Goal: Information Seeking & Learning: Check status

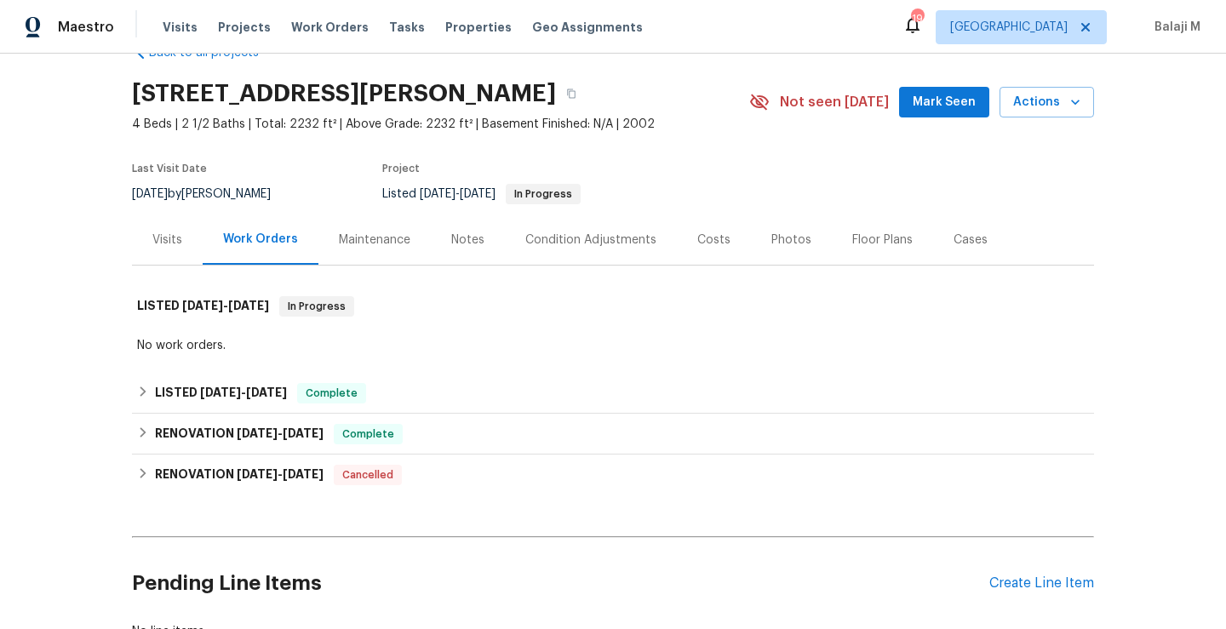
scroll to position [45, 0]
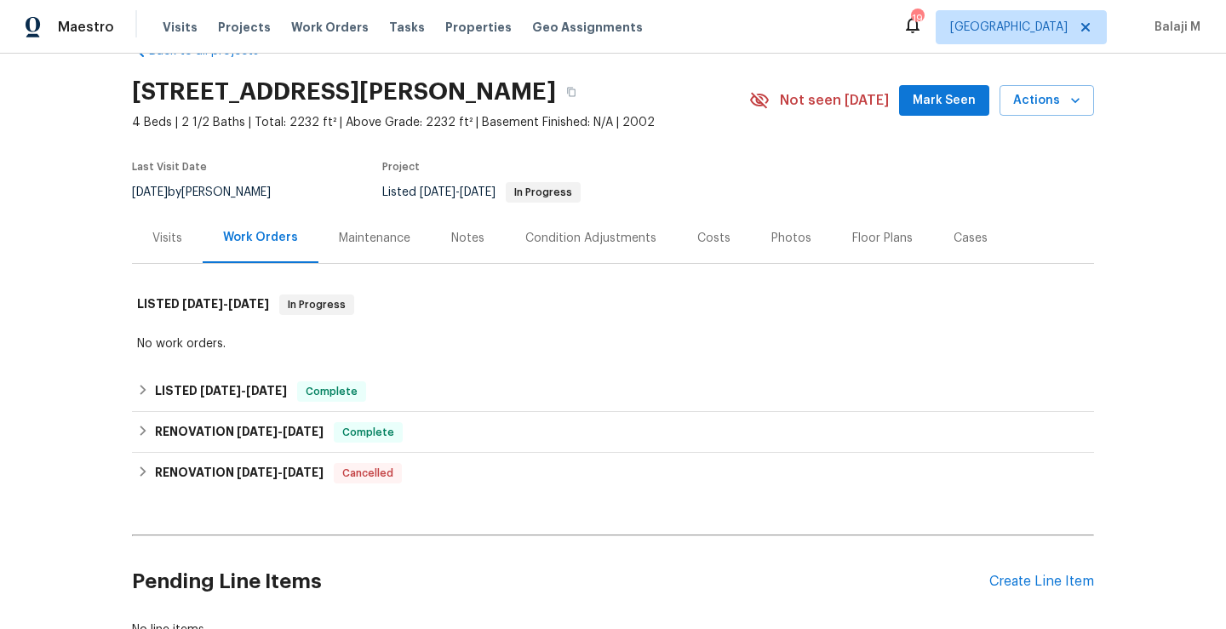
click at [376, 241] on div "Maintenance" at bounding box center [375, 238] width 72 height 17
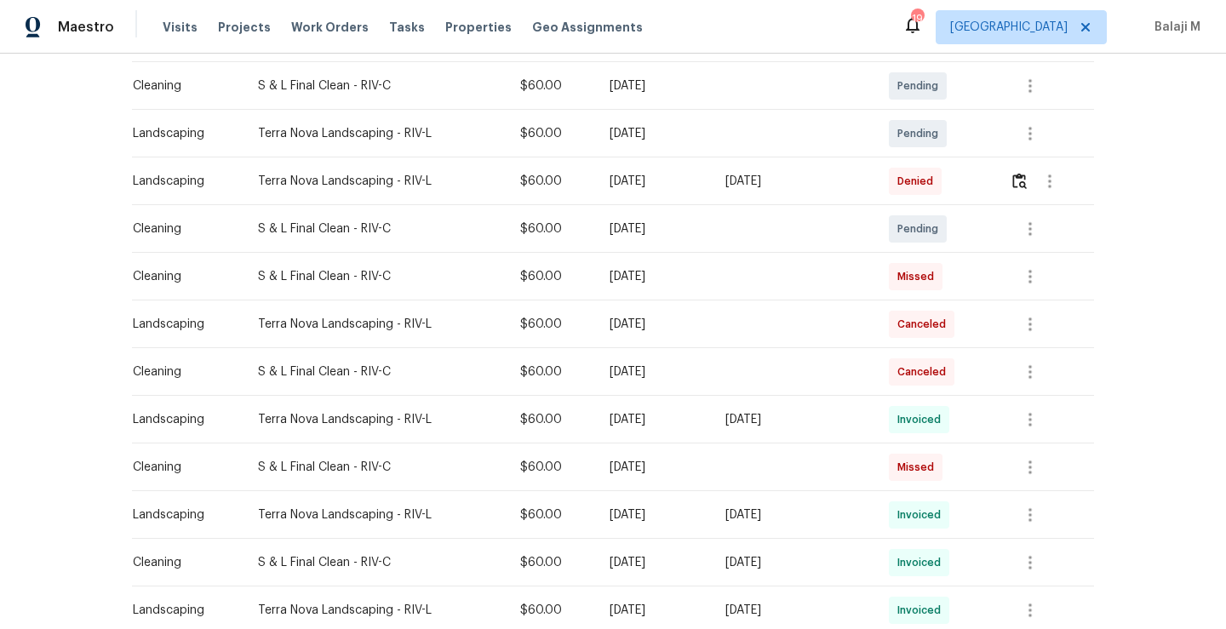
scroll to position [313, 0]
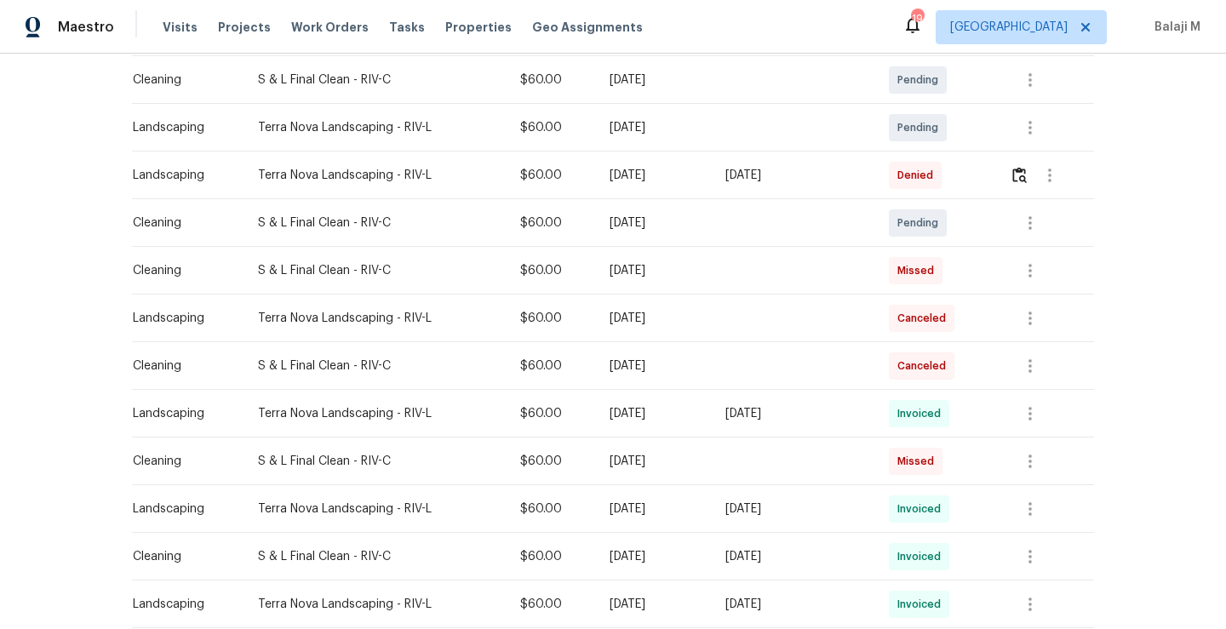
click at [654, 376] on td "[DATE]" at bounding box center [654, 366] width 116 height 48
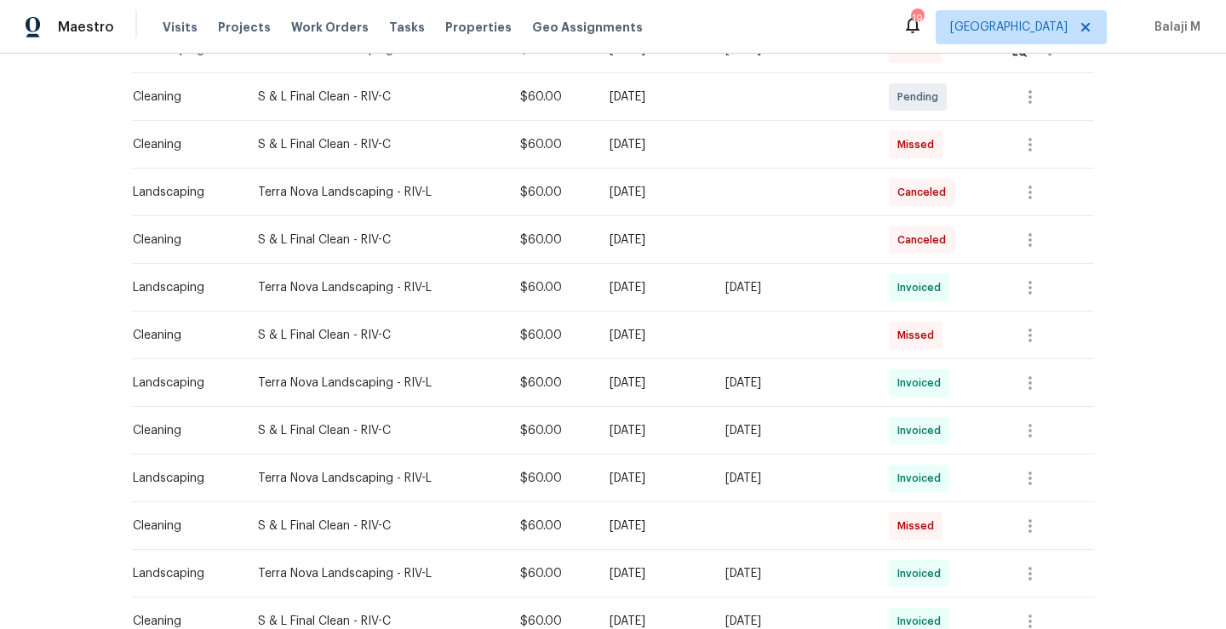
scroll to position [435, 0]
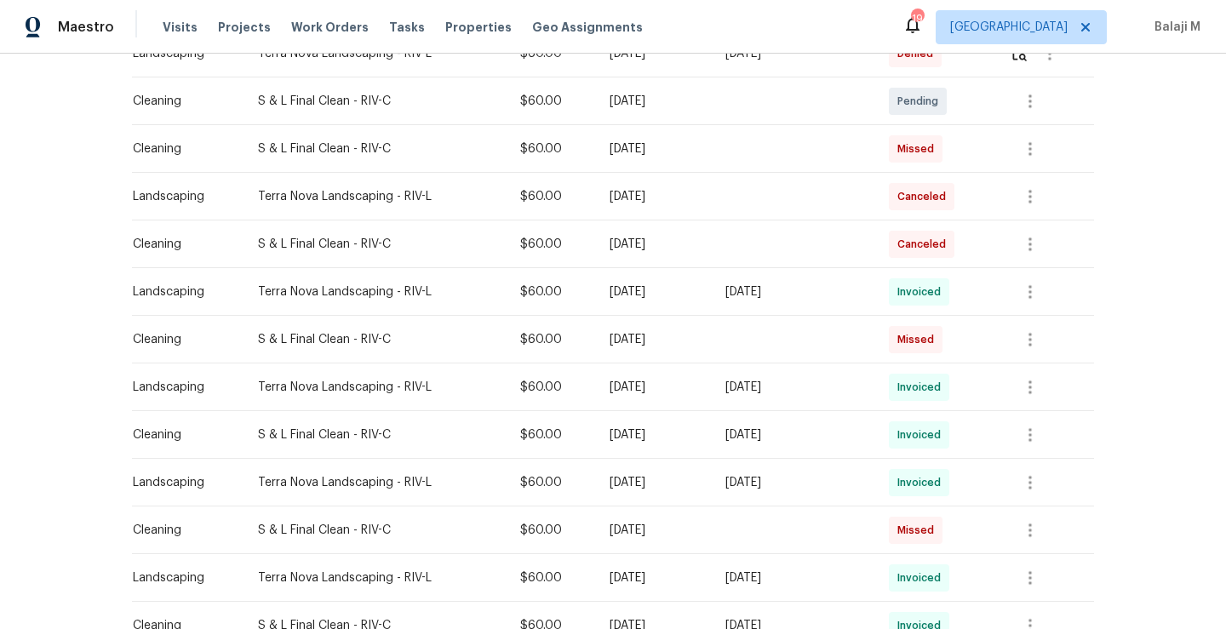
click at [844, 338] on td at bounding box center [794, 340] width 164 height 48
click at [824, 255] on td at bounding box center [794, 245] width 164 height 48
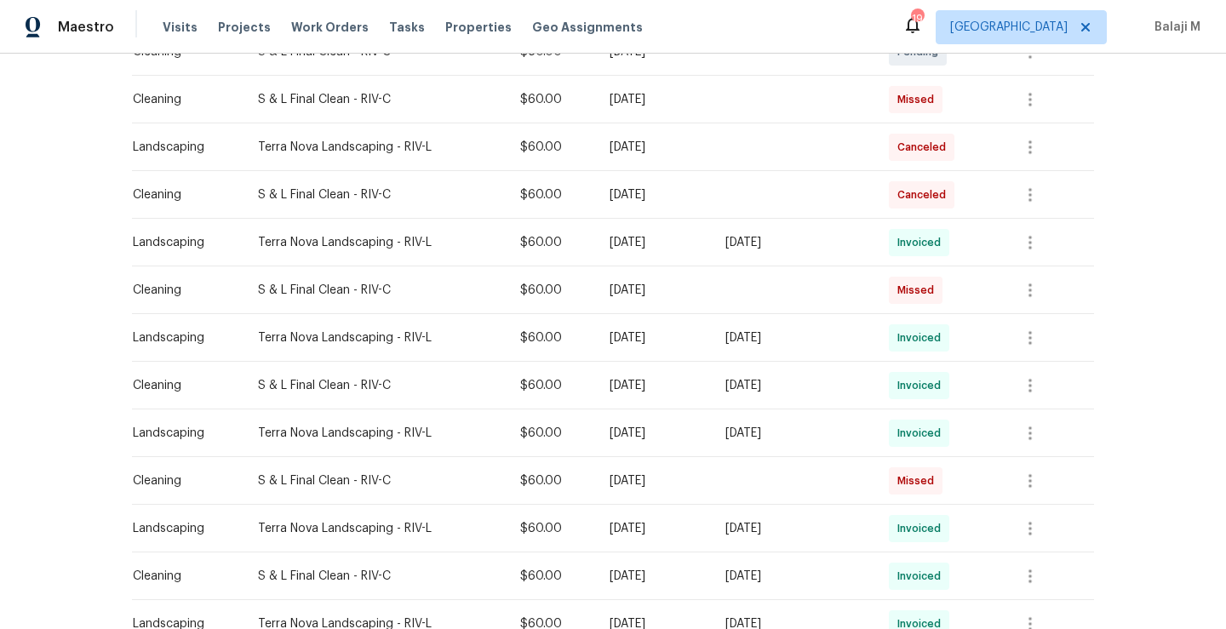
scroll to position [490, 0]
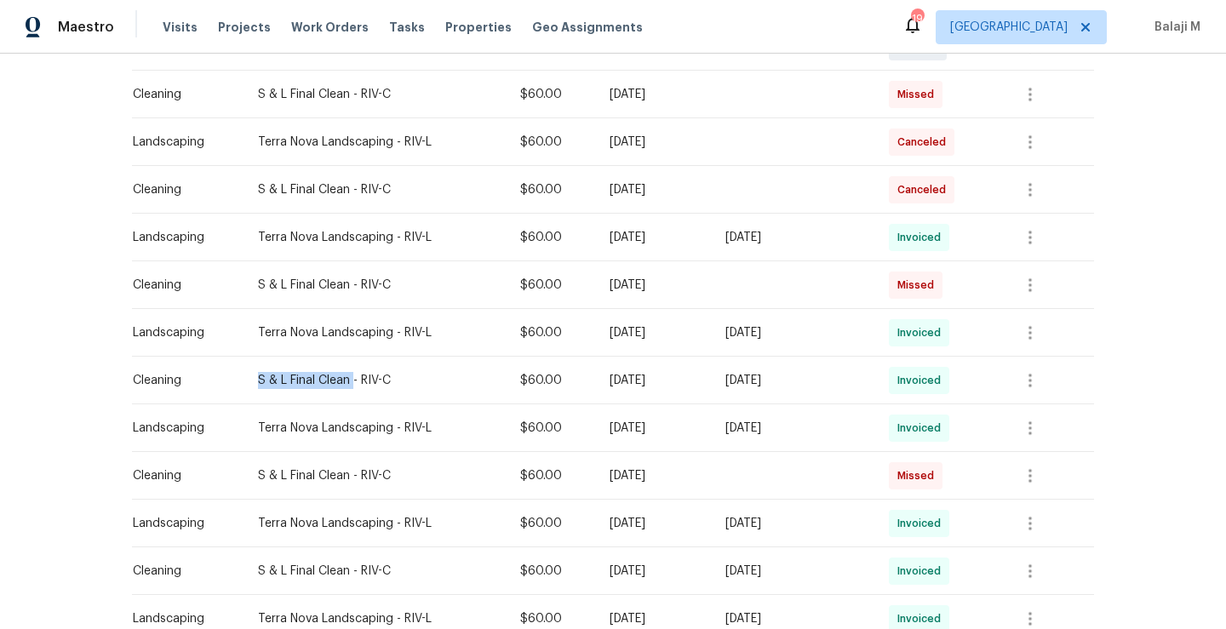
drag, startPoint x: 244, startPoint y: 381, endPoint x: 342, endPoint y: 382, distance: 97.1
click at [342, 382] on div "S & L Final Clean - RIV-C" at bounding box center [375, 380] width 235 height 17
copy div "S & L Final Clean"
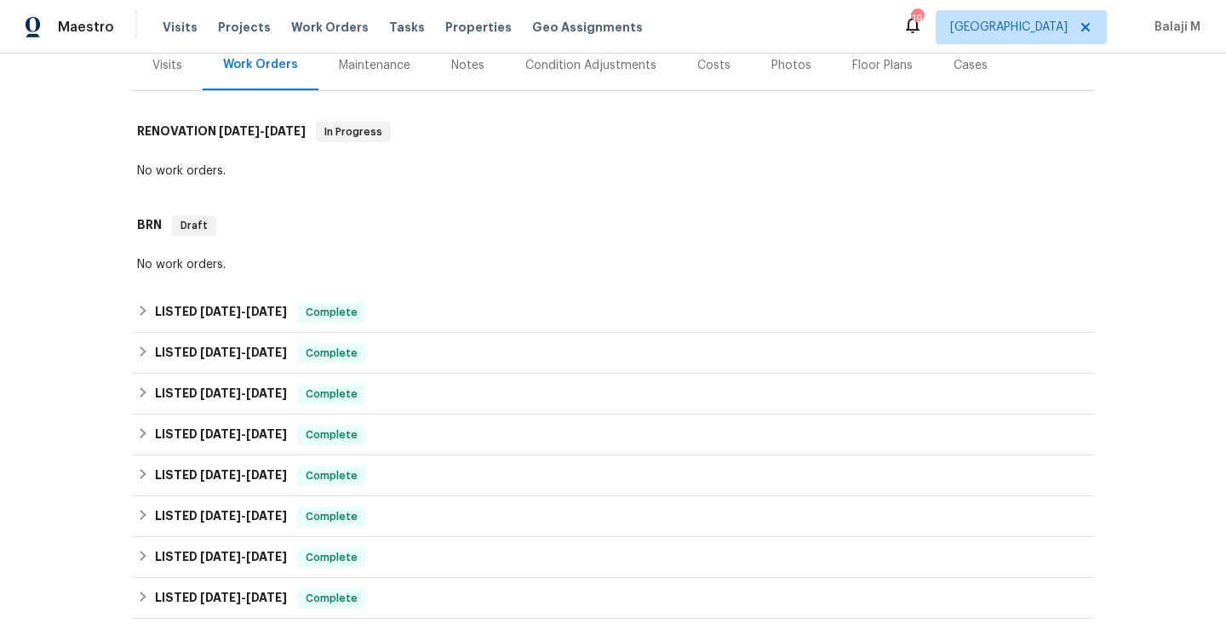
scroll to position [187, 0]
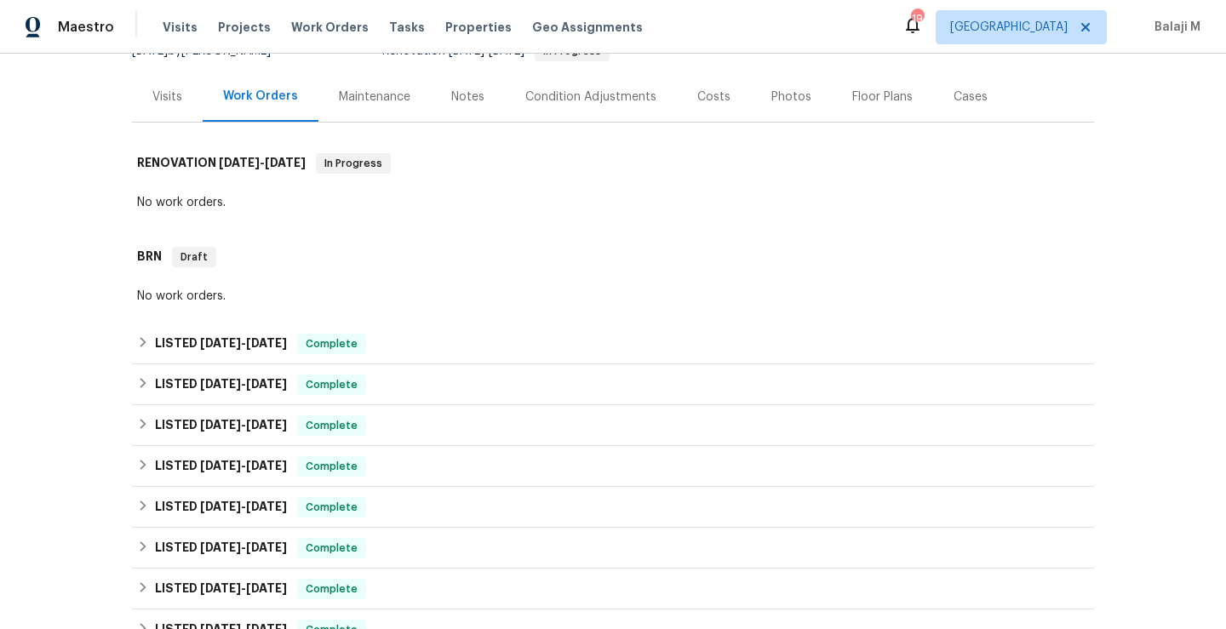
click at [378, 89] on div "Maintenance" at bounding box center [375, 97] width 72 height 17
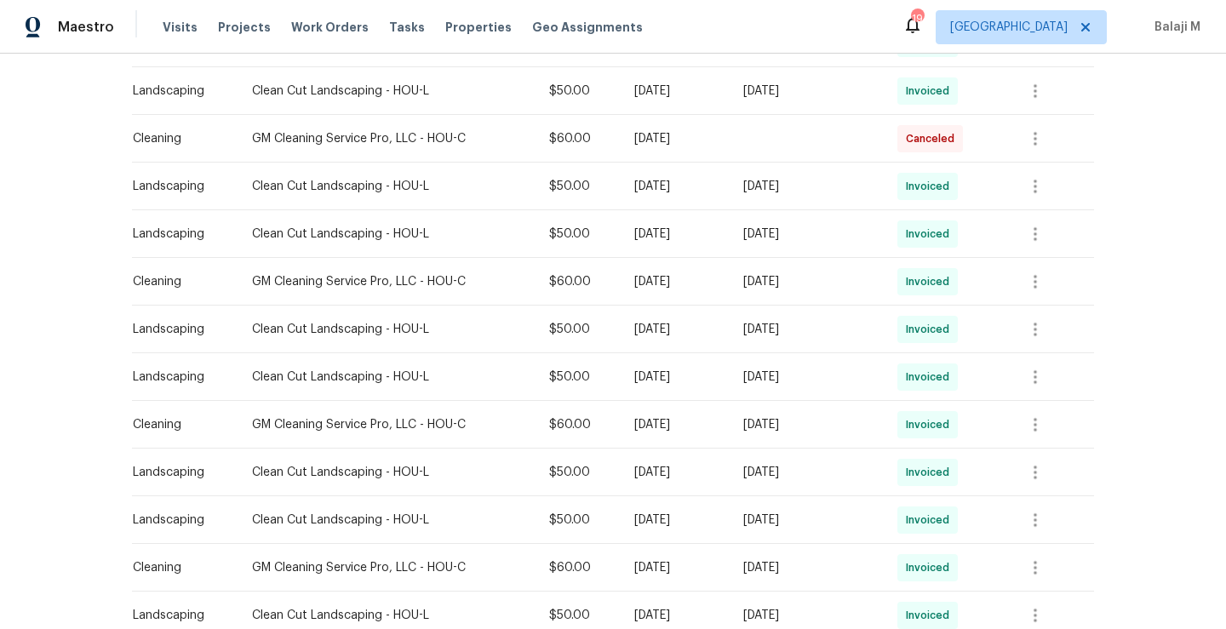
scroll to position [836, 0]
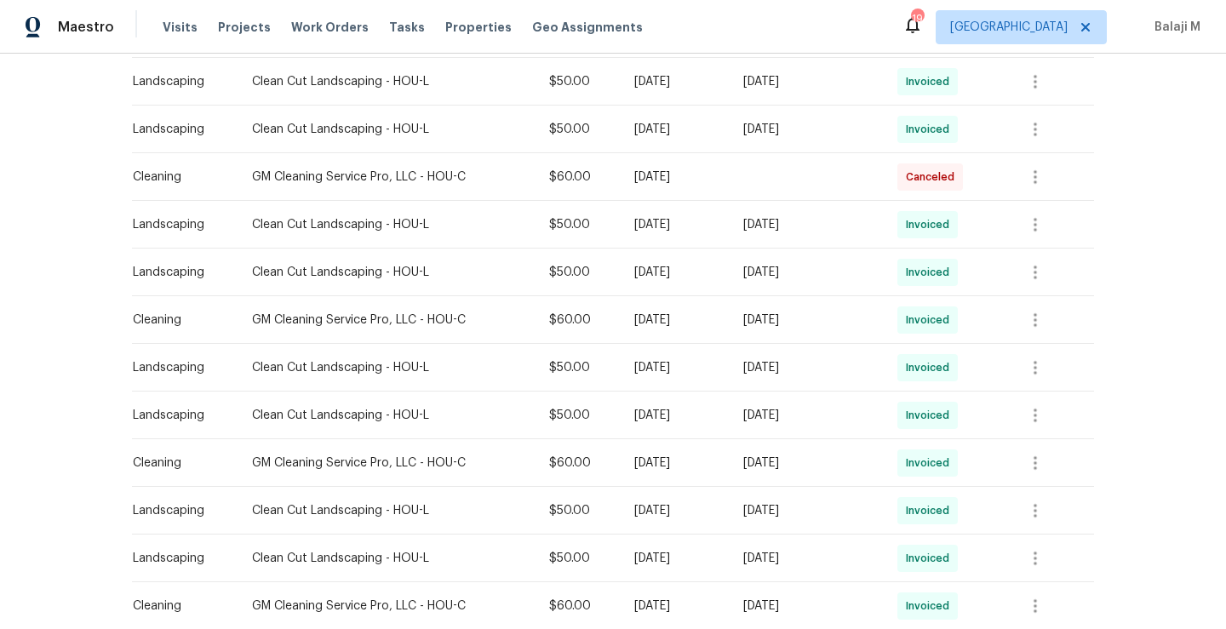
click at [570, 178] on div "$60.00" at bounding box center [578, 177] width 58 height 17
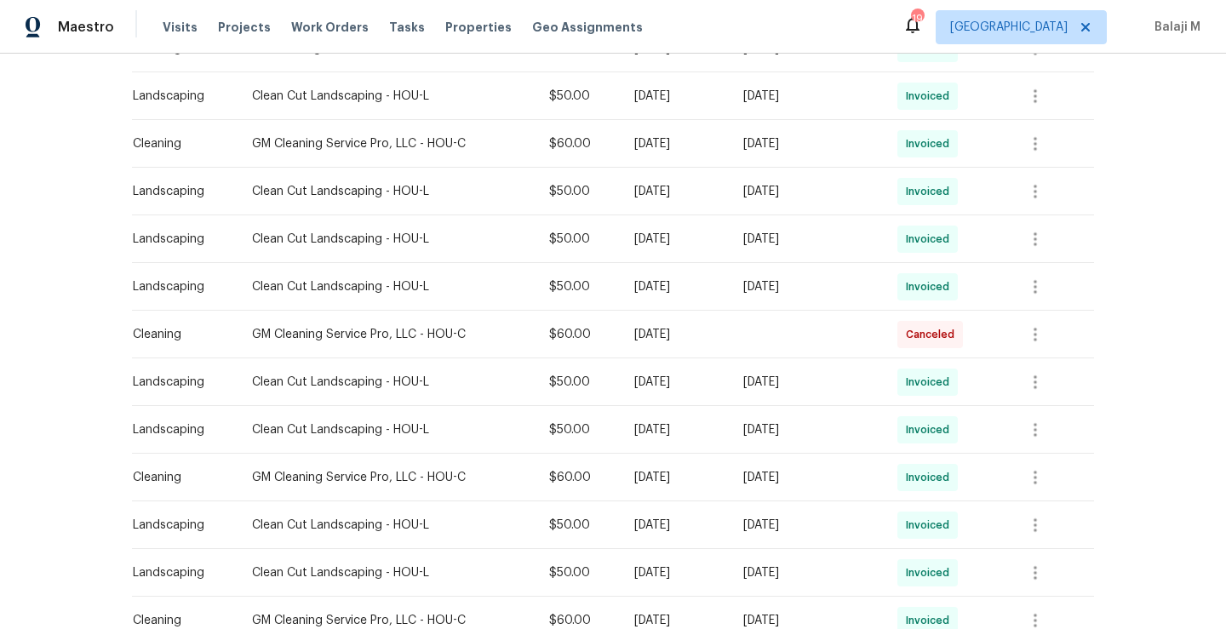
scroll to position [675, 0]
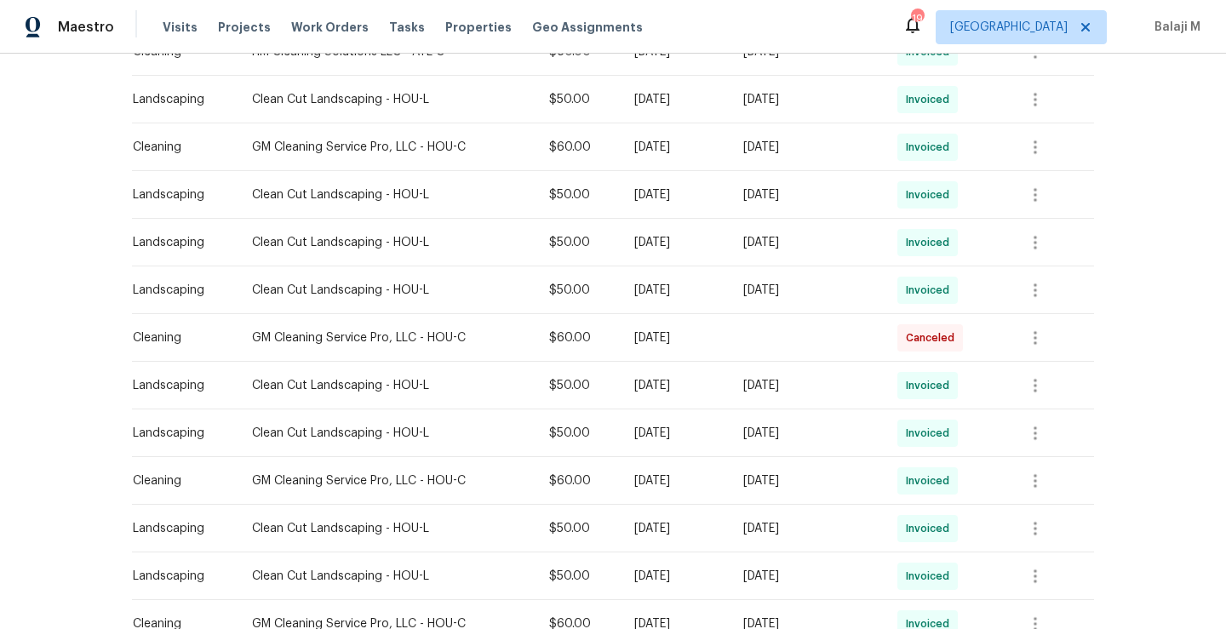
click at [675, 147] on div "[DATE]" at bounding box center [675, 147] width 82 height 17
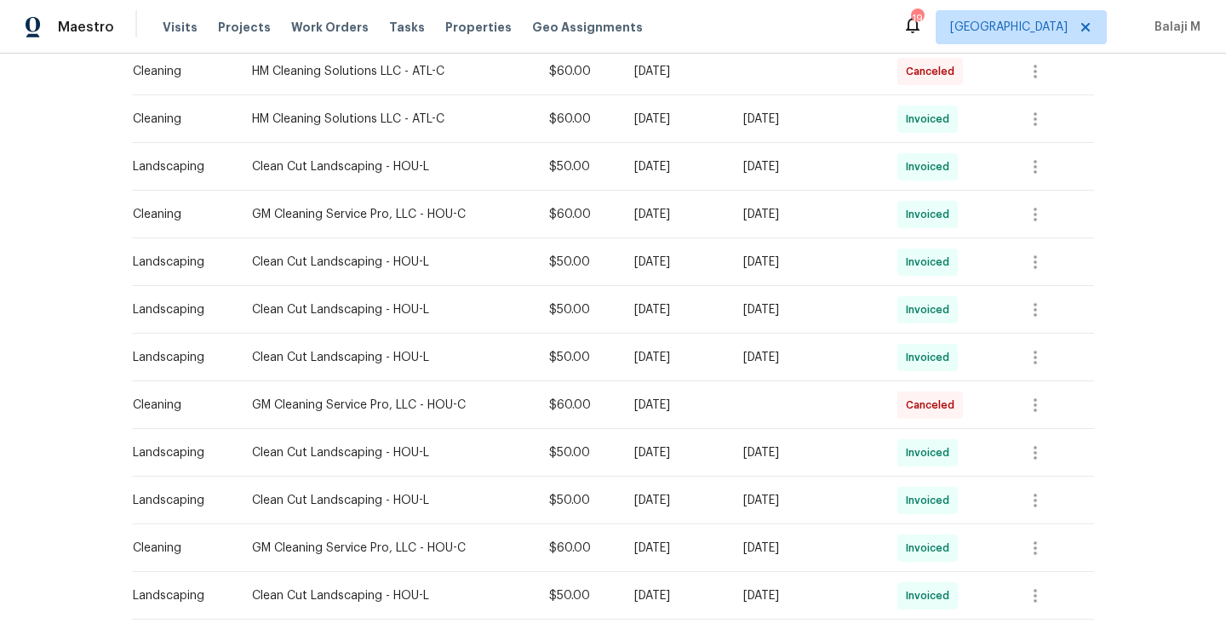
scroll to position [482, 0]
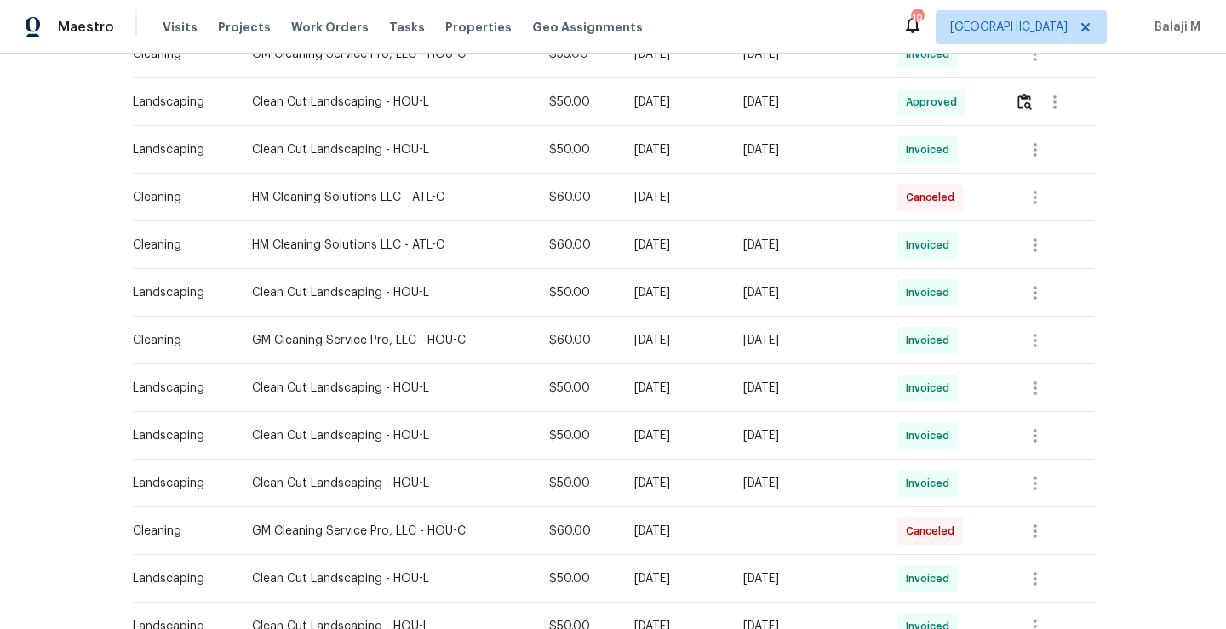
click at [747, 252] on td "Thu, Aug 21 2025" at bounding box center [807, 245] width 154 height 48
click at [703, 321] on td "[DATE]" at bounding box center [675, 341] width 109 height 48
click at [1034, 343] on icon "button" at bounding box center [1035, 341] width 3 height 14
click at [1045, 368] on li "View details" at bounding box center [1073, 368] width 119 height 28
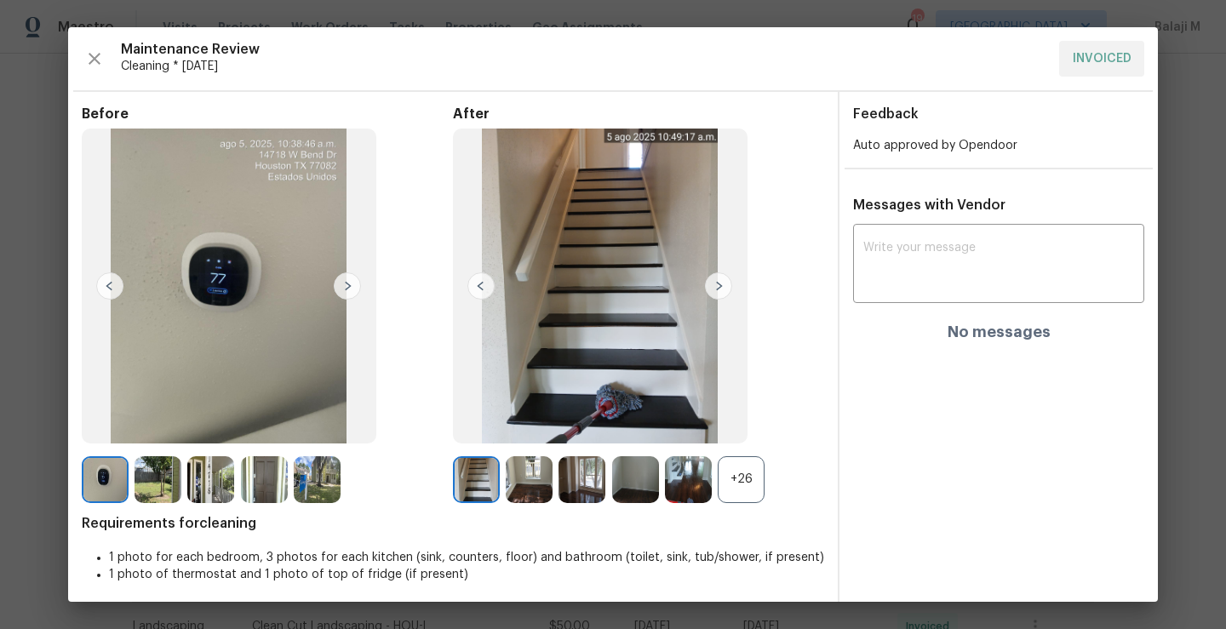
click at [696, 290] on img at bounding box center [600, 286] width 295 height 315
click at [705, 290] on img at bounding box center [718, 286] width 27 height 27
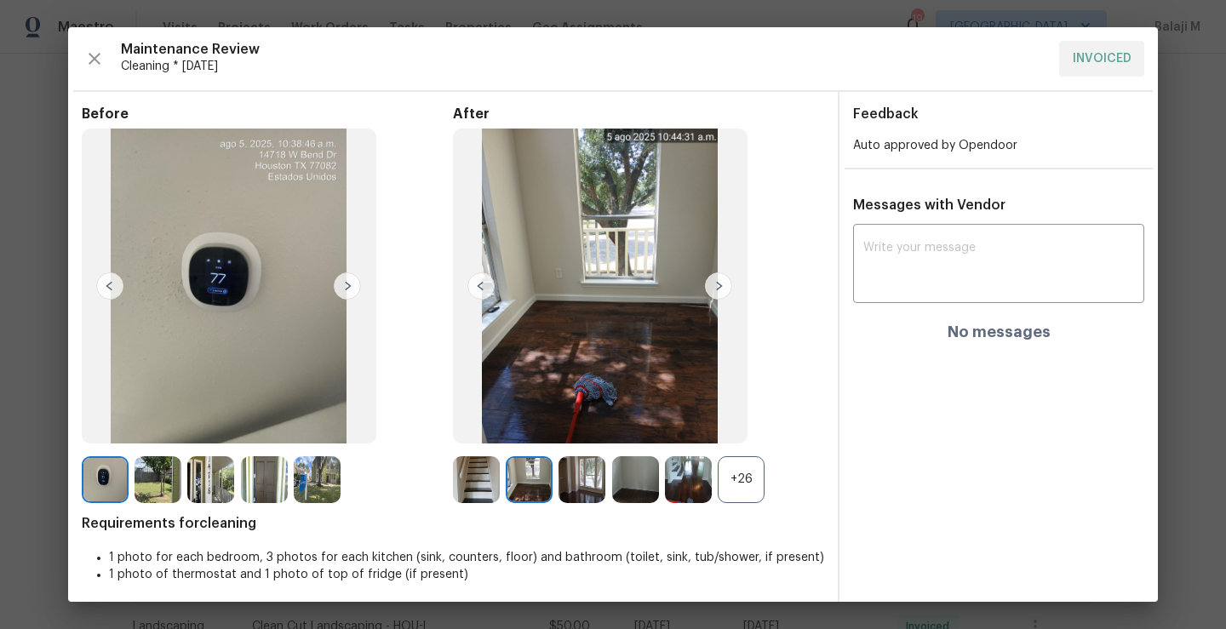
scroll to position [6, 0]
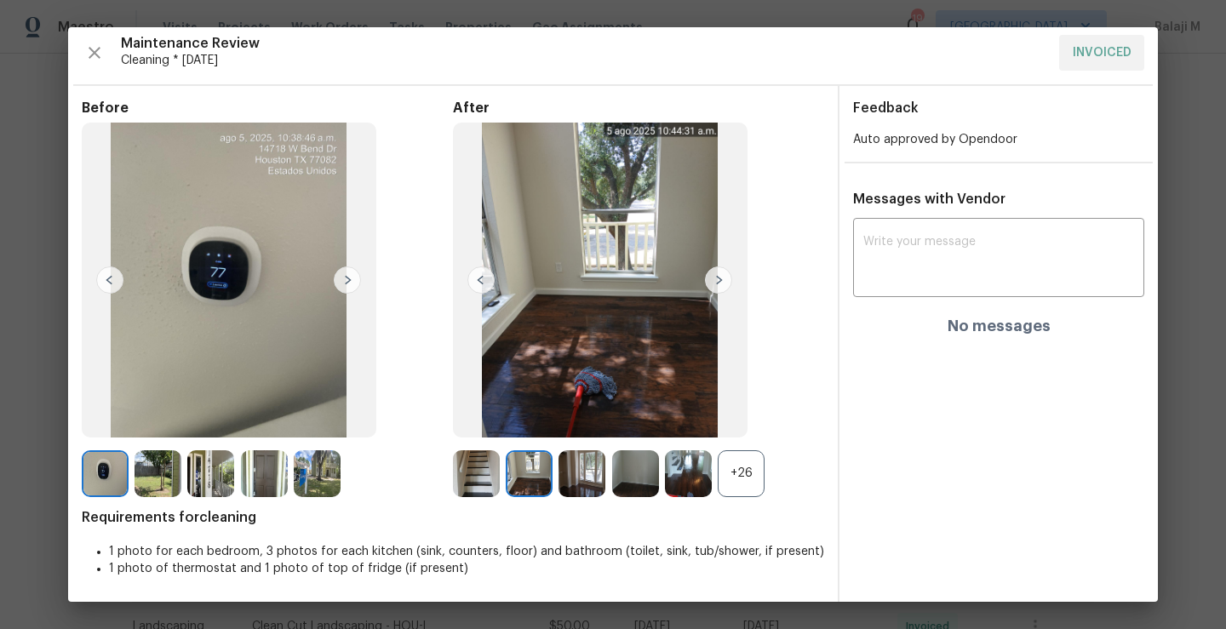
click at [715, 283] on img at bounding box center [718, 280] width 27 height 27
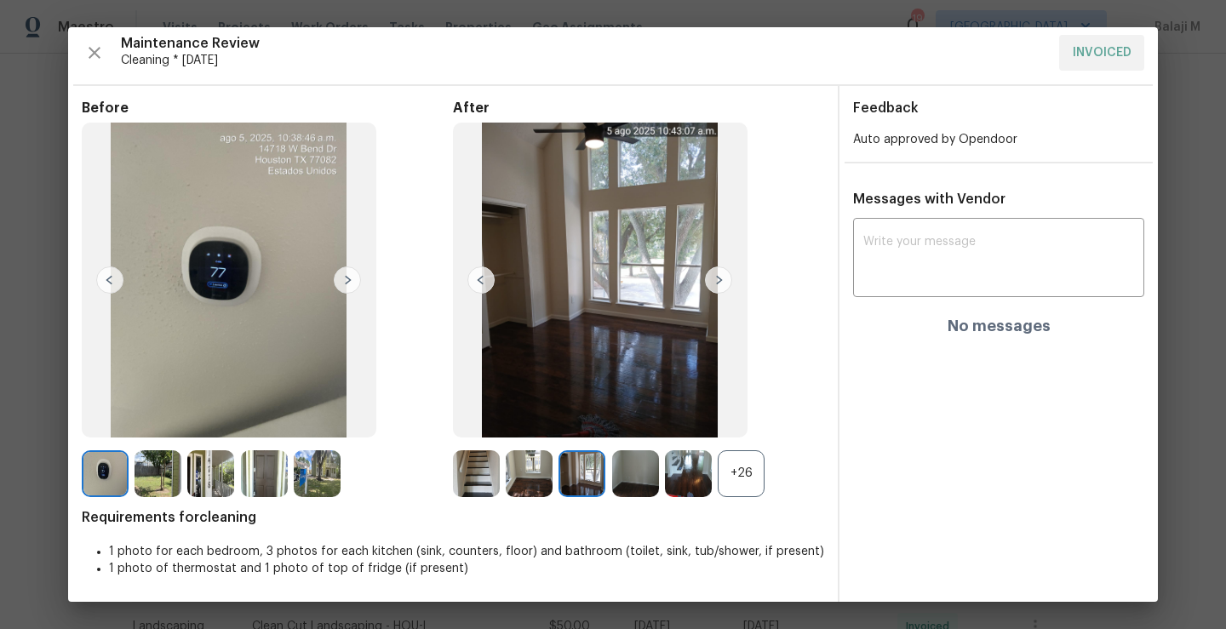
click at [714, 279] on img at bounding box center [718, 280] width 27 height 27
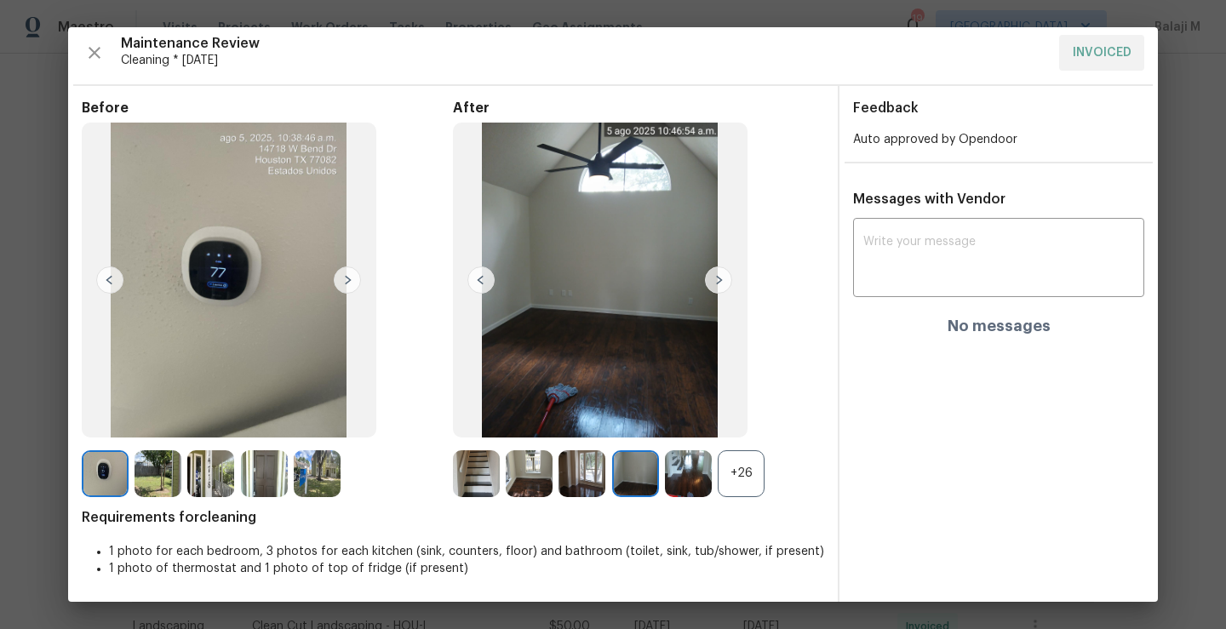
click at [714, 279] on img at bounding box center [718, 280] width 27 height 27
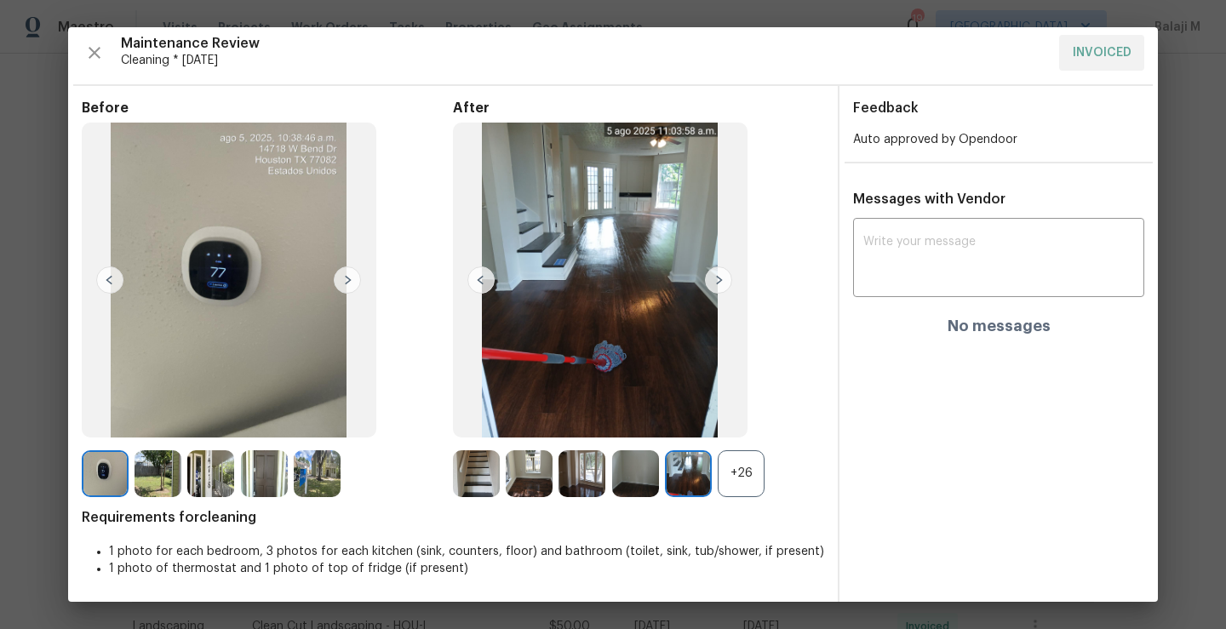
click at [339, 268] on img at bounding box center [347, 280] width 27 height 27
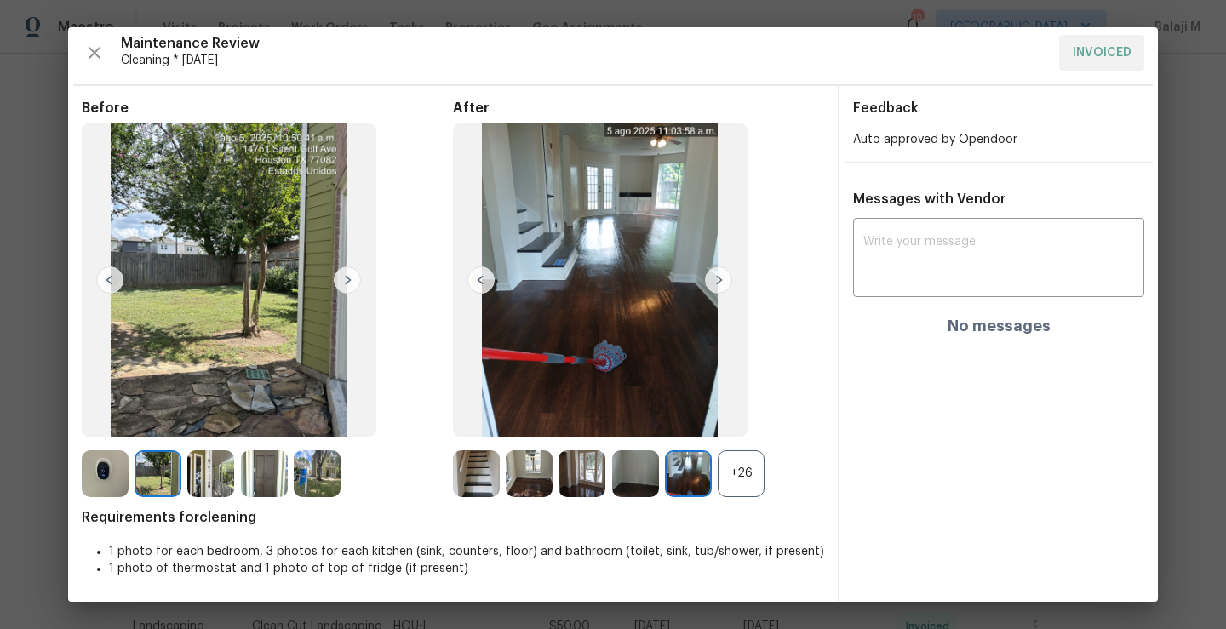
click at [338, 272] on img at bounding box center [347, 280] width 27 height 27
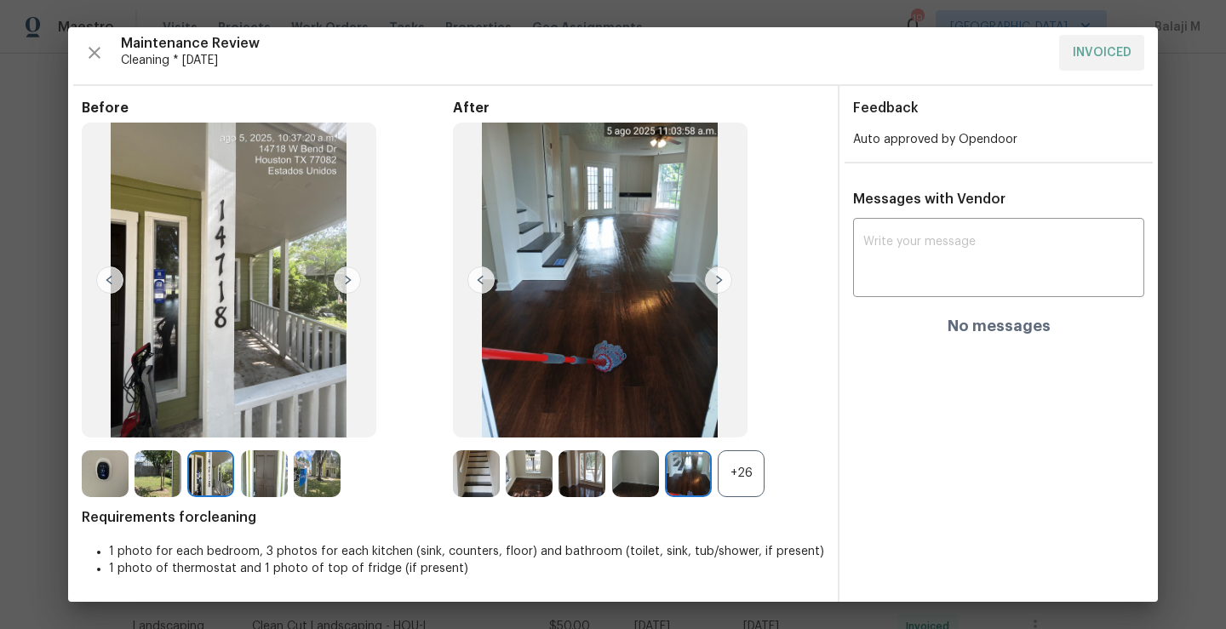
click at [713, 280] on img at bounding box center [718, 280] width 27 height 27
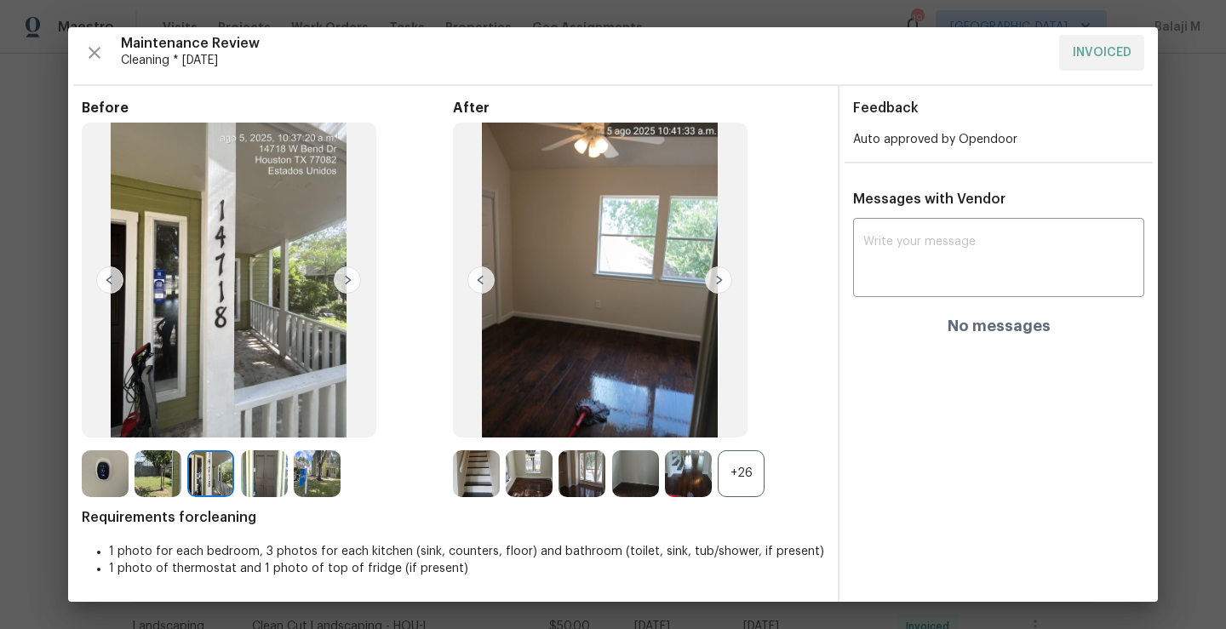
click at [712, 281] on img at bounding box center [718, 280] width 27 height 27
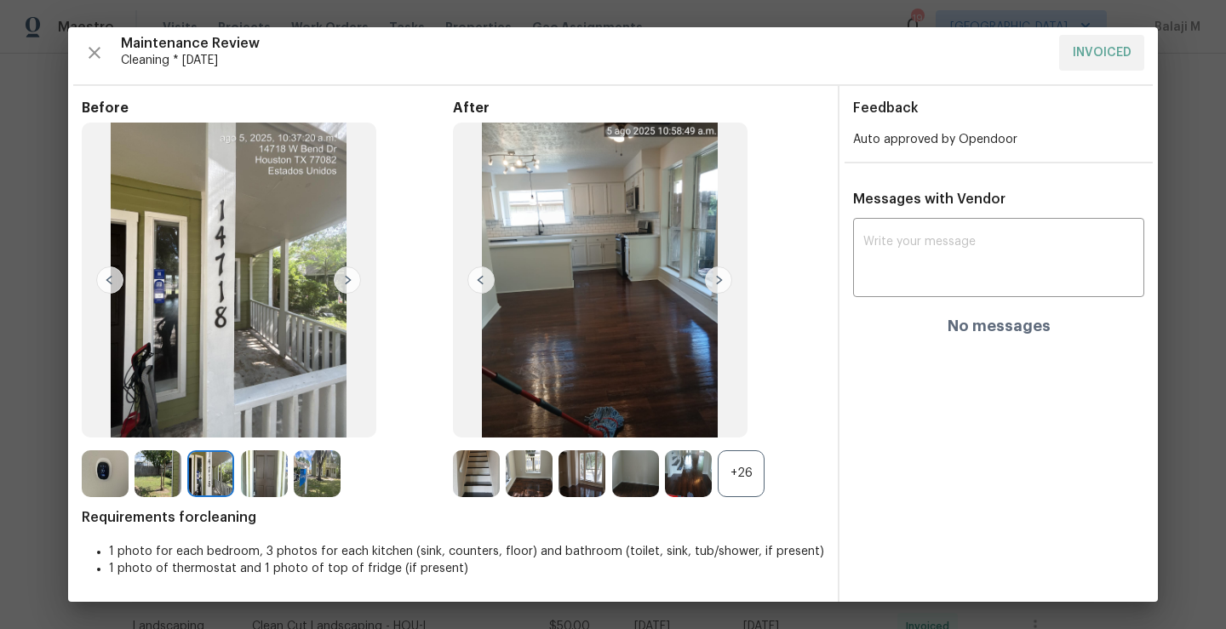
click at [712, 281] on img at bounding box center [718, 280] width 27 height 27
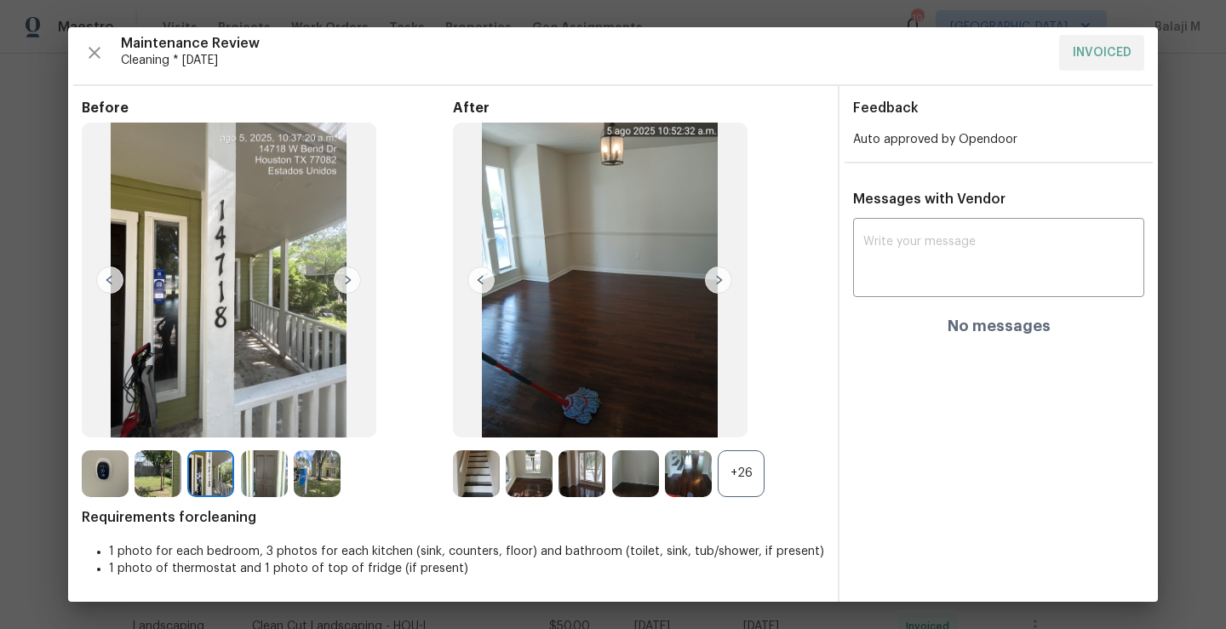
click at [712, 281] on img at bounding box center [718, 280] width 27 height 27
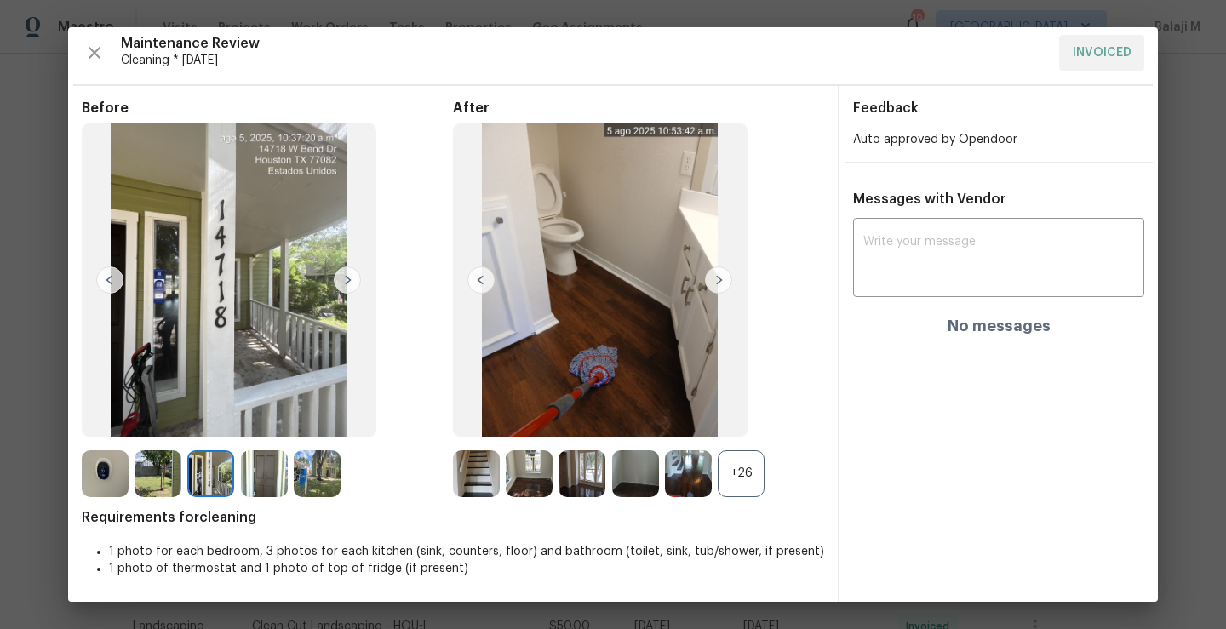
click at [712, 281] on img at bounding box center [718, 280] width 27 height 27
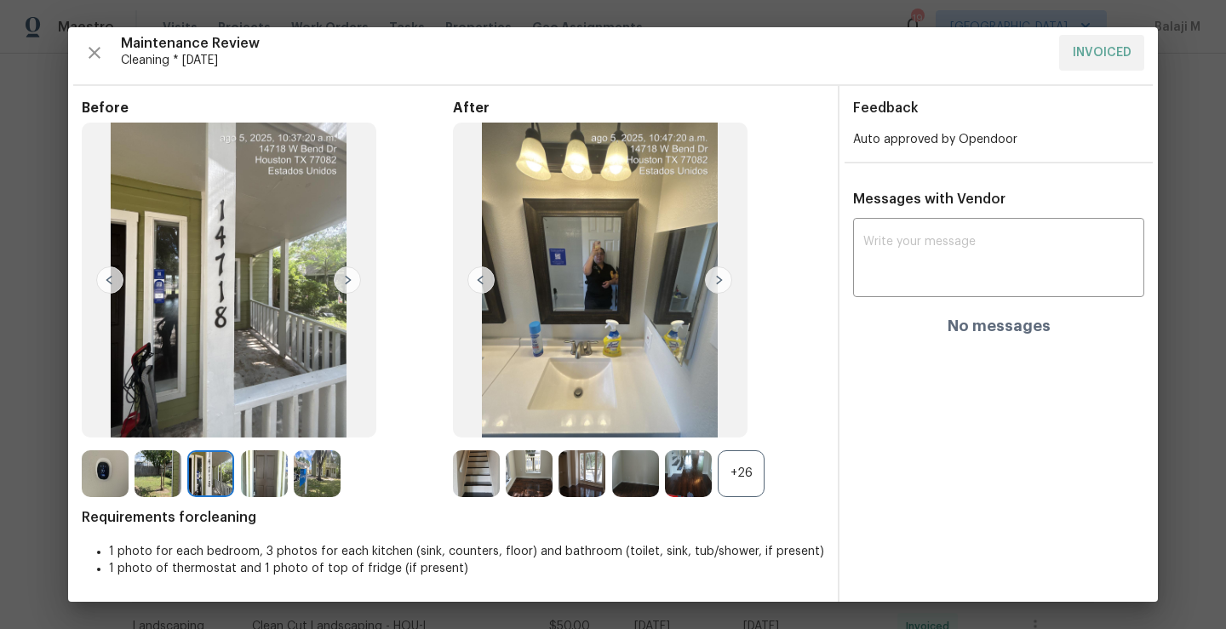
click at [736, 473] on div "+26" at bounding box center [741, 474] width 47 height 47
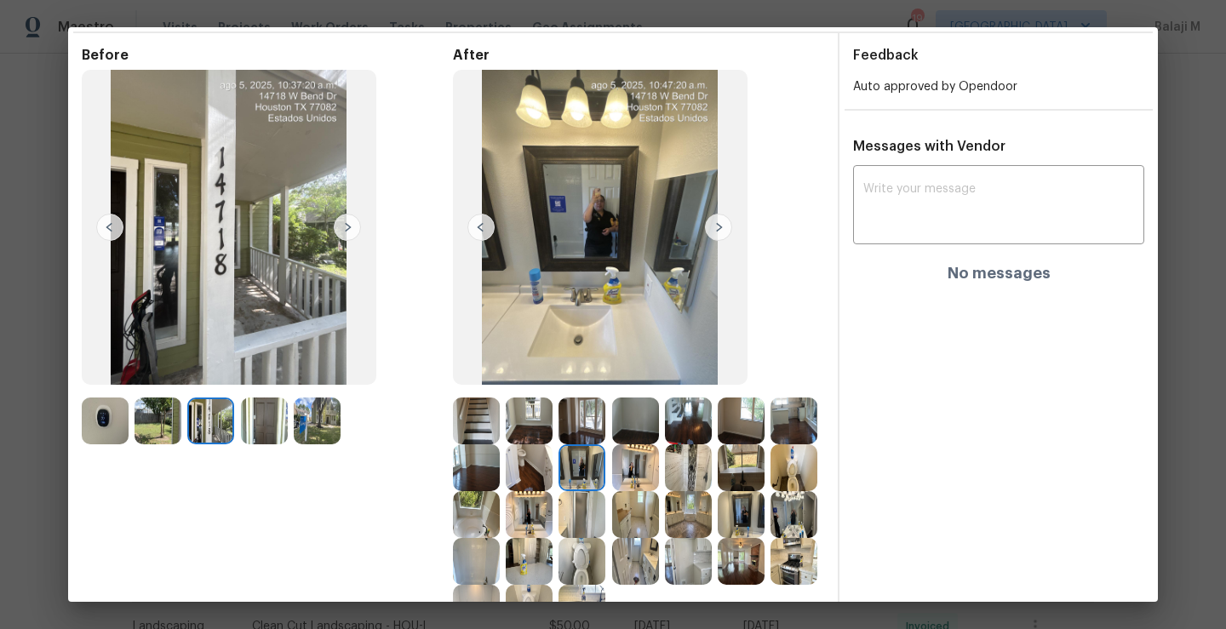
scroll to position [73, 0]
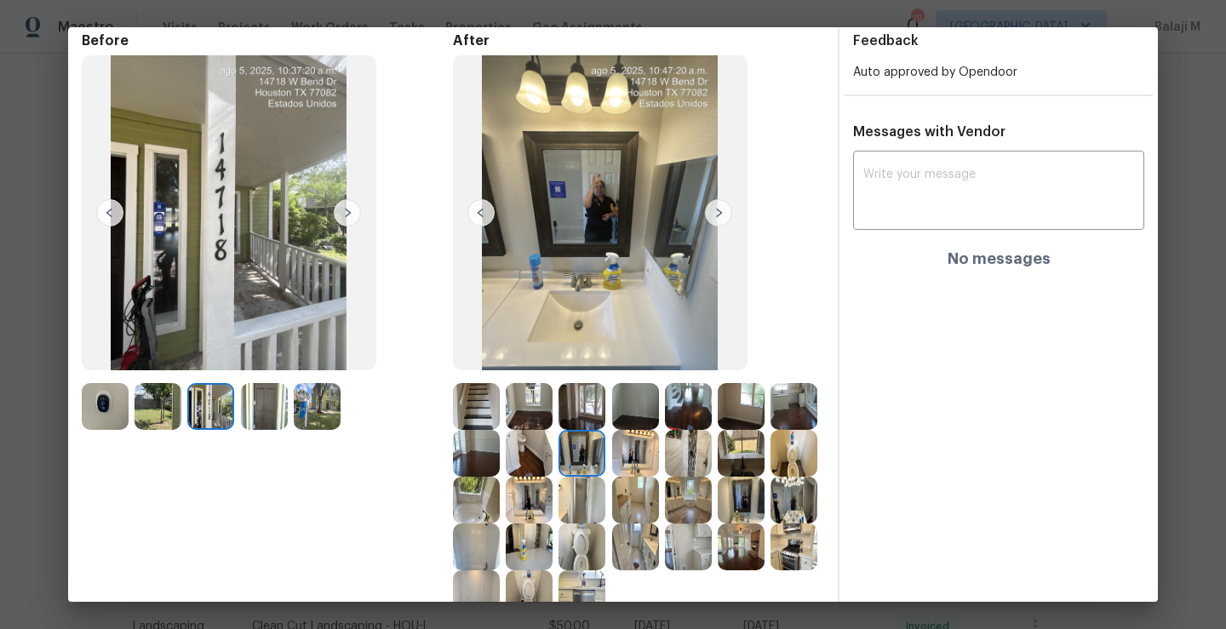
click at [712, 220] on img at bounding box center [718, 212] width 27 height 27
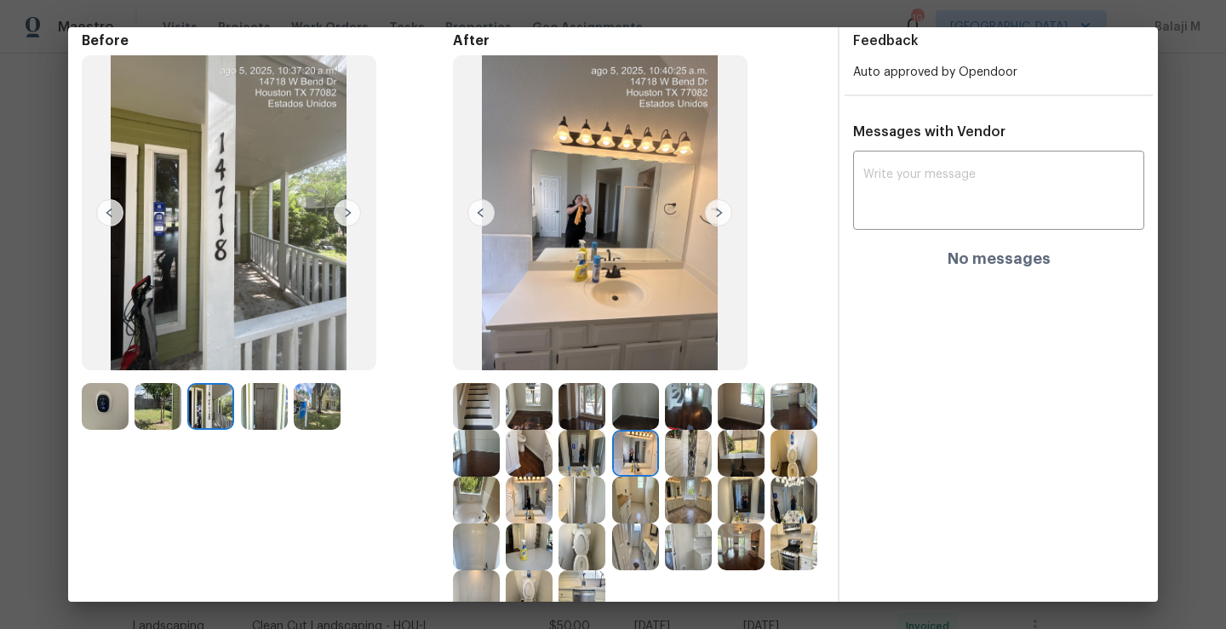
click at [712, 220] on img at bounding box center [718, 212] width 27 height 27
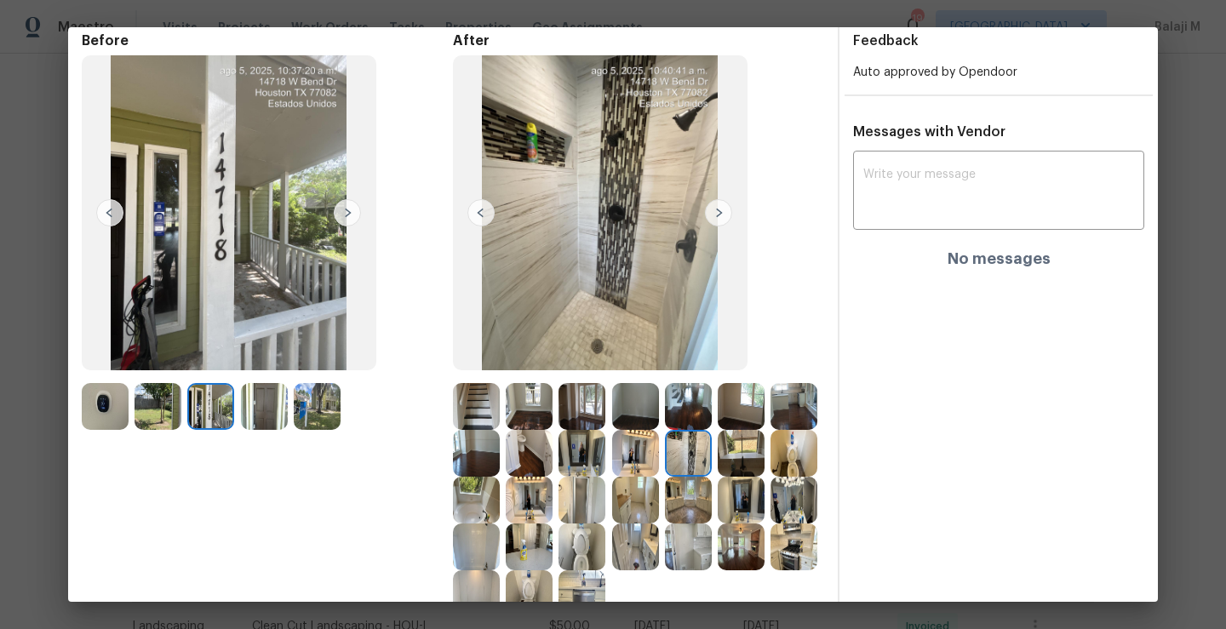
click at [712, 220] on img at bounding box center [718, 212] width 27 height 27
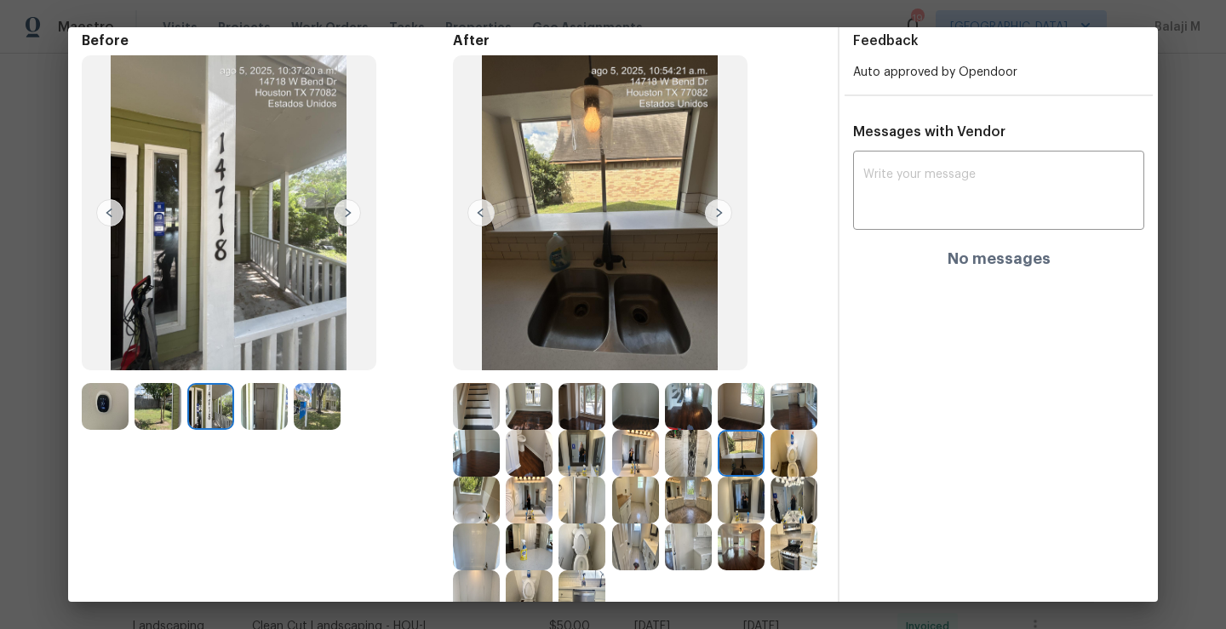
click at [712, 221] on img at bounding box center [718, 212] width 27 height 27
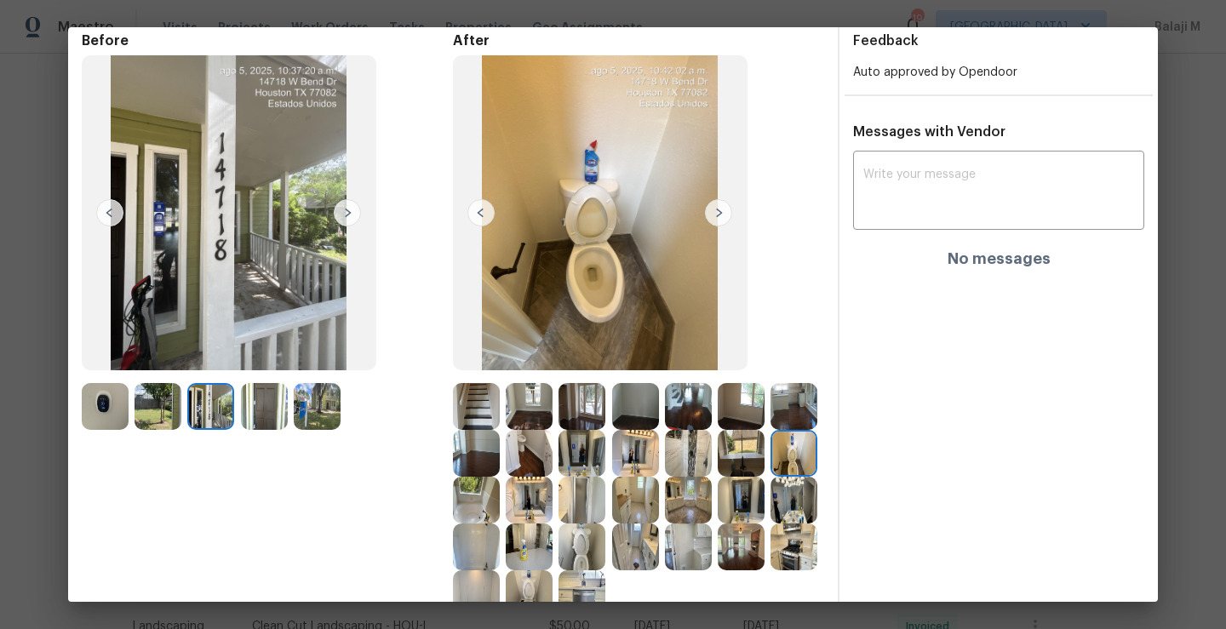
click at [712, 221] on img at bounding box center [718, 212] width 27 height 27
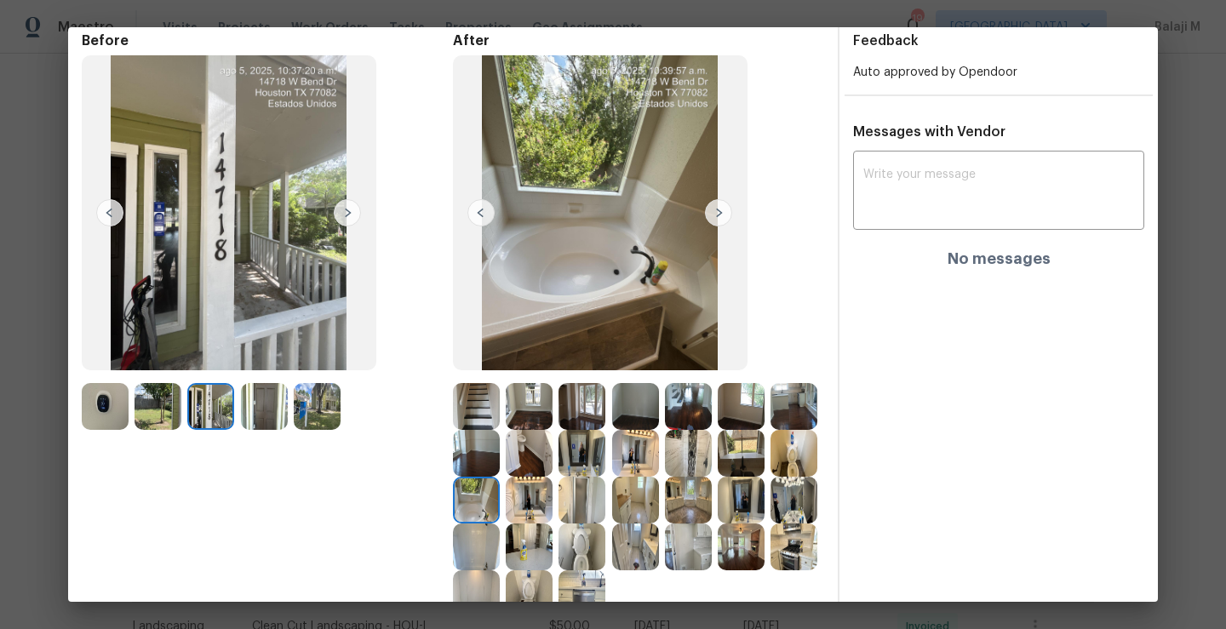
click at [712, 221] on img at bounding box center [718, 212] width 27 height 27
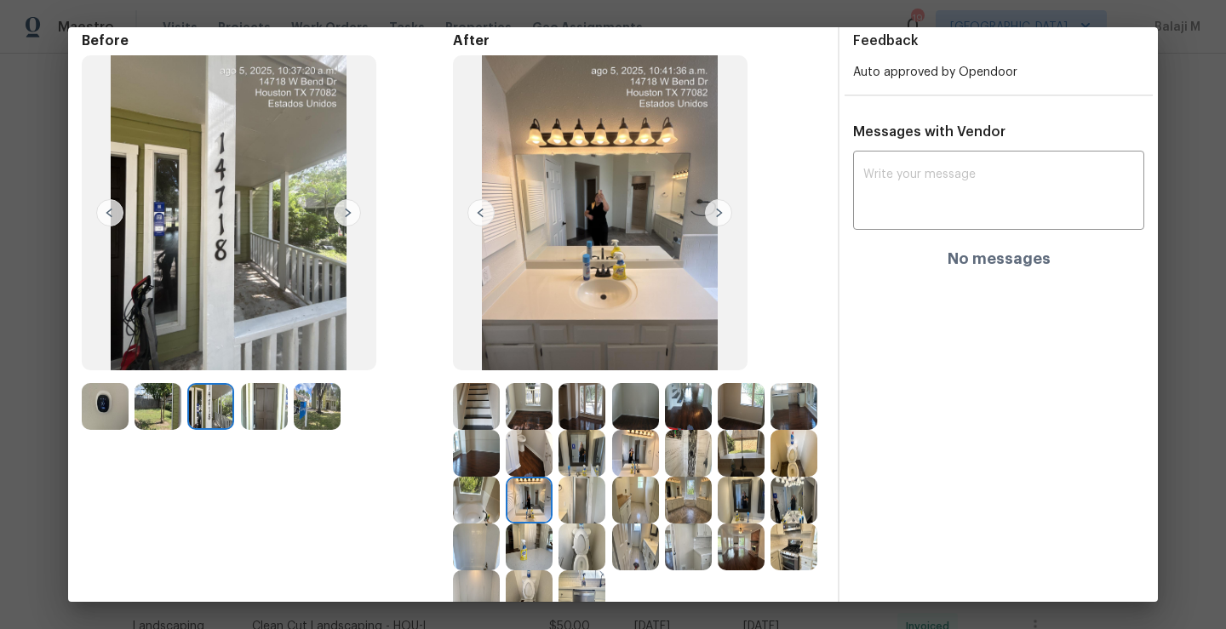
click at [712, 221] on img at bounding box center [718, 212] width 27 height 27
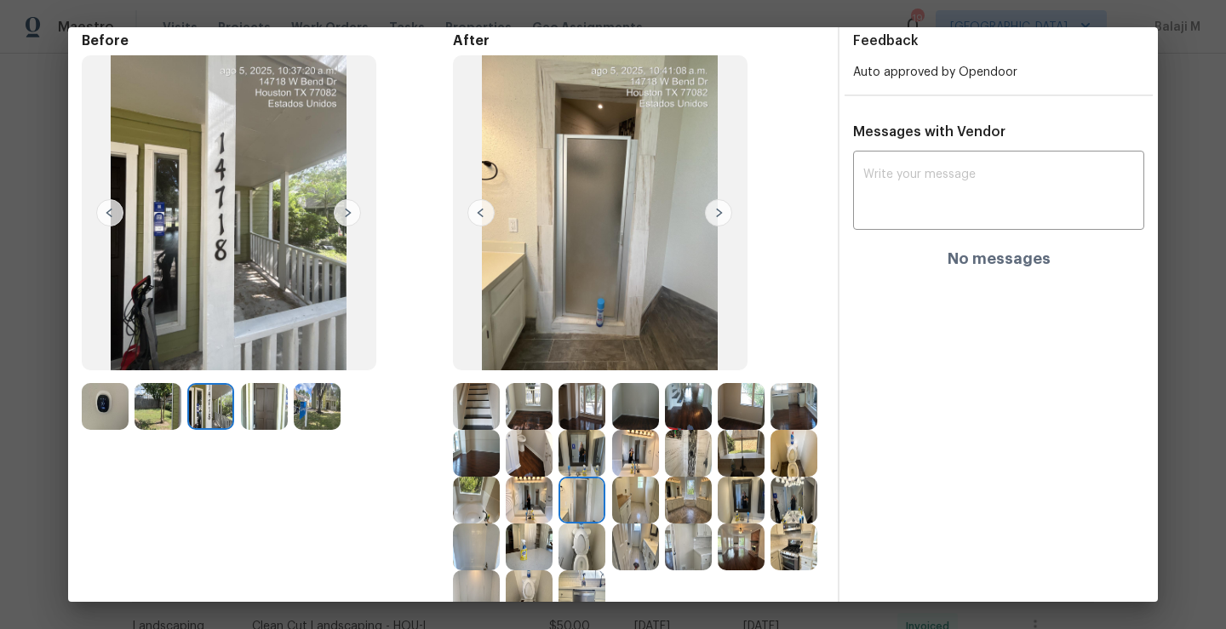
click at [712, 221] on img at bounding box center [718, 212] width 27 height 27
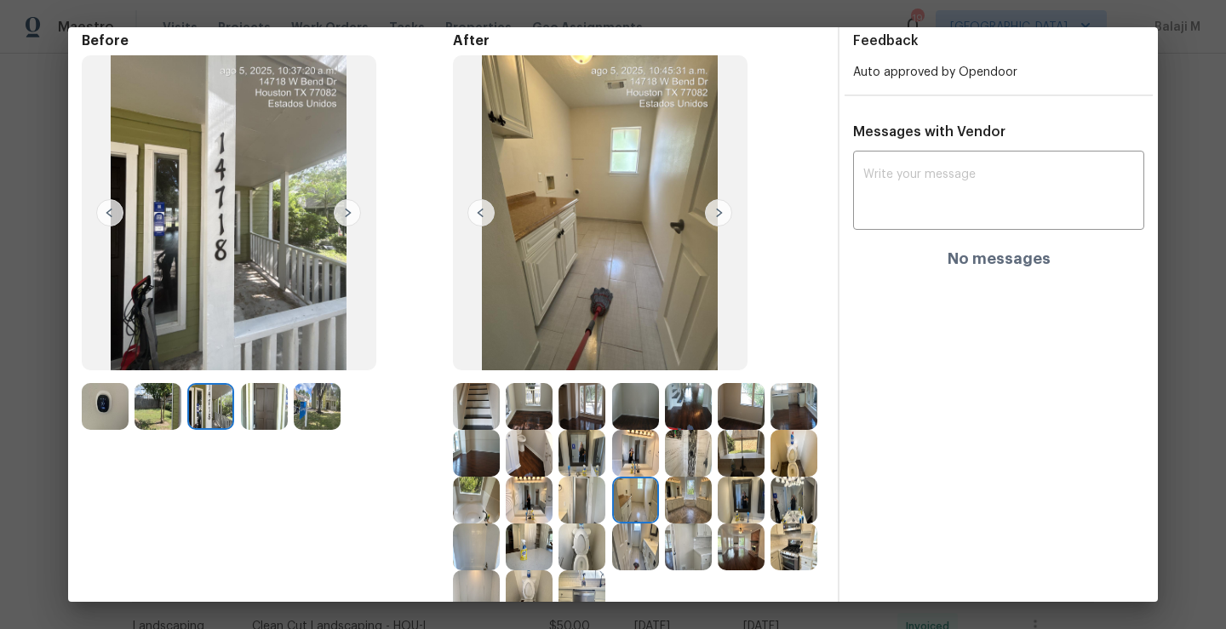
click at [712, 225] on img at bounding box center [718, 212] width 27 height 27
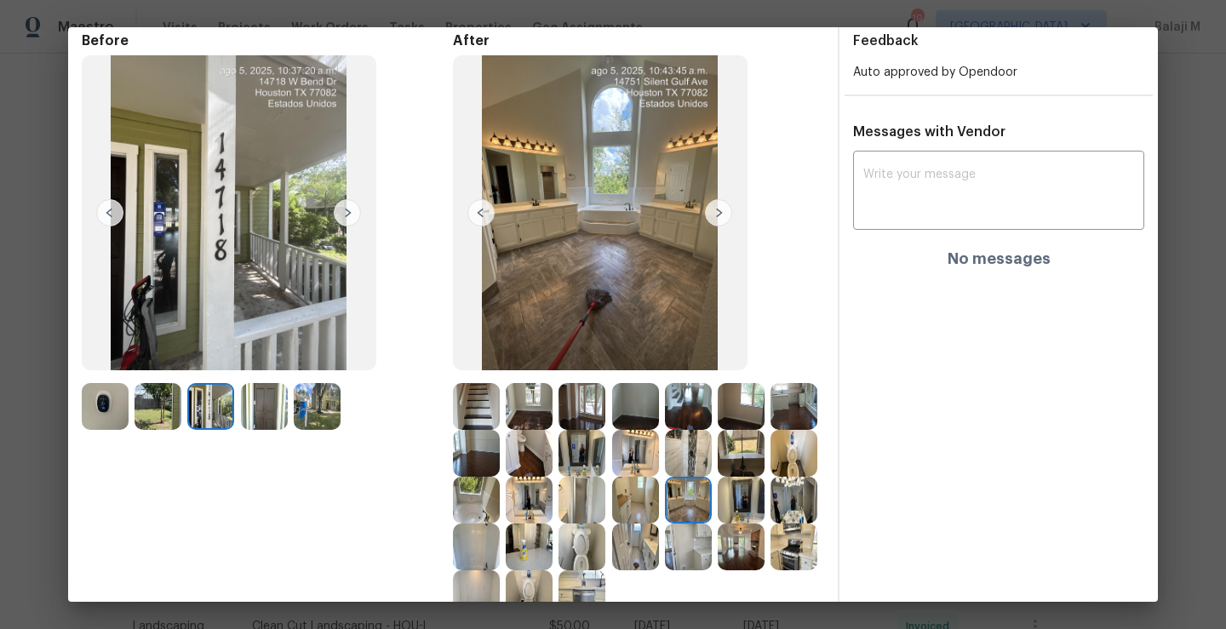
click at [711, 220] on img at bounding box center [718, 212] width 27 height 27
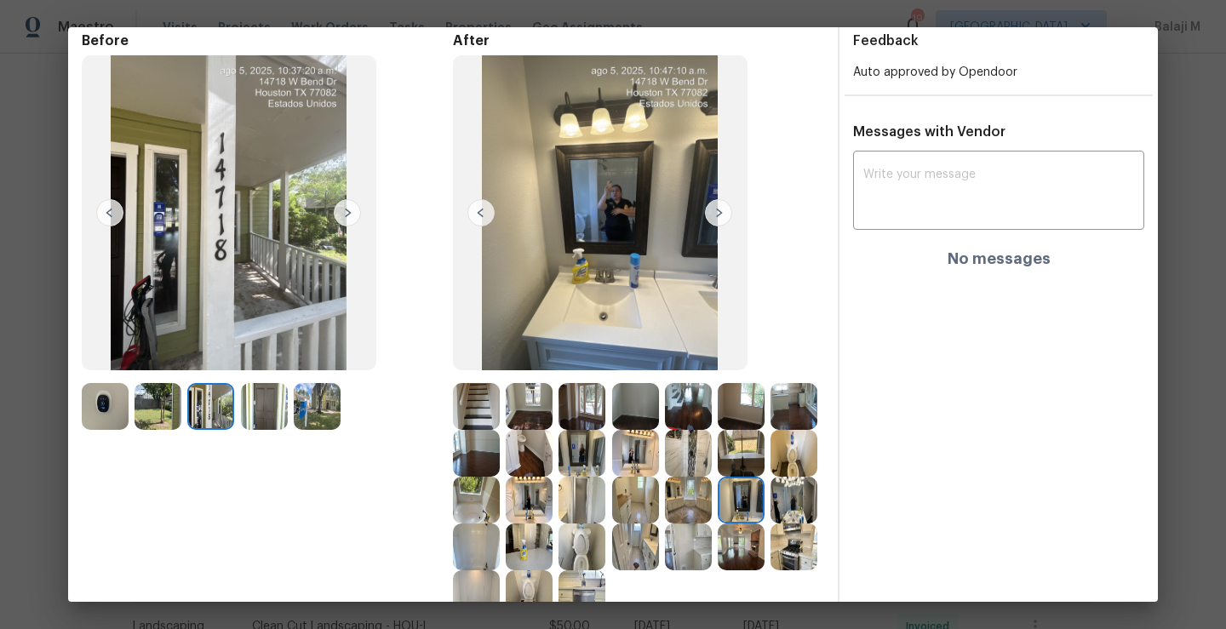
click at [711, 220] on img at bounding box center [718, 212] width 27 height 27
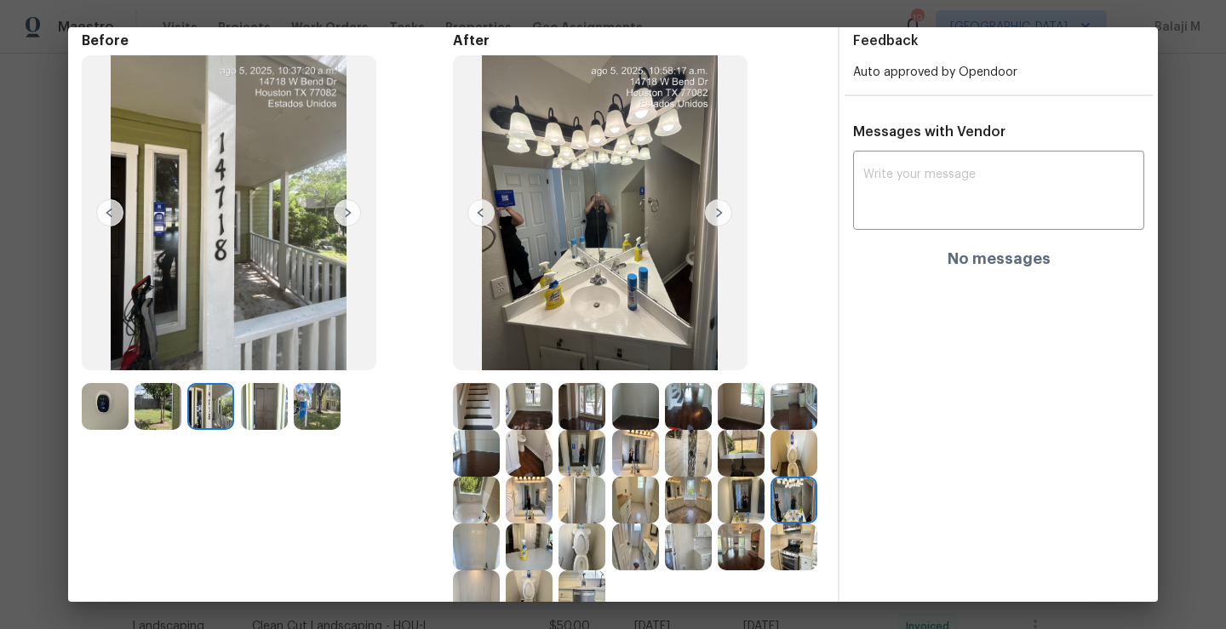
click at [711, 220] on img at bounding box center [718, 212] width 27 height 27
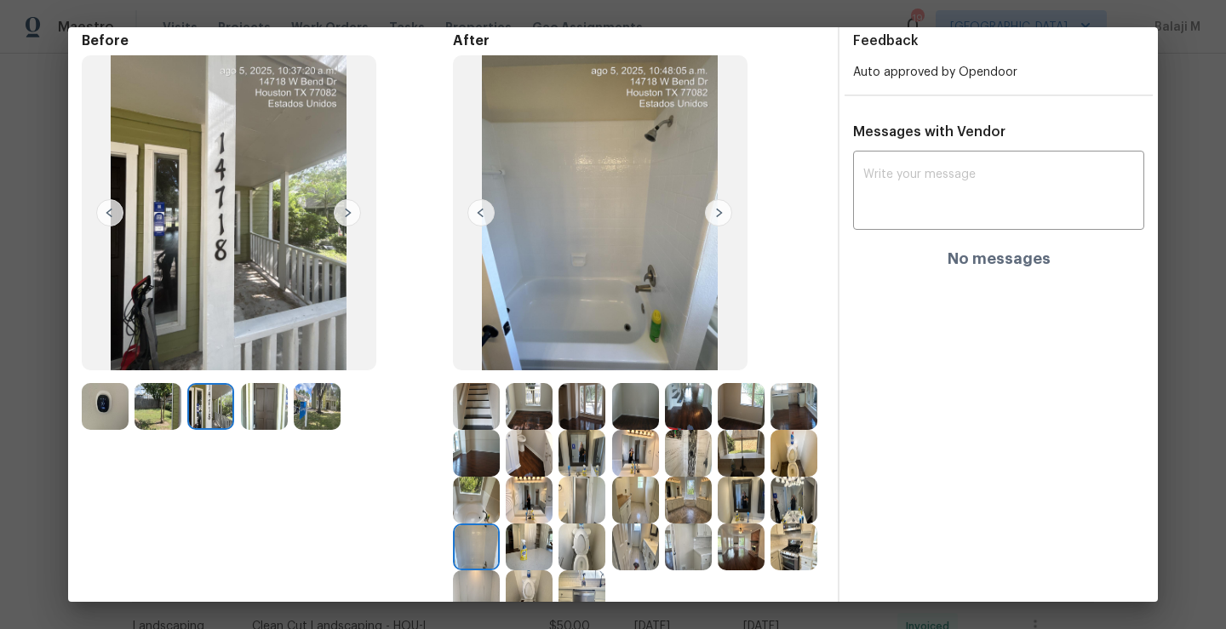
click at [711, 220] on img at bounding box center [718, 212] width 27 height 27
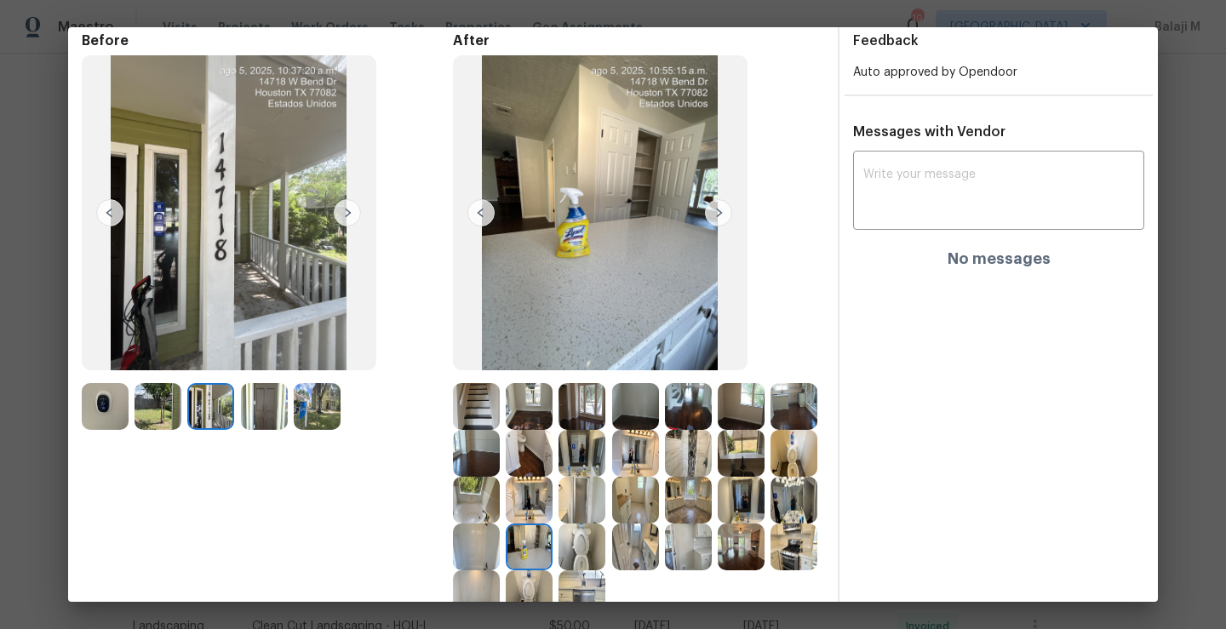
click at [711, 220] on img at bounding box center [718, 212] width 27 height 27
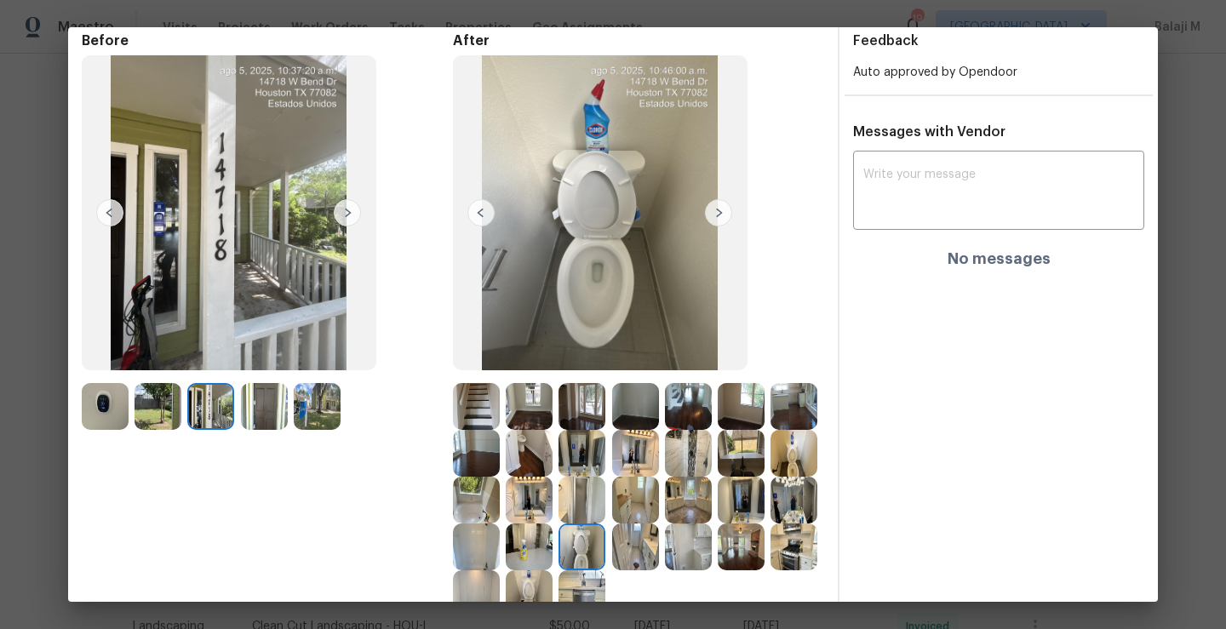
click at [711, 220] on img at bounding box center [718, 212] width 27 height 27
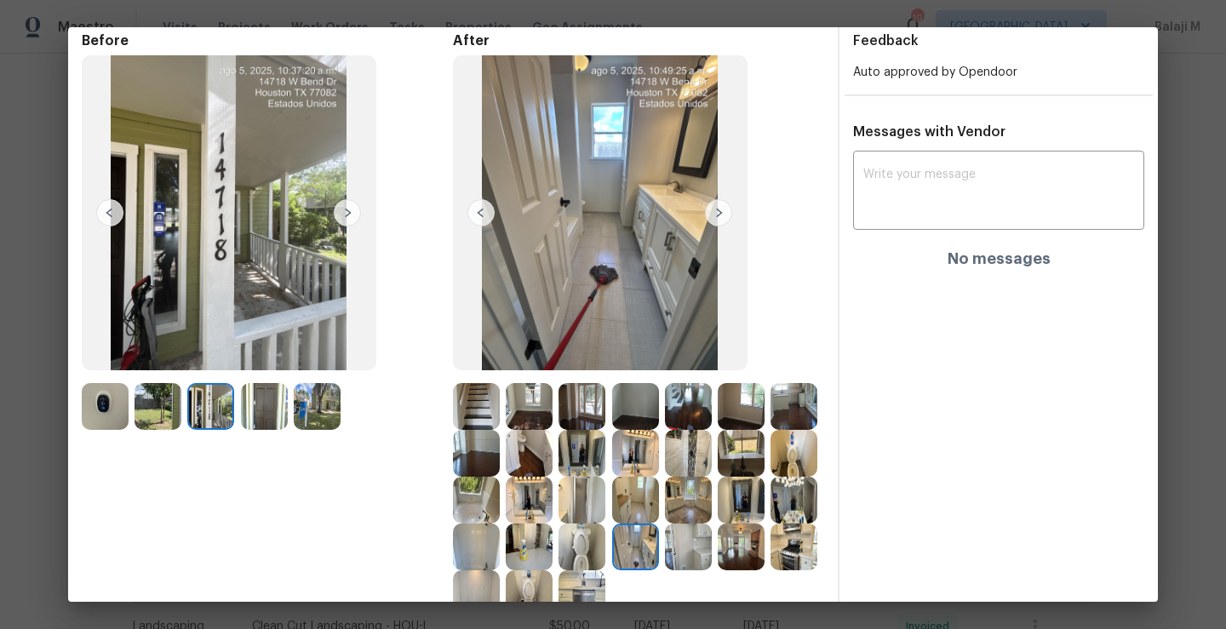
click at [711, 220] on img at bounding box center [718, 212] width 27 height 27
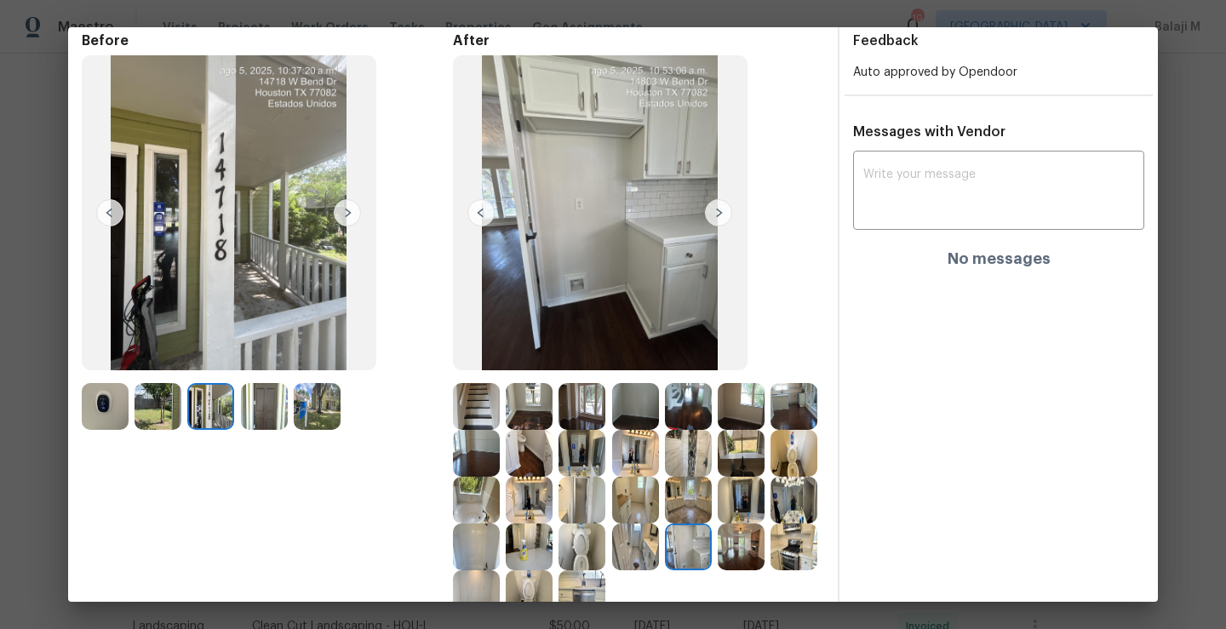
click at [711, 220] on img at bounding box center [718, 212] width 27 height 27
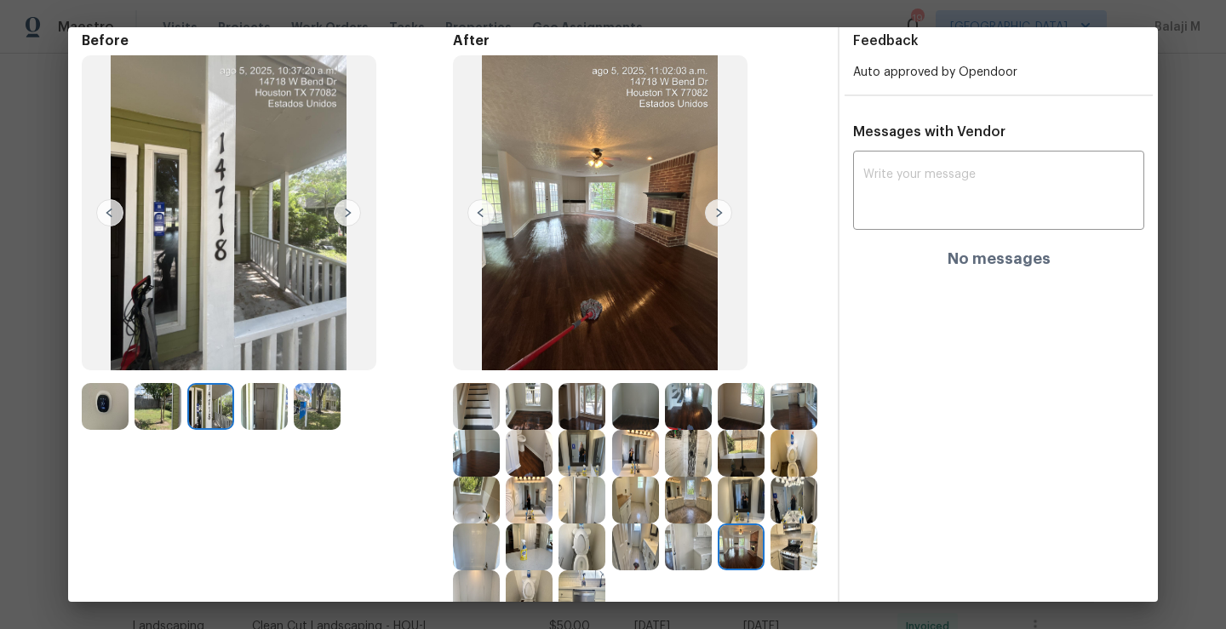
click at [711, 220] on img at bounding box center [718, 212] width 27 height 27
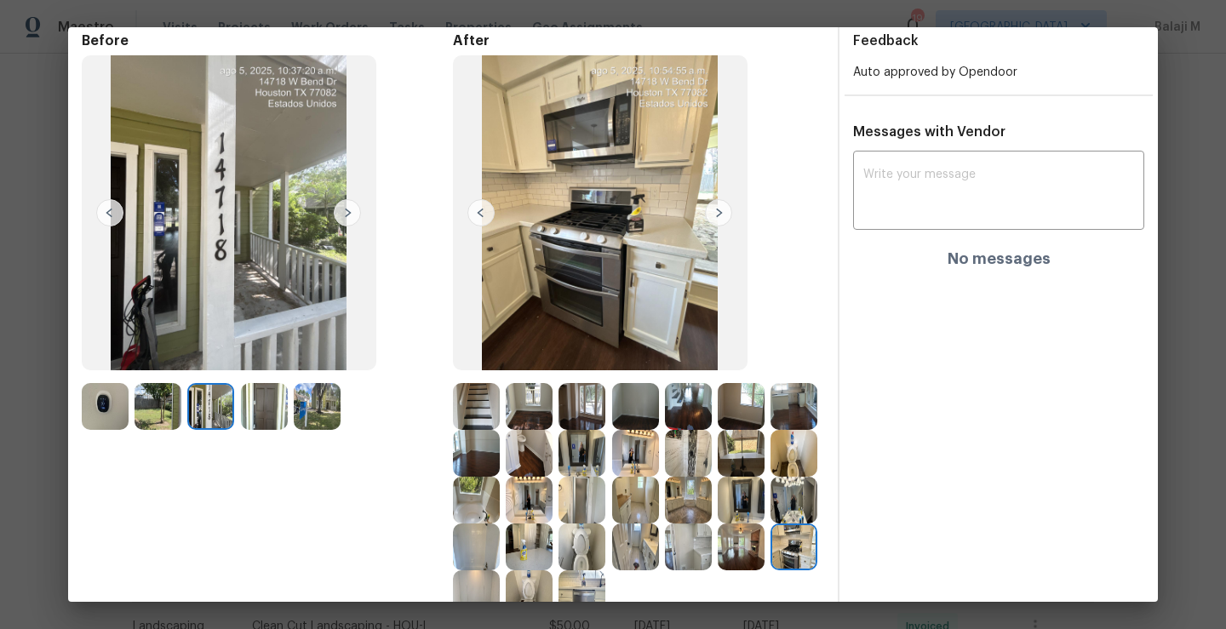
click at [711, 220] on img at bounding box center [718, 212] width 27 height 27
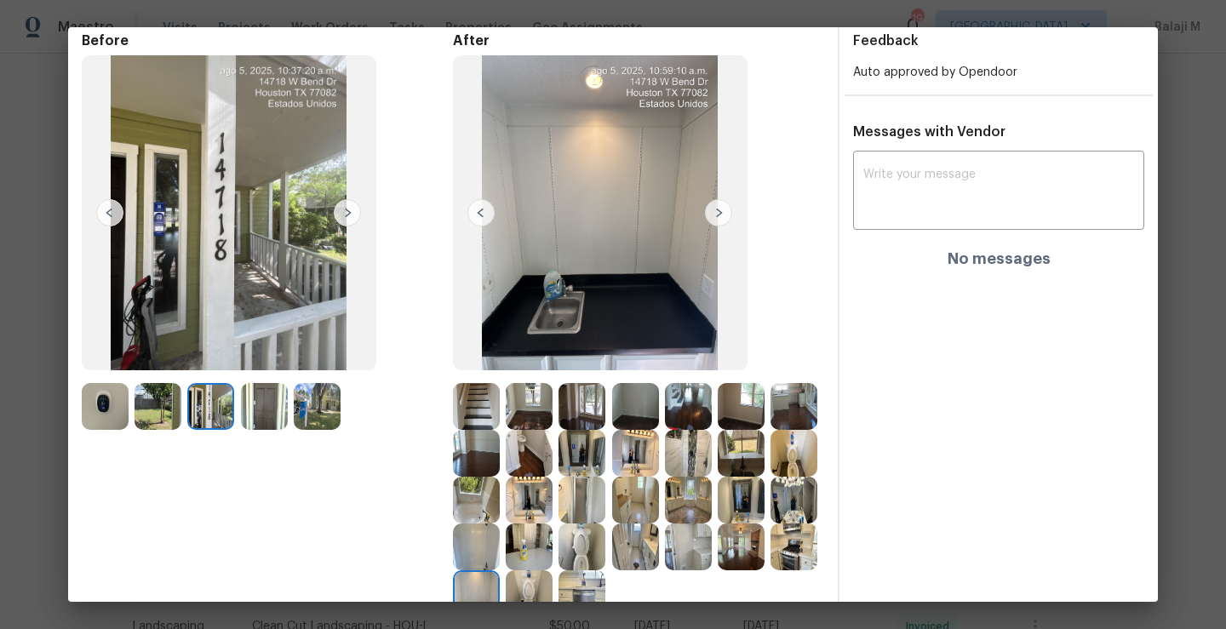
click at [711, 220] on img at bounding box center [718, 212] width 27 height 27
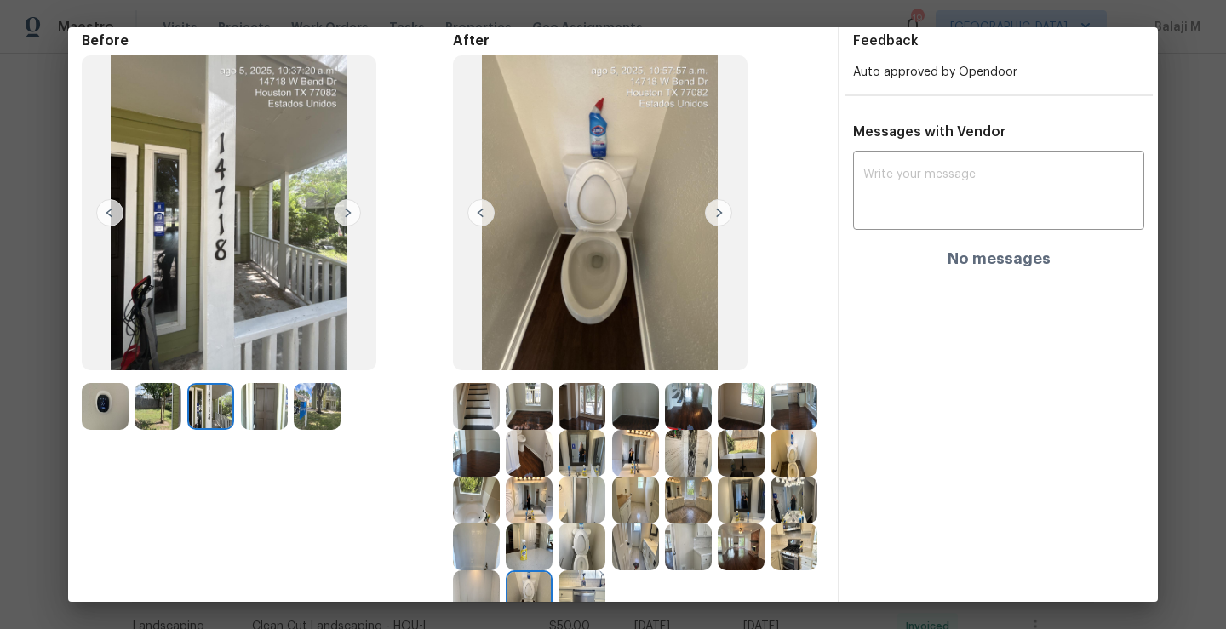
click at [711, 220] on img at bounding box center [718, 212] width 27 height 27
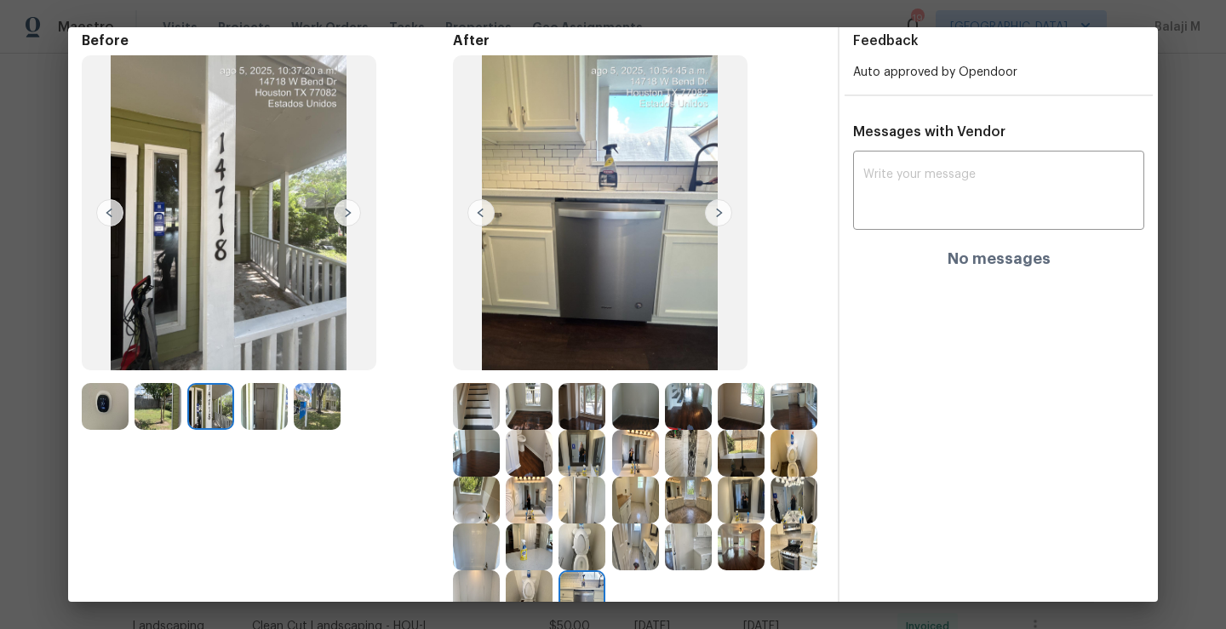
click at [711, 220] on img at bounding box center [718, 212] width 27 height 27
click at [709, 220] on img at bounding box center [718, 212] width 27 height 27
click at [709, 221] on img at bounding box center [718, 212] width 27 height 27
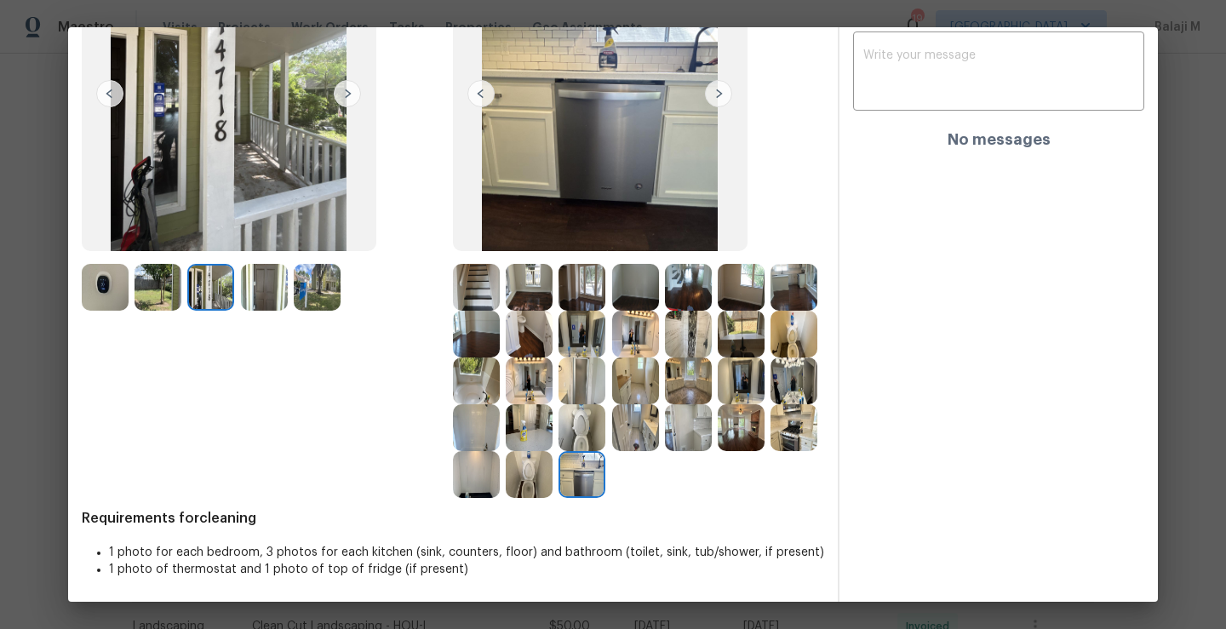
scroll to position [204, 0]
click at [559, 490] on div at bounding box center [585, 474] width 53 height 47
click at [771, 451] on img at bounding box center [794, 427] width 47 height 47
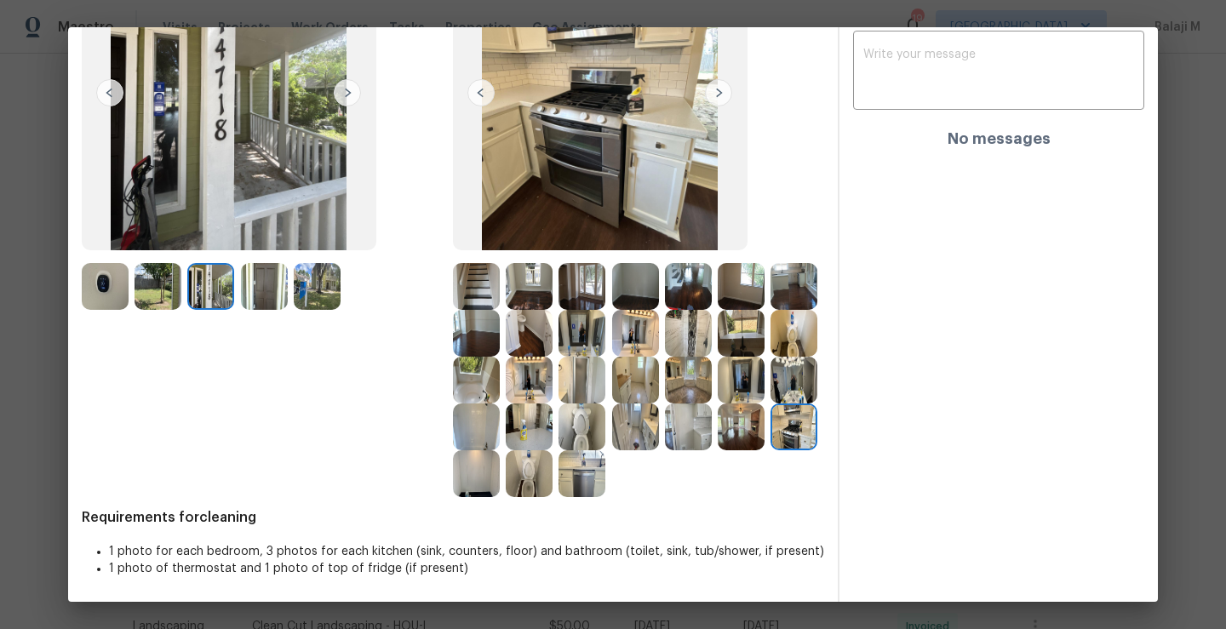
click at [500, 454] on img at bounding box center [476, 474] width 47 height 47
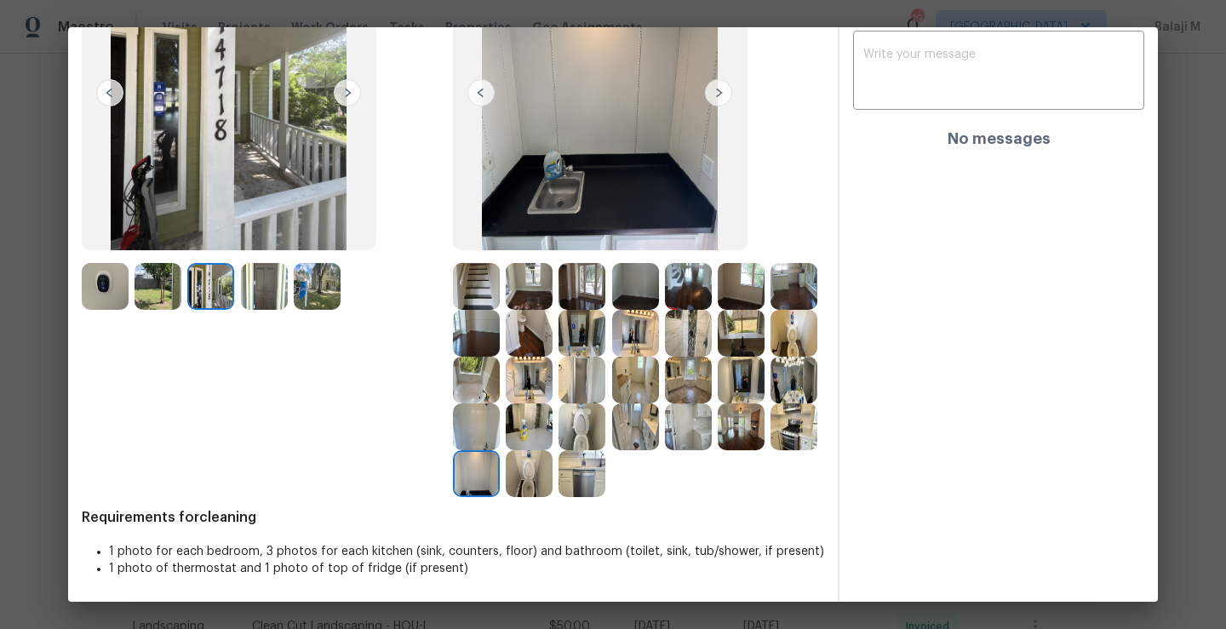
click at [553, 468] on img at bounding box center [529, 474] width 47 height 47
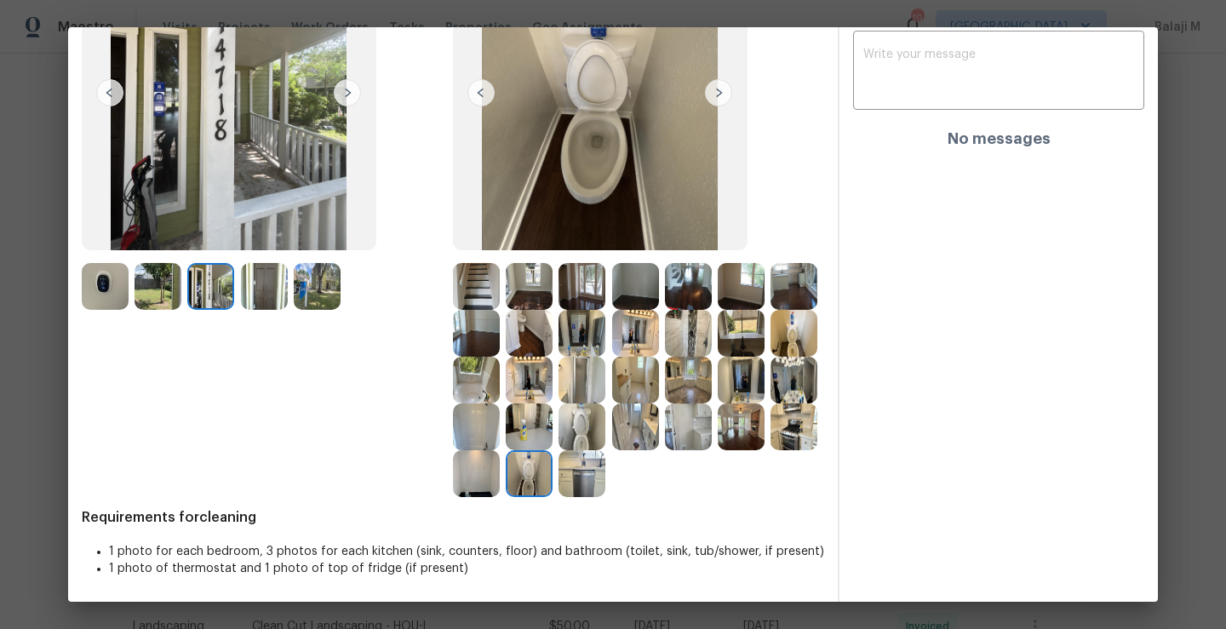
click at [771, 451] on img at bounding box center [794, 427] width 47 height 47
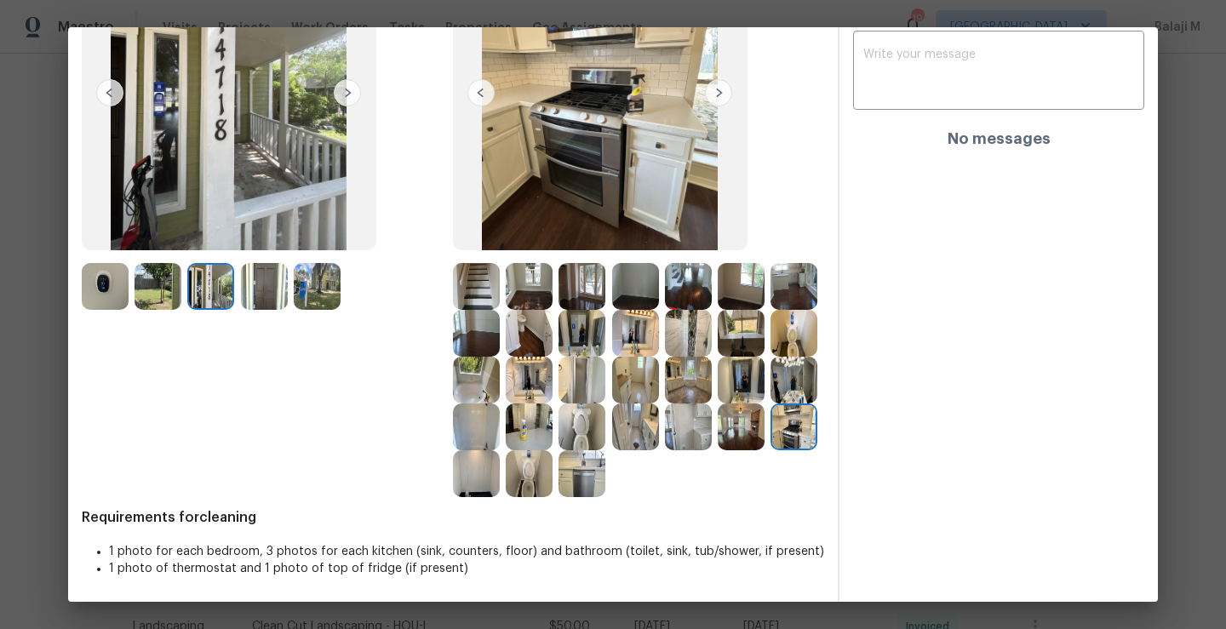
click at [665, 451] on img at bounding box center [688, 427] width 47 height 47
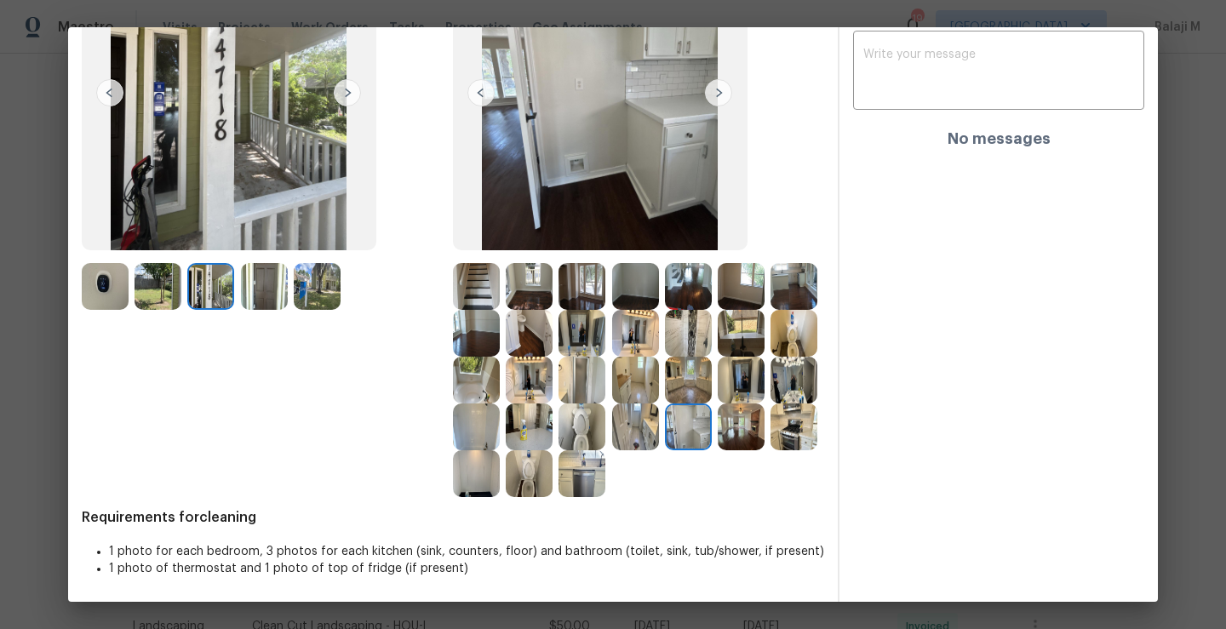
click at [612, 451] on img at bounding box center [635, 427] width 47 height 47
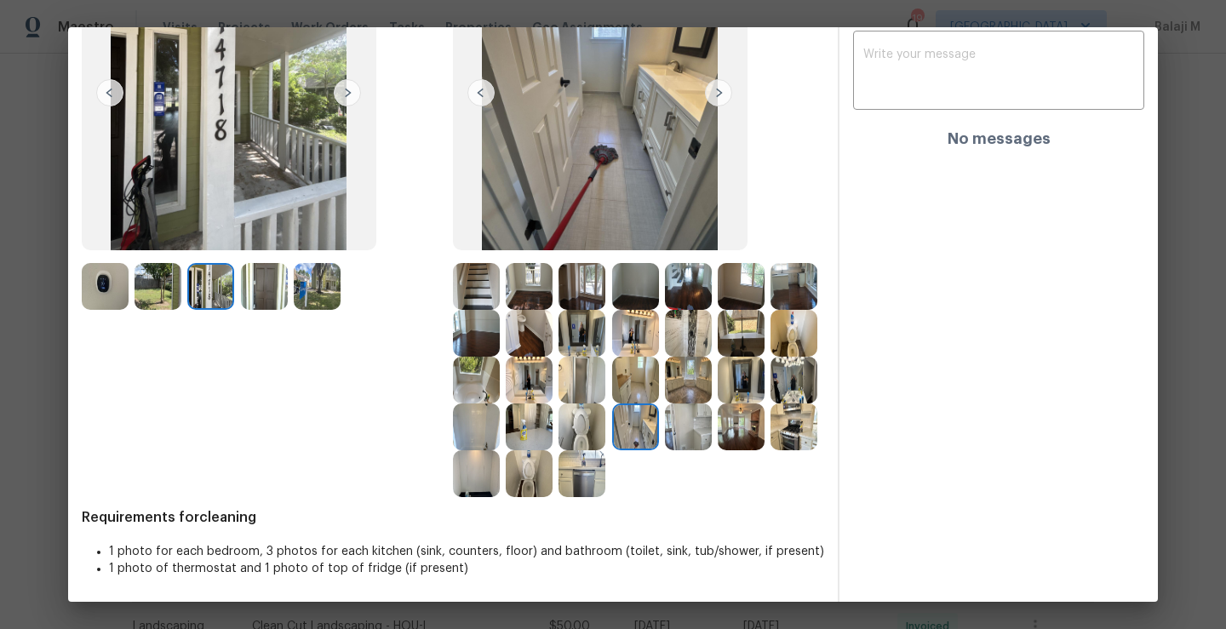
scroll to position [0, 0]
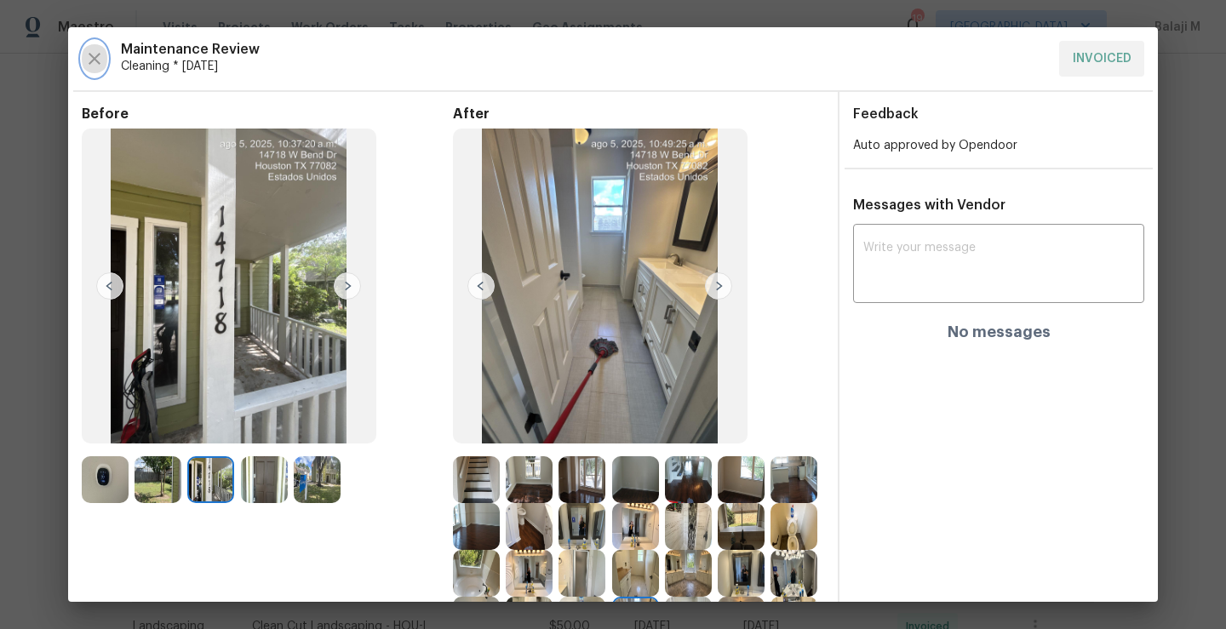
click at [94, 62] on icon "button" at bounding box center [94, 59] width 20 height 20
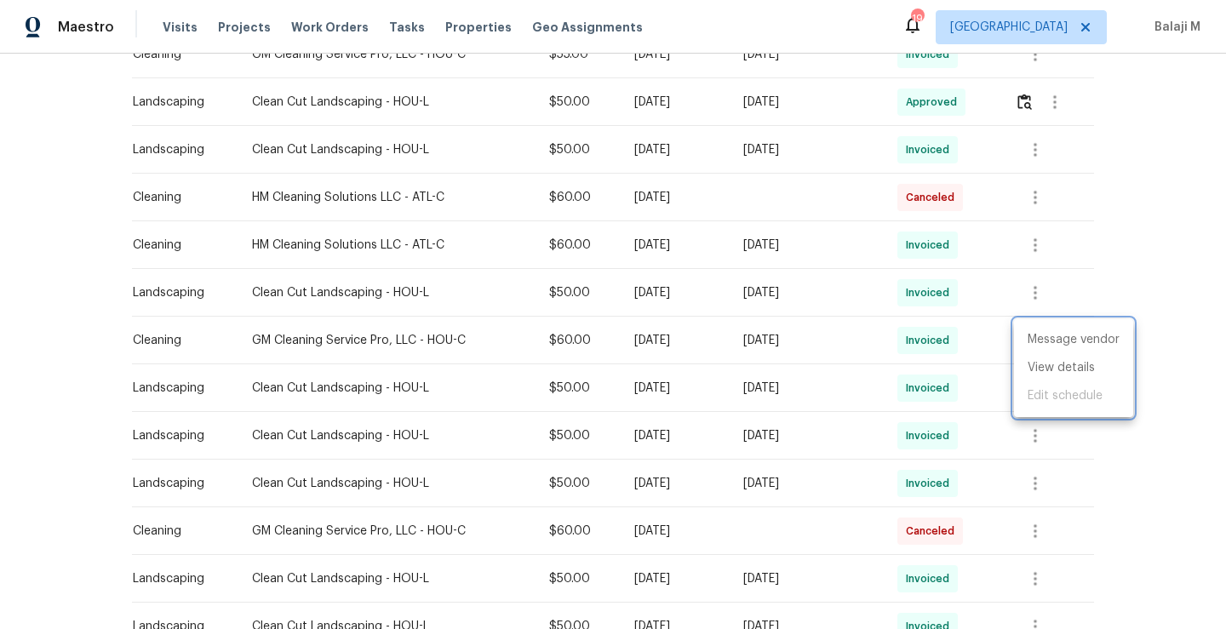
click at [822, 341] on div at bounding box center [613, 314] width 1226 height 629
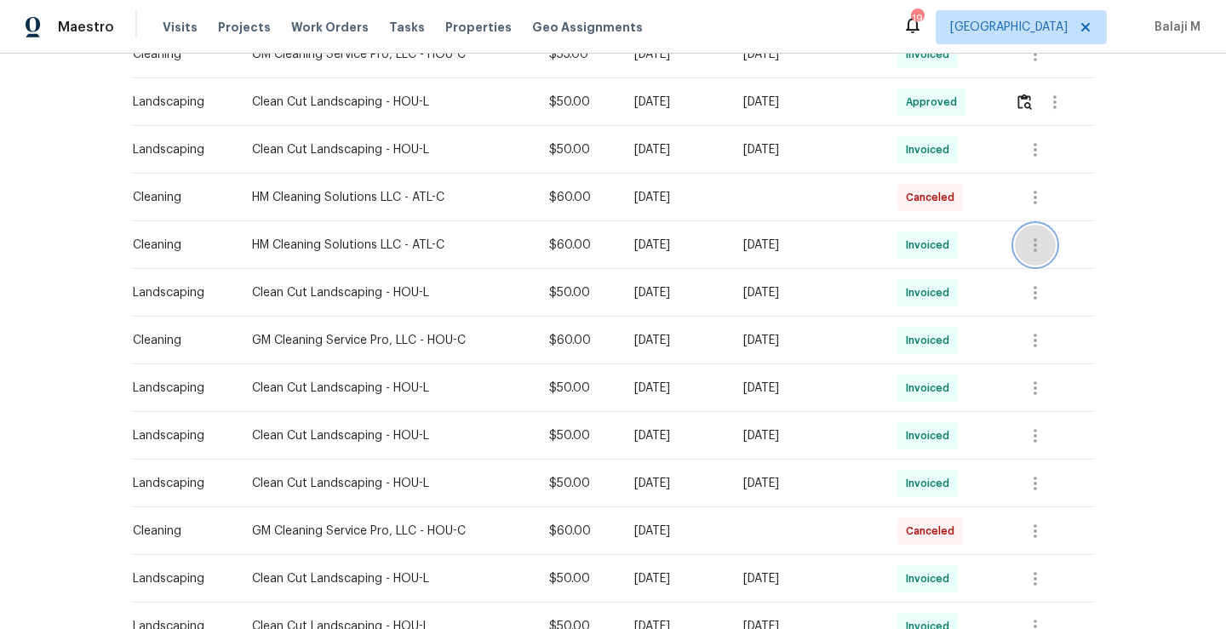
click at [1037, 245] on icon "button" at bounding box center [1035, 245] width 20 height 20
click at [1050, 278] on li "View details" at bounding box center [1073, 273] width 119 height 28
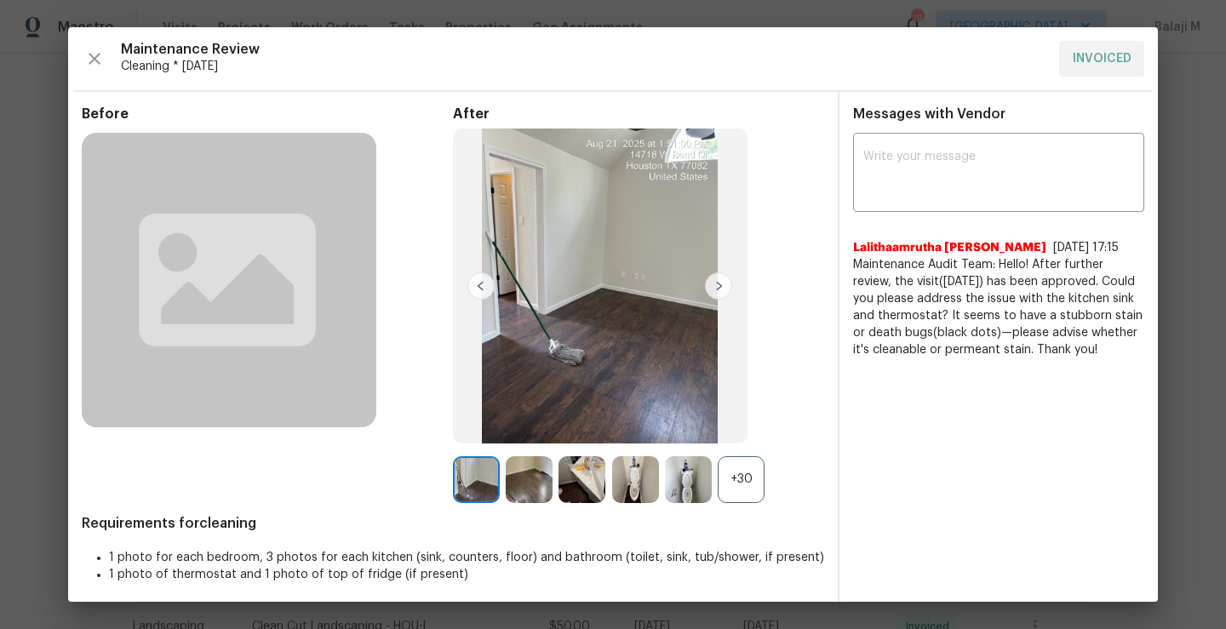
click at [707, 282] on img at bounding box center [718, 286] width 27 height 27
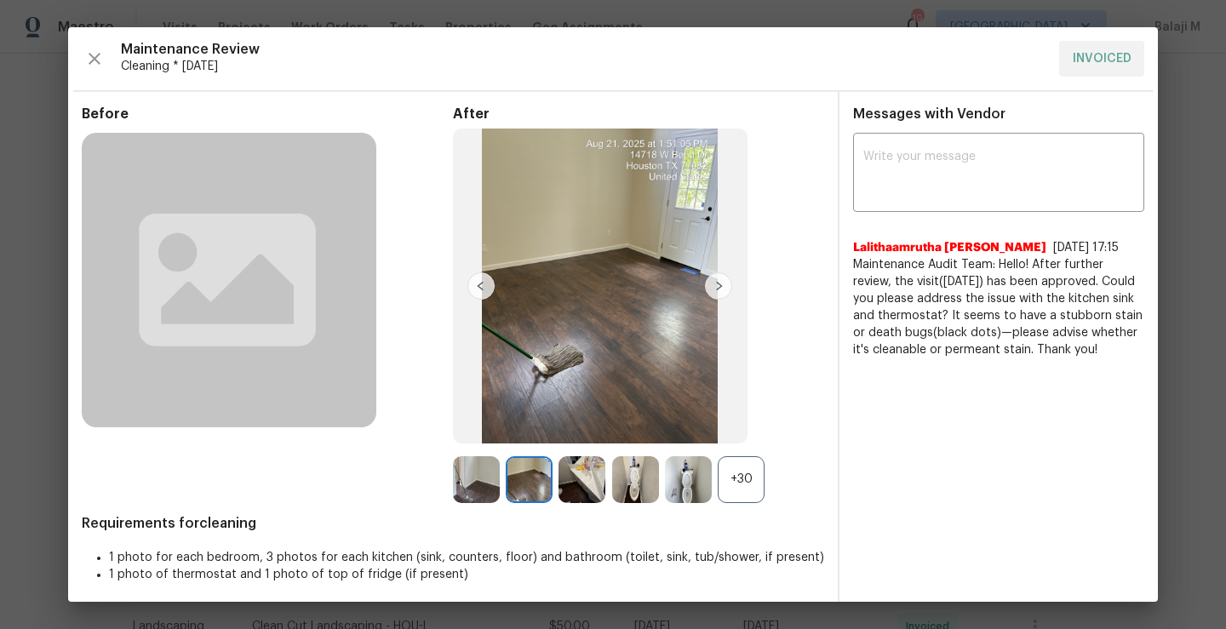
click at [768, 294] on div "After +30" at bounding box center [638, 305] width 371 height 398
click at [720, 294] on img at bounding box center [718, 286] width 27 height 27
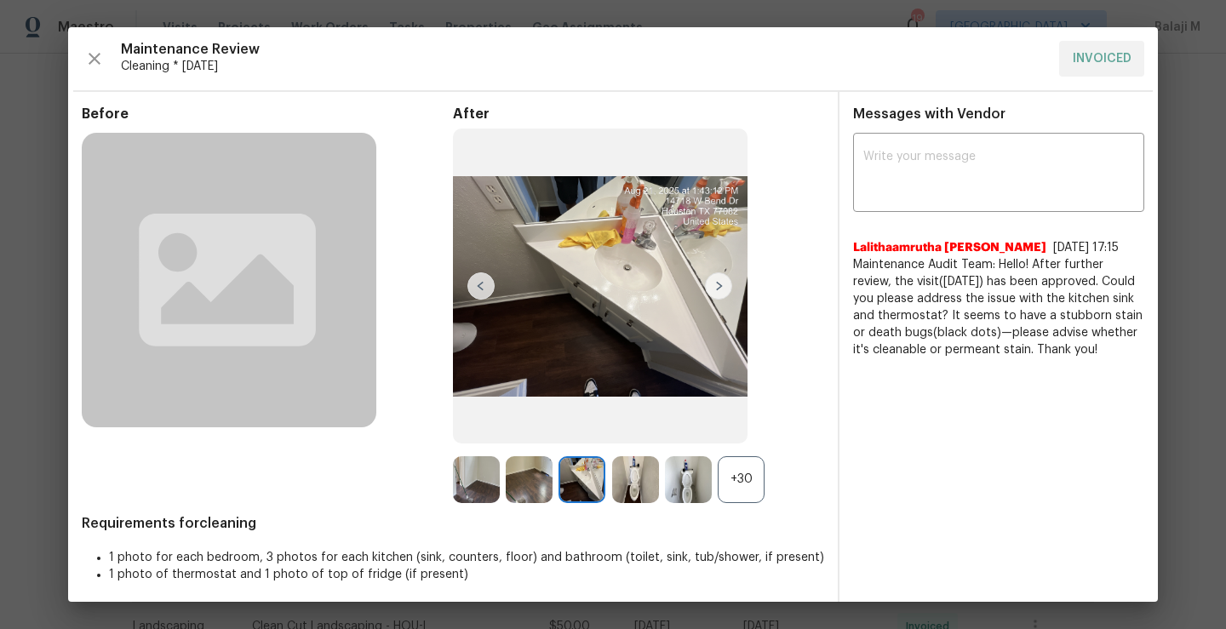
click at [734, 466] on div "+30" at bounding box center [741, 479] width 47 height 47
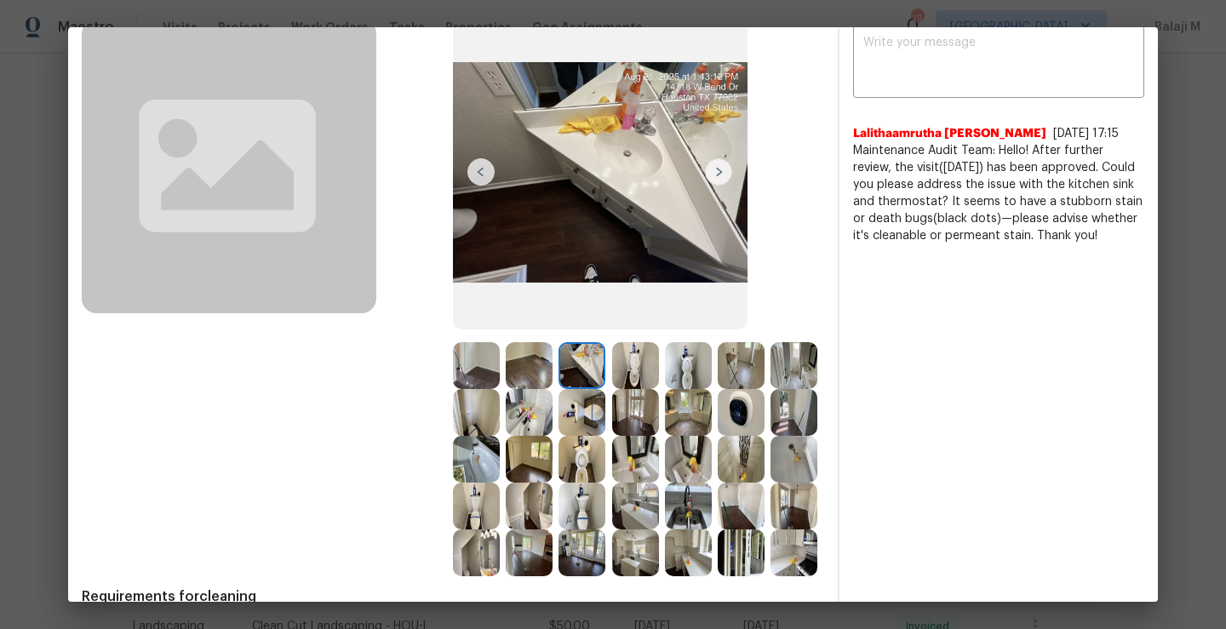
scroll to position [174, 0]
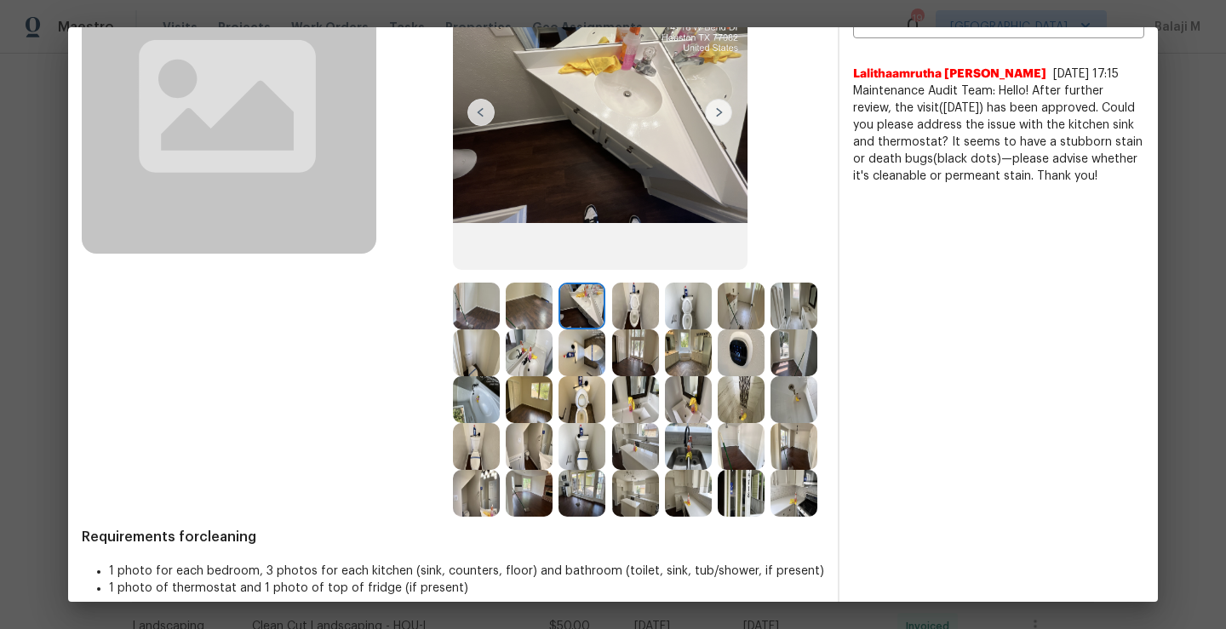
click at [500, 357] on img at bounding box center [476, 353] width 47 height 47
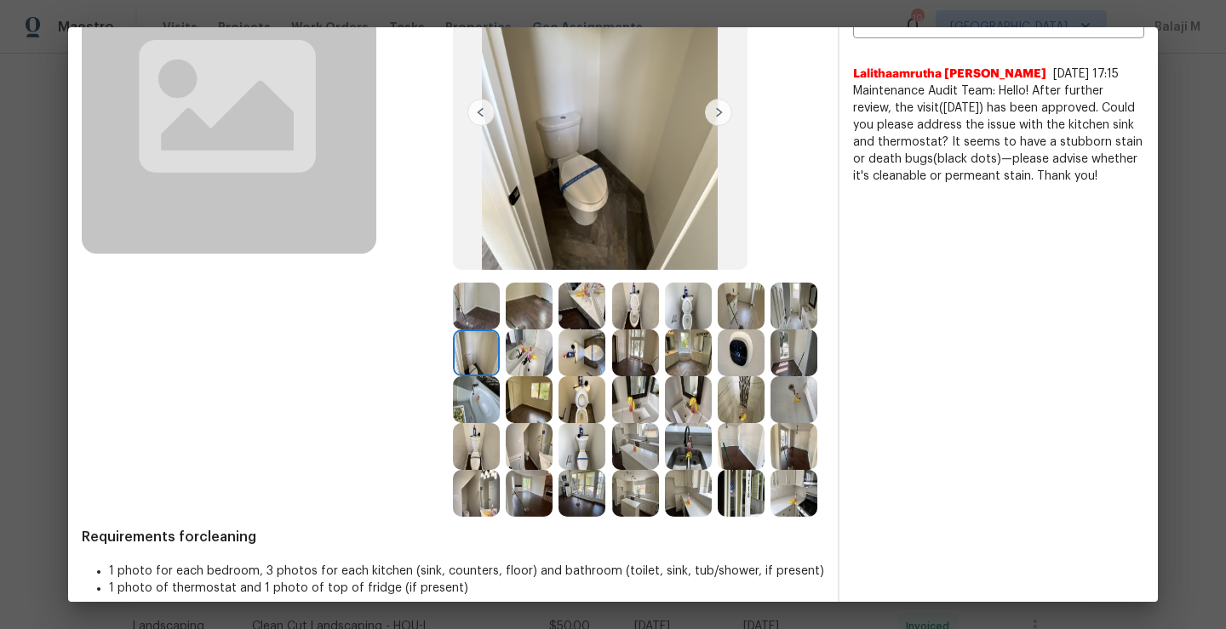
click at [577, 313] on img at bounding box center [582, 306] width 47 height 47
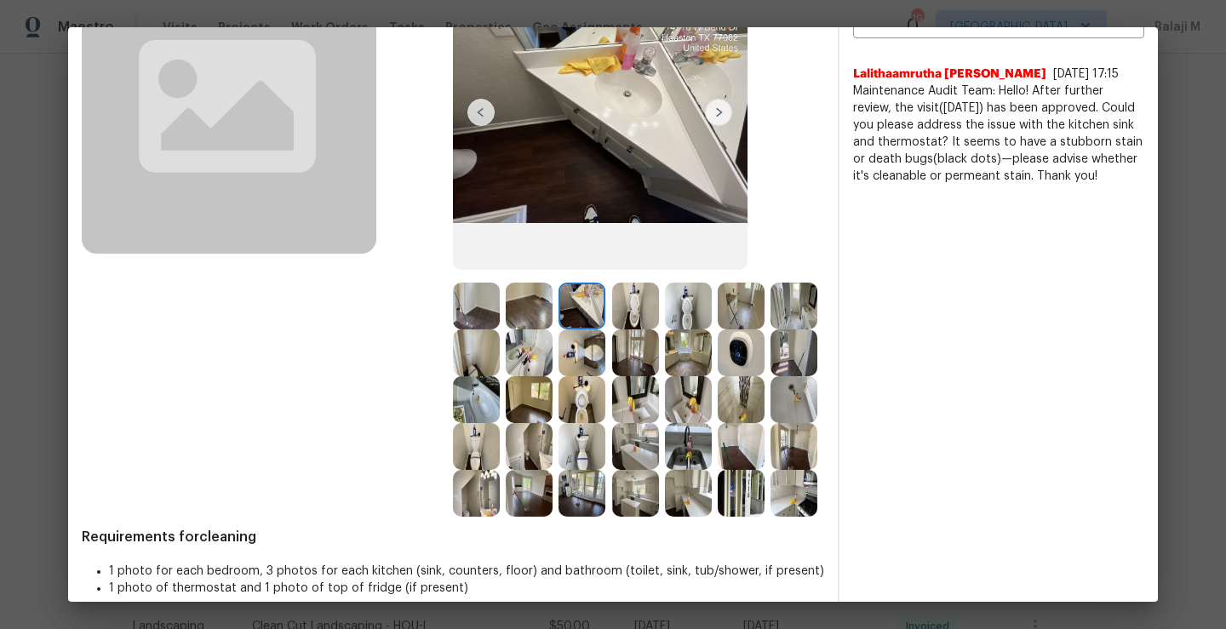
click at [621, 313] on img at bounding box center [635, 306] width 47 height 47
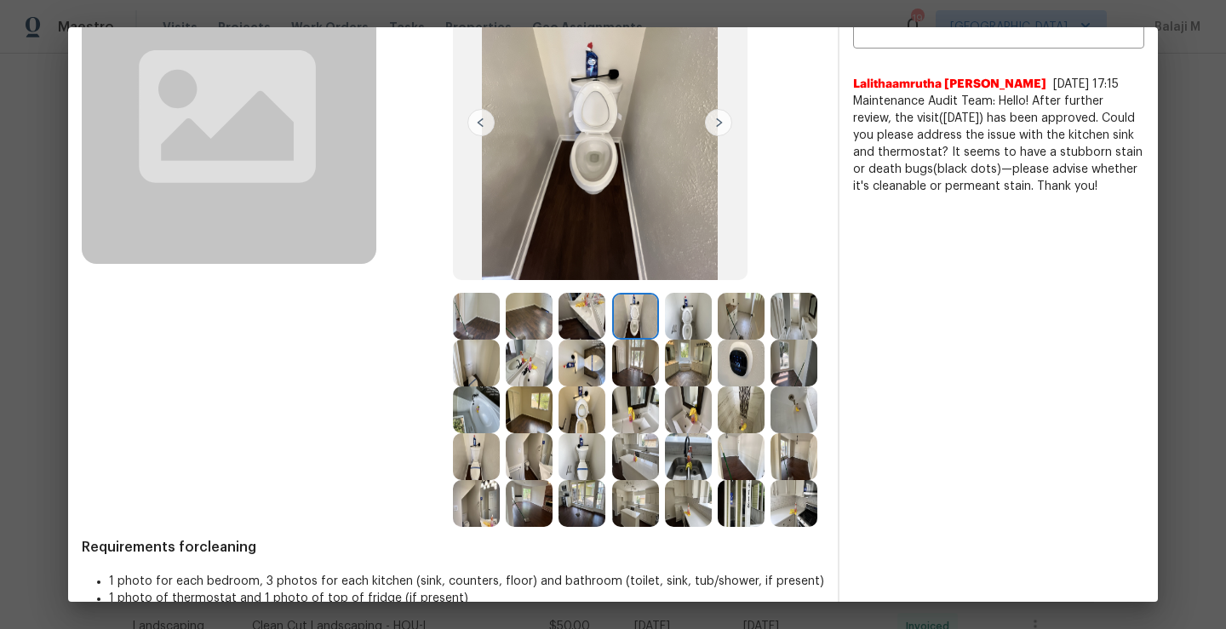
scroll to position [104, 0]
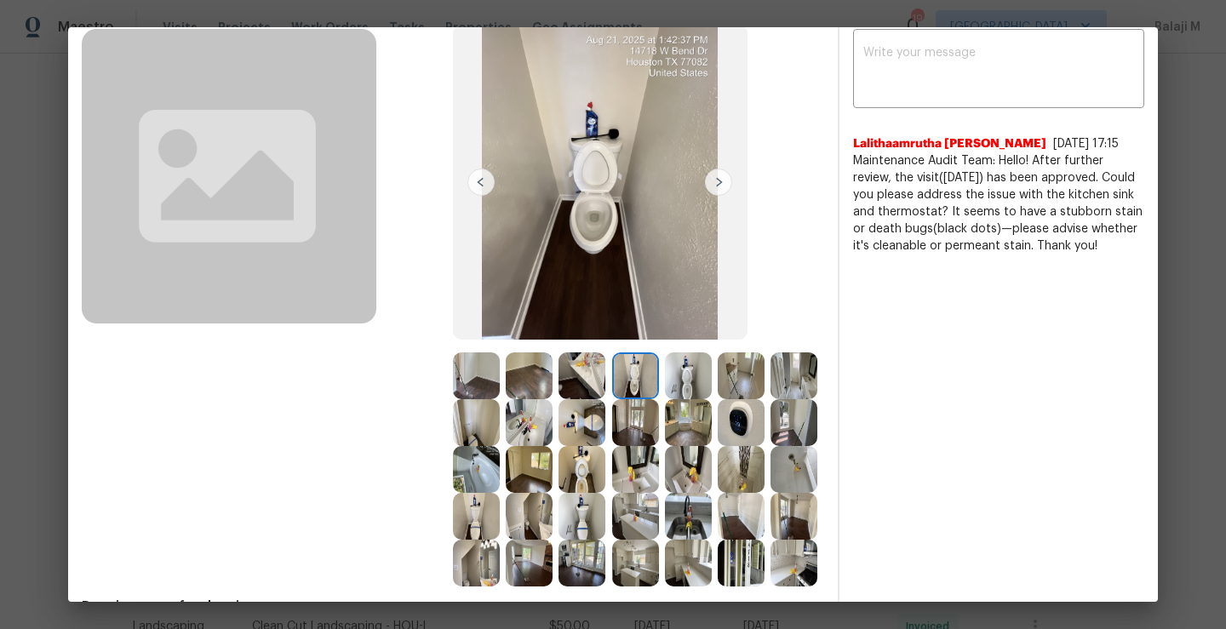
click at [714, 182] on img at bounding box center [718, 182] width 27 height 27
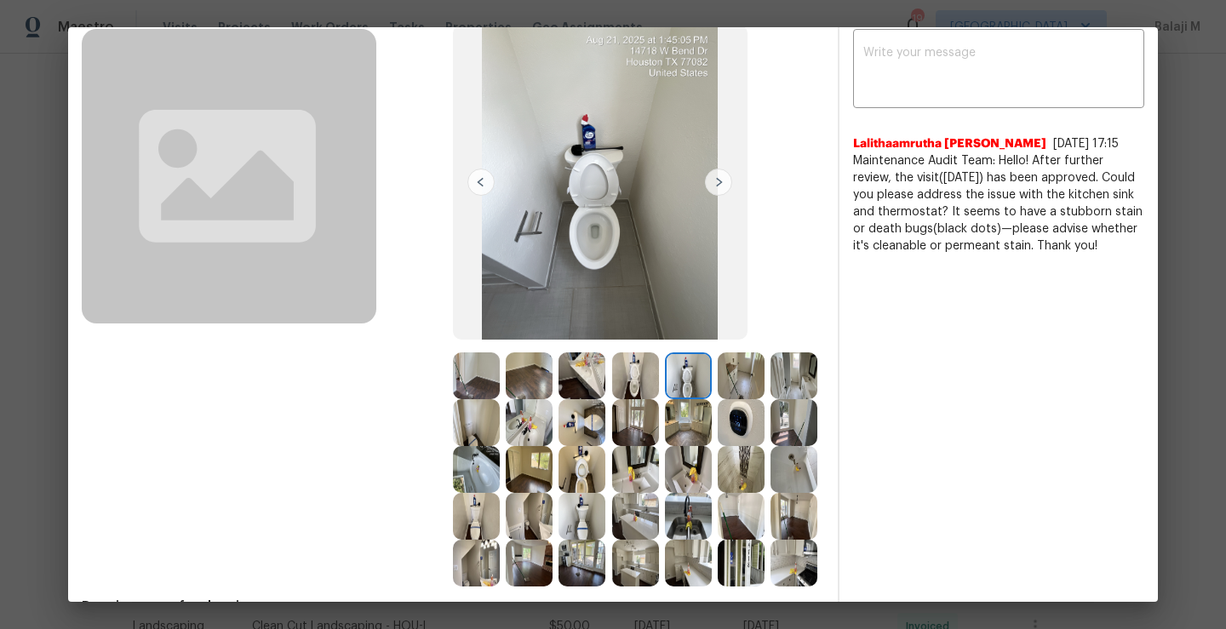
click at [714, 182] on img at bounding box center [718, 182] width 27 height 27
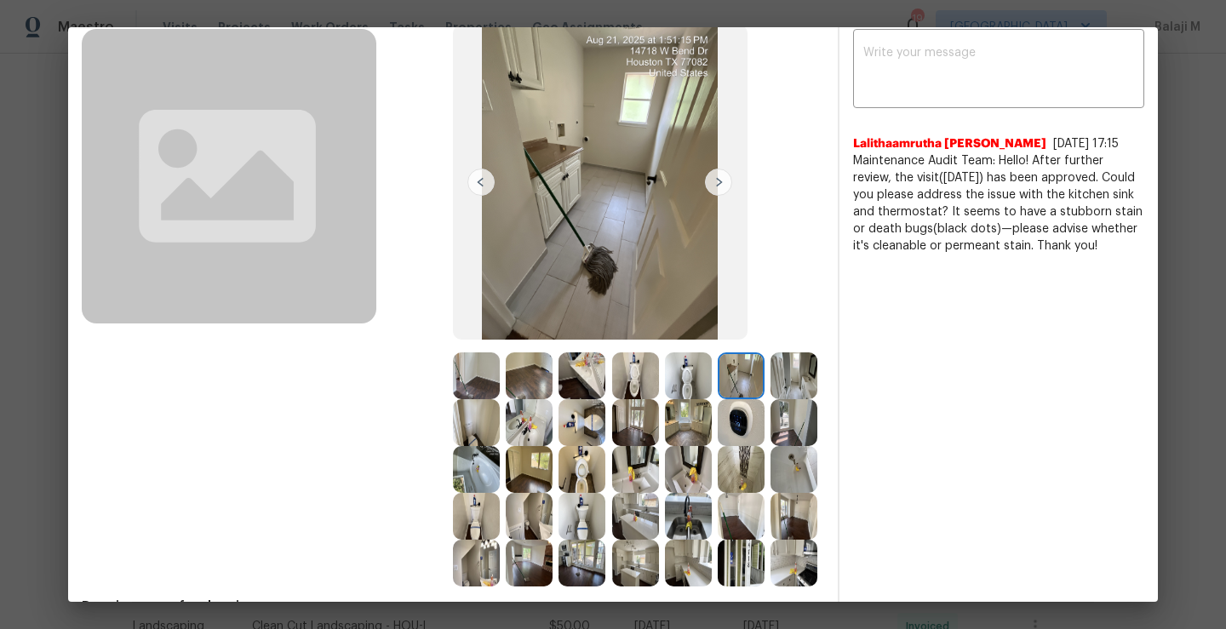
click at [713, 182] on img at bounding box center [718, 182] width 27 height 27
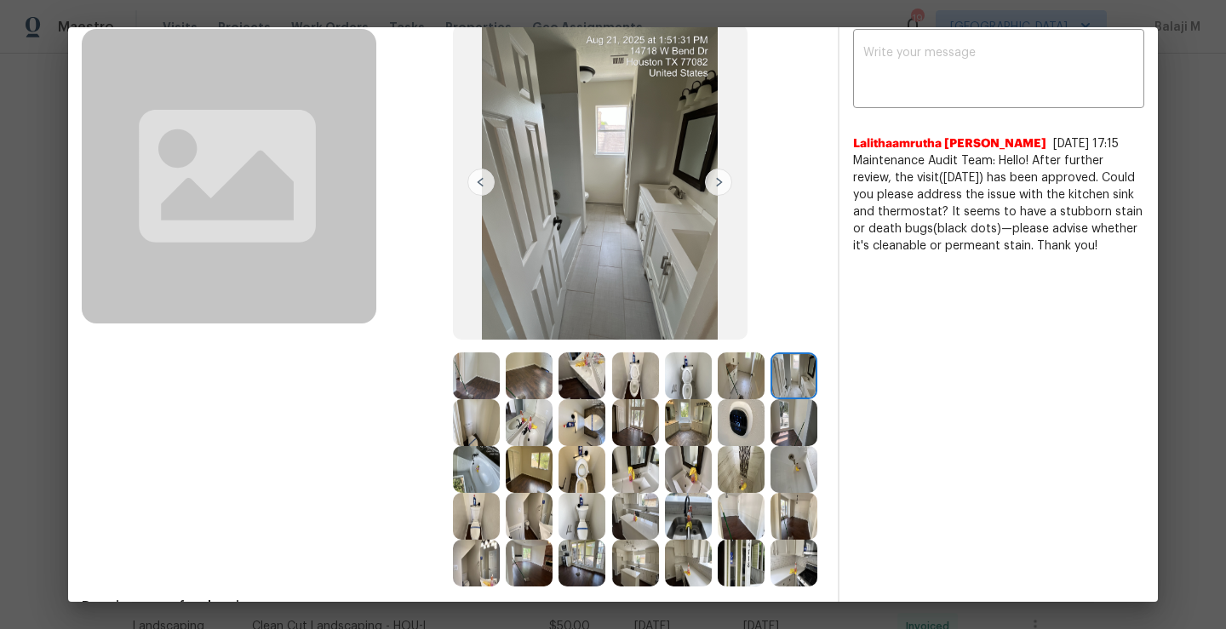
click at [713, 182] on img at bounding box center [718, 182] width 27 height 27
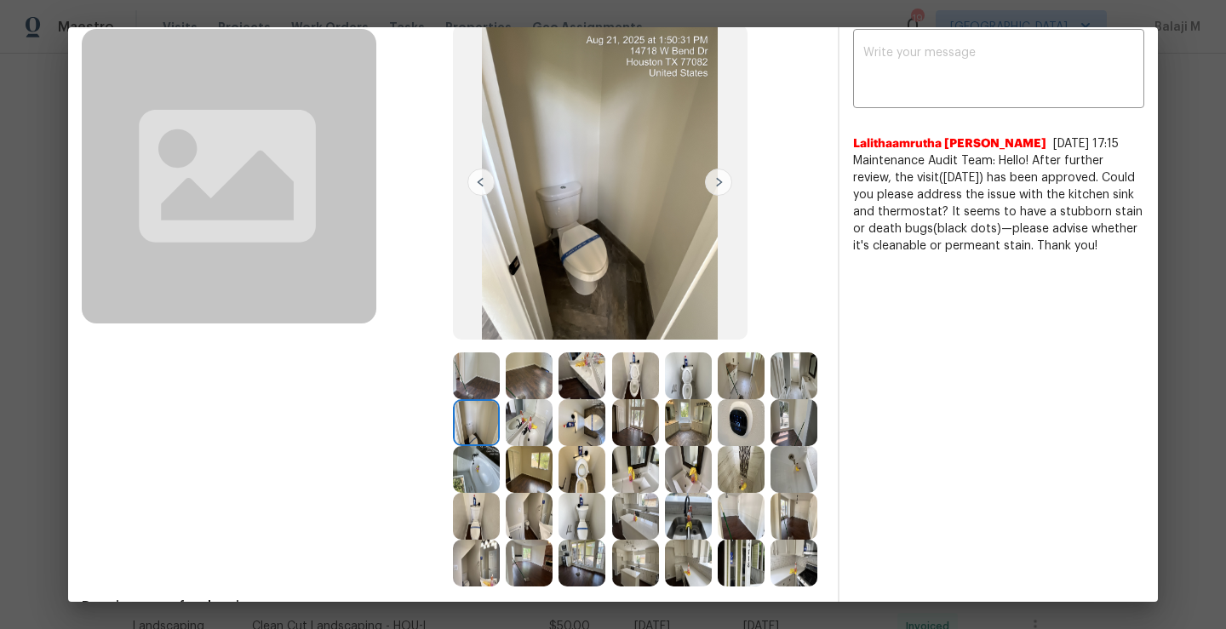
click at [659, 419] on img at bounding box center [635, 422] width 47 height 47
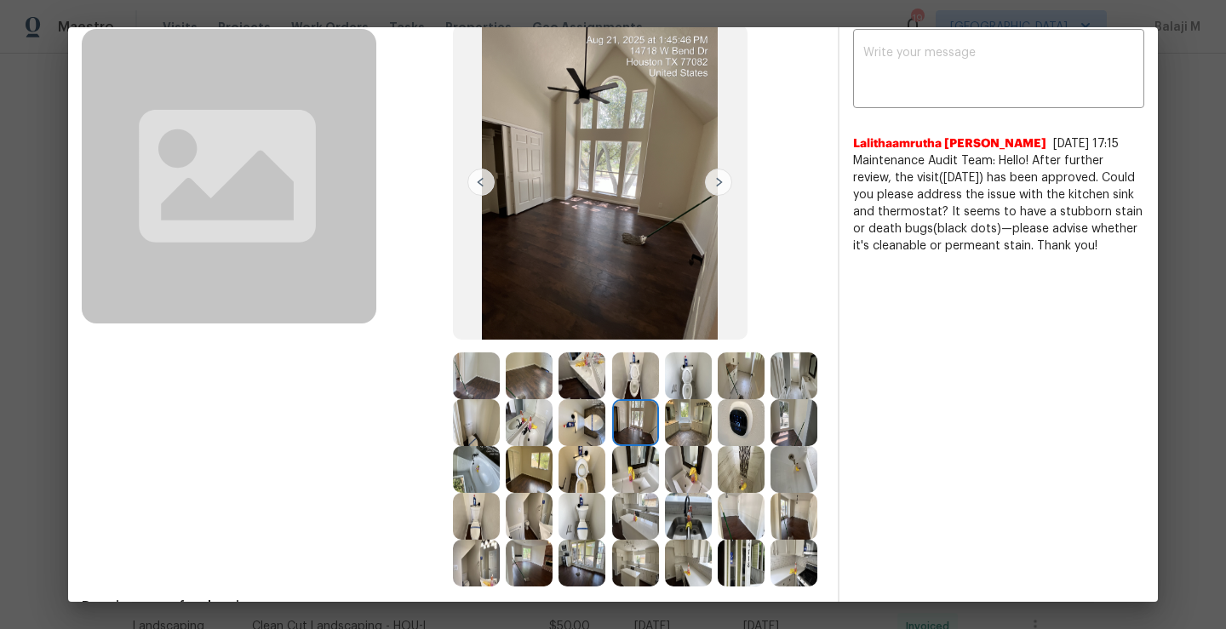
click at [712, 424] on img at bounding box center [688, 422] width 47 height 47
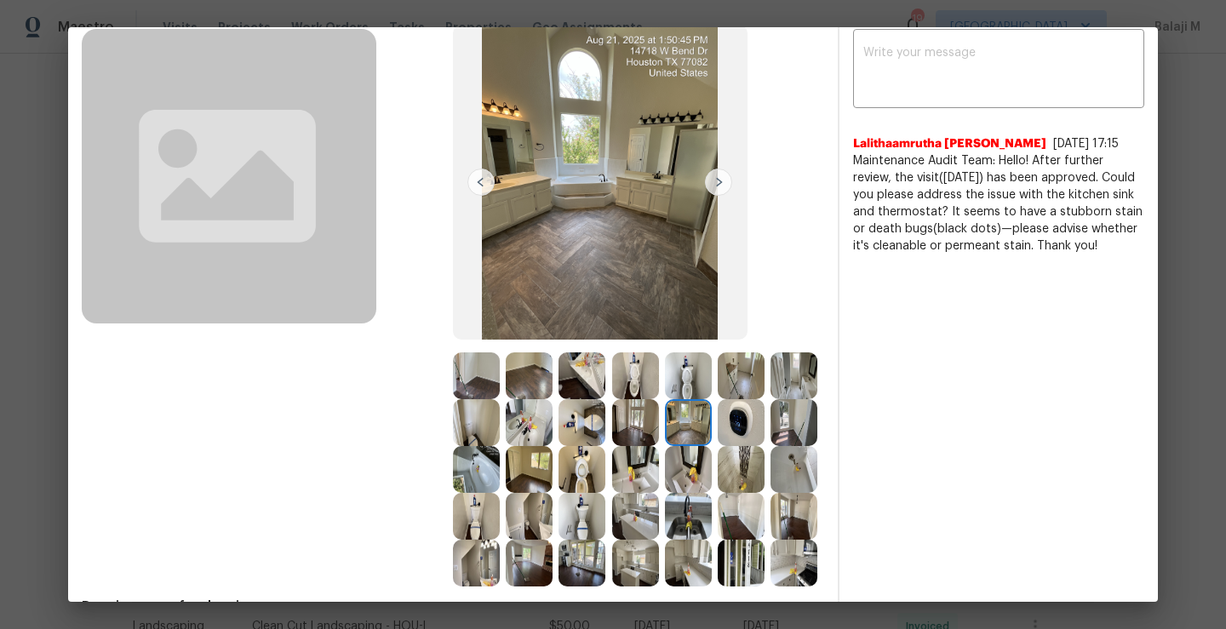
click at [659, 488] on img at bounding box center [635, 469] width 47 height 47
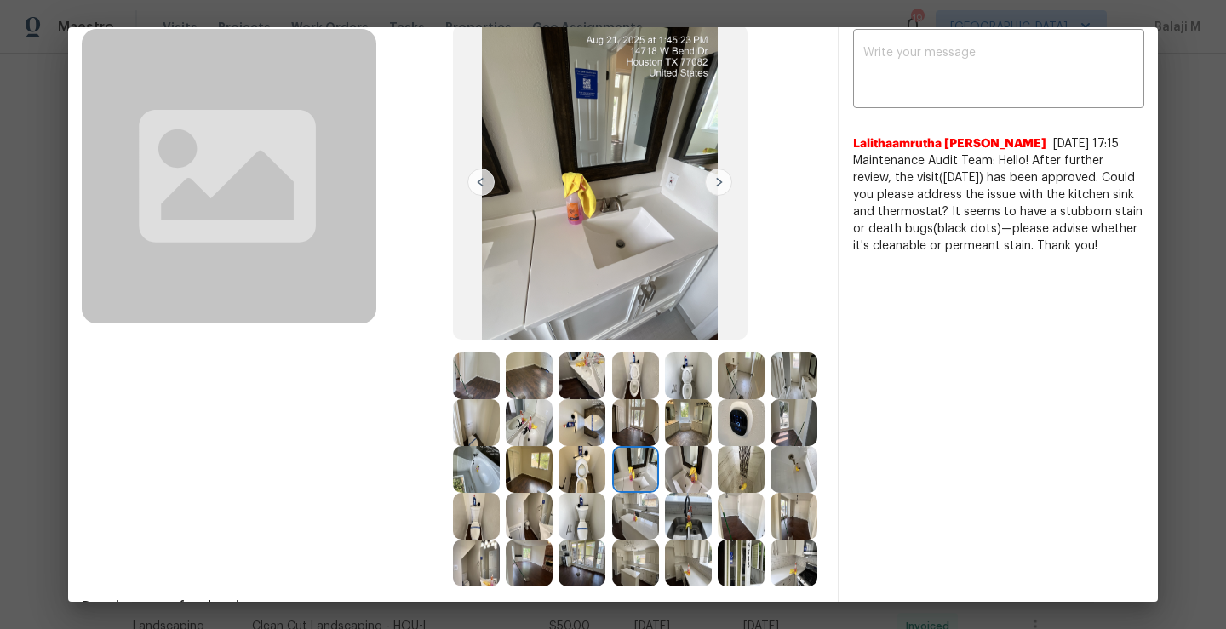
click at [606, 475] on img at bounding box center [582, 469] width 47 height 47
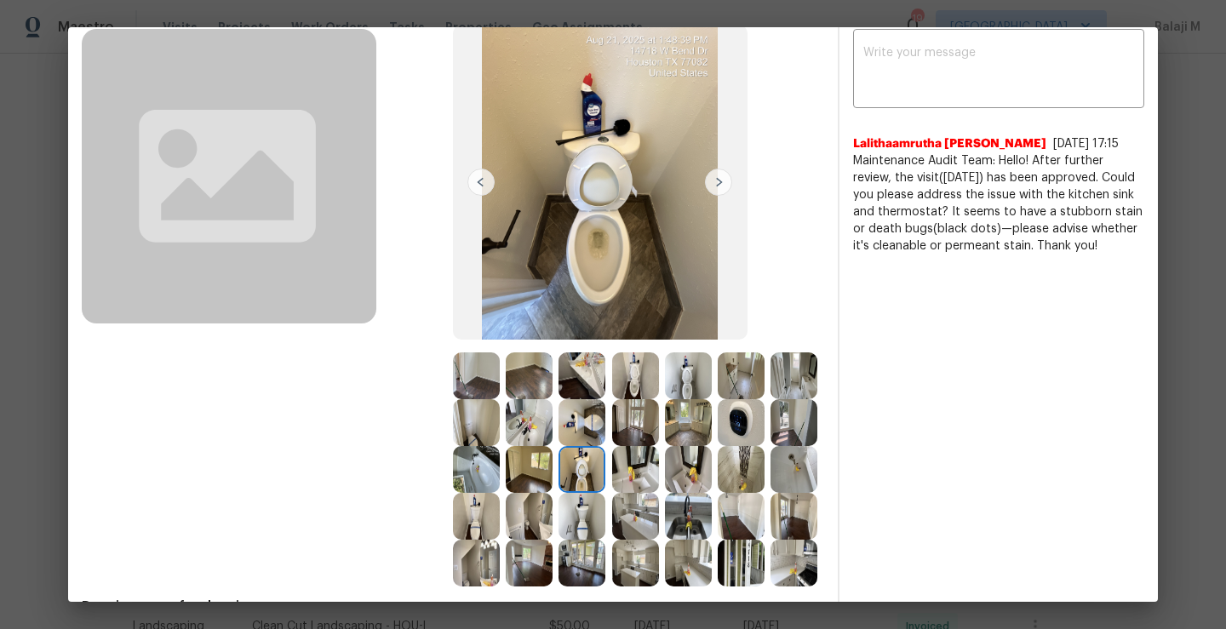
click at [553, 472] on img at bounding box center [529, 469] width 47 height 47
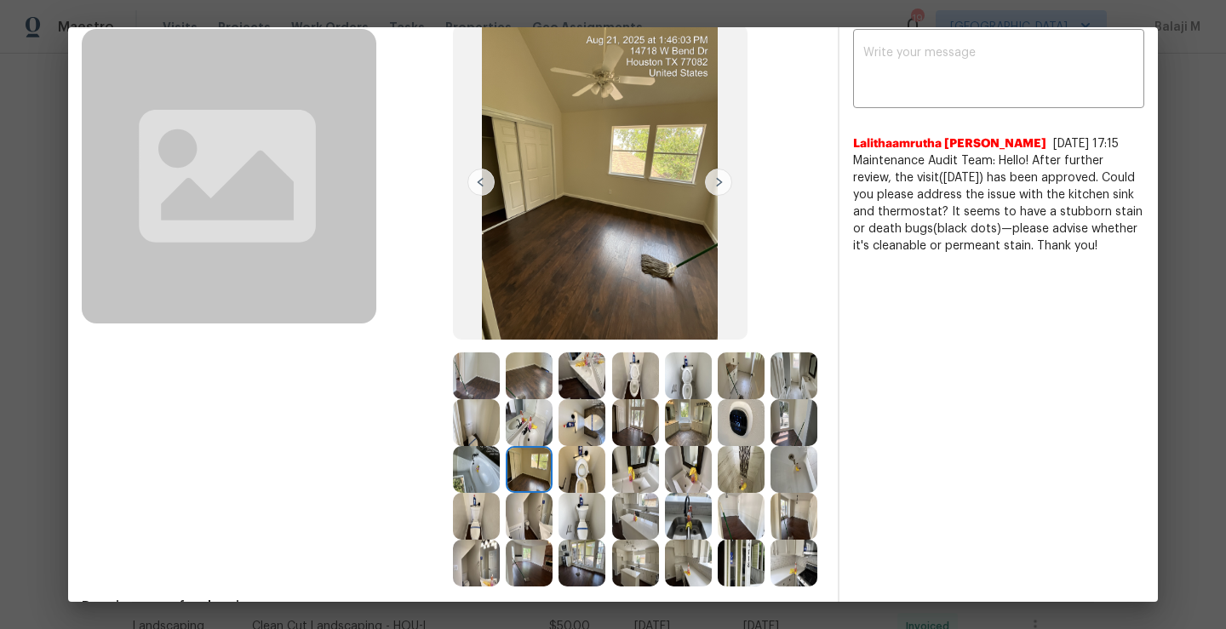
click at [500, 469] on img at bounding box center [476, 469] width 47 height 47
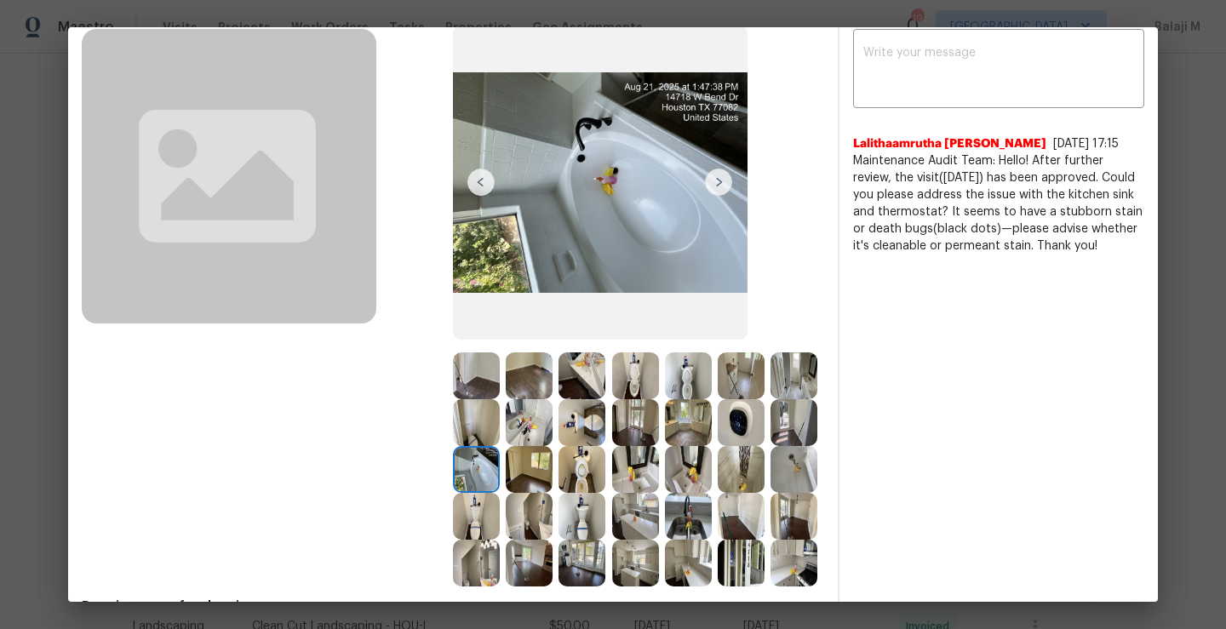
click at [500, 469] on img at bounding box center [476, 469] width 47 height 47
click at [771, 446] on img at bounding box center [794, 422] width 47 height 47
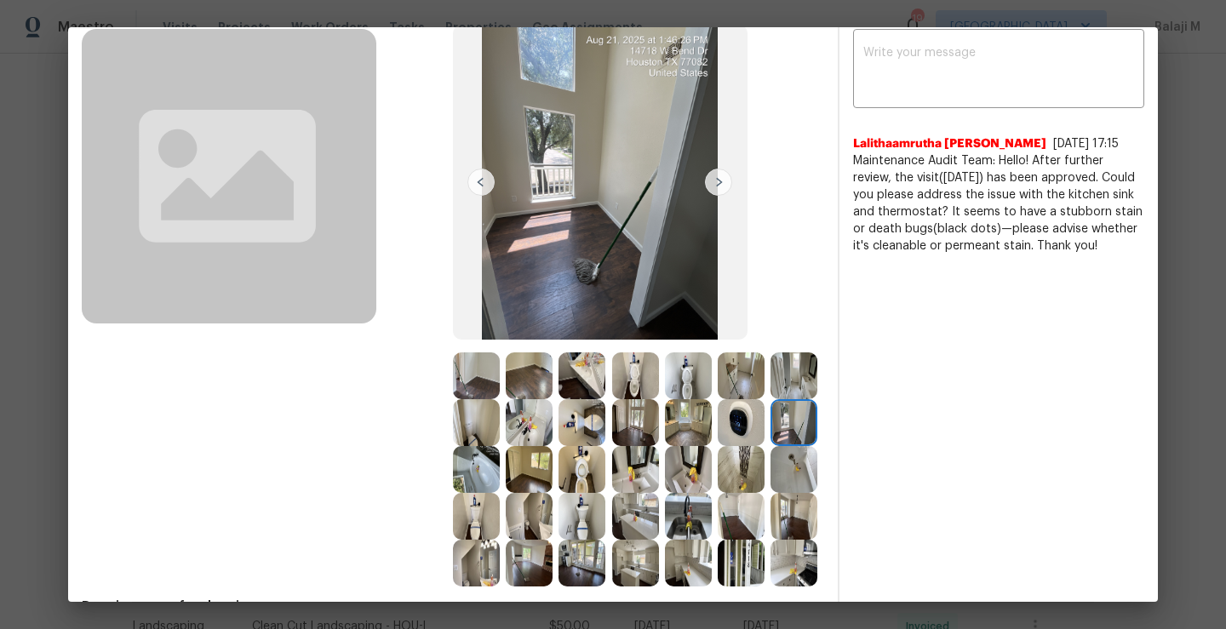
click at [718, 446] on img at bounding box center [741, 422] width 47 height 47
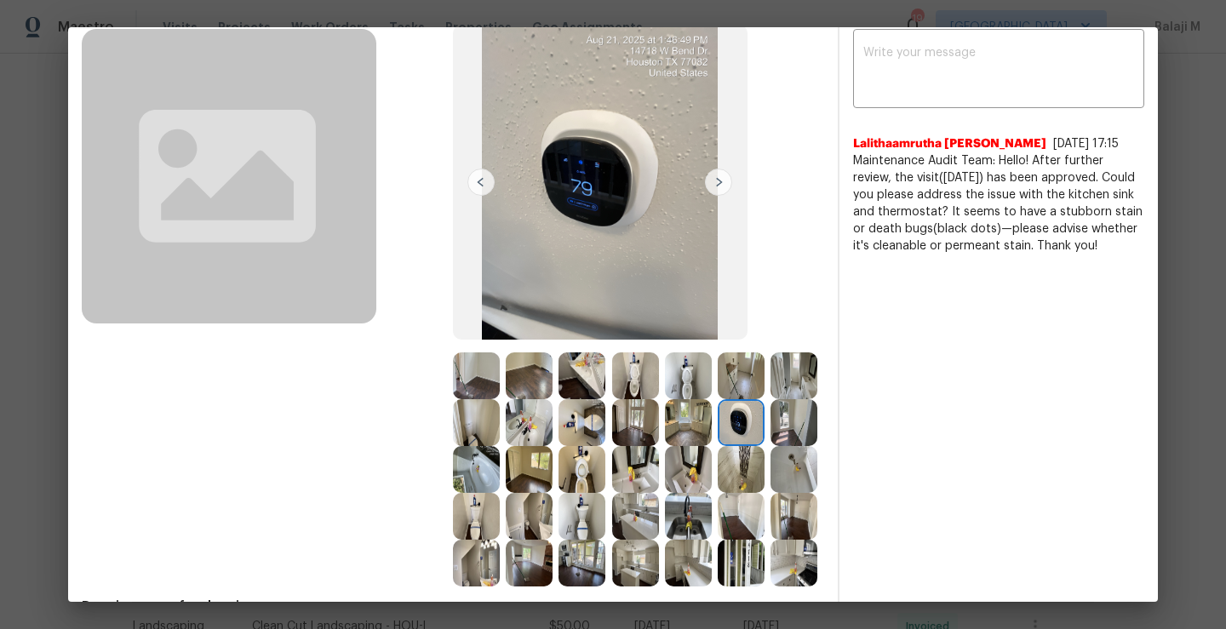
click at [665, 493] on img at bounding box center [688, 469] width 47 height 47
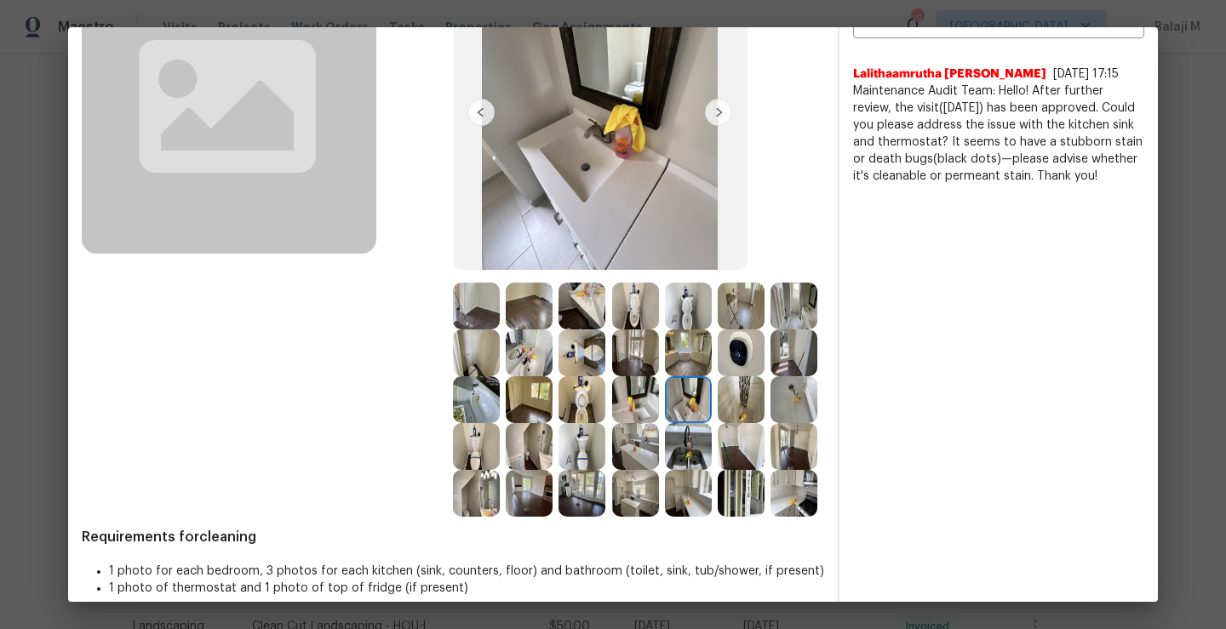
scroll to position [184, 0]
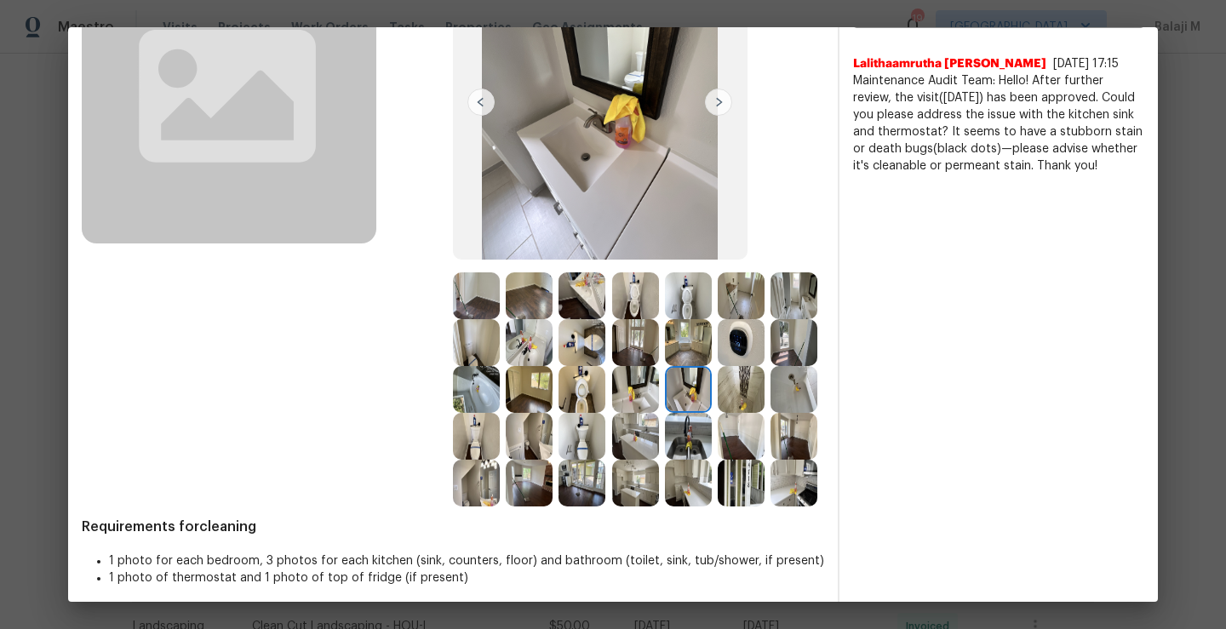
click at [612, 460] on img at bounding box center [635, 436] width 47 height 47
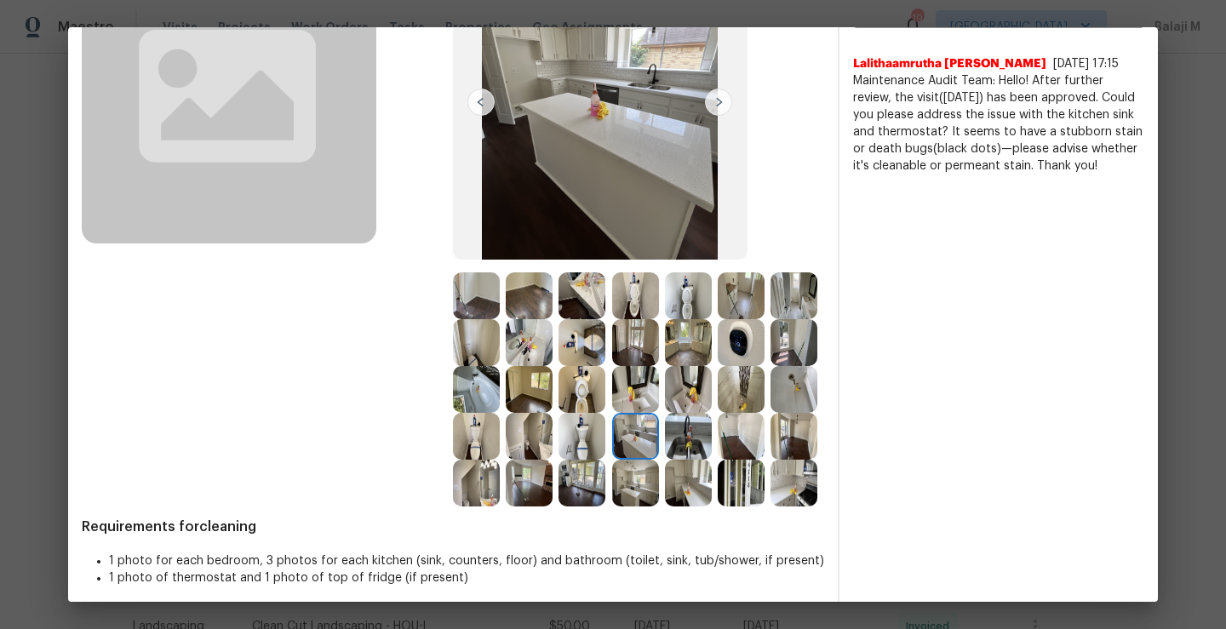
click at [665, 460] on img at bounding box center [688, 436] width 47 height 47
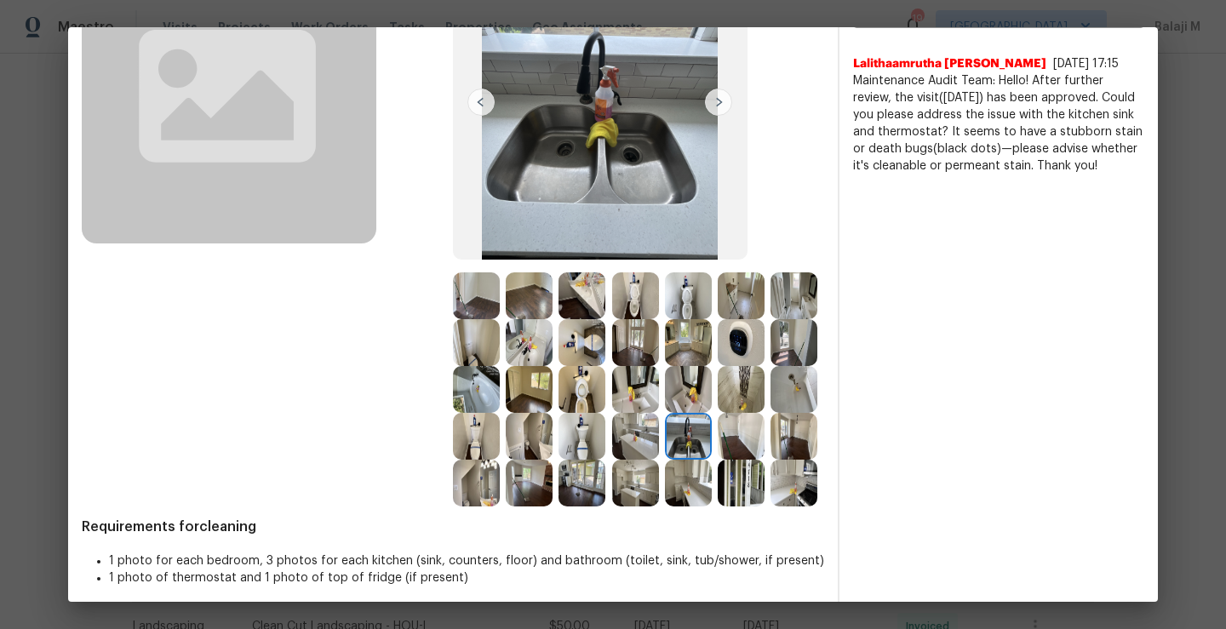
click at [718, 460] on img at bounding box center [741, 436] width 47 height 47
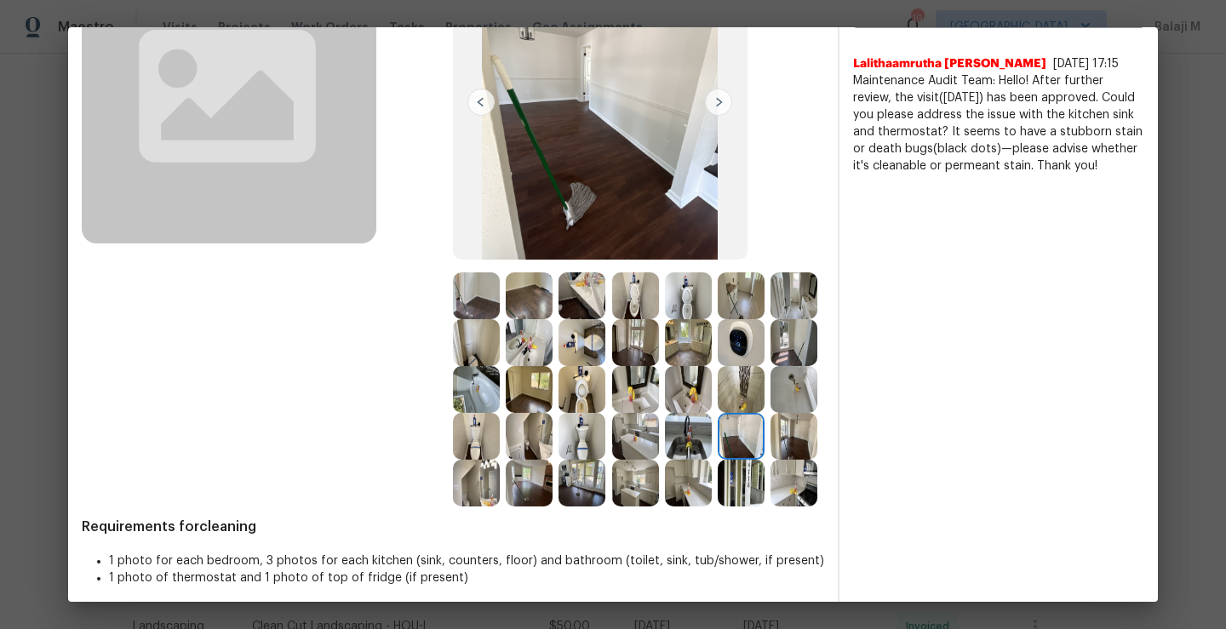
click at [718, 460] on div at bounding box center [744, 436] width 53 height 47
click at [500, 483] on img at bounding box center [476, 483] width 47 height 47
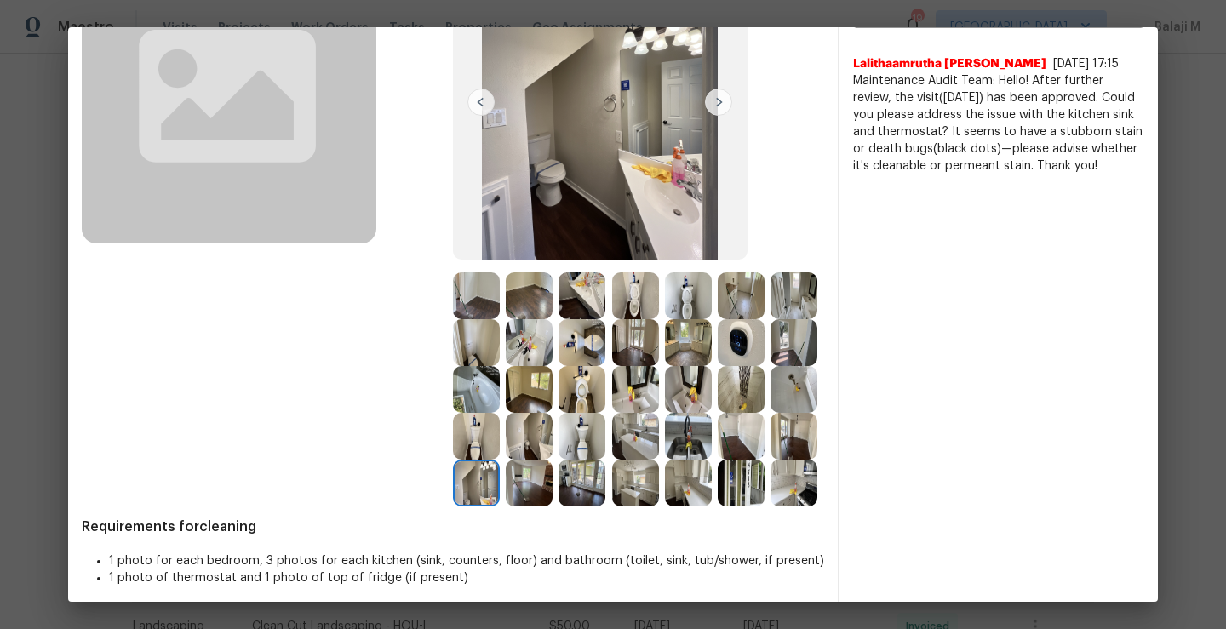
click at [500, 484] on img at bounding box center [476, 483] width 47 height 47
click at [553, 480] on img at bounding box center [529, 483] width 47 height 47
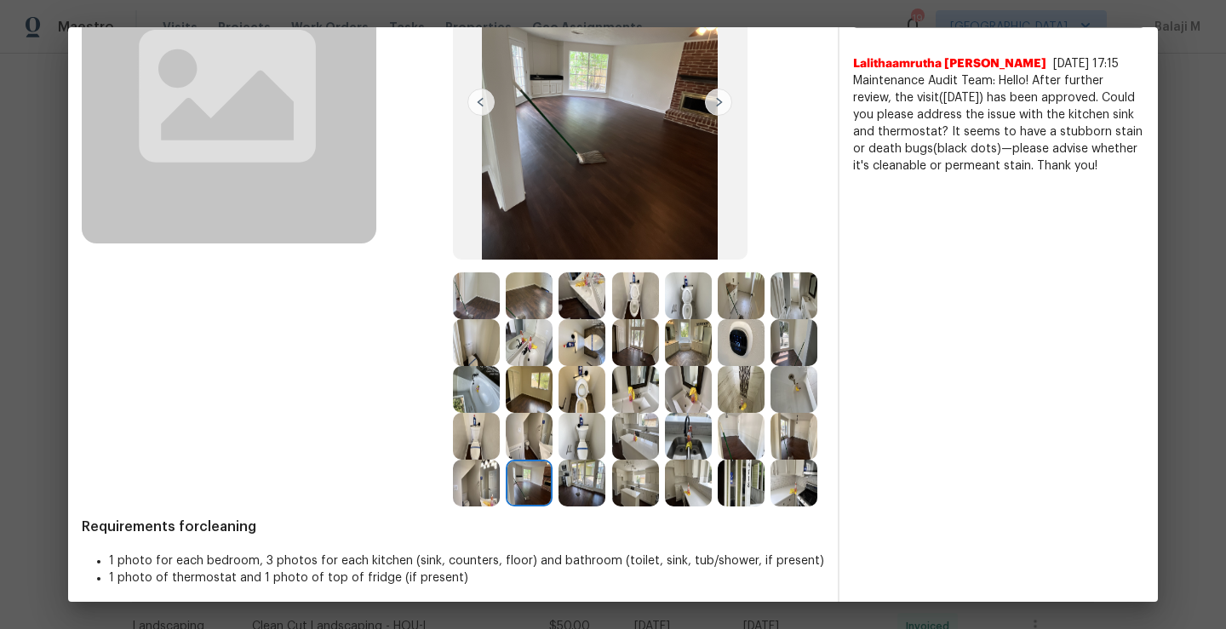
click at [553, 480] on img at bounding box center [529, 483] width 47 height 47
click at [771, 507] on img at bounding box center [794, 483] width 47 height 47
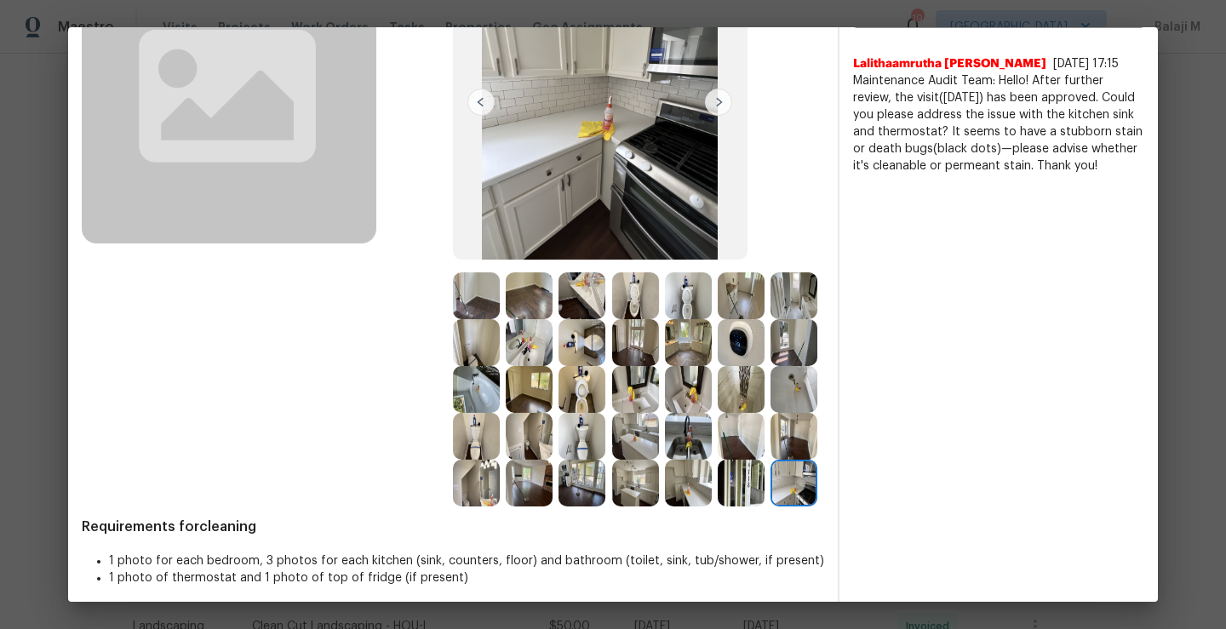
click at [718, 507] on img at bounding box center [741, 483] width 47 height 47
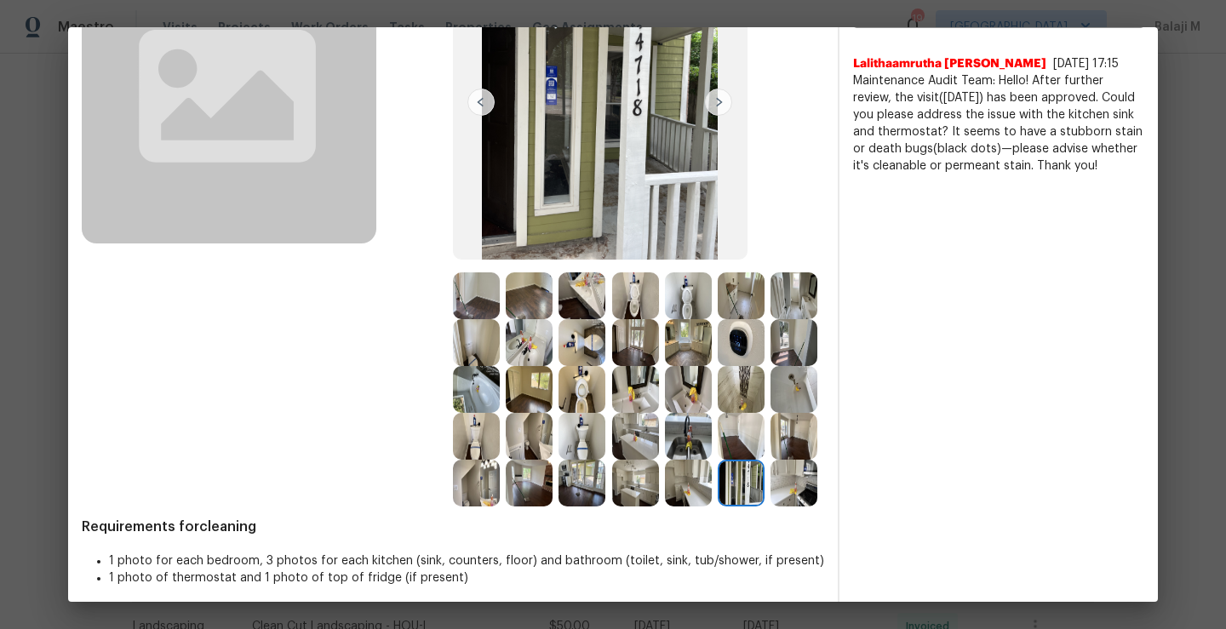
click at [665, 507] on img at bounding box center [688, 483] width 47 height 47
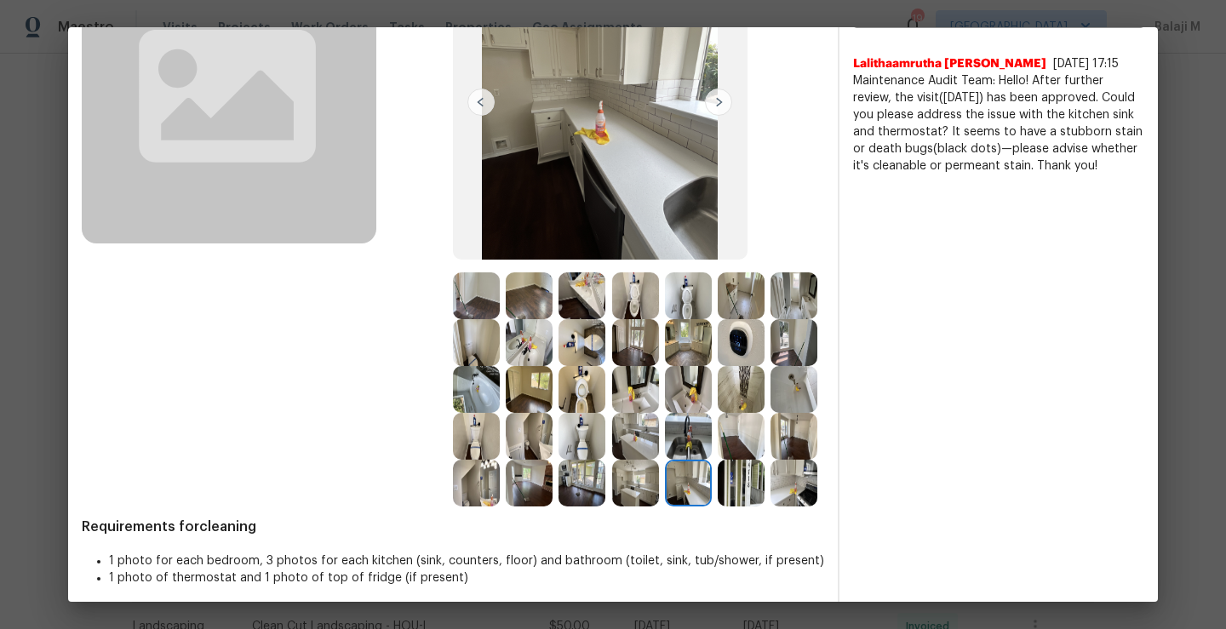
click at [612, 507] on img at bounding box center [635, 483] width 47 height 47
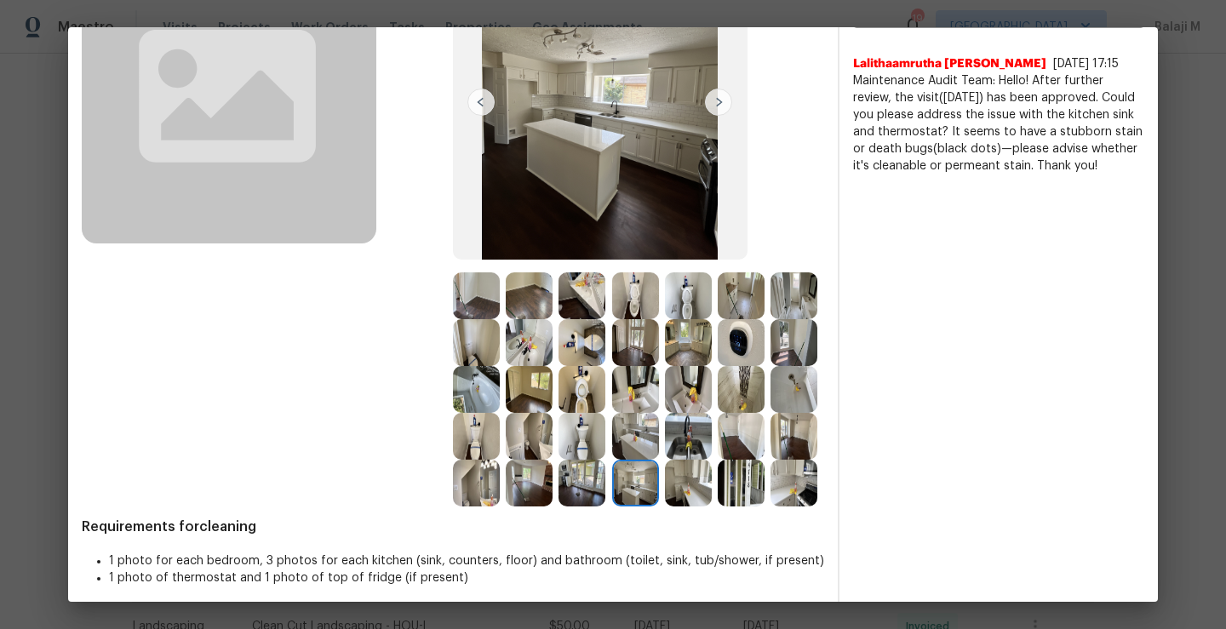
click at [559, 507] on img at bounding box center [582, 483] width 47 height 47
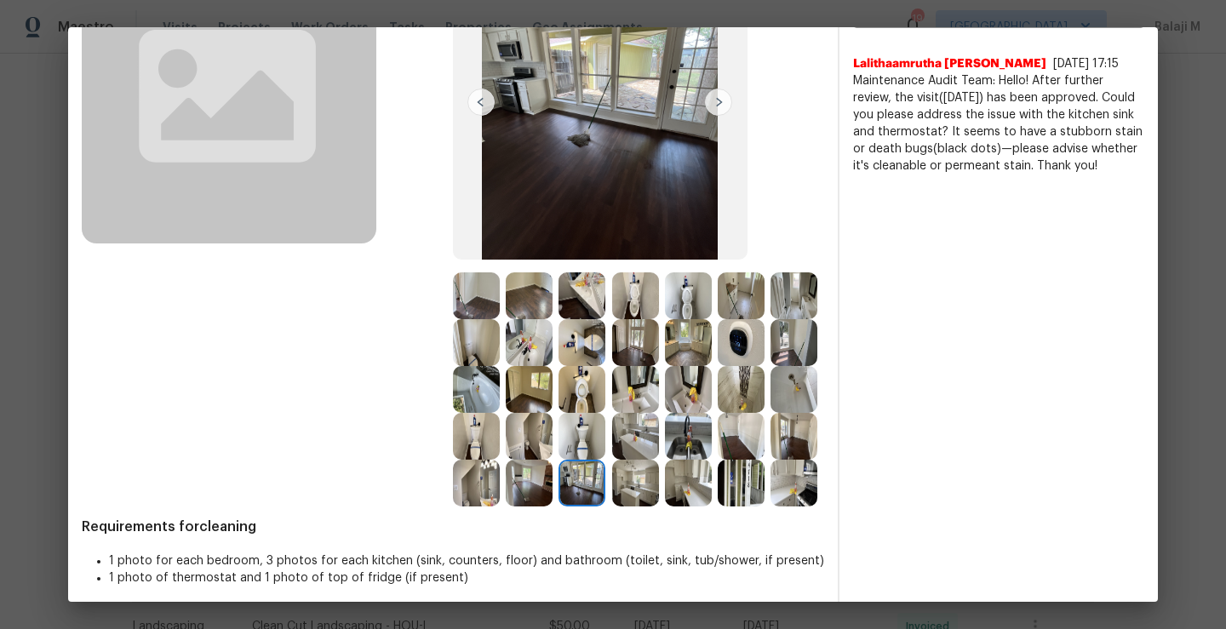
click at [500, 485] on img at bounding box center [476, 483] width 47 height 47
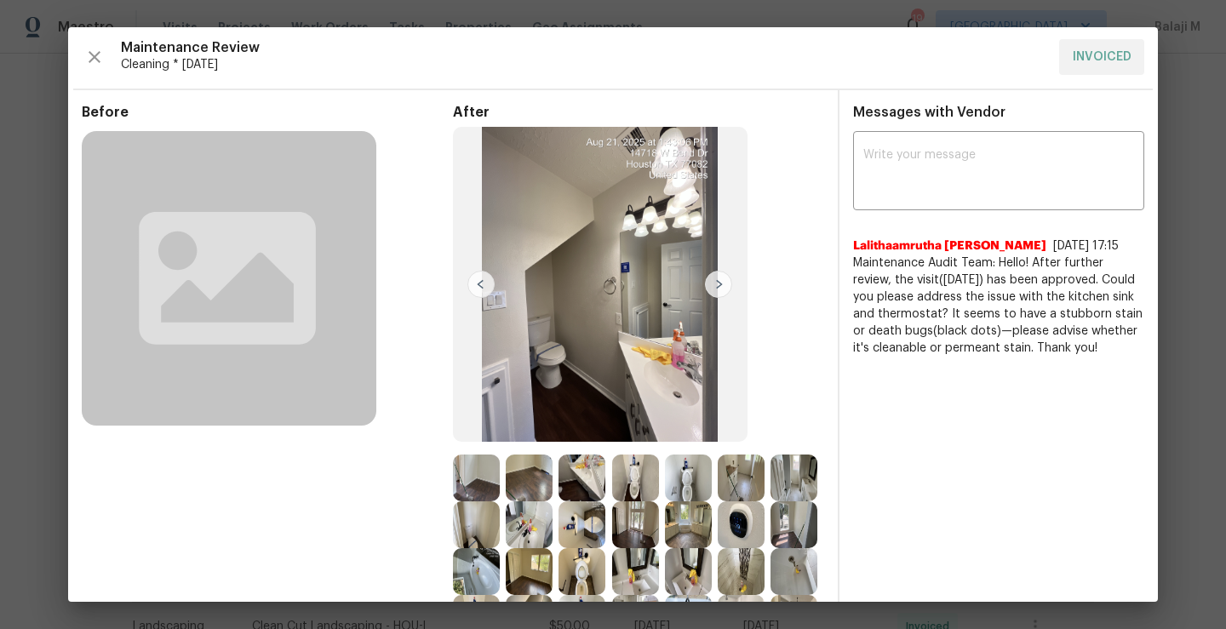
scroll to position [0, 0]
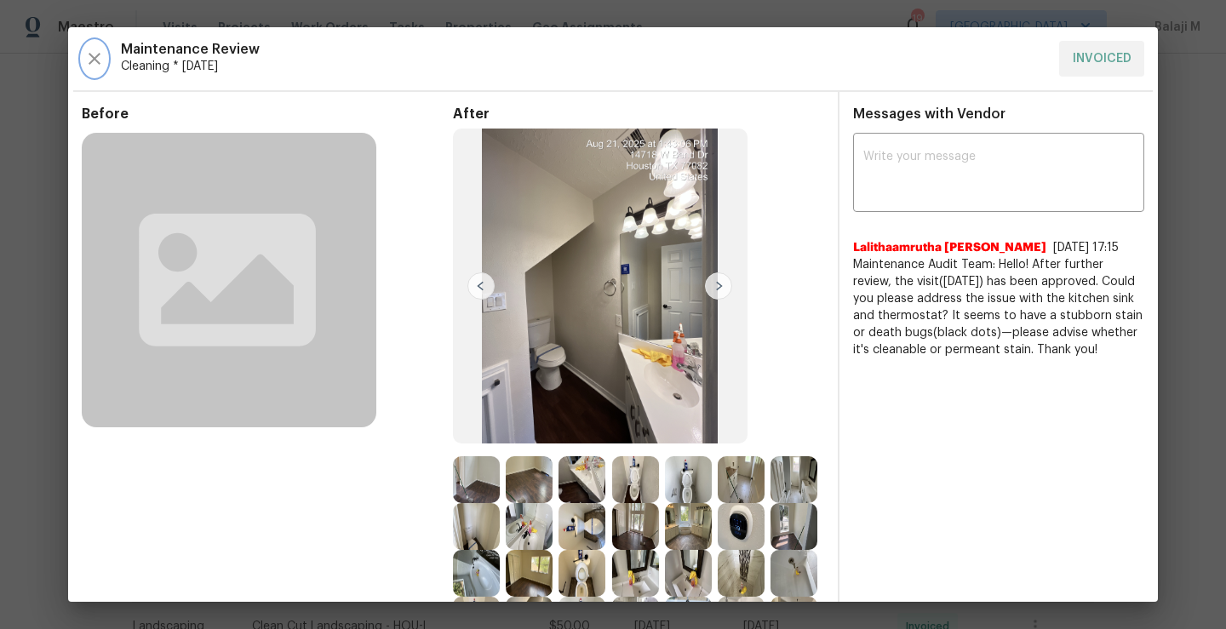
click at [91, 60] on icon "button" at bounding box center [94, 59] width 20 height 20
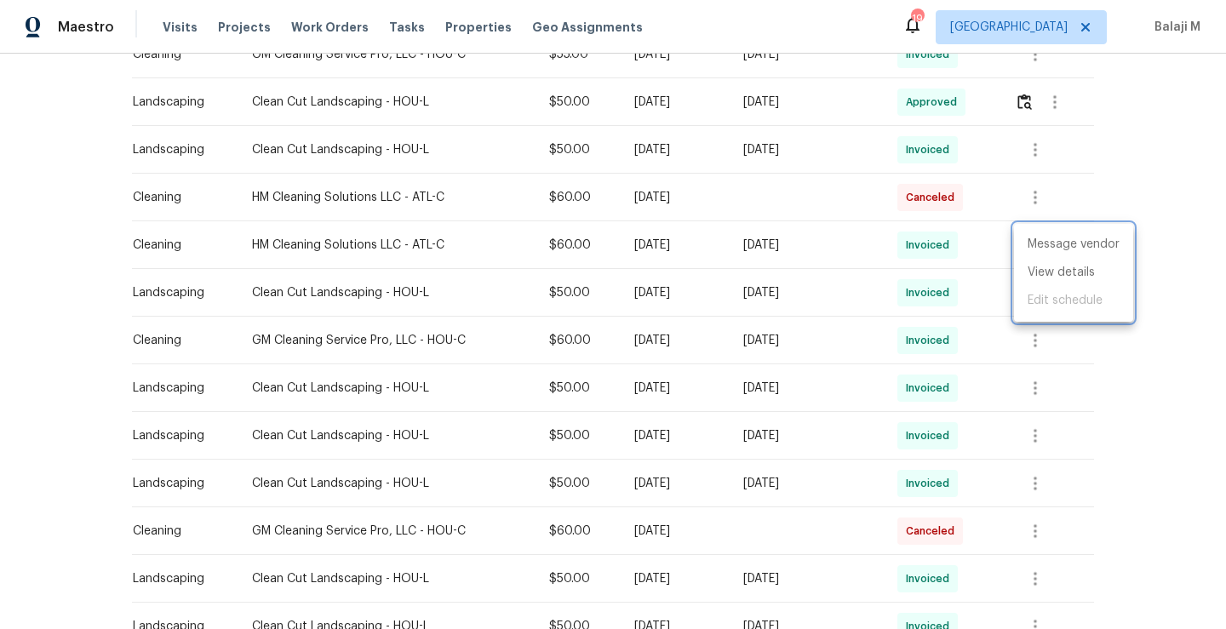
click at [650, 530] on div at bounding box center [613, 314] width 1226 height 629
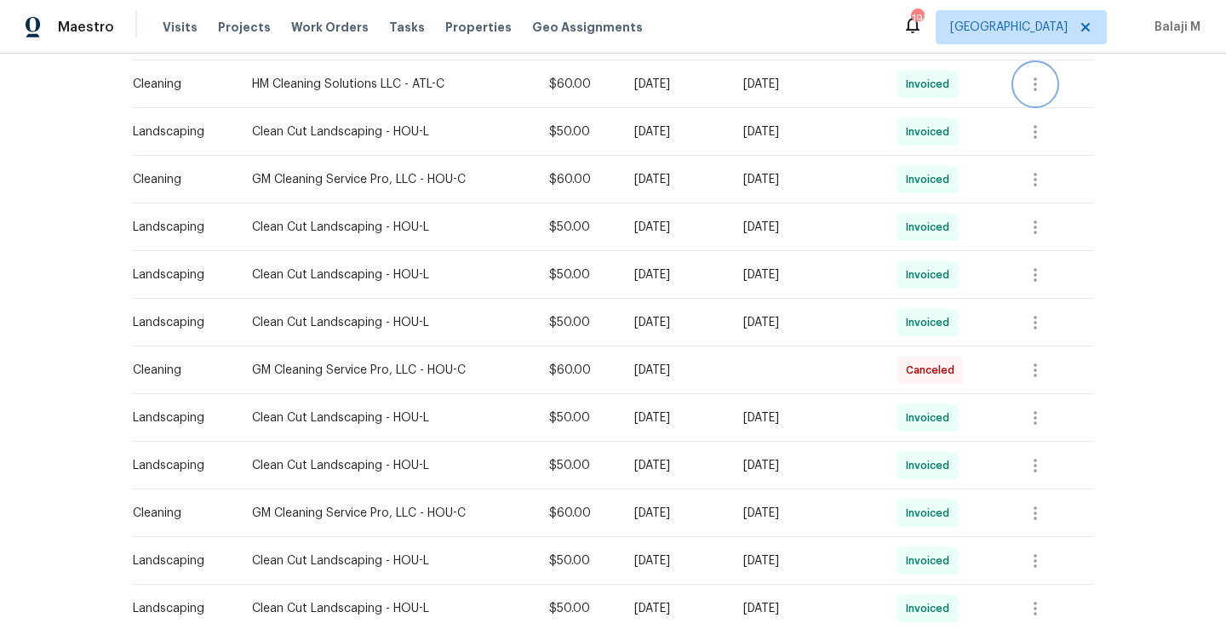
scroll to position [640, 0]
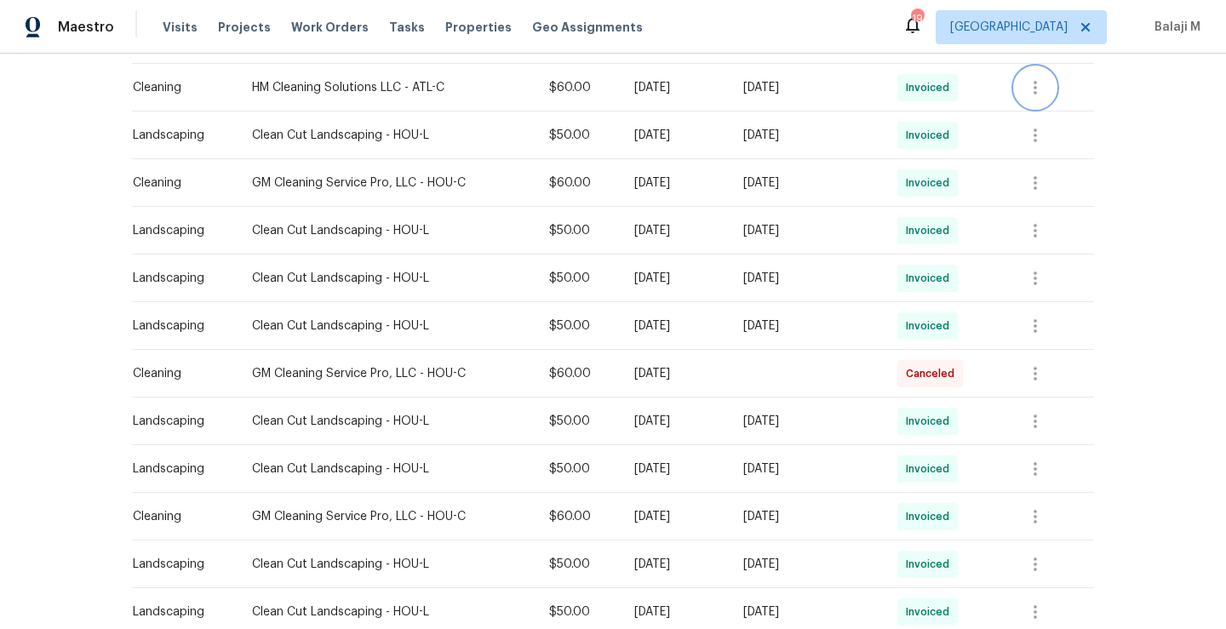
click at [1033, 90] on icon "button" at bounding box center [1035, 88] width 20 height 20
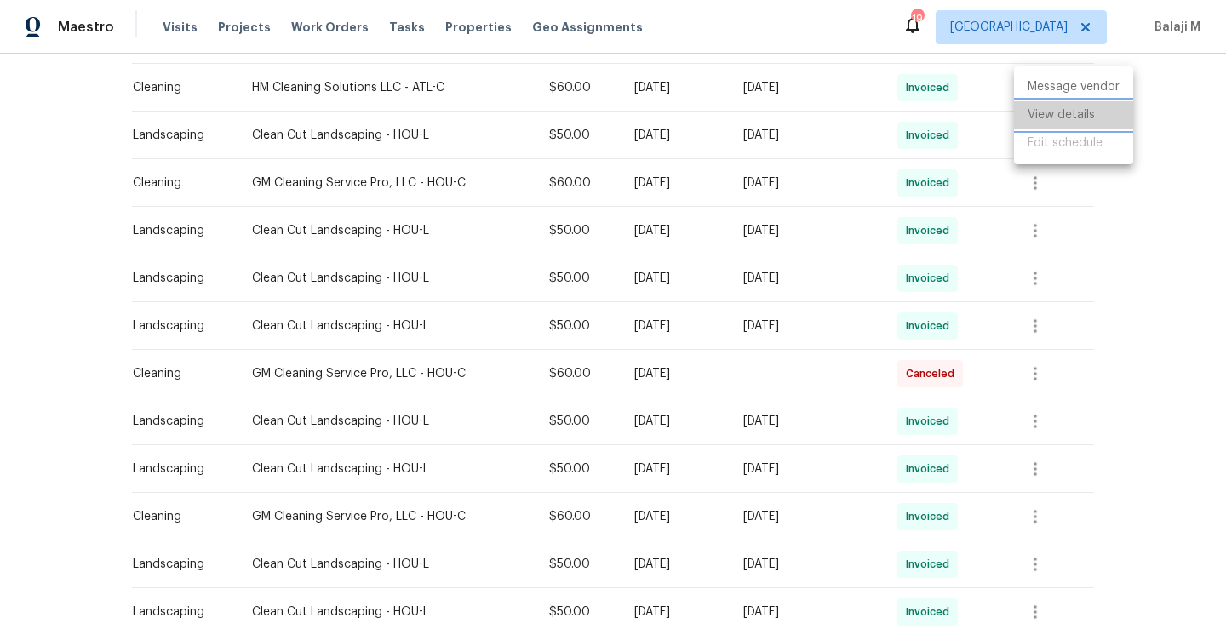
click at [1037, 123] on li "View details" at bounding box center [1073, 115] width 119 height 28
click at [238, 181] on div at bounding box center [613, 314] width 1226 height 629
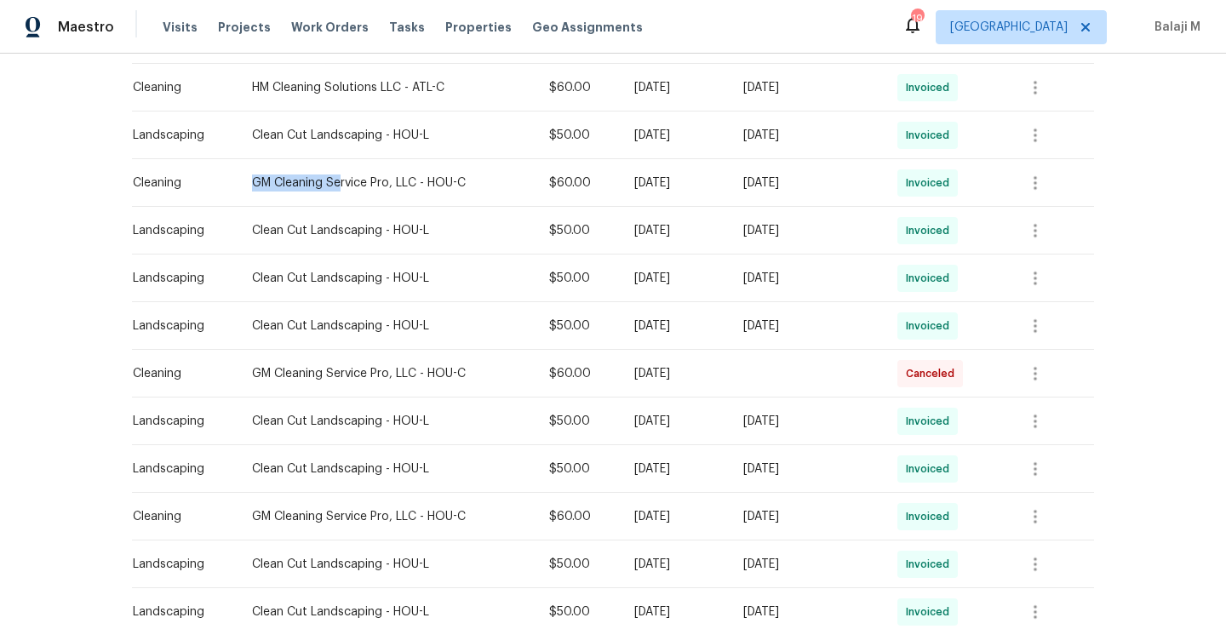
drag, startPoint x: 241, startPoint y: 181, endPoint x: 330, endPoint y: 175, distance: 89.6
click at [330, 175] on div "GM Cleaning Service Pro, LLC - HOU-C" at bounding box center [387, 183] width 270 height 17
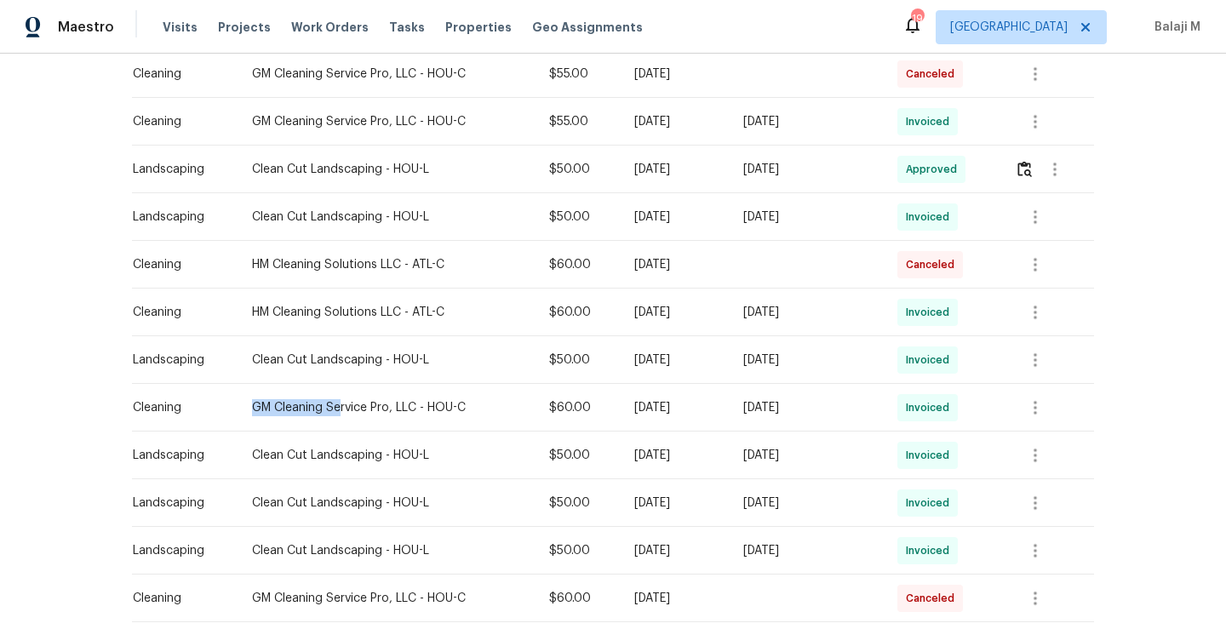
scroll to position [417, 0]
click at [344, 405] on div "GM Cleaning Service Pro, LLC - HOU-C" at bounding box center [387, 405] width 270 height 17
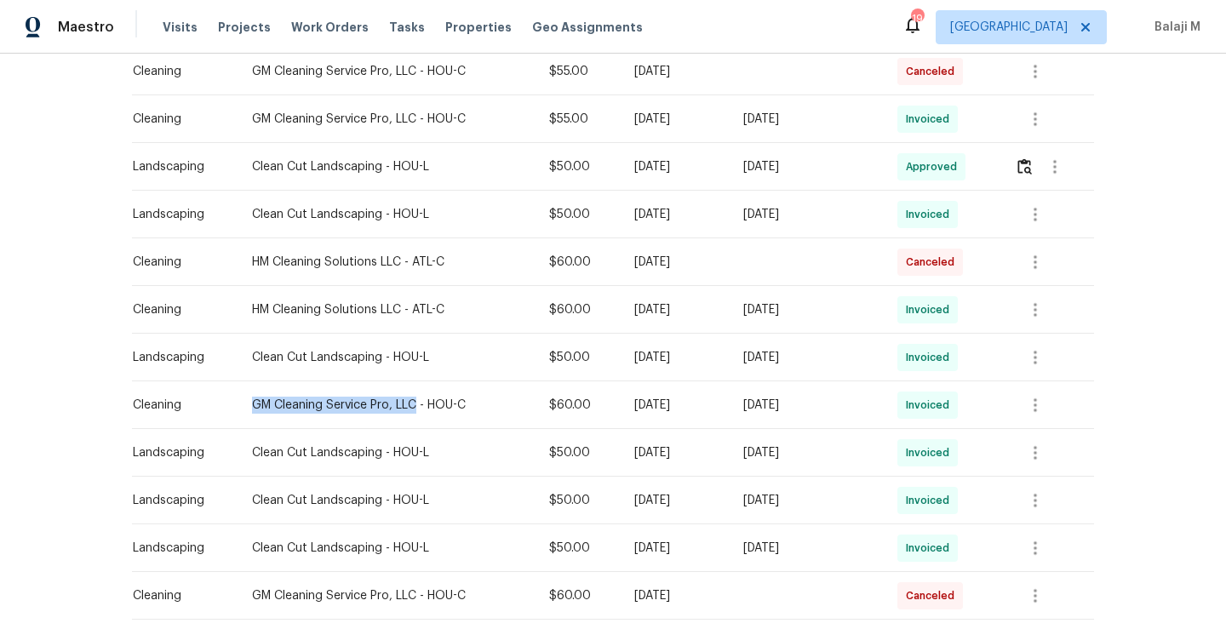
drag, startPoint x: 241, startPoint y: 405, endPoint x: 407, endPoint y: 408, distance: 166.1
click at [407, 408] on div "GM Cleaning Service Pro, LLC - HOU-C" at bounding box center [387, 405] width 270 height 17
copy div "GM Cleaning Service Pro, LLC"
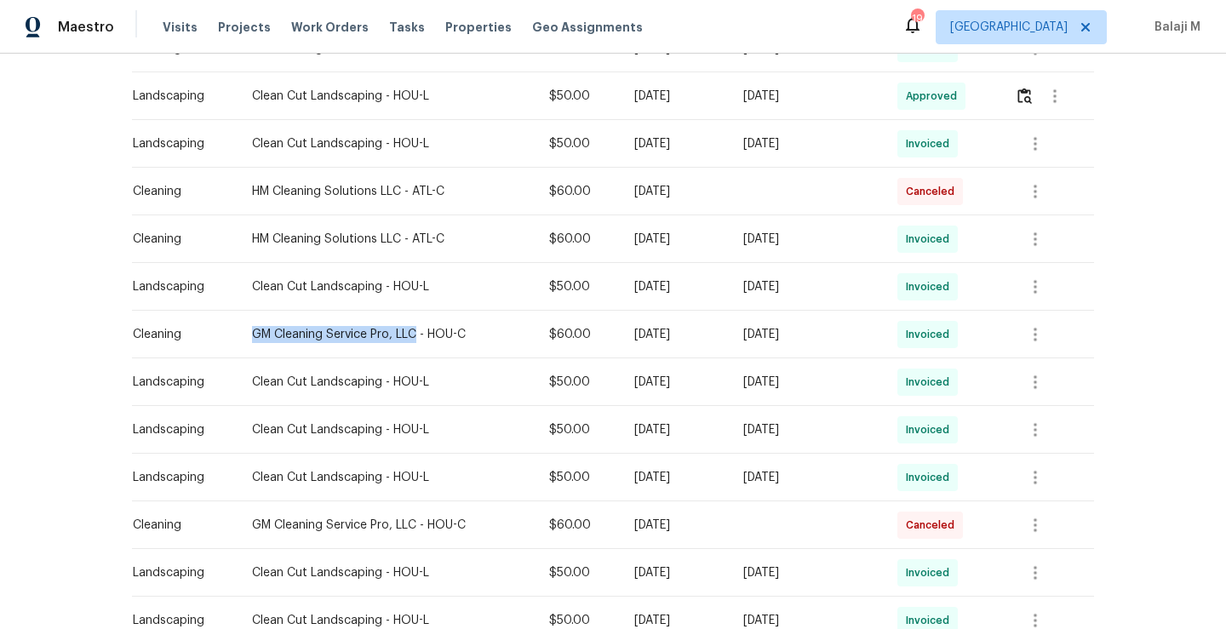
scroll to position [421, 0]
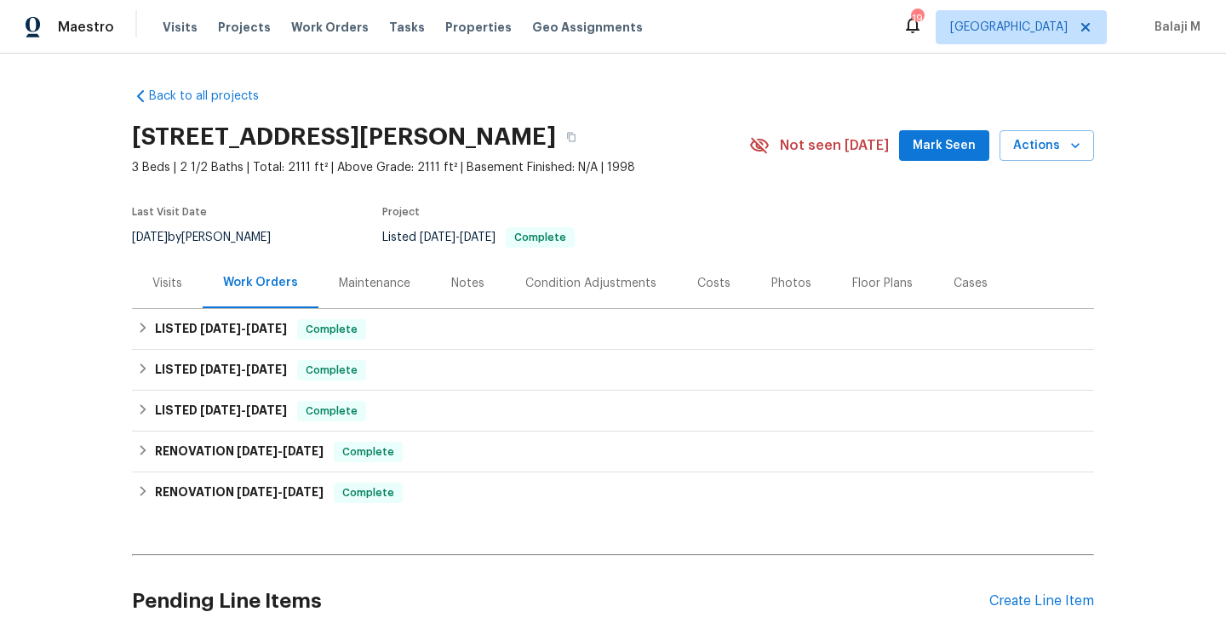
click at [377, 290] on div "Maintenance" at bounding box center [375, 283] width 72 height 17
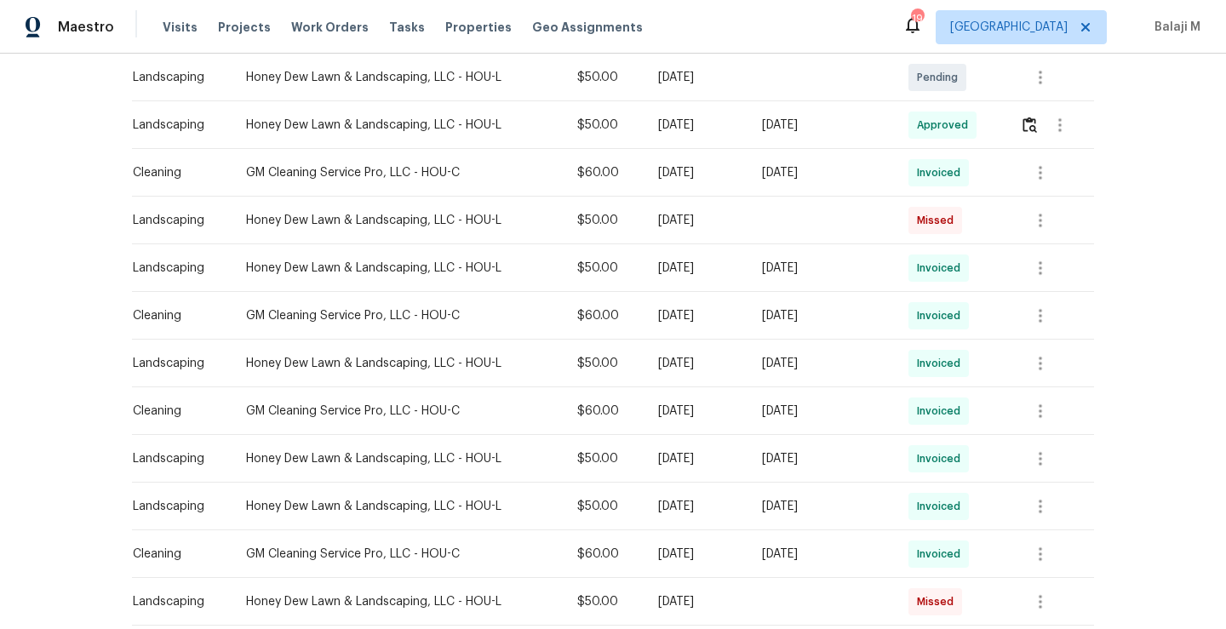
scroll to position [463, 0]
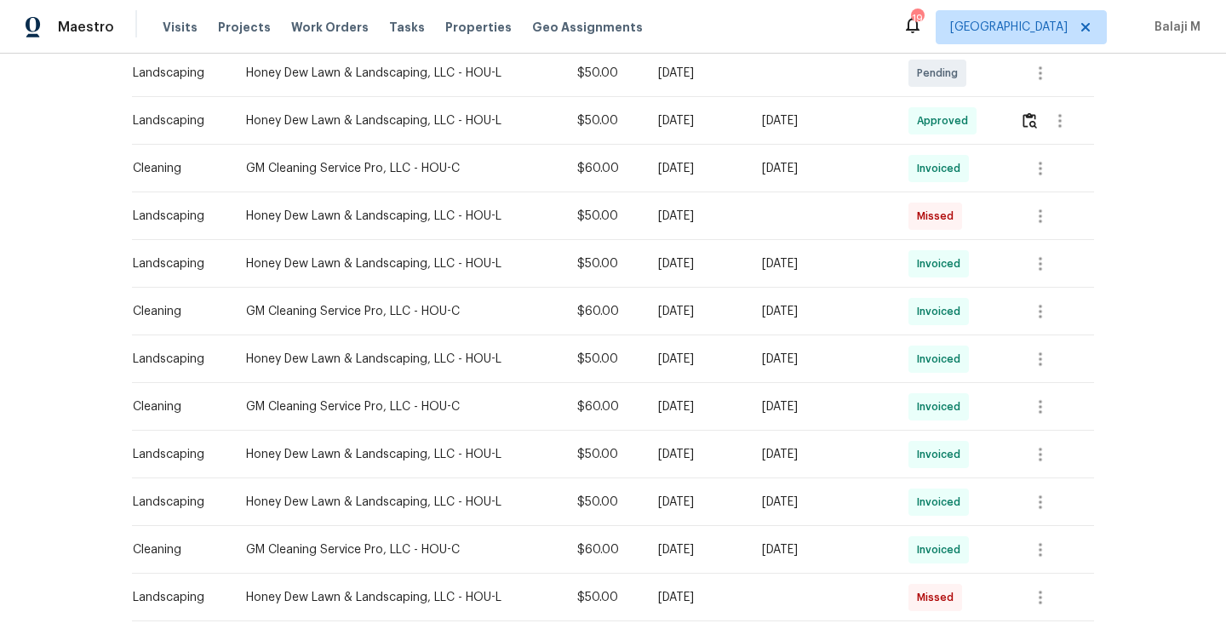
click at [658, 408] on div "[DATE]" at bounding box center [696, 407] width 77 height 17
click at [1036, 405] on icon "button" at bounding box center [1041, 407] width 20 height 20
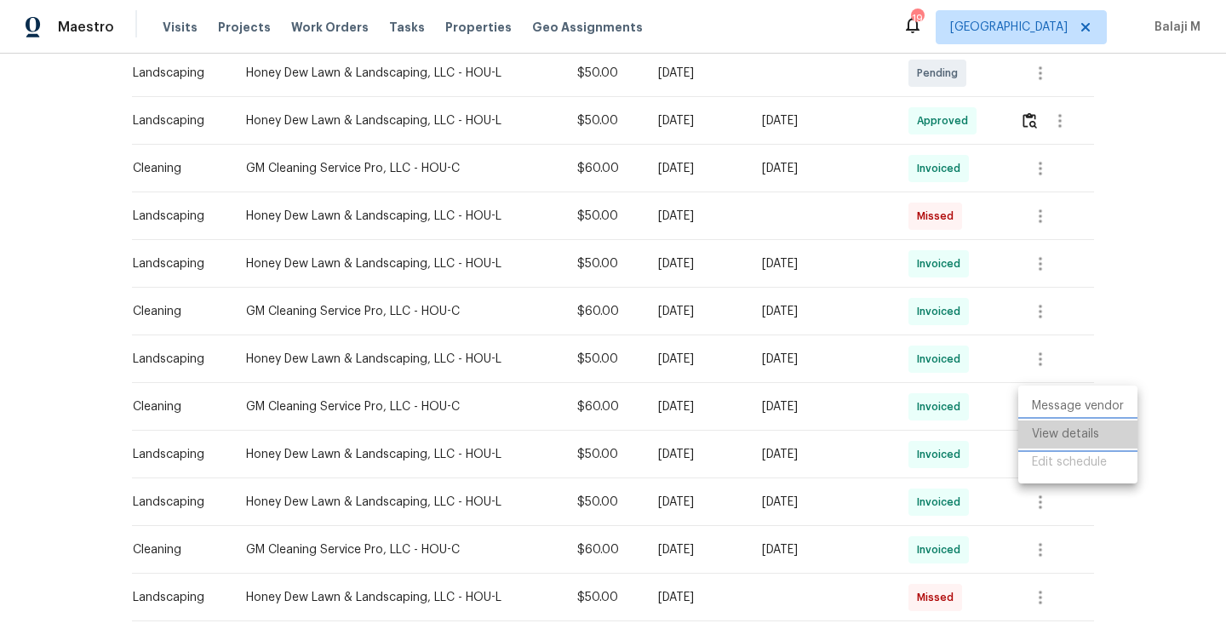
click at [1055, 437] on li "View details" at bounding box center [1078, 435] width 119 height 28
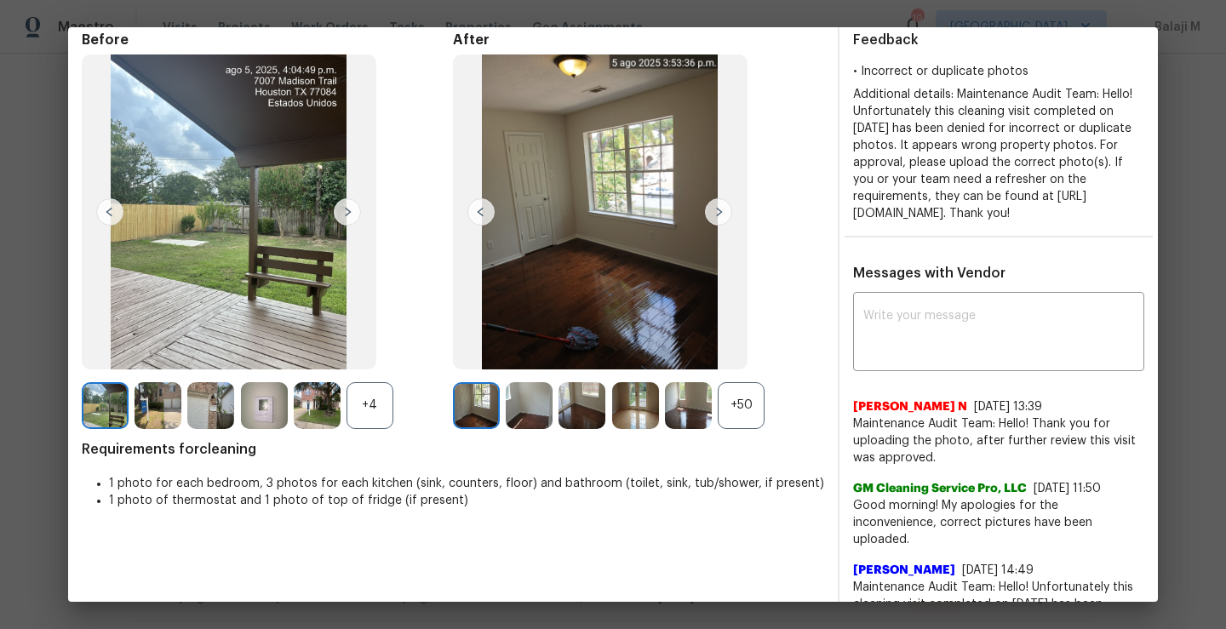
scroll to position [71, 0]
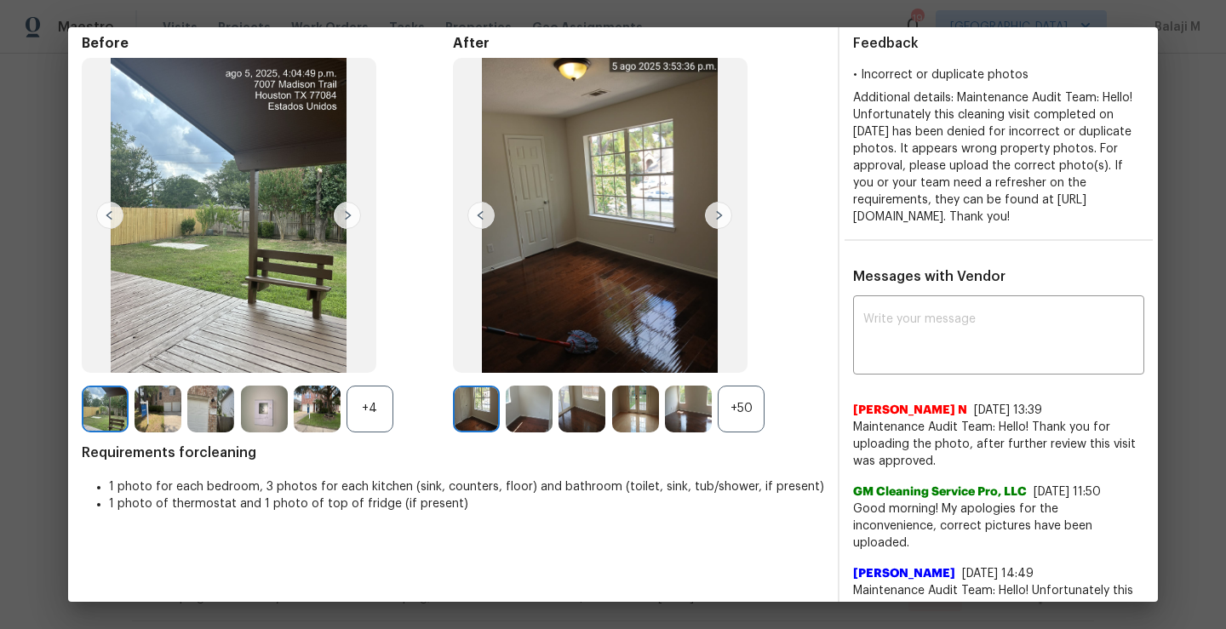
click at [705, 221] on img at bounding box center [718, 215] width 27 height 27
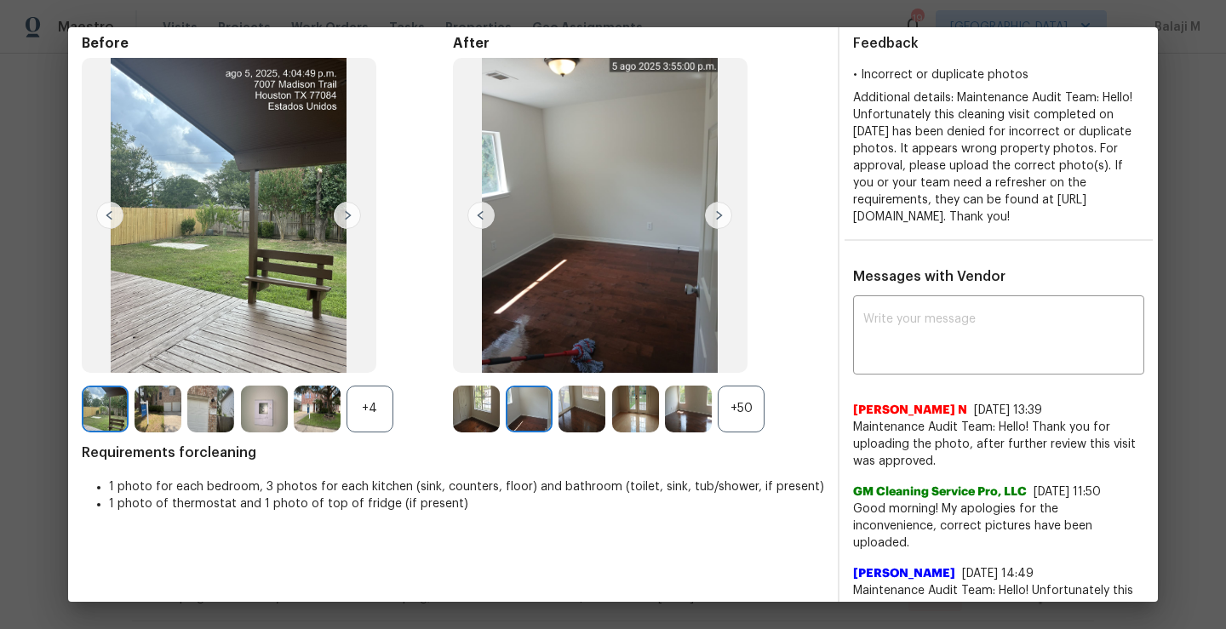
click at [705, 221] on img at bounding box center [718, 215] width 27 height 27
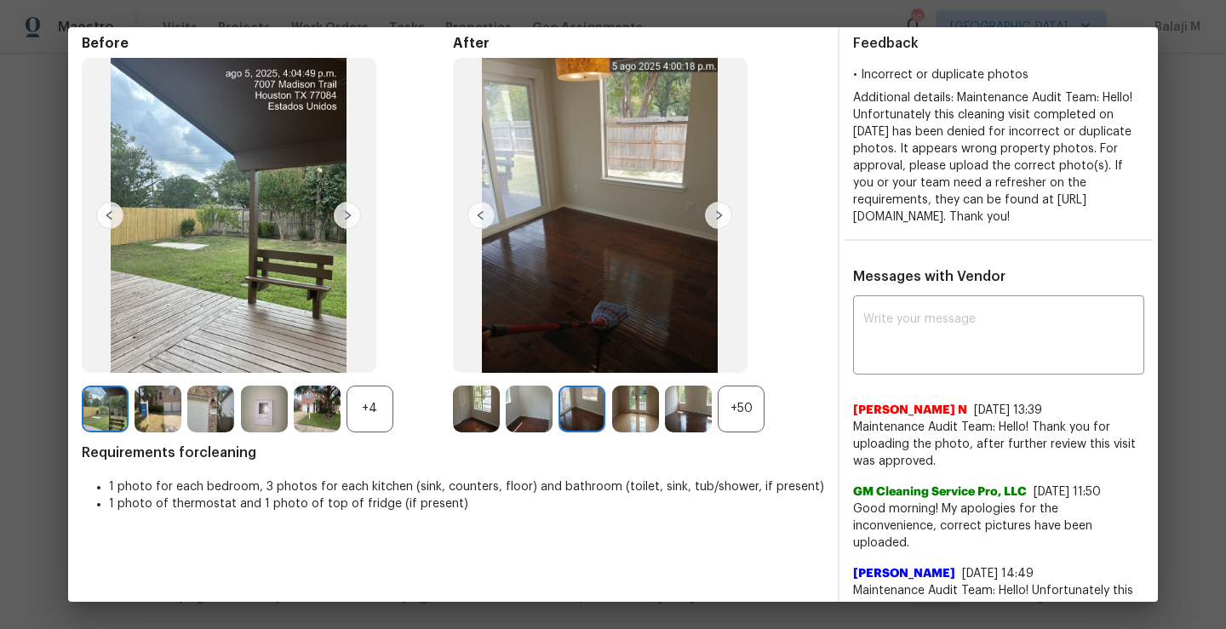
click at [705, 221] on img at bounding box center [718, 215] width 27 height 27
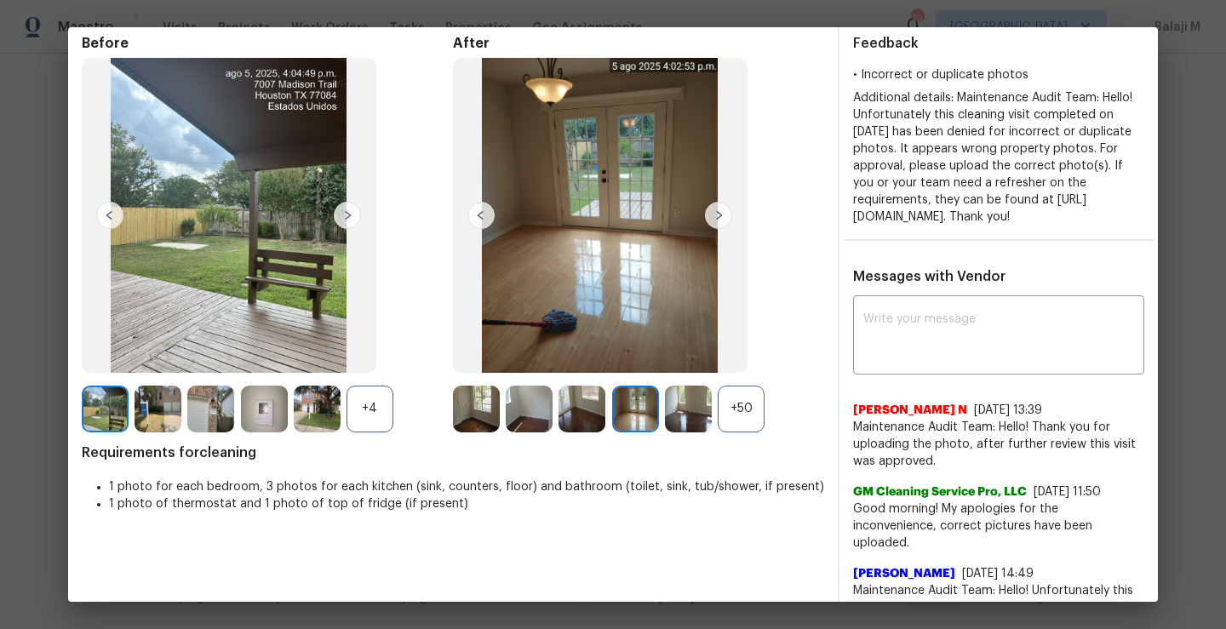
click at [705, 221] on img at bounding box center [718, 215] width 27 height 27
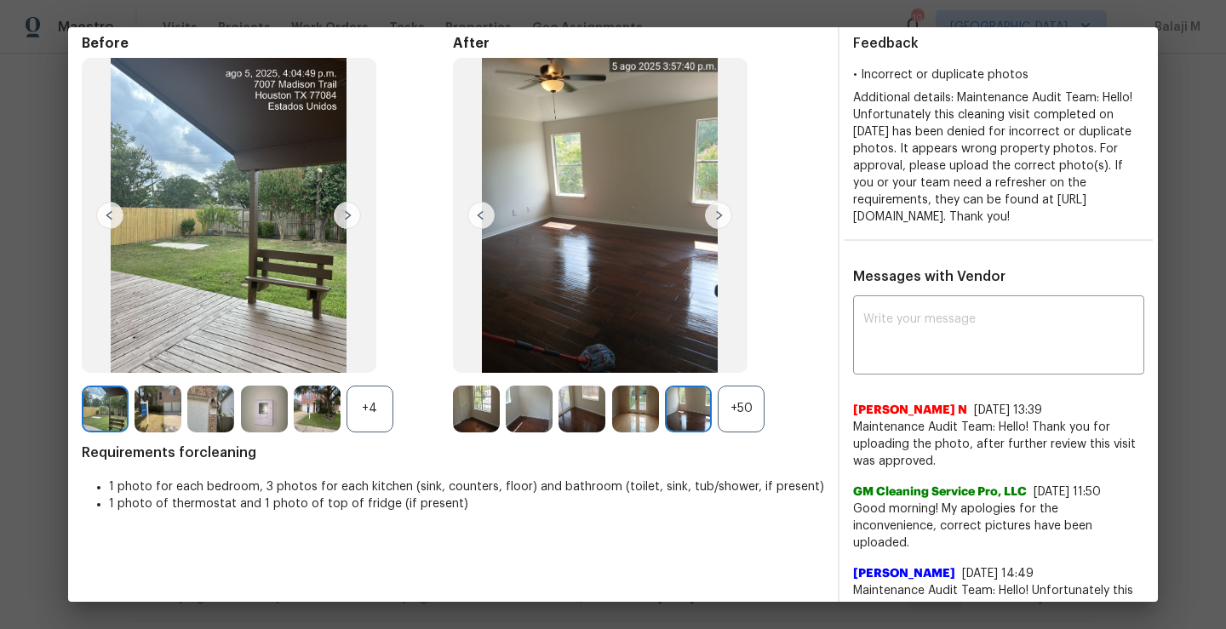
click at [705, 221] on img at bounding box center [718, 215] width 27 height 27
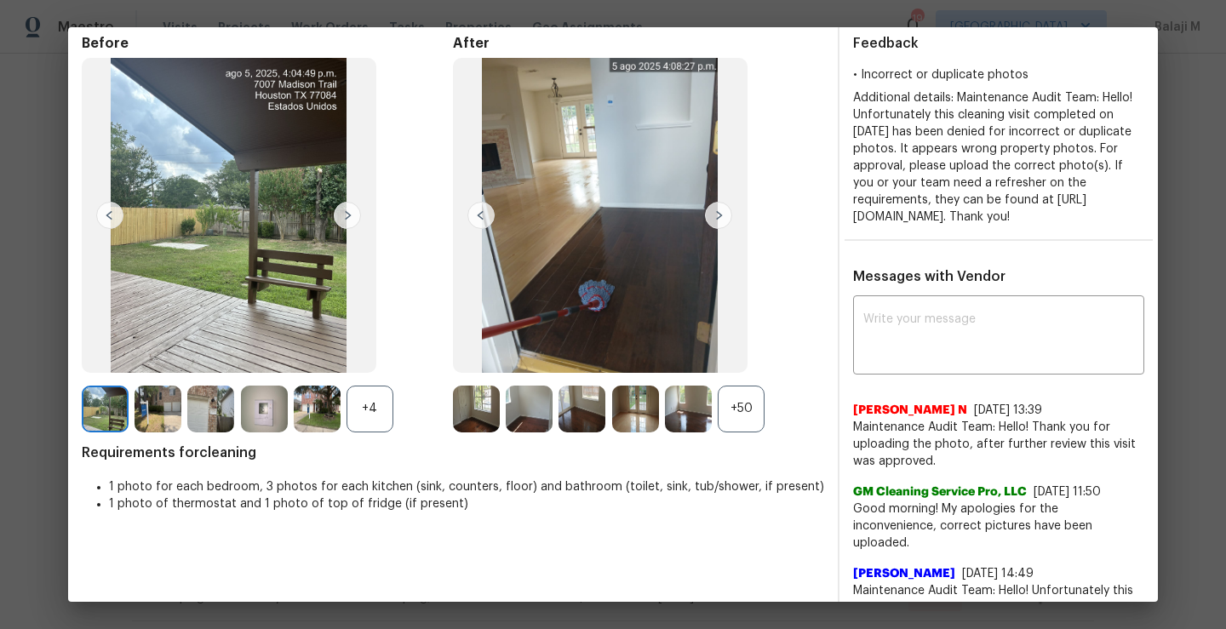
click at [715, 219] on img at bounding box center [718, 215] width 27 height 27
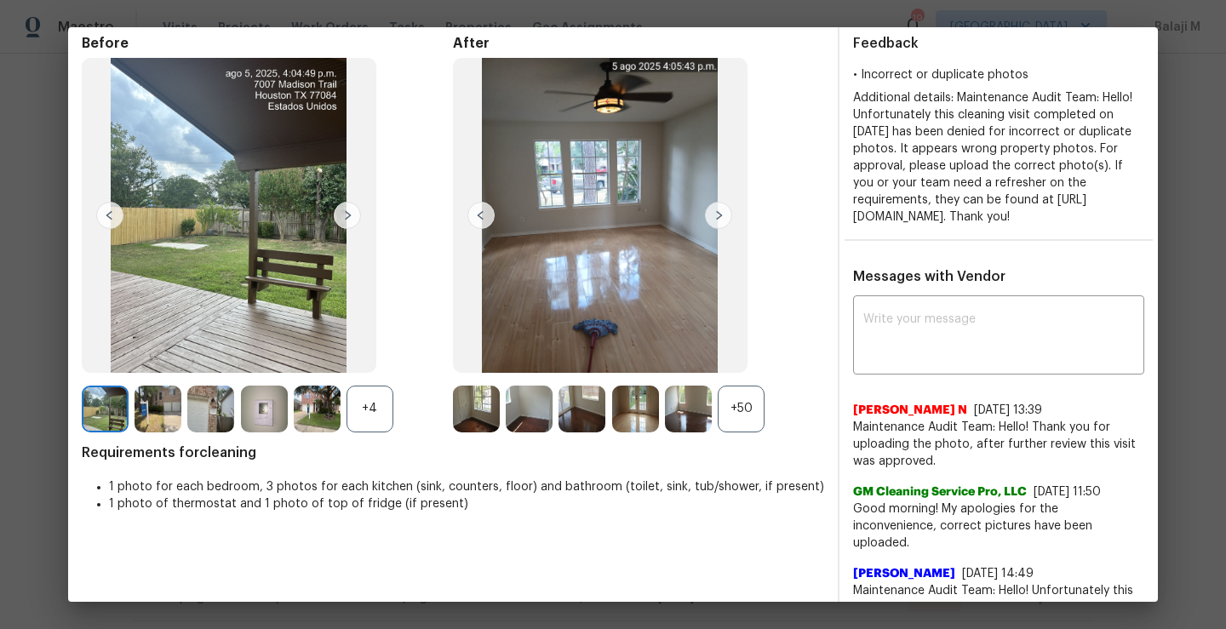
click at [715, 219] on img at bounding box center [718, 215] width 27 height 27
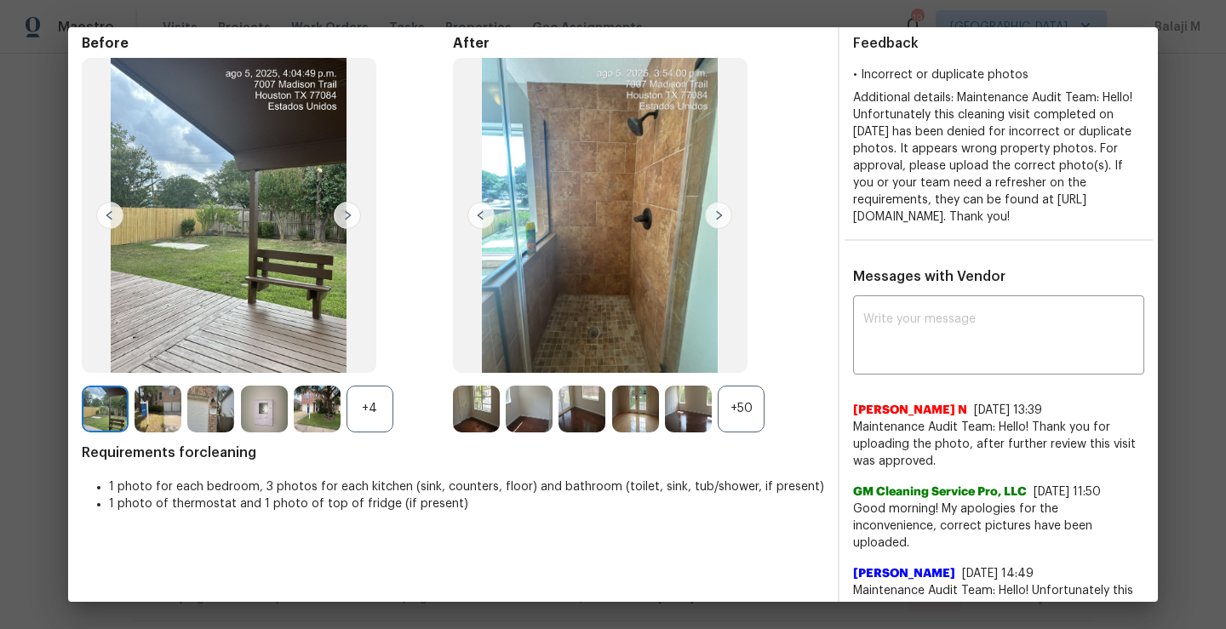
click at [715, 219] on img at bounding box center [718, 215] width 27 height 27
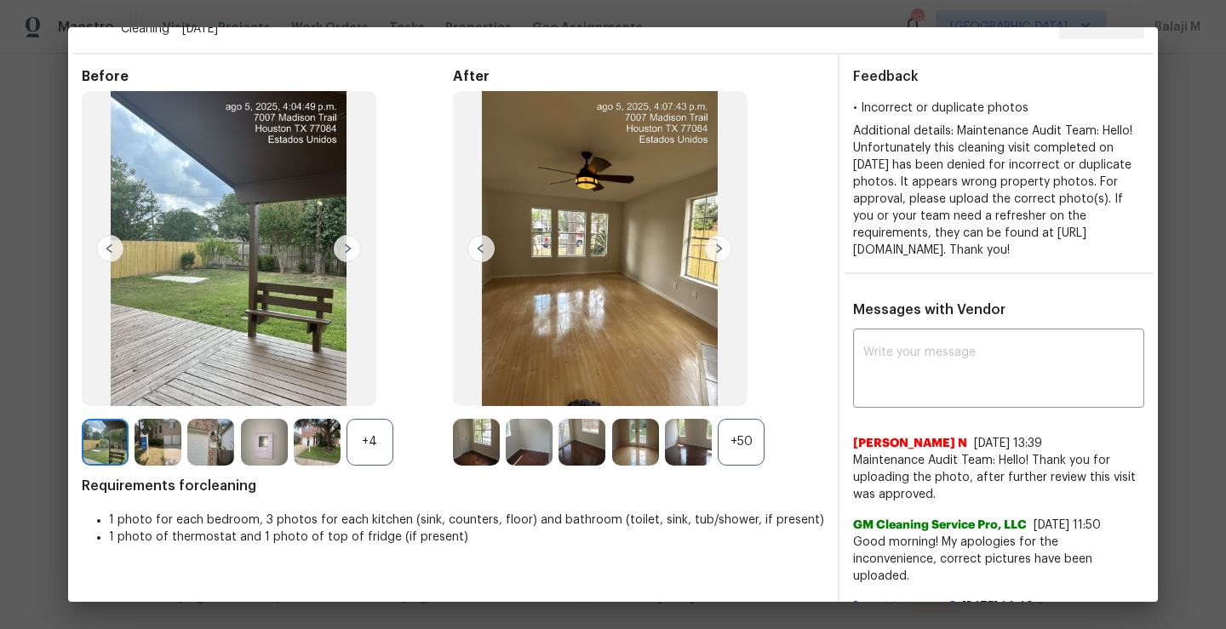
scroll to position [36, 0]
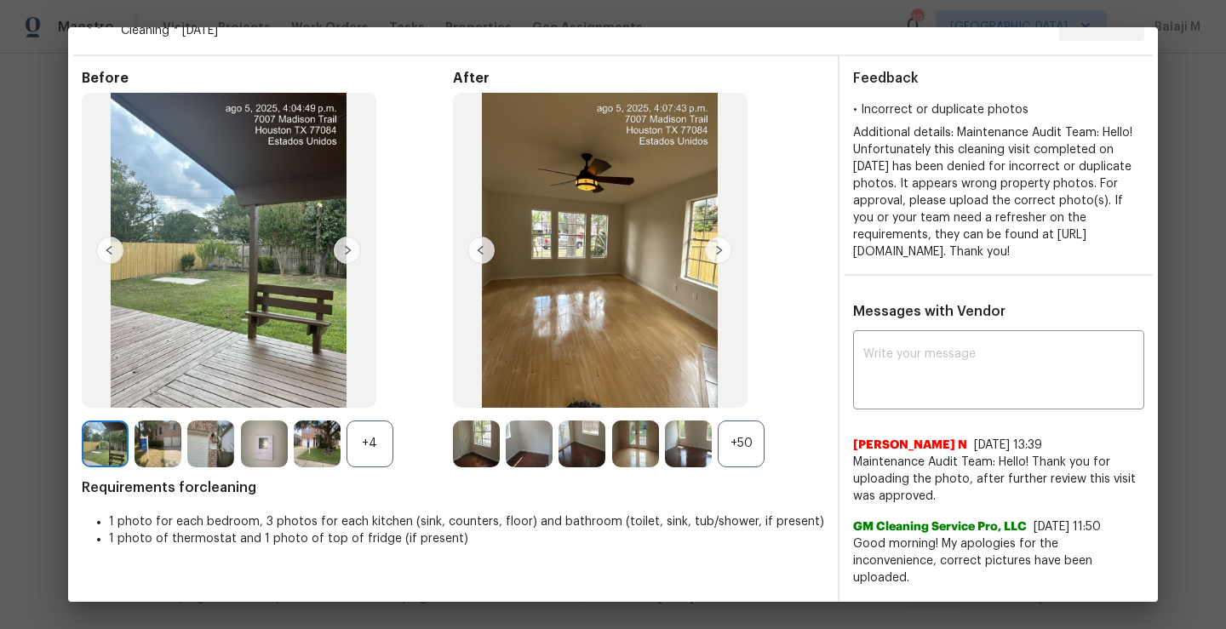
click at [712, 246] on img at bounding box center [718, 250] width 27 height 27
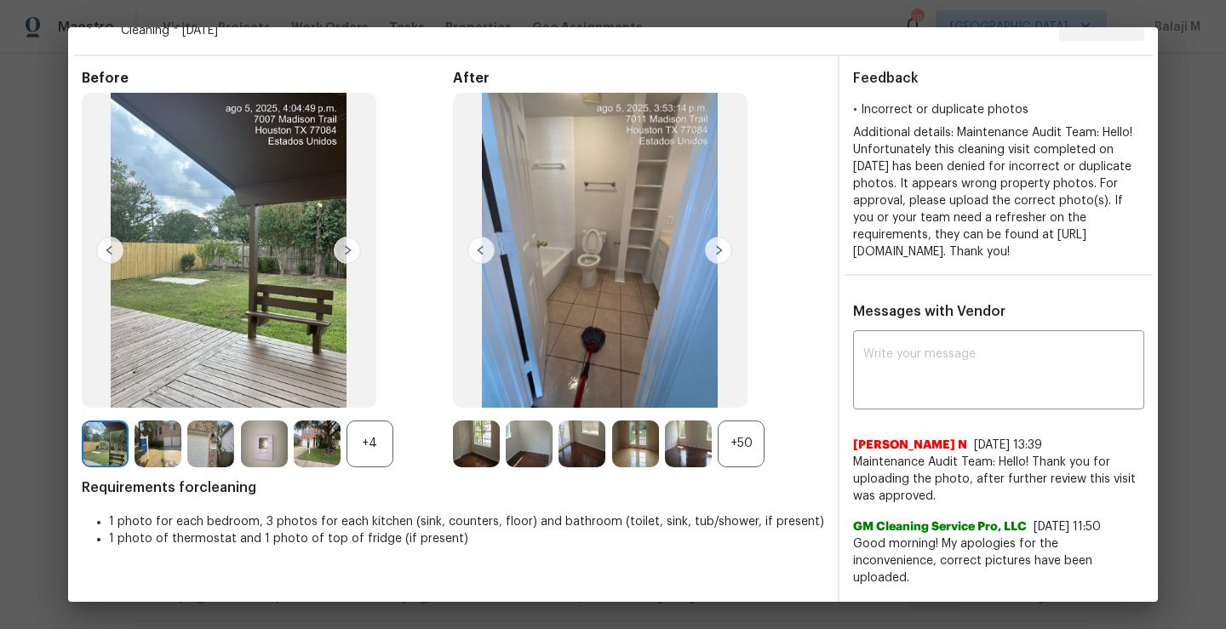
click at [712, 246] on img at bounding box center [718, 250] width 27 height 27
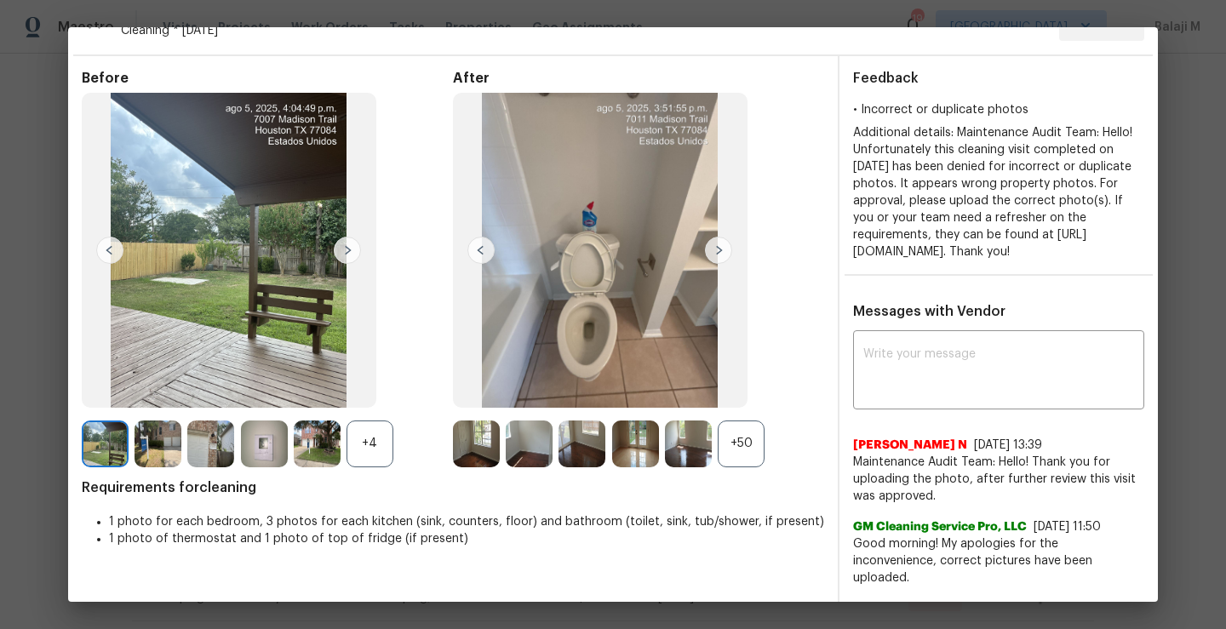
click at [712, 246] on img at bounding box center [718, 250] width 27 height 27
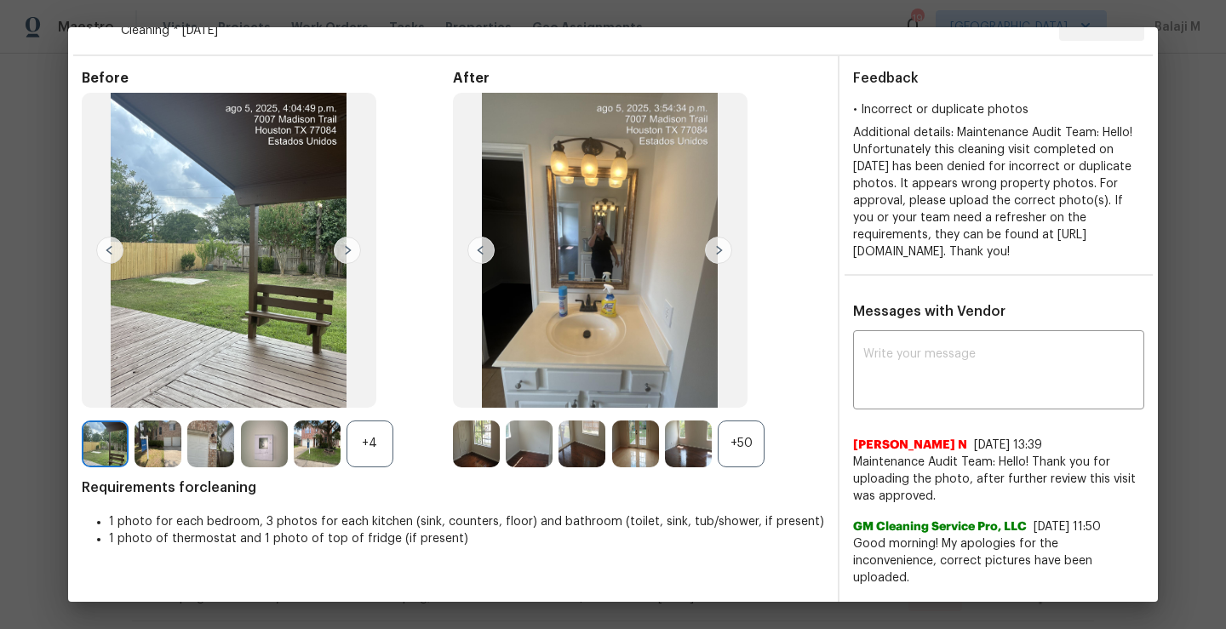
click at [712, 246] on img at bounding box center [718, 250] width 27 height 27
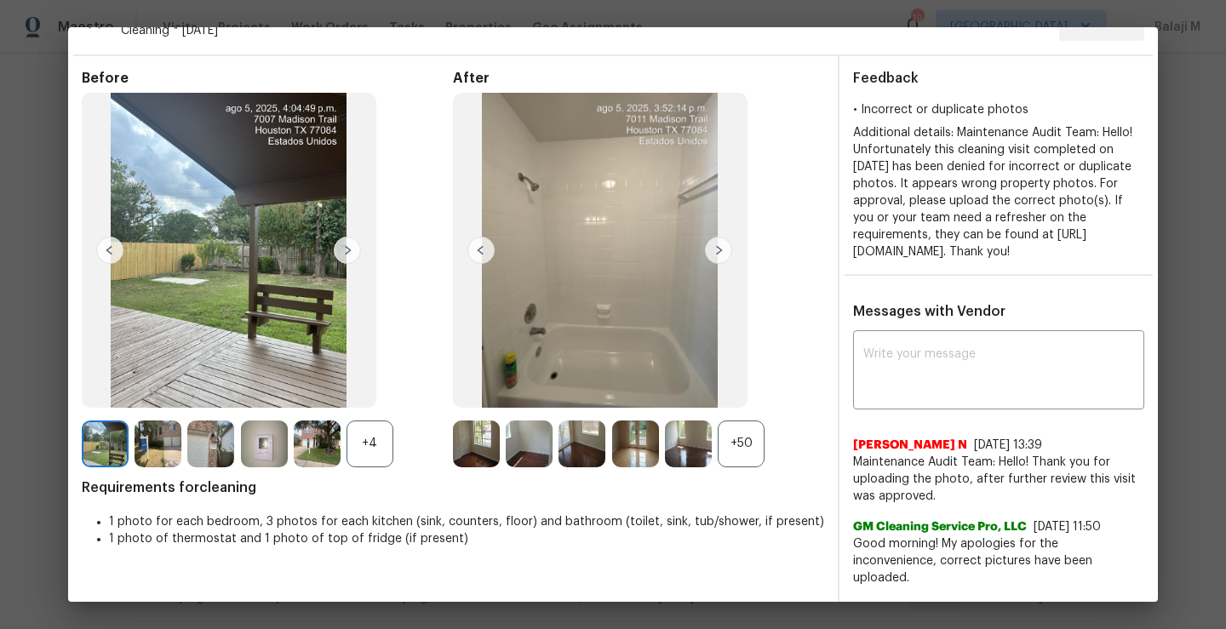
click at [712, 246] on img at bounding box center [718, 250] width 27 height 27
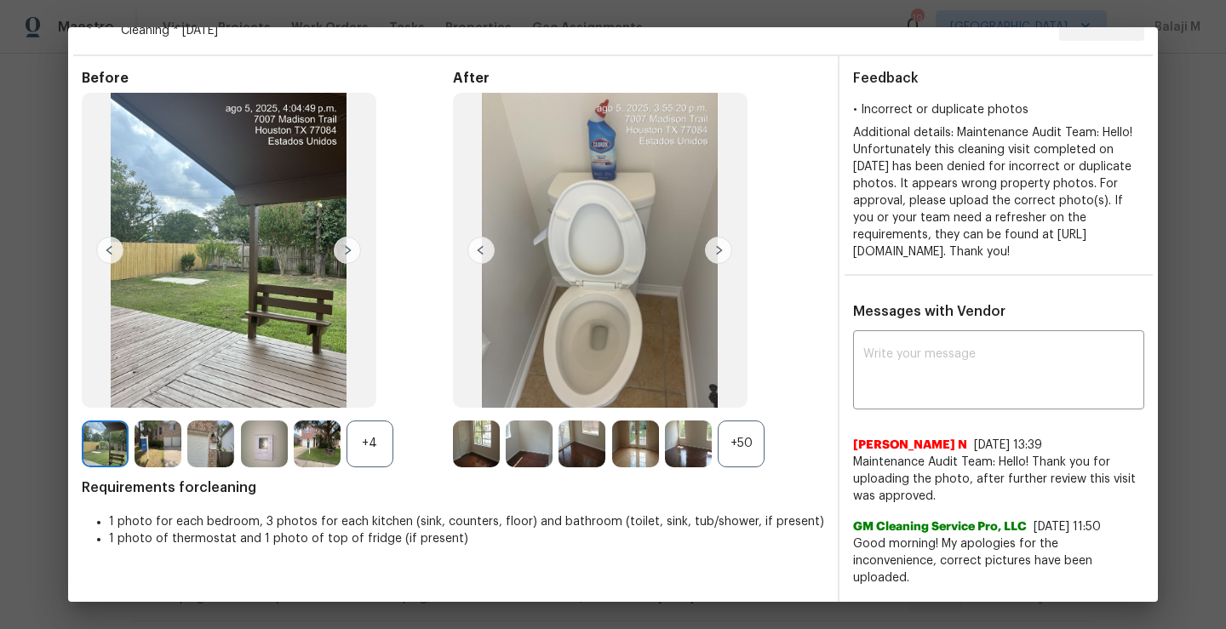
click at [712, 246] on img at bounding box center [718, 250] width 27 height 27
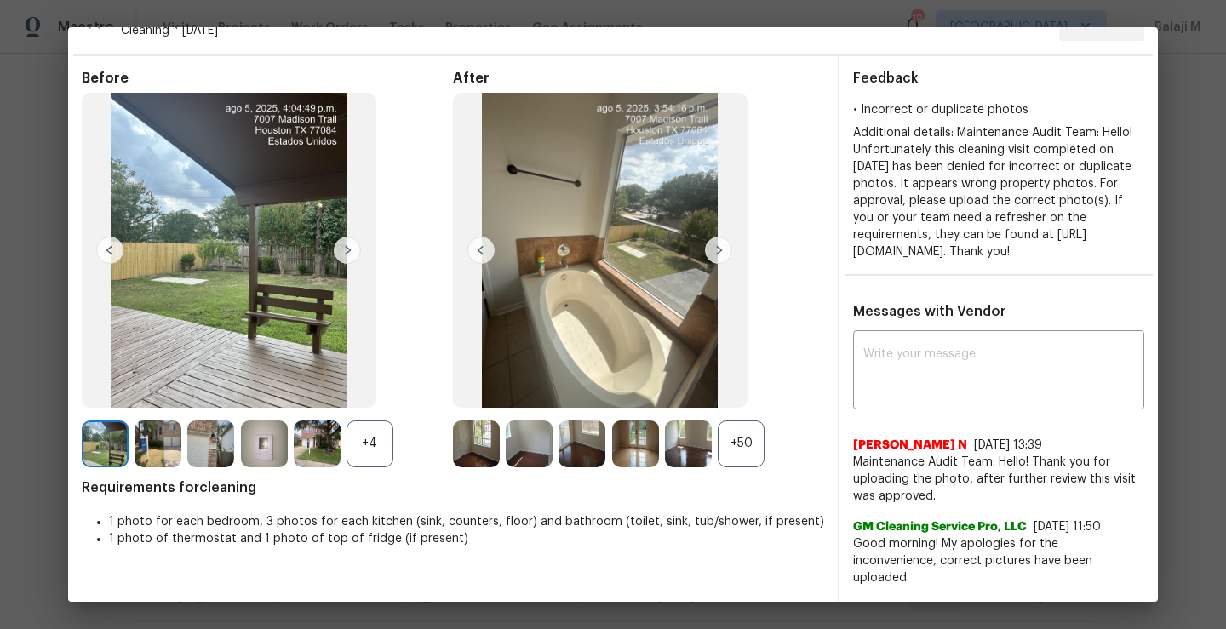
click at [712, 246] on img at bounding box center [718, 250] width 27 height 27
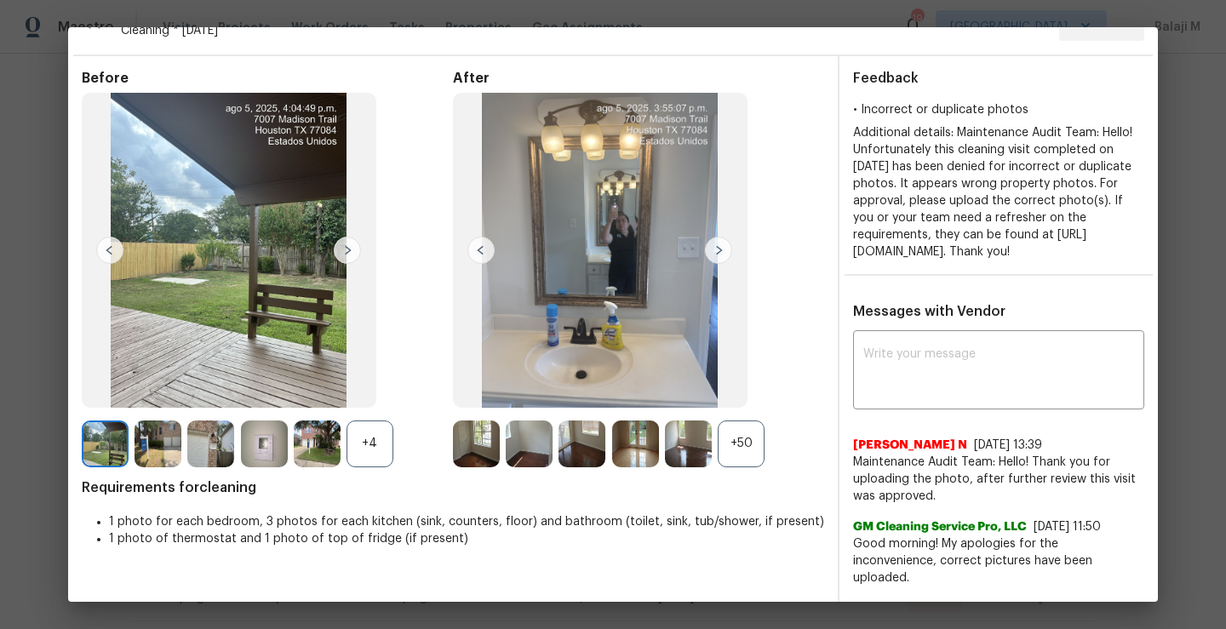
click at [712, 246] on img at bounding box center [718, 250] width 27 height 27
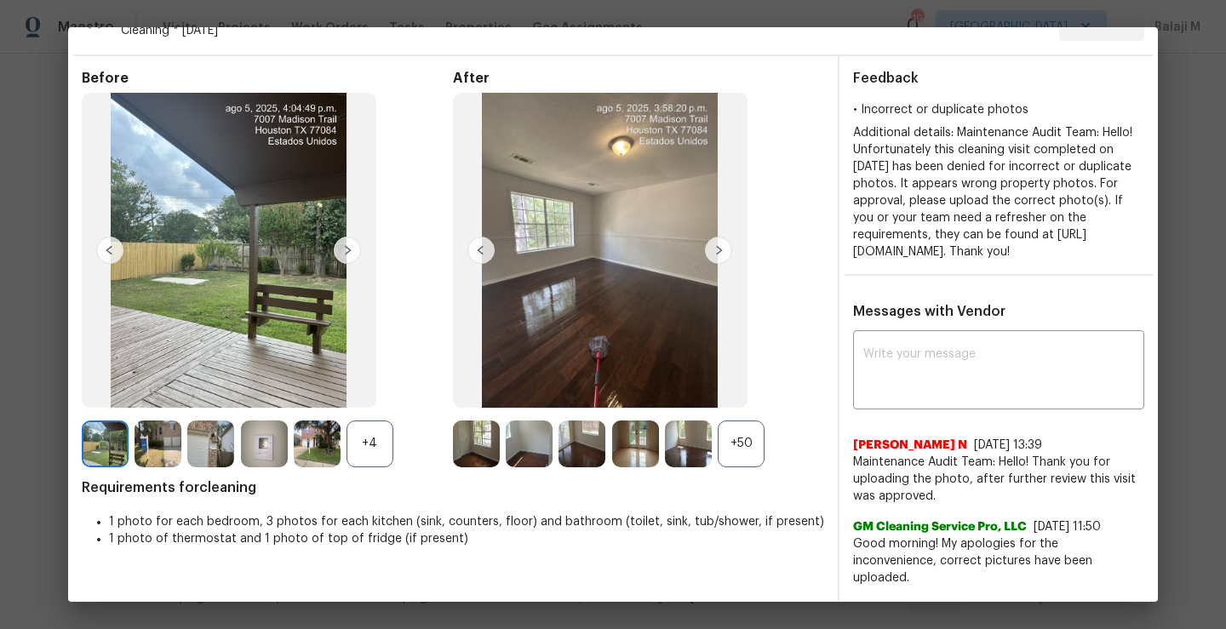
click at [705, 246] on img at bounding box center [718, 250] width 27 height 27
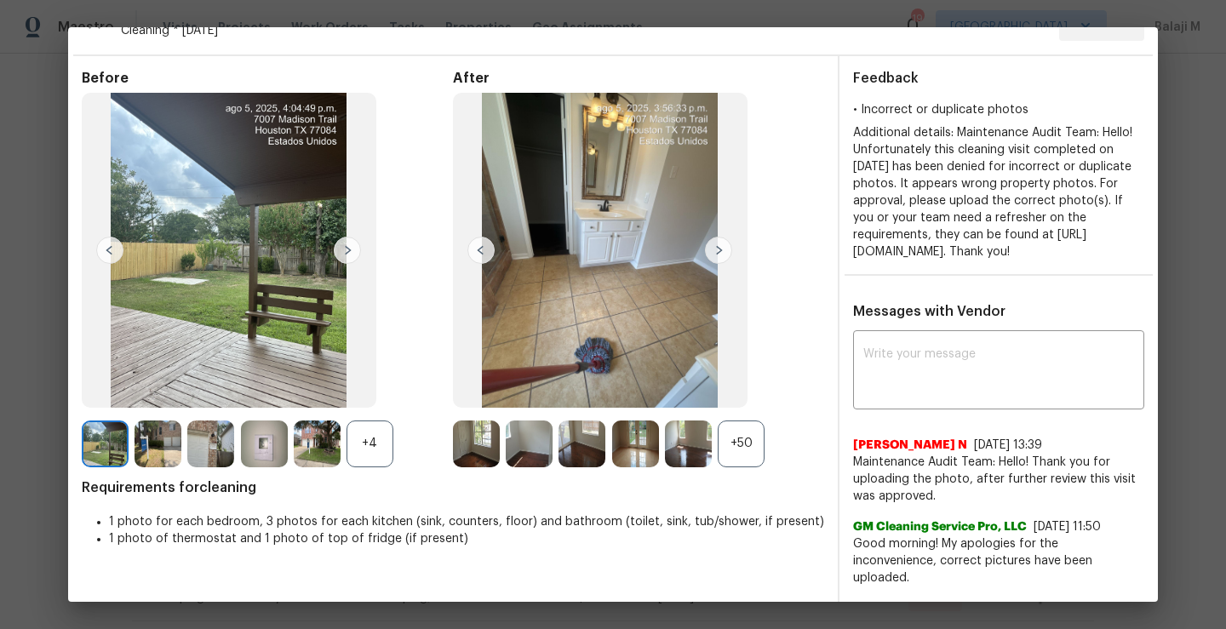
click at [705, 246] on img at bounding box center [718, 250] width 27 height 27
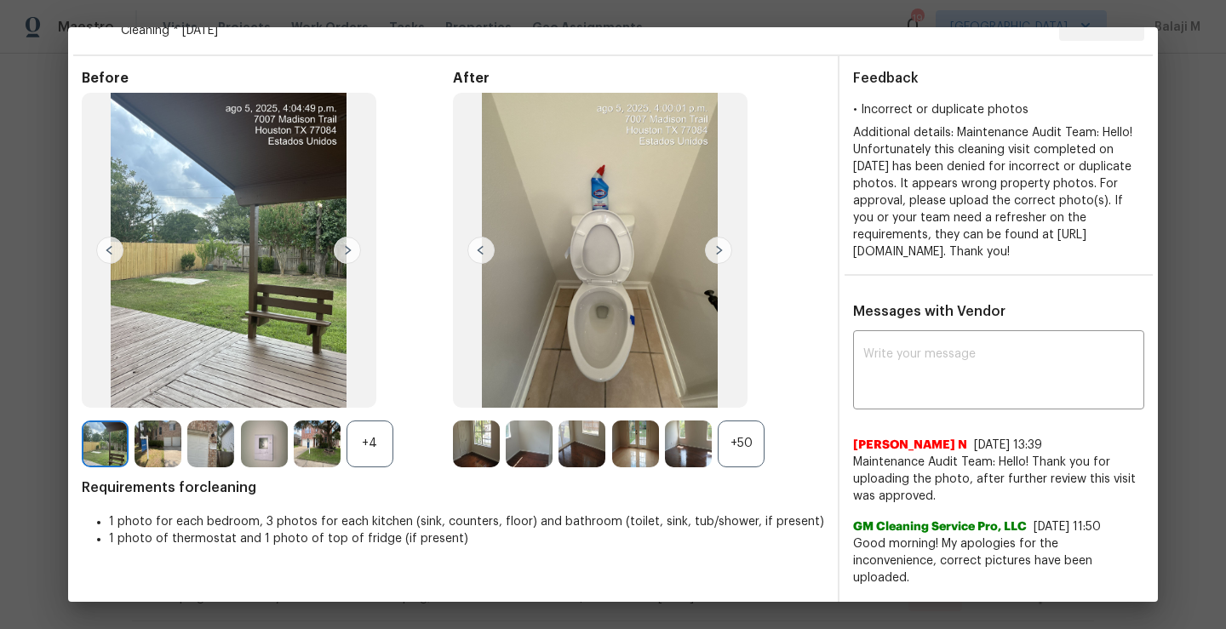
click at [705, 246] on img at bounding box center [718, 250] width 27 height 27
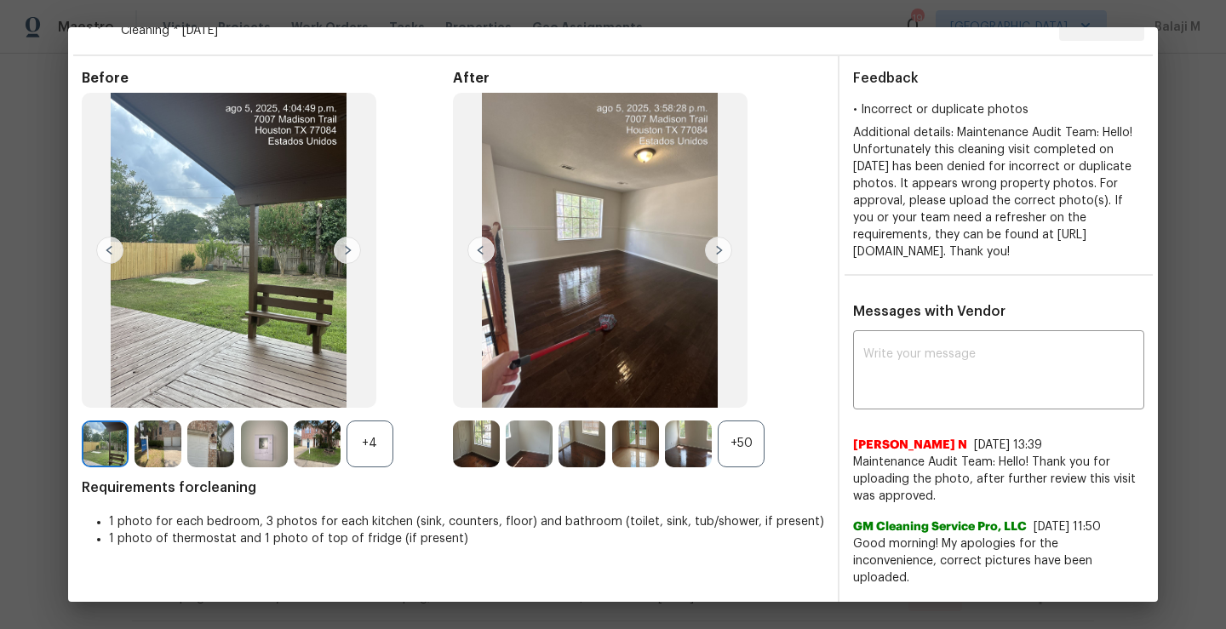
click at [713, 252] on img at bounding box center [718, 250] width 27 height 27
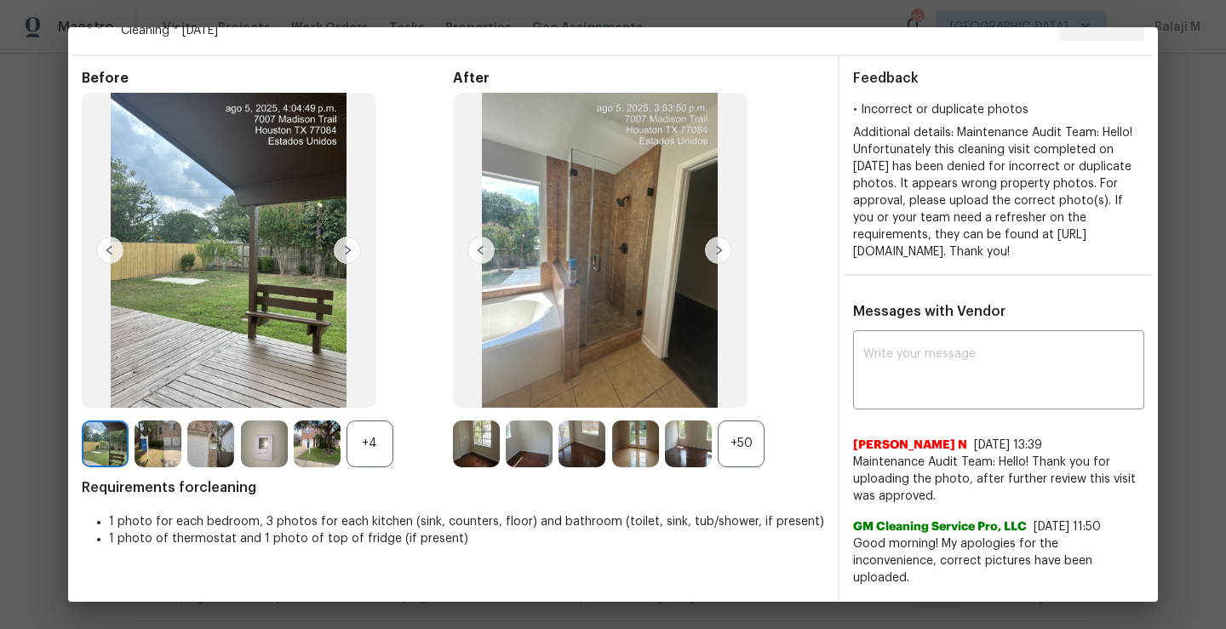
click at [713, 252] on img at bounding box center [718, 250] width 27 height 27
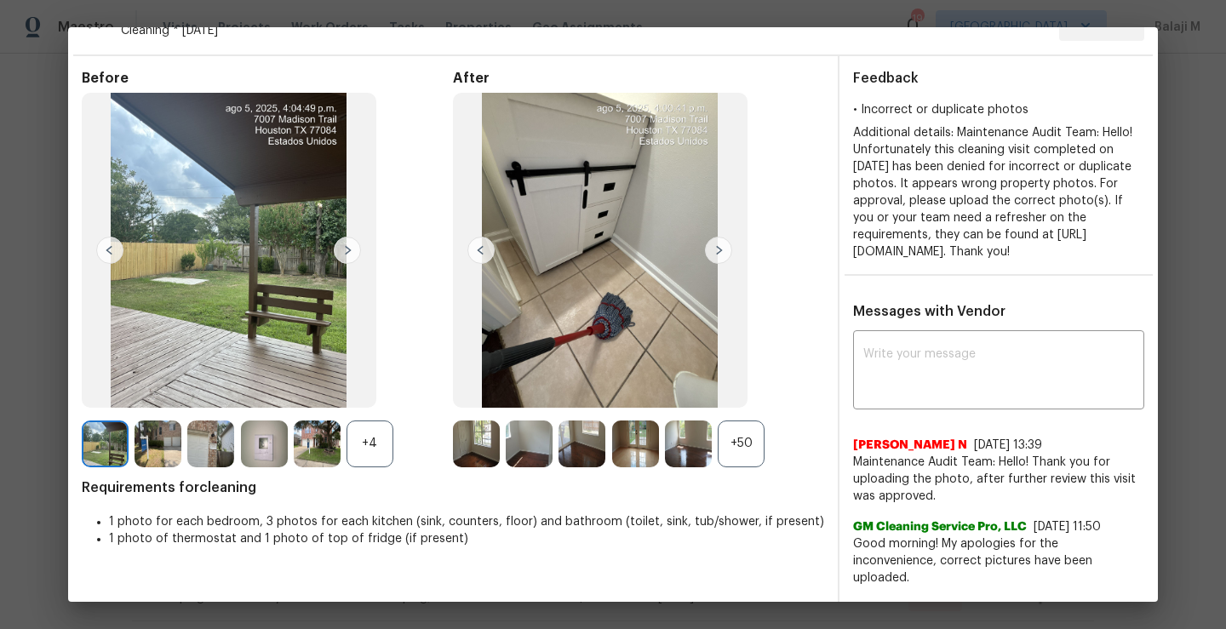
click at [713, 252] on img at bounding box center [718, 250] width 27 height 27
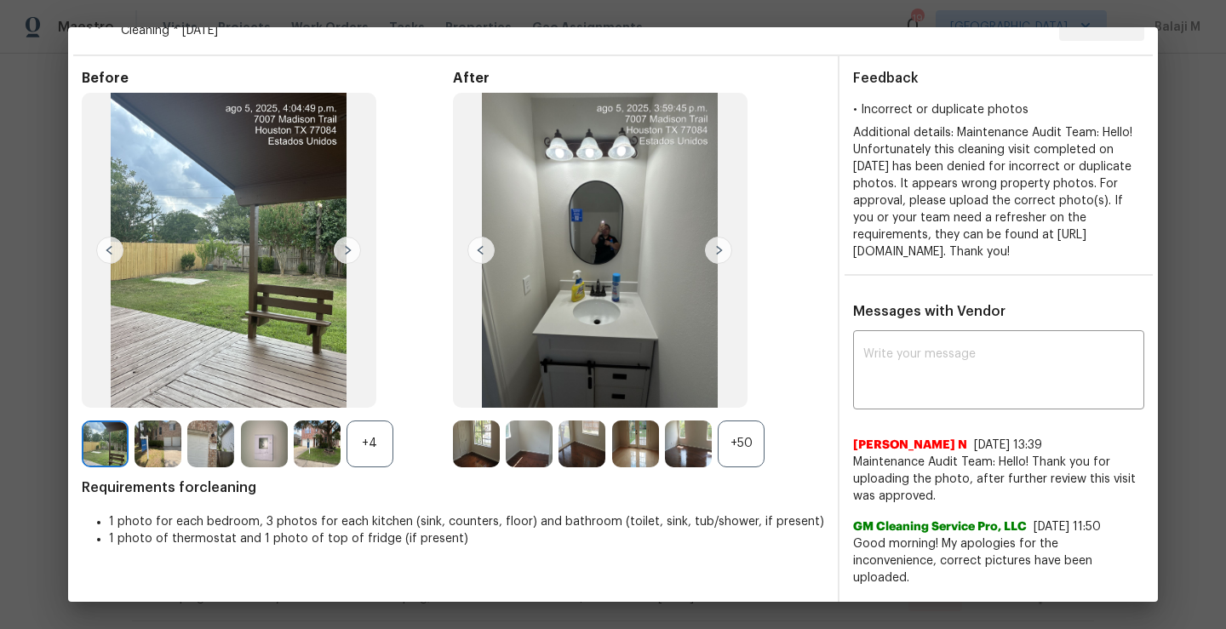
click at [713, 252] on img at bounding box center [718, 250] width 27 height 27
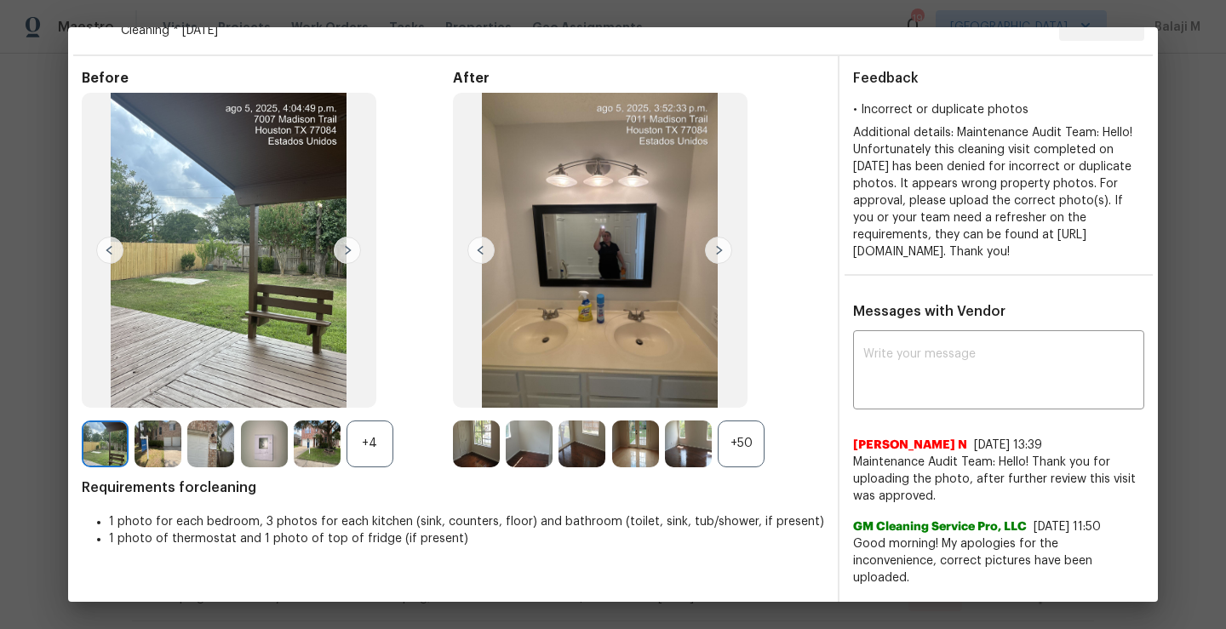
click at [713, 252] on img at bounding box center [718, 250] width 27 height 27
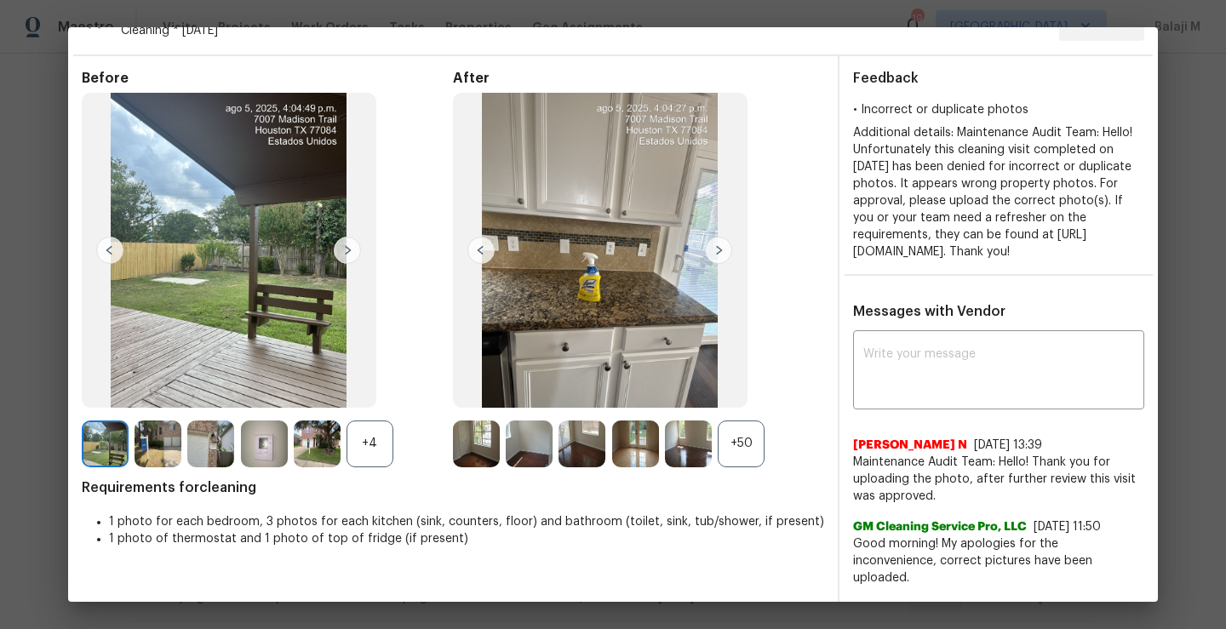
click at [713, 252] on img at bounding box center [718, 250] width 27 height 27
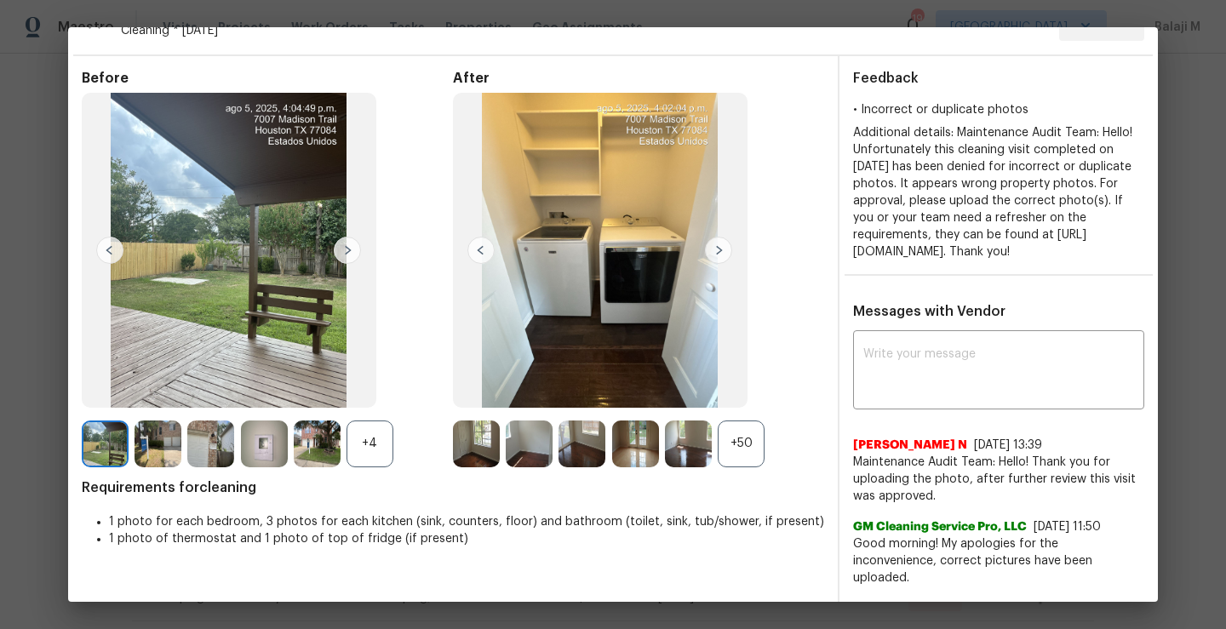
click at [741, 441] on div "+50" at bounding box center [741, 444] width 47 height 47
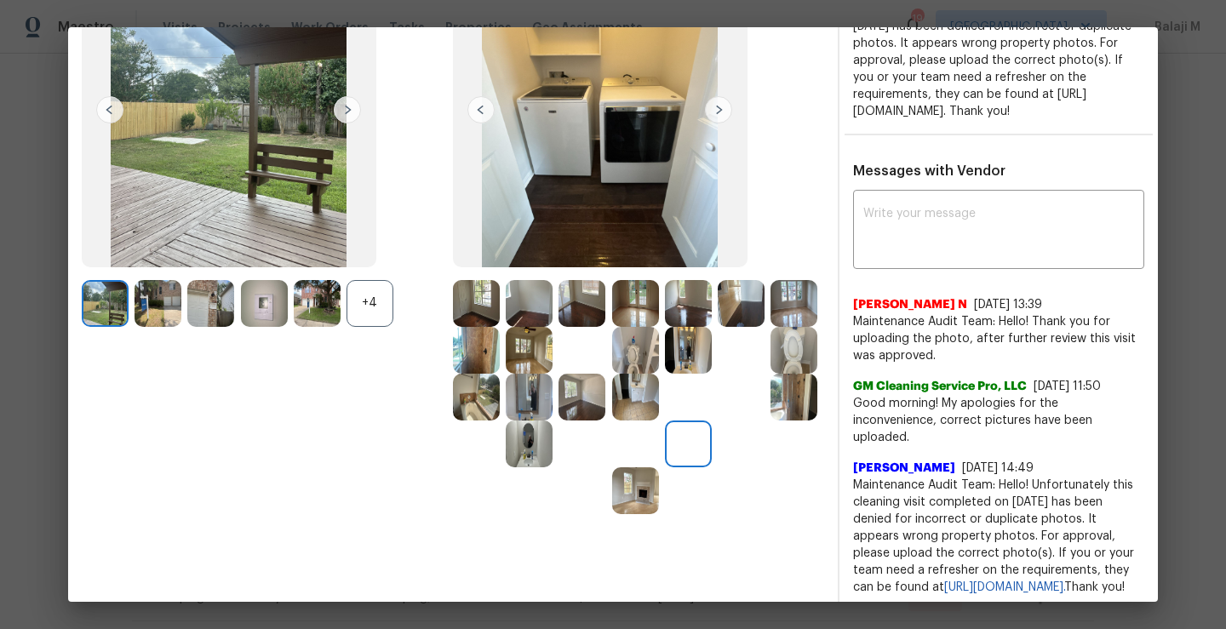
scroll to position [152, 0]
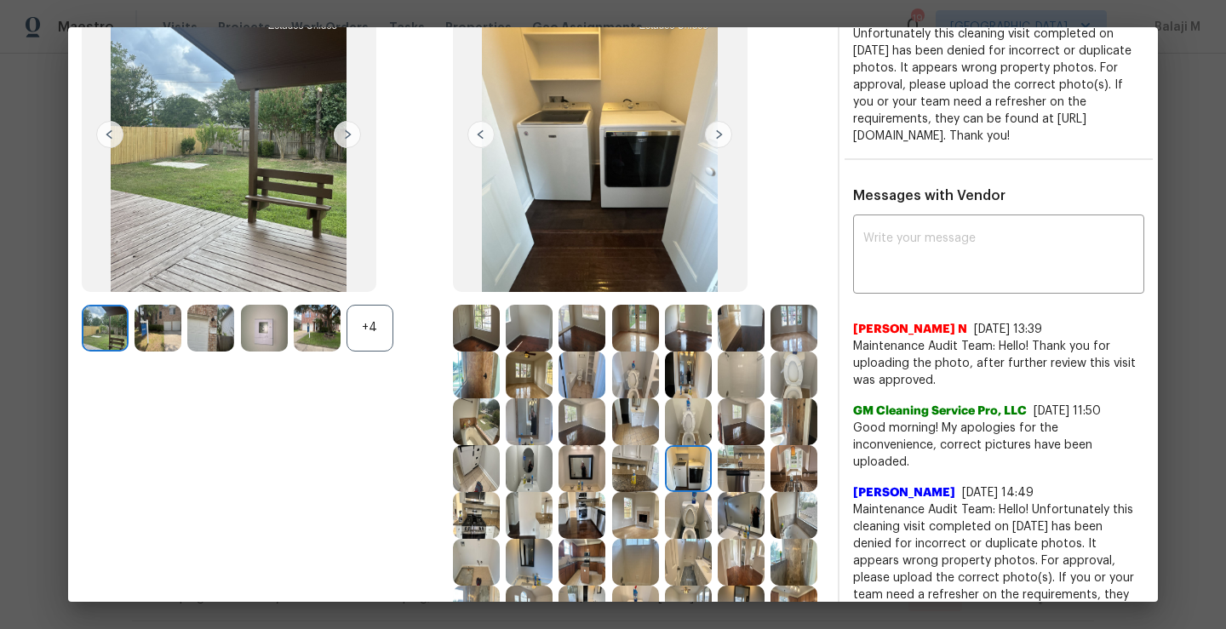
click at [707, 150] on img at bounding box center [600, 134] width 295 height 315
click at [707, 141] on img at bounding box center [718, 134] width 27 height 27
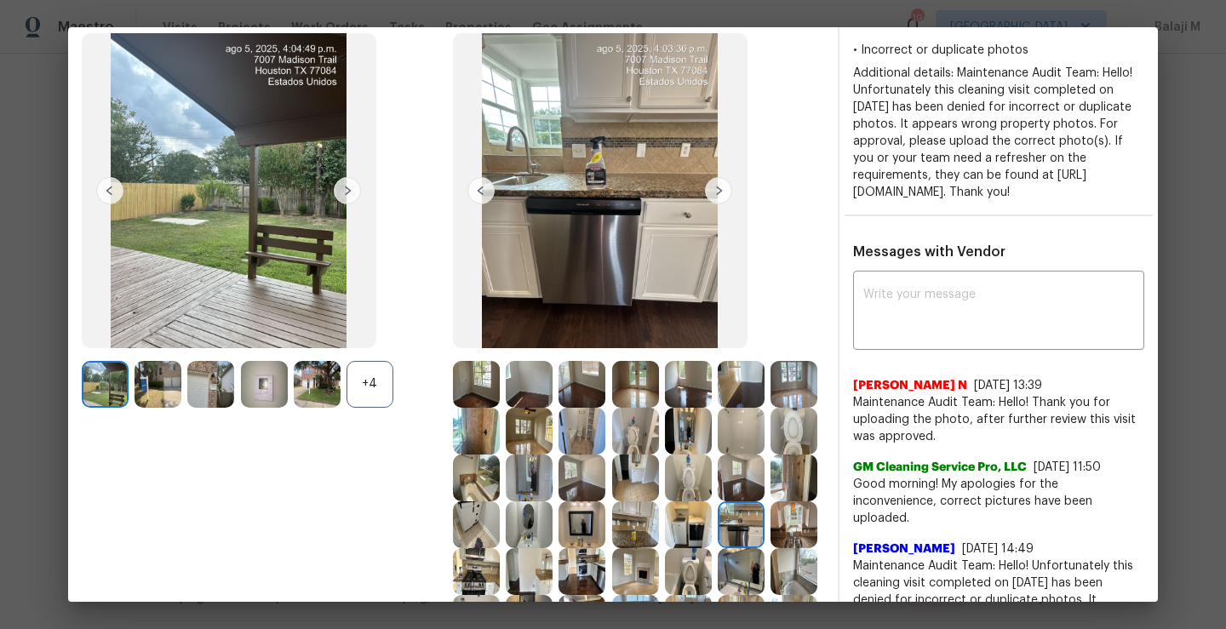
scroll to position [72, 0]
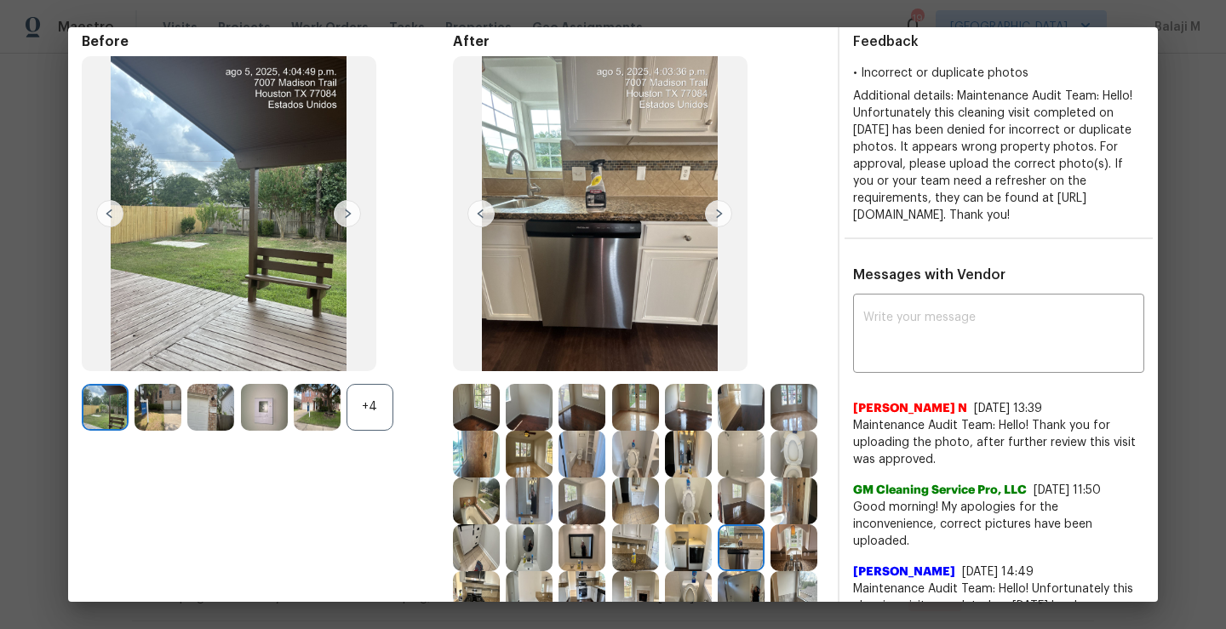
click at [719, 215] on img at bounding box center [718, 213] width 27 height 27
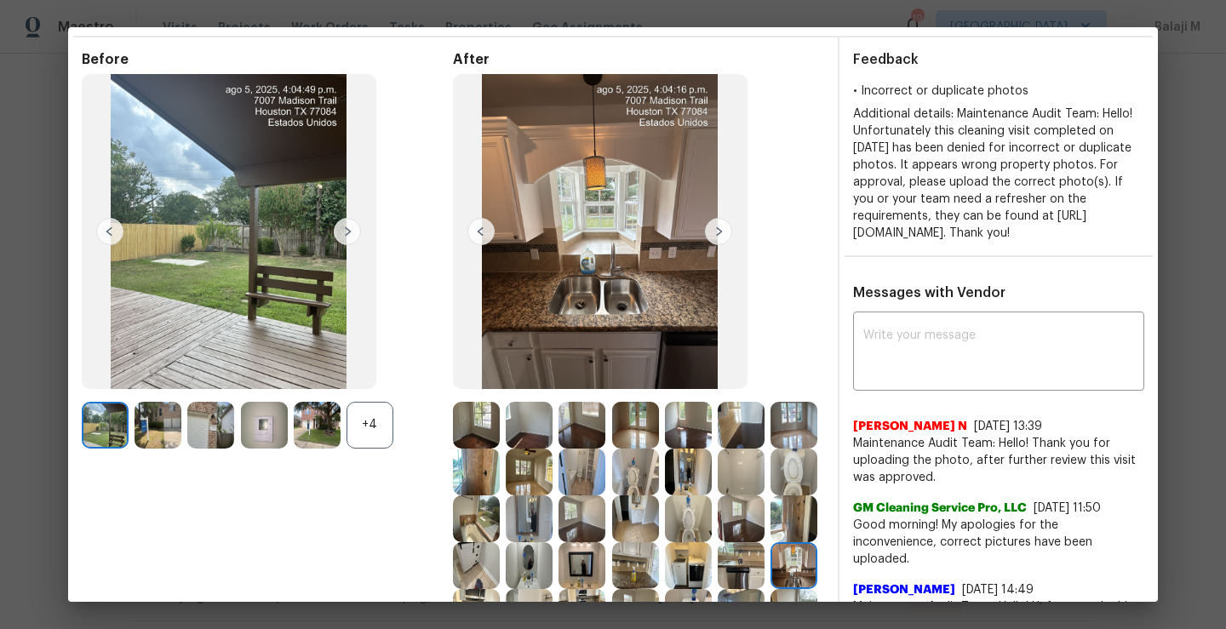
scroll to position [49, 0]
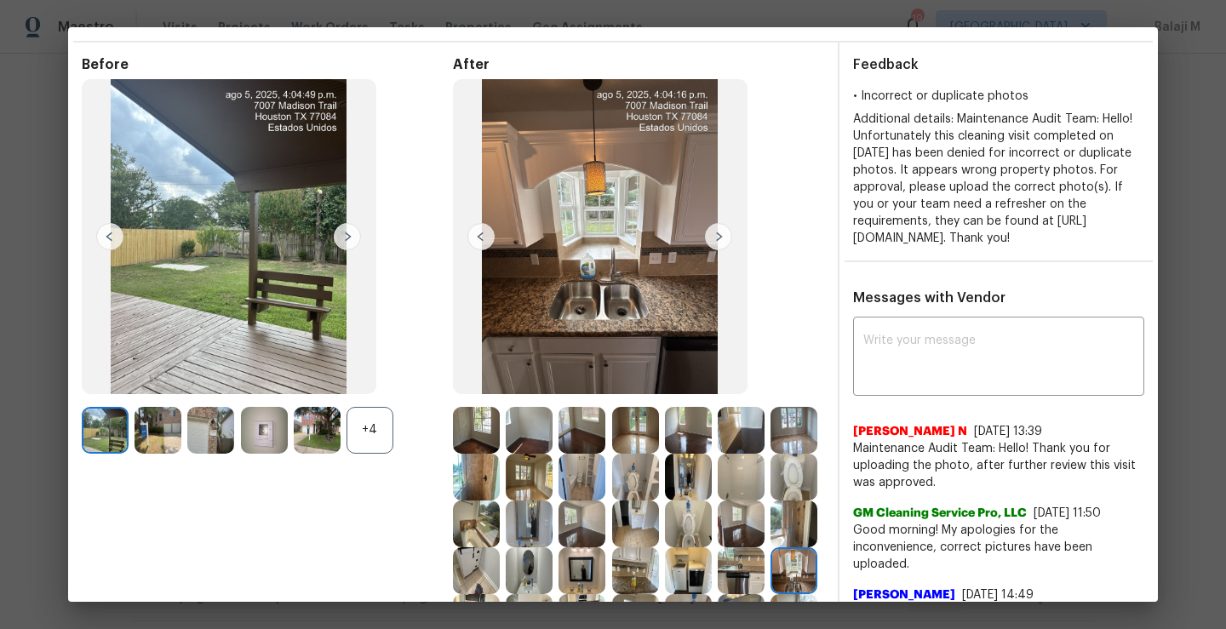
click at [709, 242] on img at bounding box center [718, 236] width 27 height 27
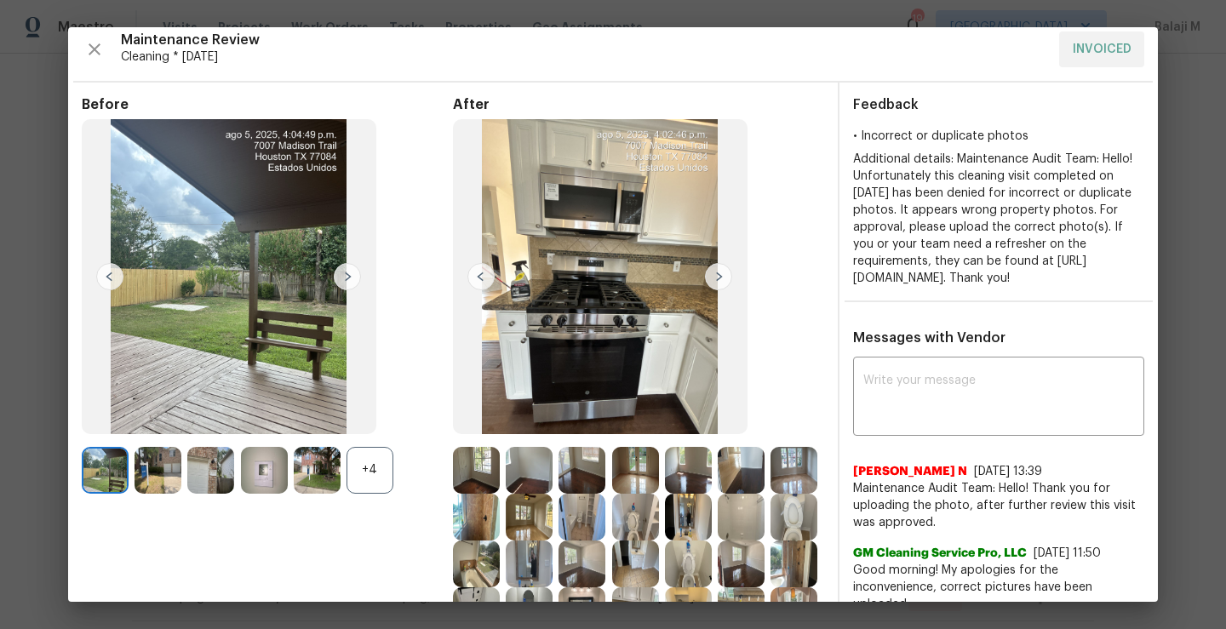
scroll to position [12, 0]
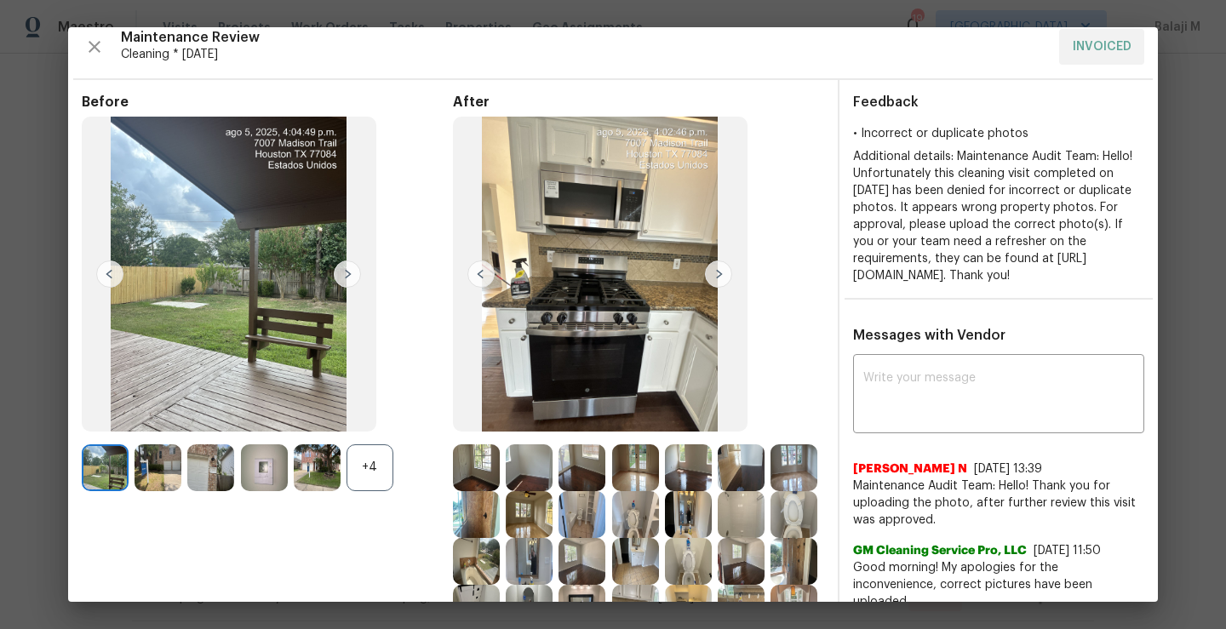
click at [715, 266] on img at bounding box center [718, 274] width 27 height 27
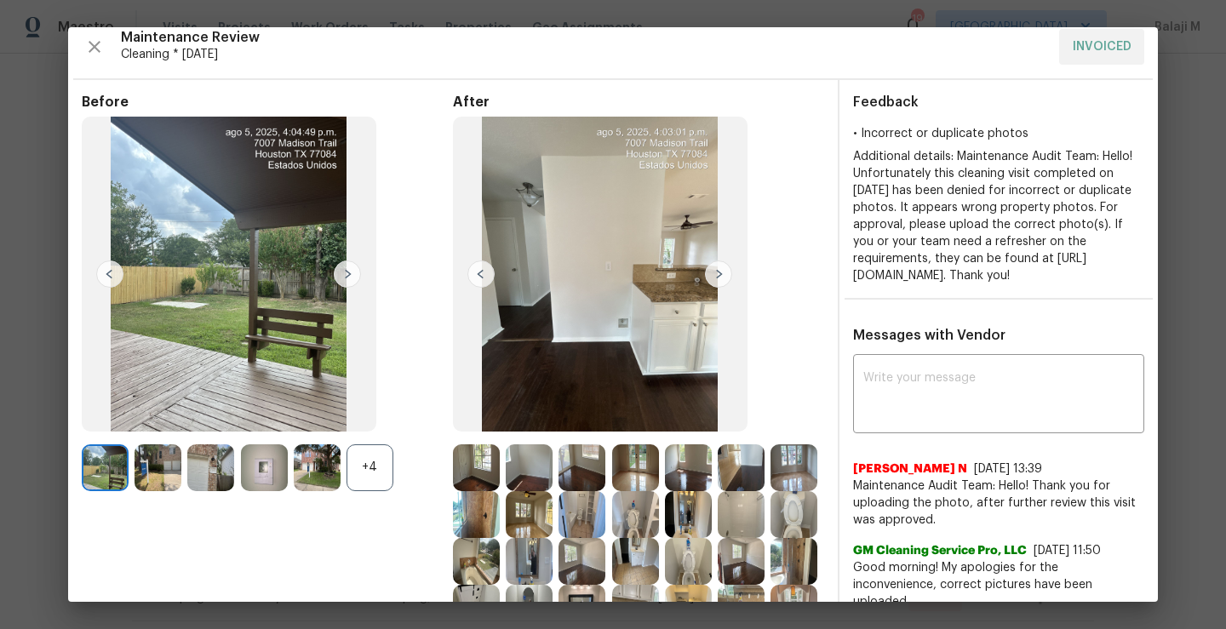
click at [715, 269] on img at bounding box center [718, 274] width 27 height 27
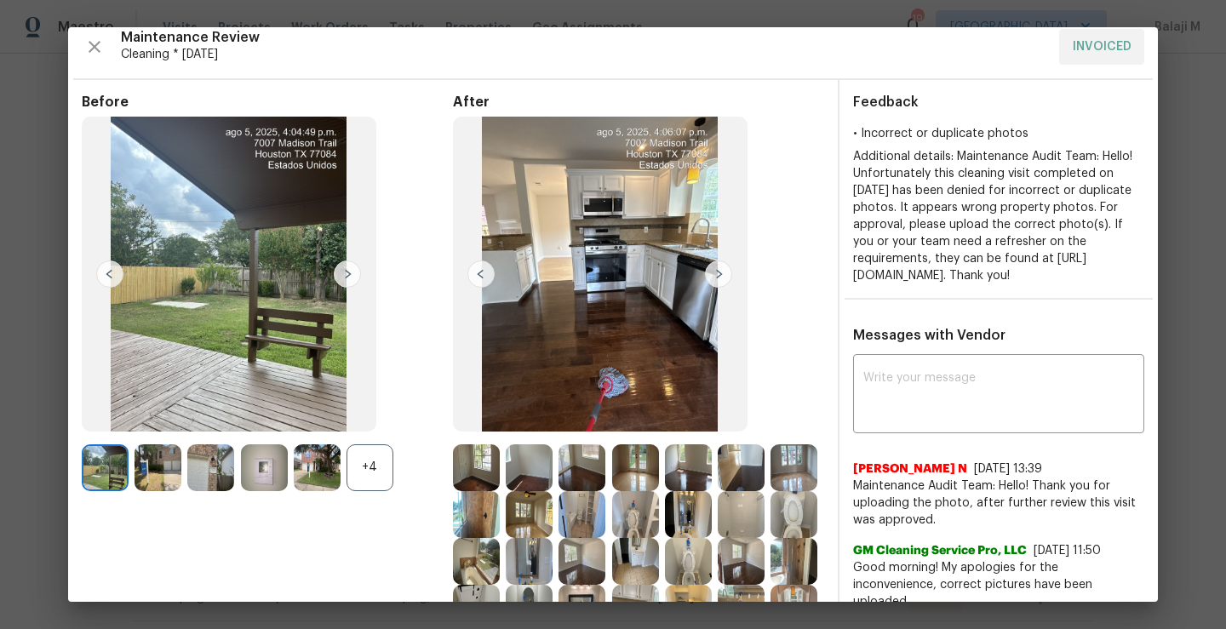
click at [715, 269] on img at bounding box center [718, 274] width 27 height 27
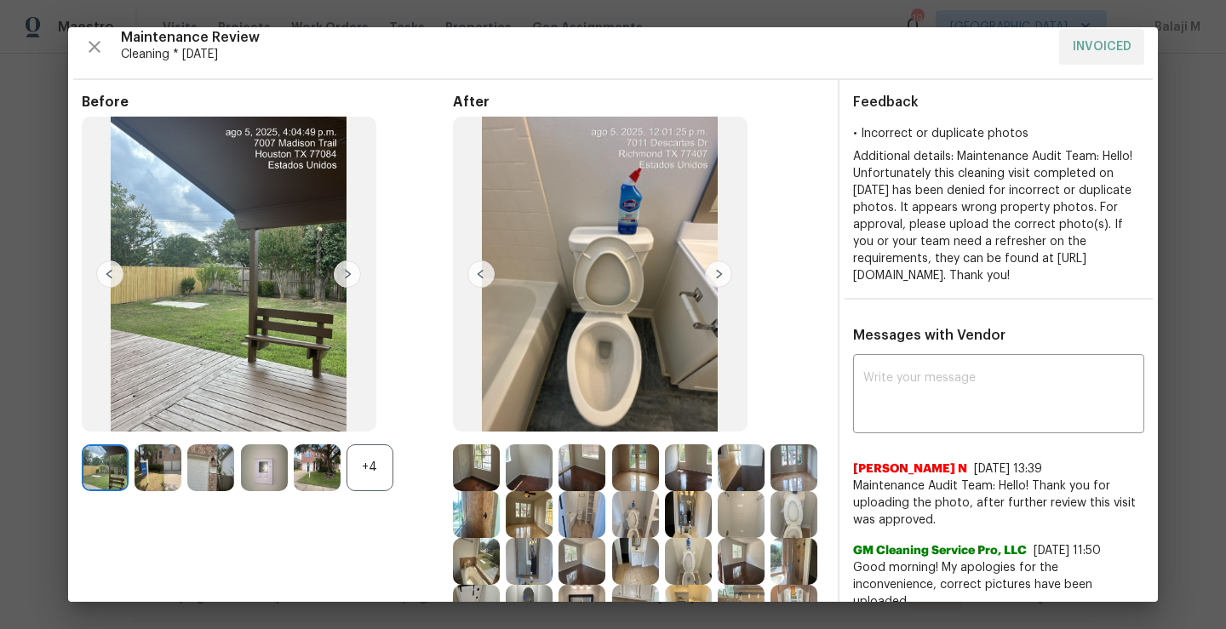
click at [715, 269] on img at bounding box center [718, 274] width 27 height 27
click at [715, 270] on img at bounding box center [718, 274] width 27 height 27
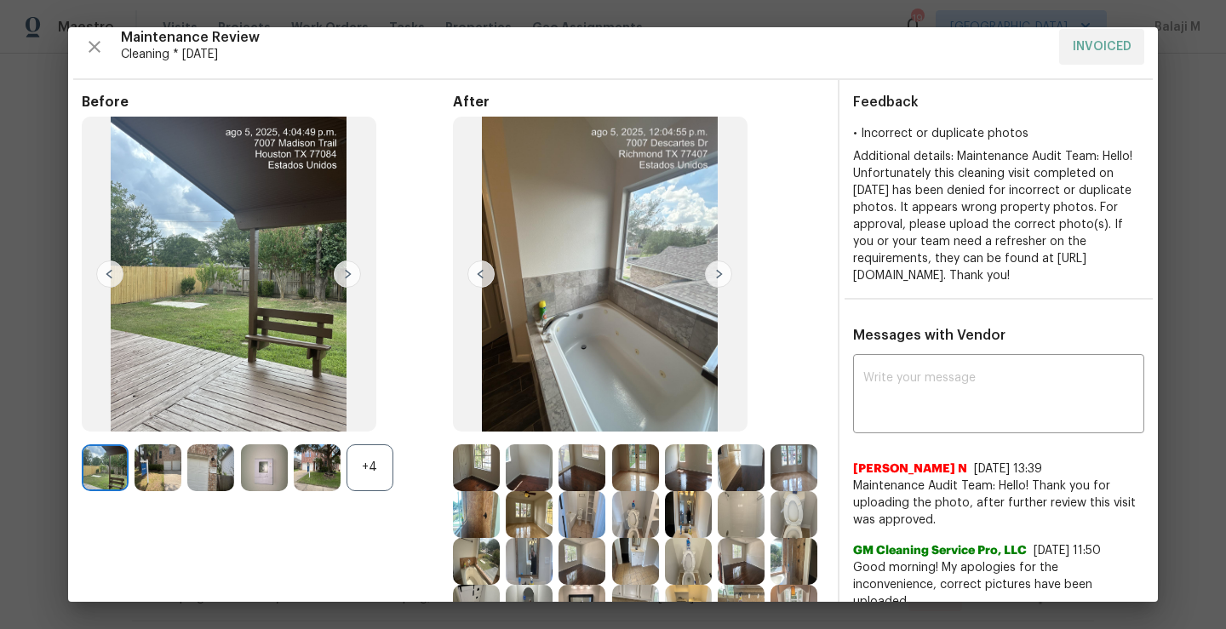
click at [715, 270] on img at bounding box center [718, 274] width 27 height 27
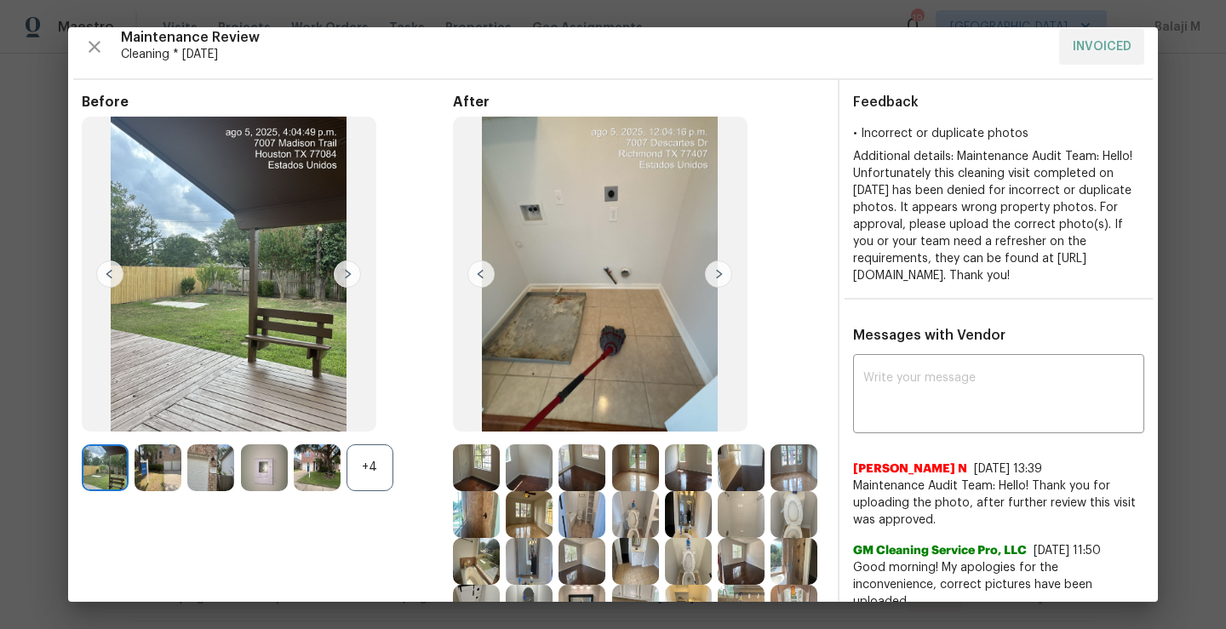
click at [715, 270] on img at bounding box center [718, 274] width 27 height 27
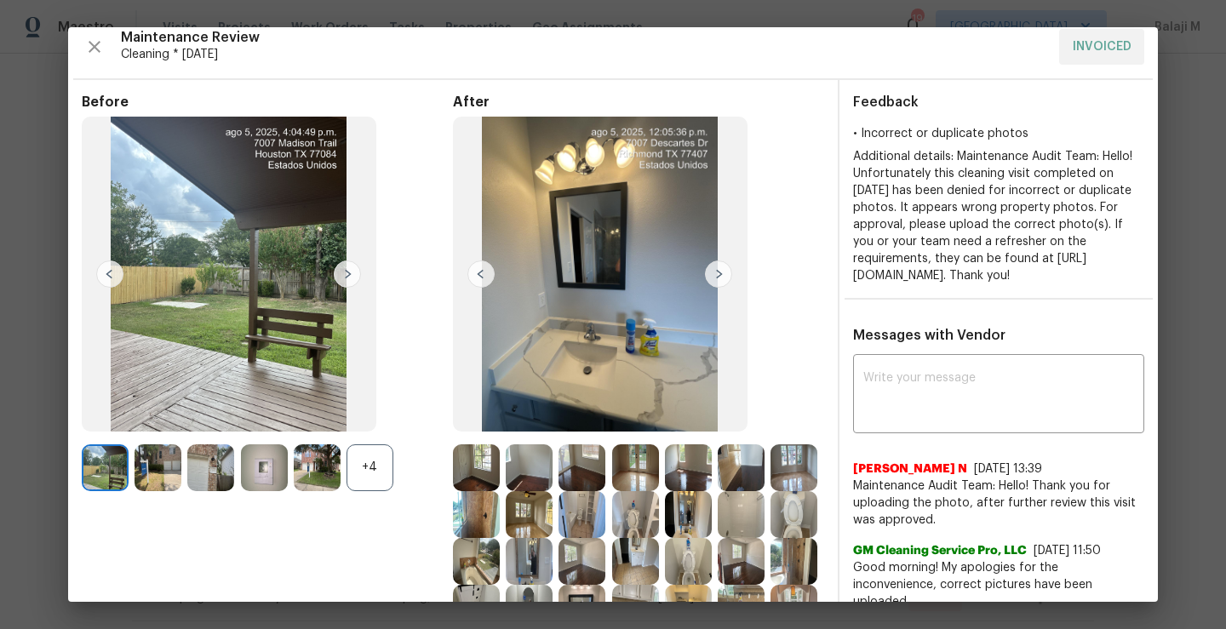
click at [715, 270] on img at bounding box center [718, 274] width 27 height 27
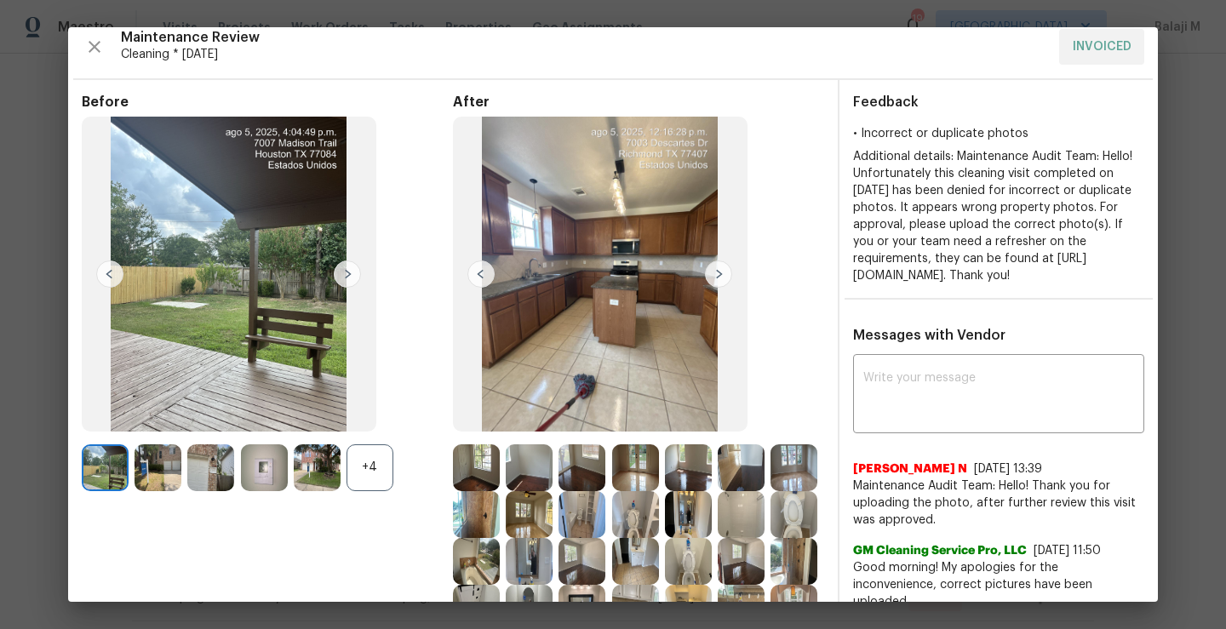
click at [474, 273] on img at bounding box center [481, 274] width 27 height 27
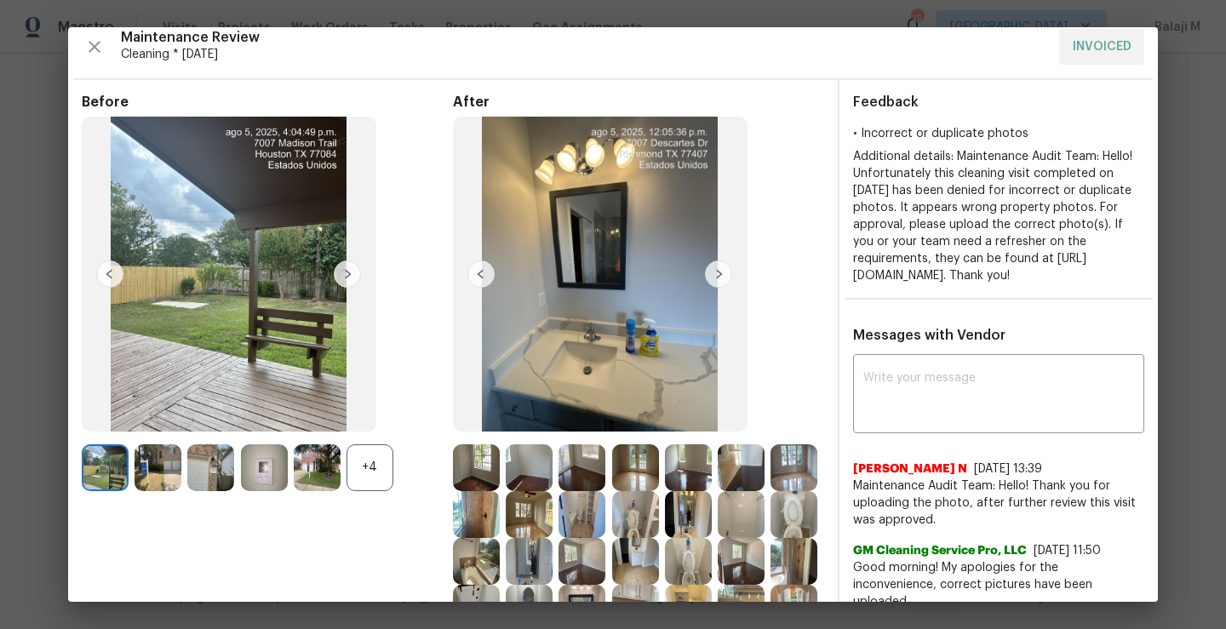
click at [724, 294] on img at bounding box center [600, 274] width 295 height 315
click at [720, 283] on img at bounding box center [718, 274] width 27 height 27
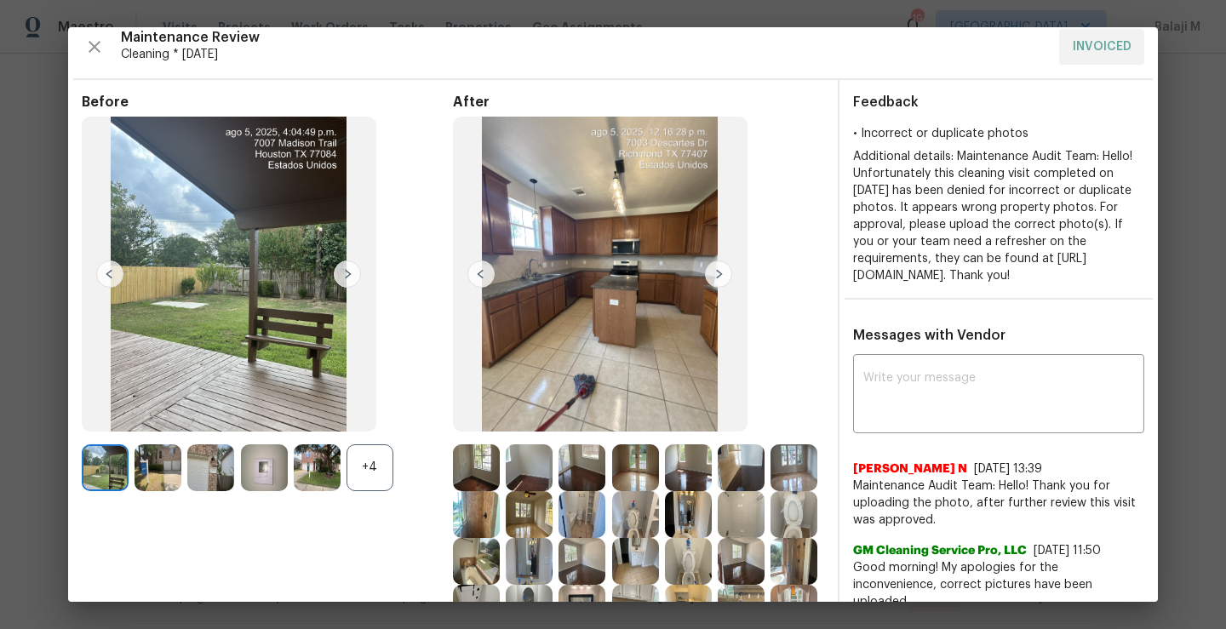
click at [720, 282] on img at bounding box center [718, 274] width 27 height 27
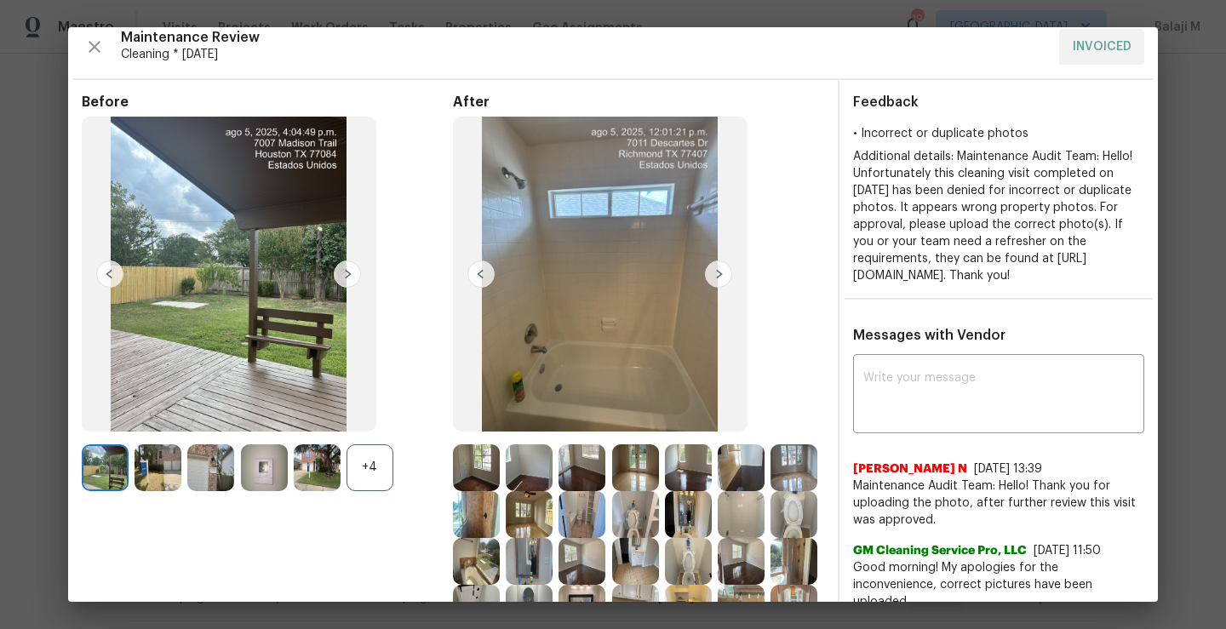
click at [720, 282] on img at bounding box center [718, 274] width 27 height 27
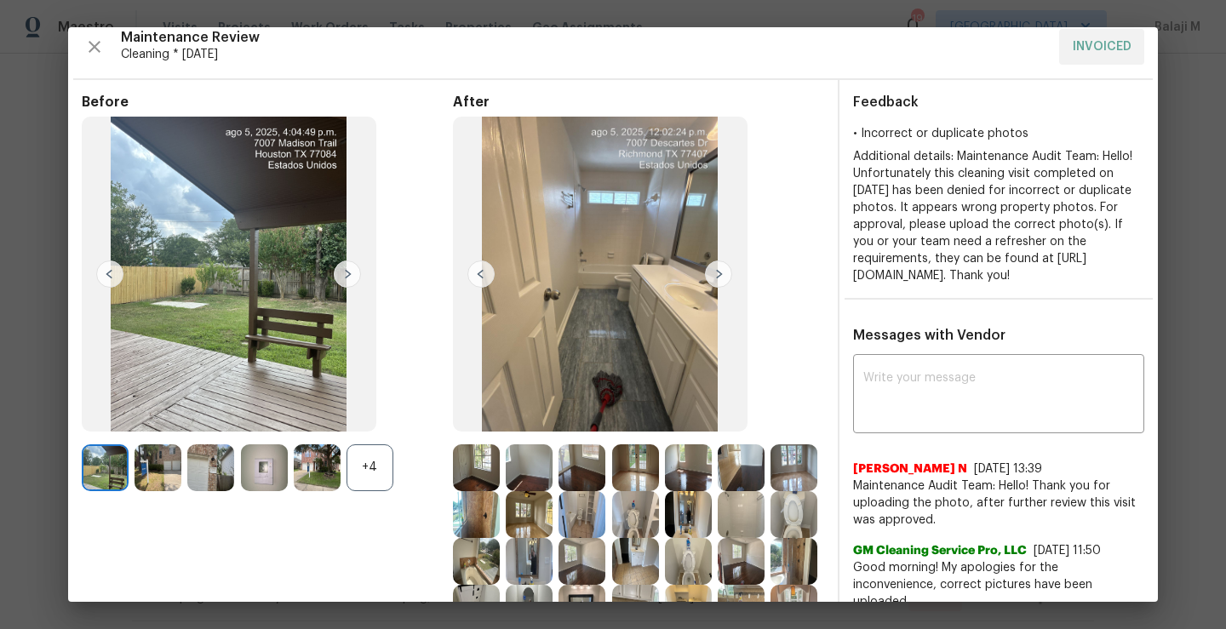
click at [81, 48] on div "Maintenance Review Cleaning * [DATE] INVOICED Before +4 After Requirements for …" at bounding box center [613, 314] width 1090 height 575
click at [85, 44] on icon "button" at bounding box center [94, 47] width 20 height 20
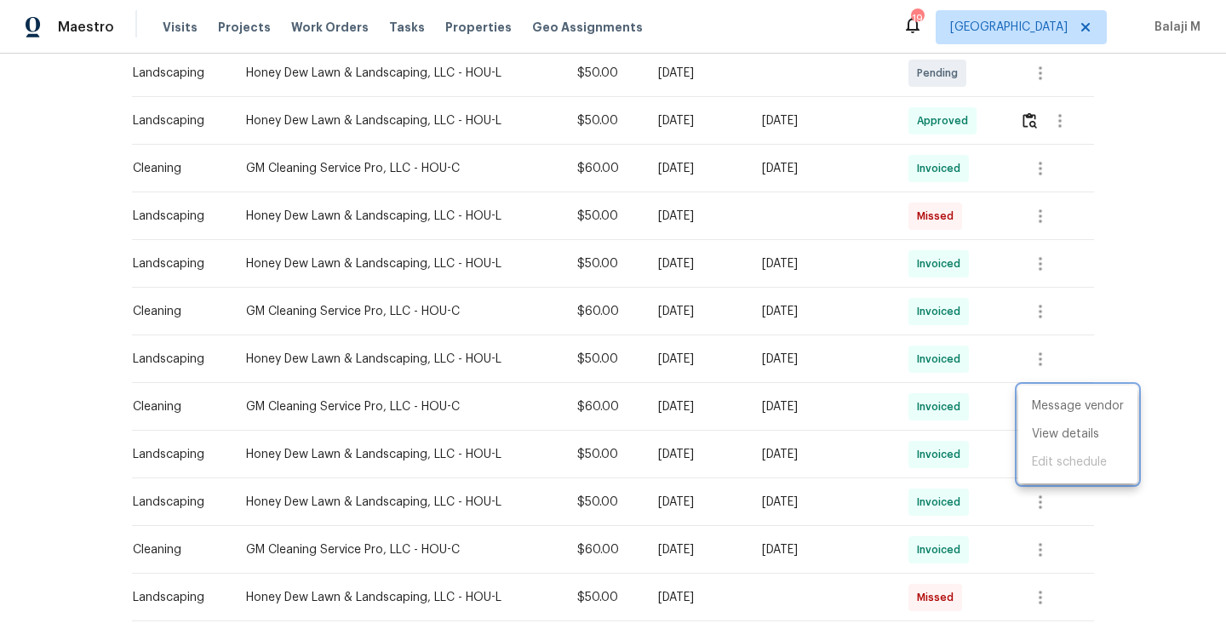
click at [1038, 309] on div at bounding box center [613, 314] width 1226 height 629
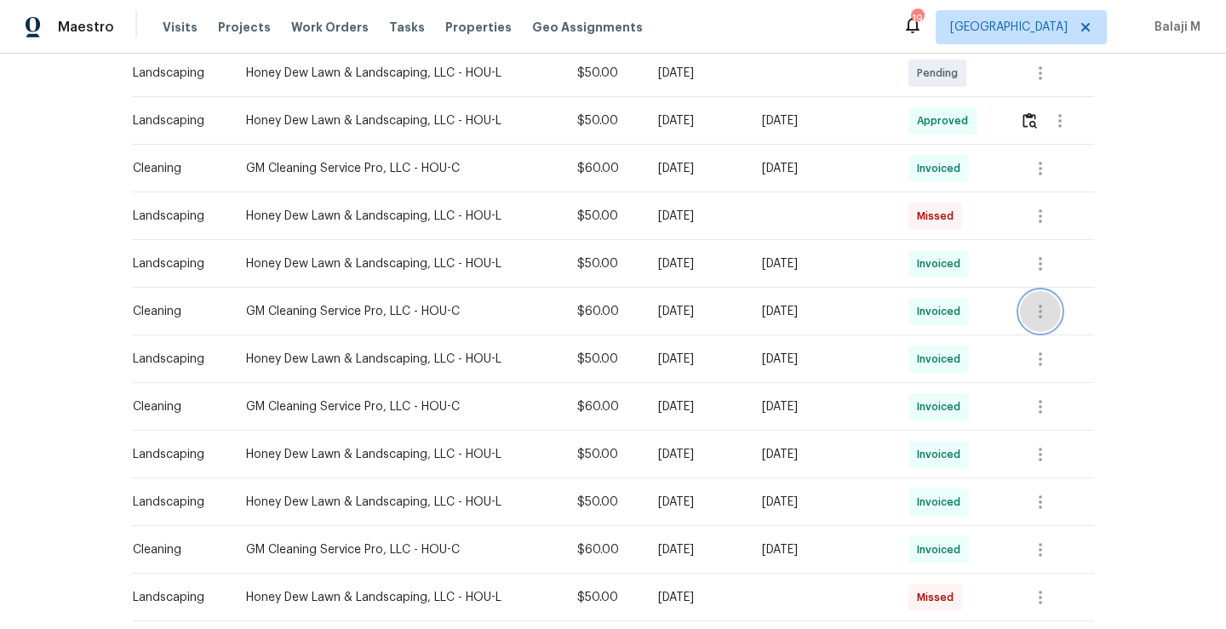
click at [1041, 303] on icon "button" at bounding box center [1041, 311] width 20 height 20
click at [1054, 341] on li "View details" at bounding box center [1078, 339] width 119 height 28
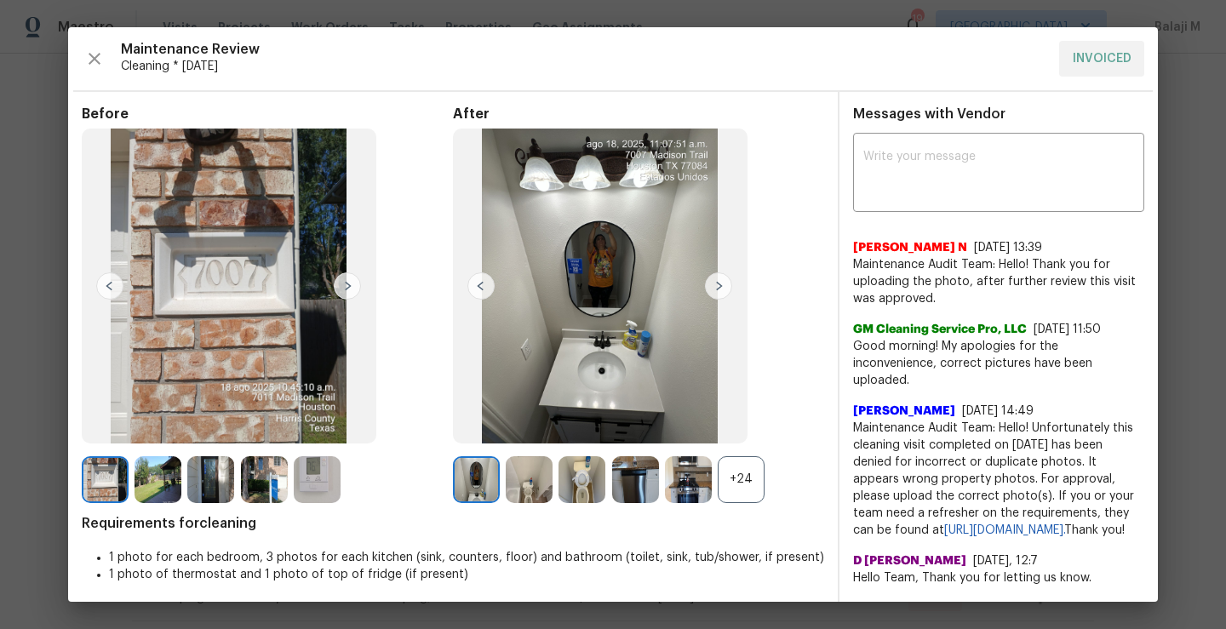
click at [717, 290] on img at bounding box center [718, 286] width 27 height 27
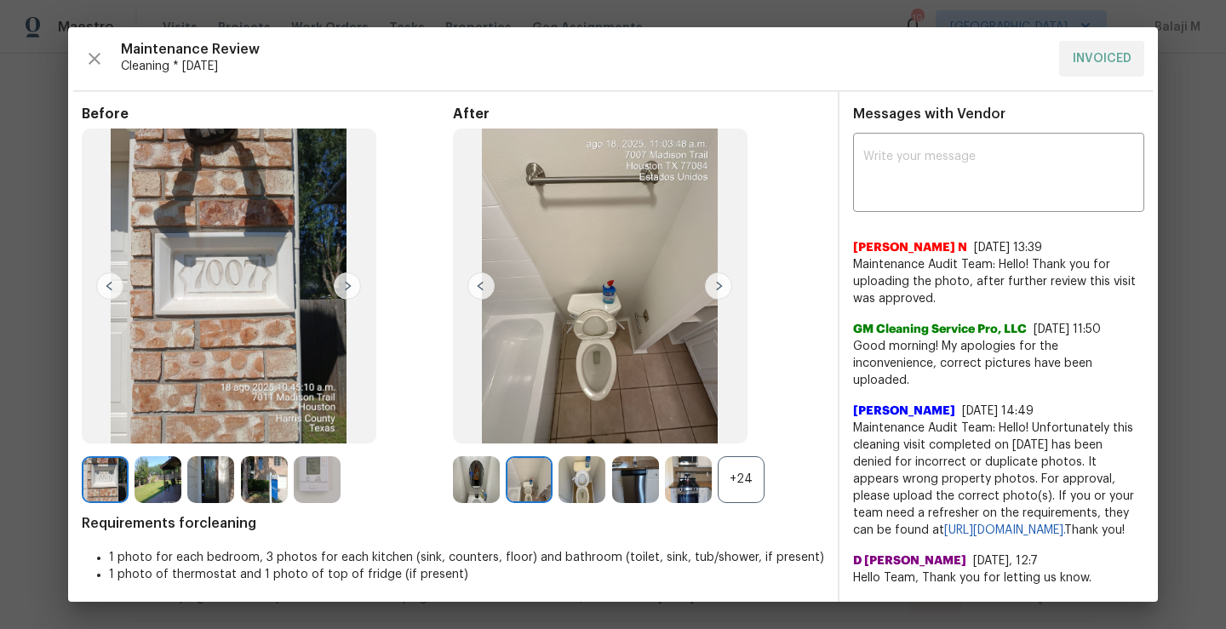
click at [717, 290] on img at bounding box center [718, 286] width 27 height 27
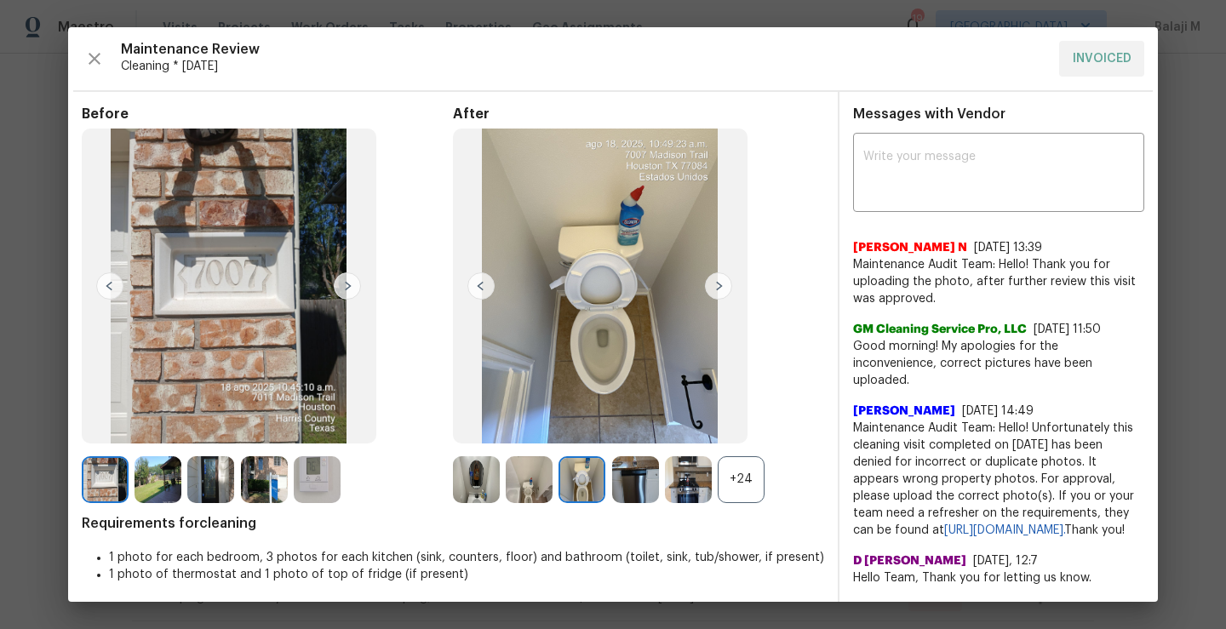
click at [717, 290] on img at bounding box center [718, 286] width 27 height 27
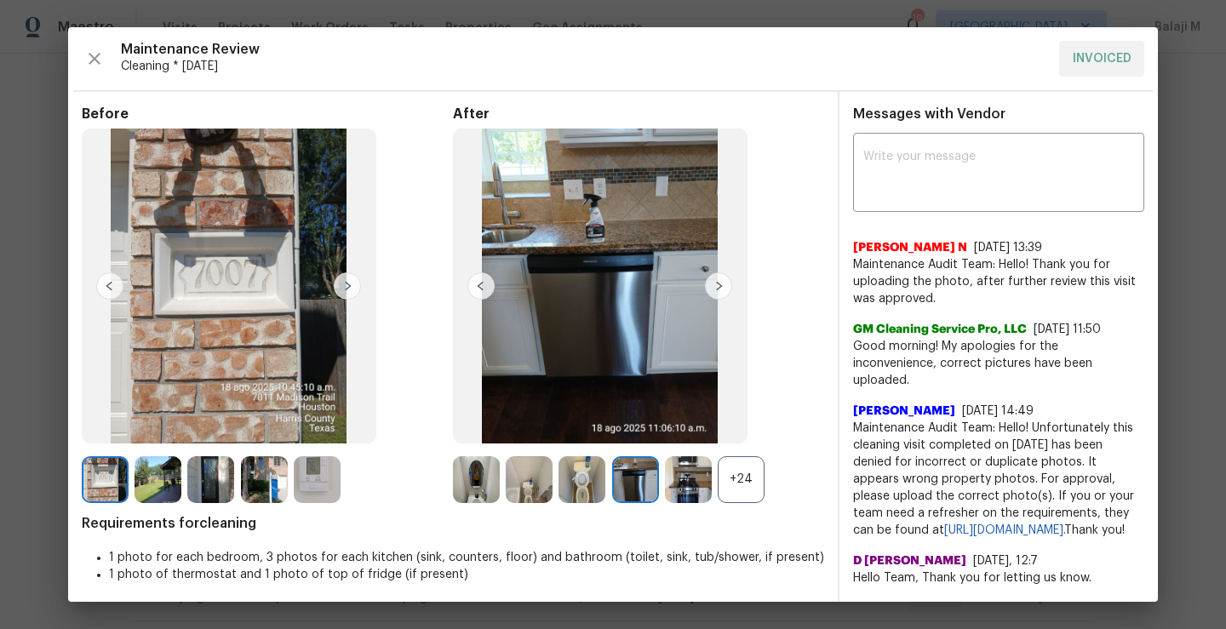
click at [714, 290] on img at bounding box center [718, 286] width 27 height 27
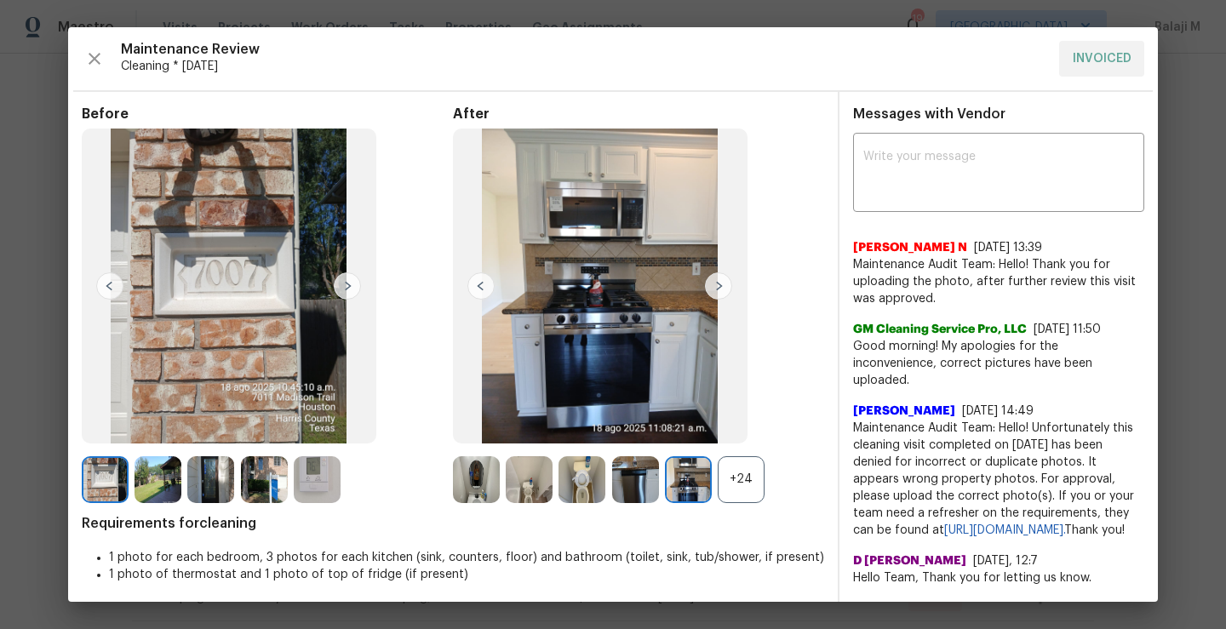
click at [709, 290] on img at bounding box center [718, 286] width 27 height 27
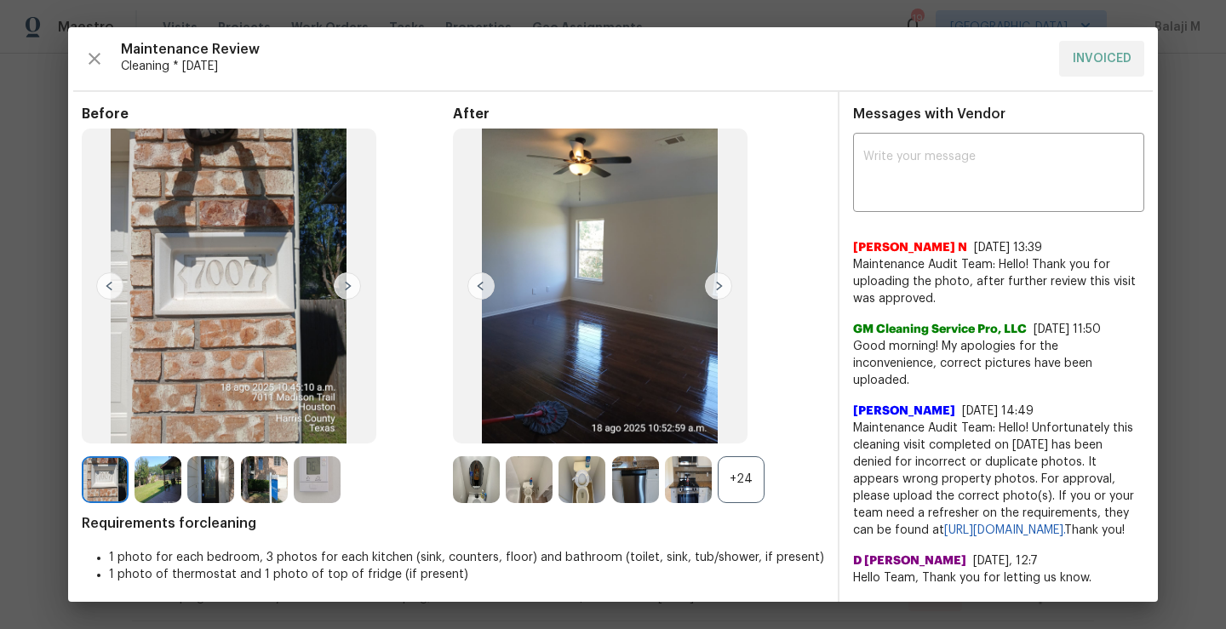
click at [709, 290] on img at bounding box center [718, 286] width 27 height 27
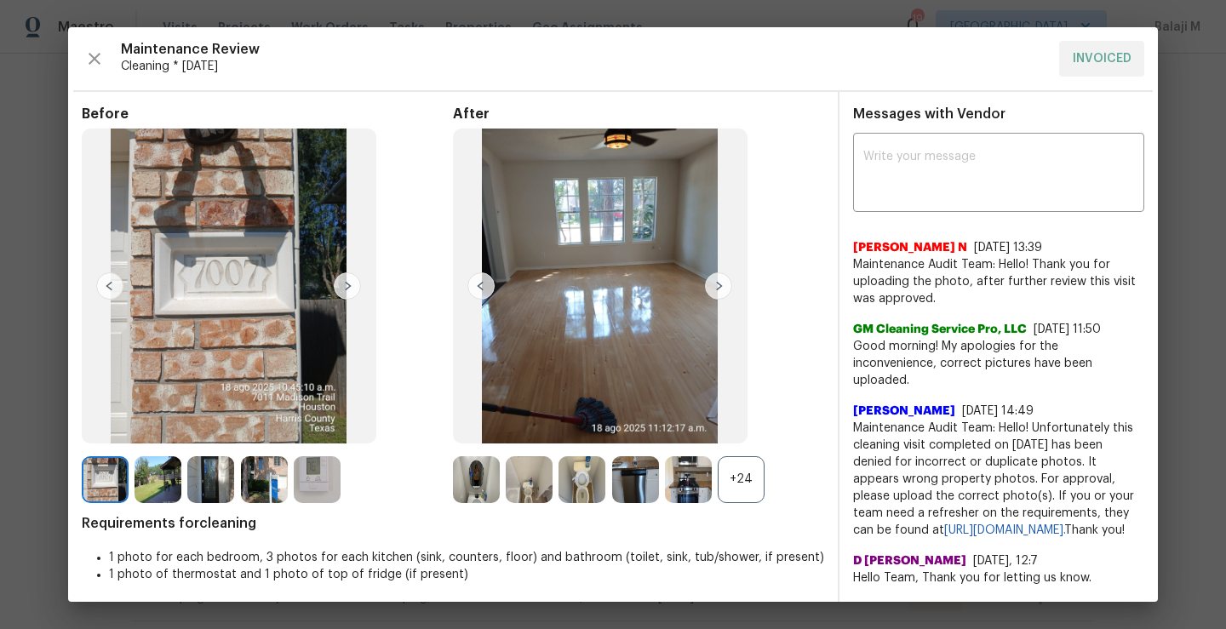
click at [709, 290] on img at bounding box center [718, 286] width 27 height 27
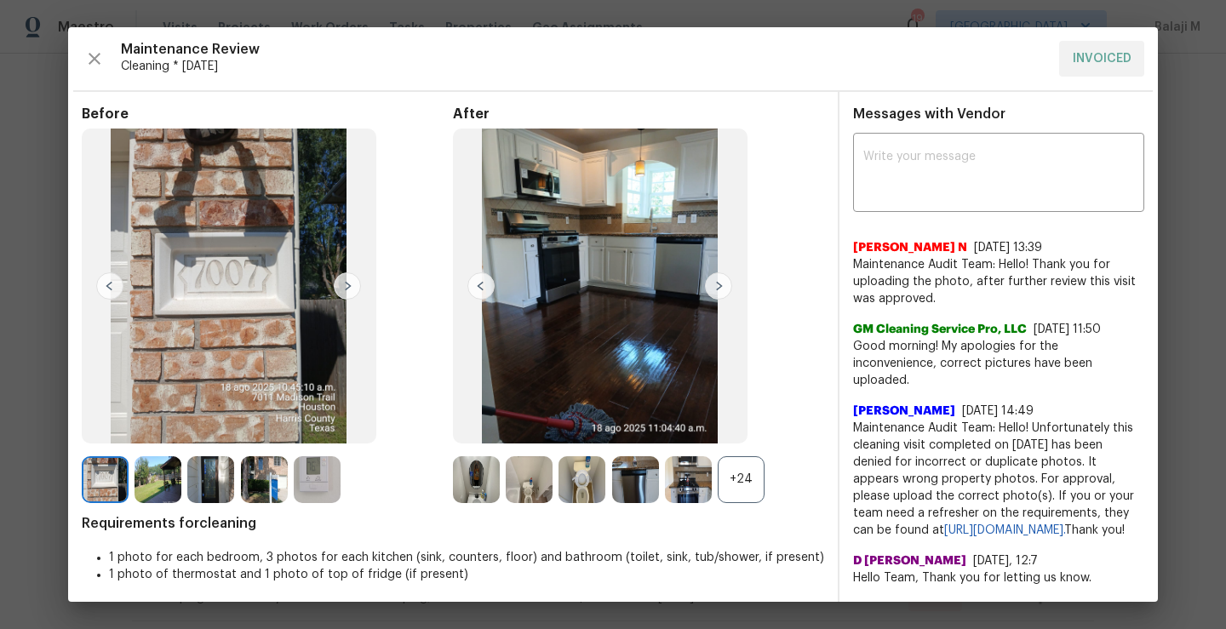
click at [709, 290] on img at bounding box center [718, 286] width 27 height 27
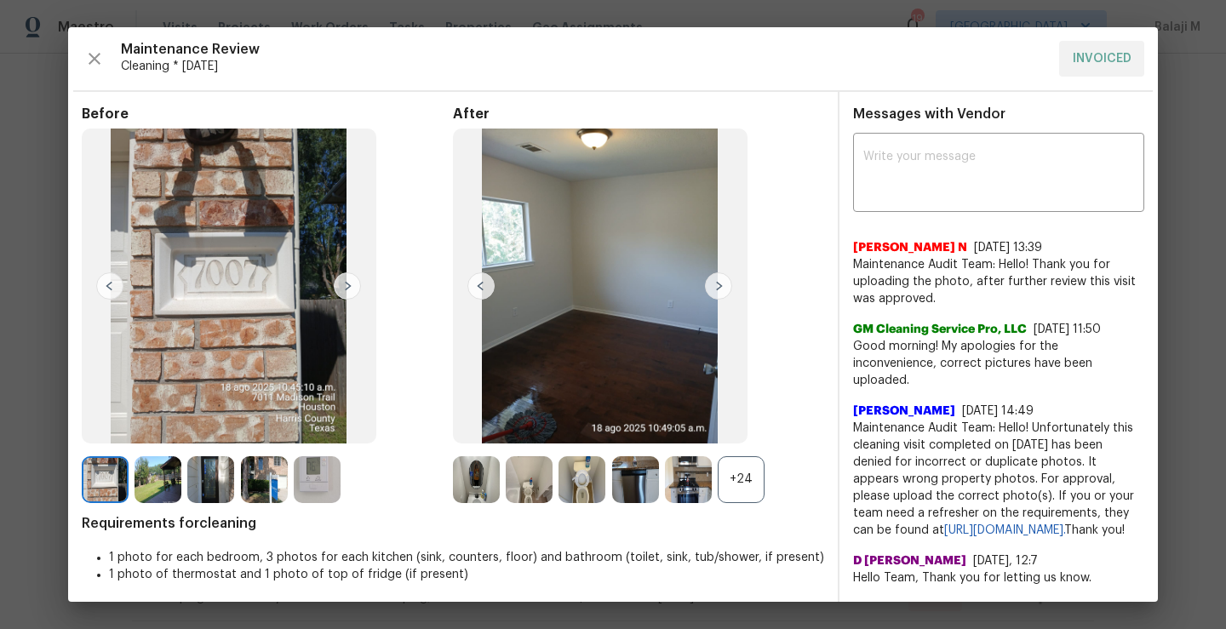
click at [709, 290] on img at bounding box center [718, 286] width 27 height 27
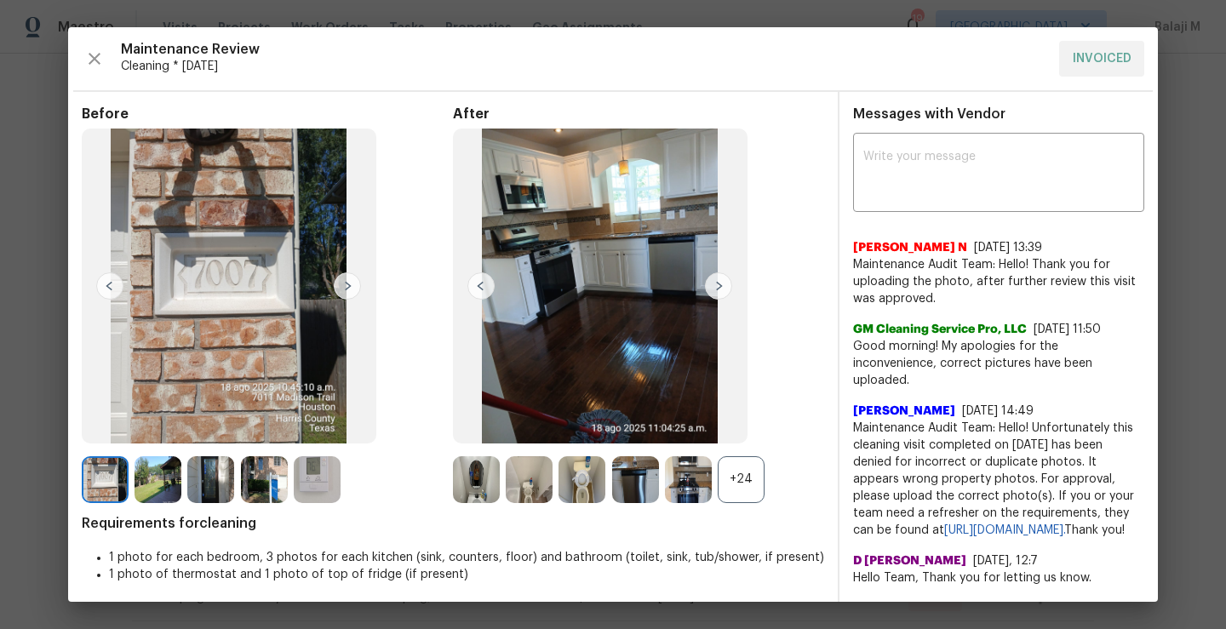
click at [709, 290] on img at bounding box center [718, 286] width 27 height 27
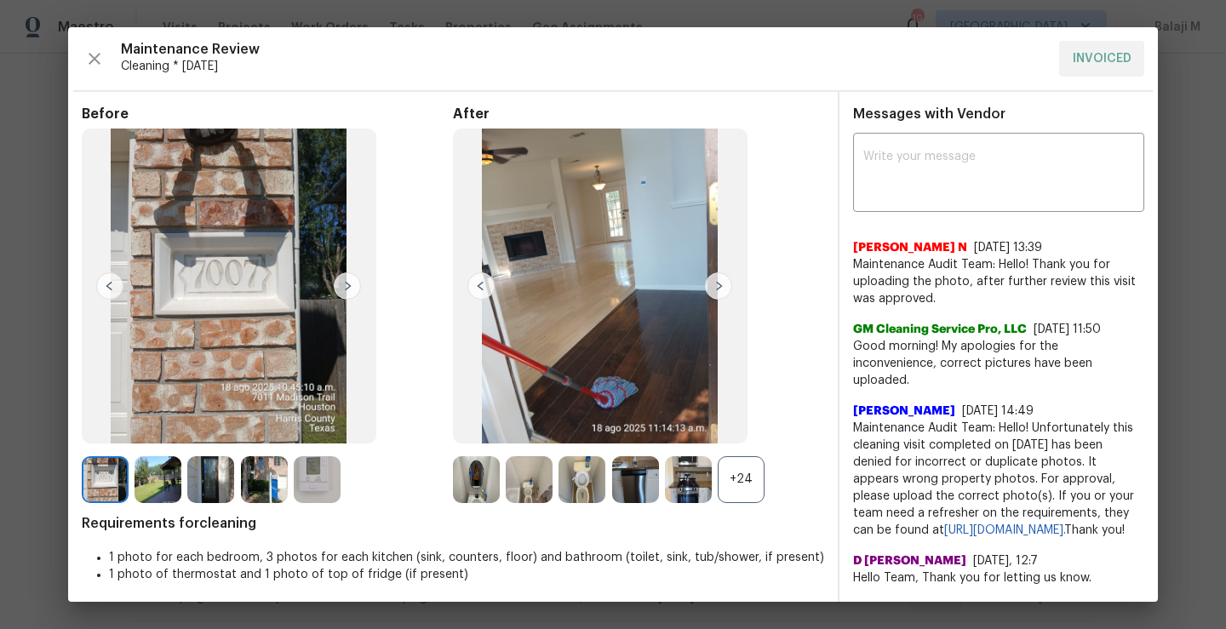
click at [709, 290] on img at bounding box center [718, 286] width 27 height 27
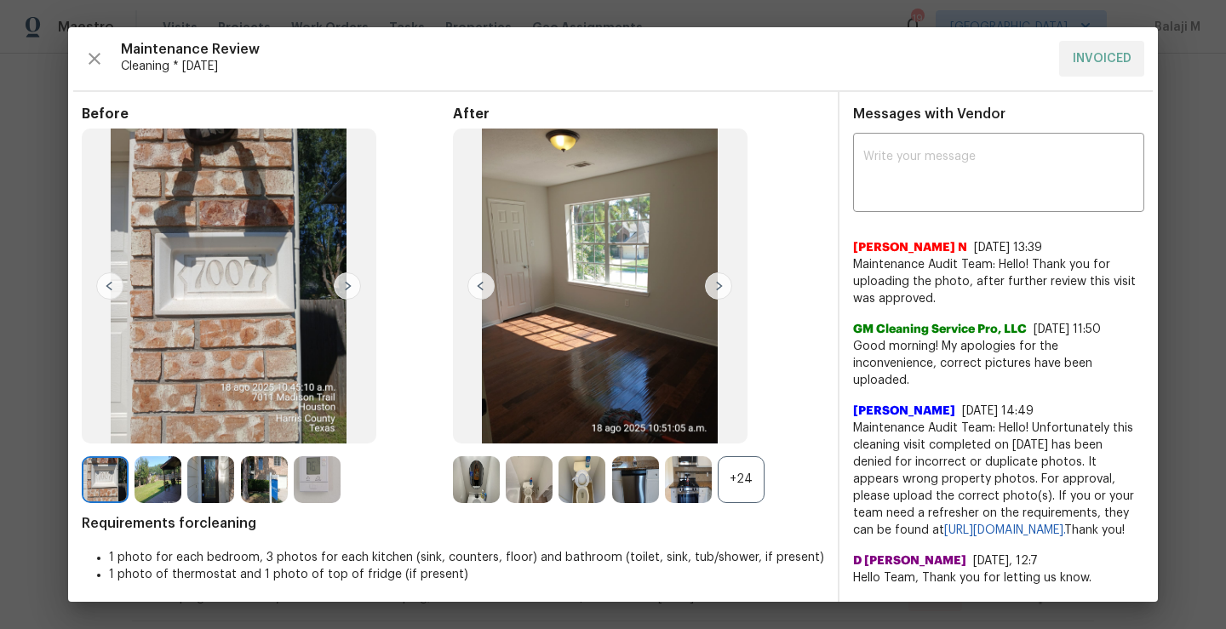
click at [709, 290] on img at bounding box center [718, 286] width 27 height 27
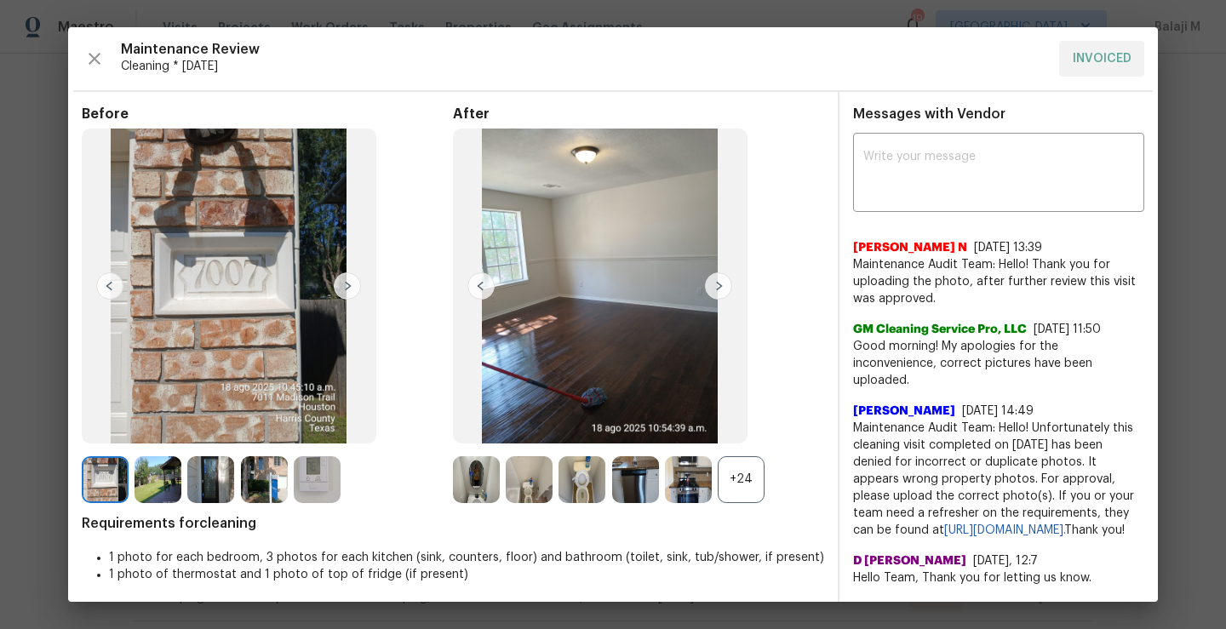
click at [709, 290] on img at bounding box center [718, 286] width 27 height 27
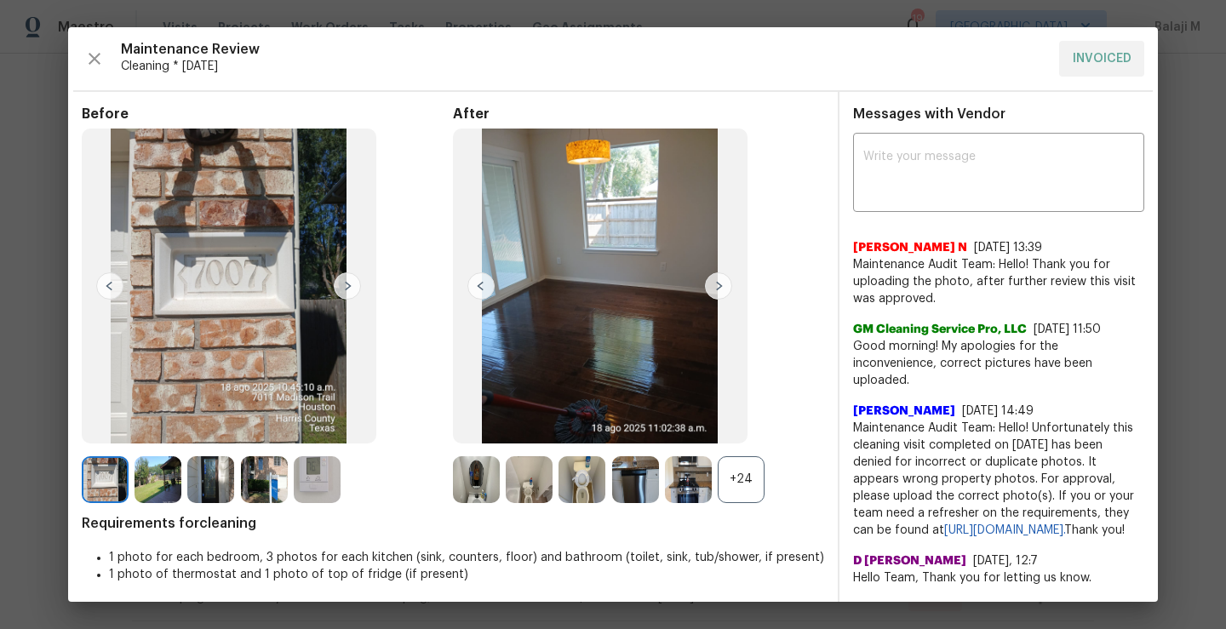
click at [709, 290] on img at bounding box center [718, 286] width 27 height 27
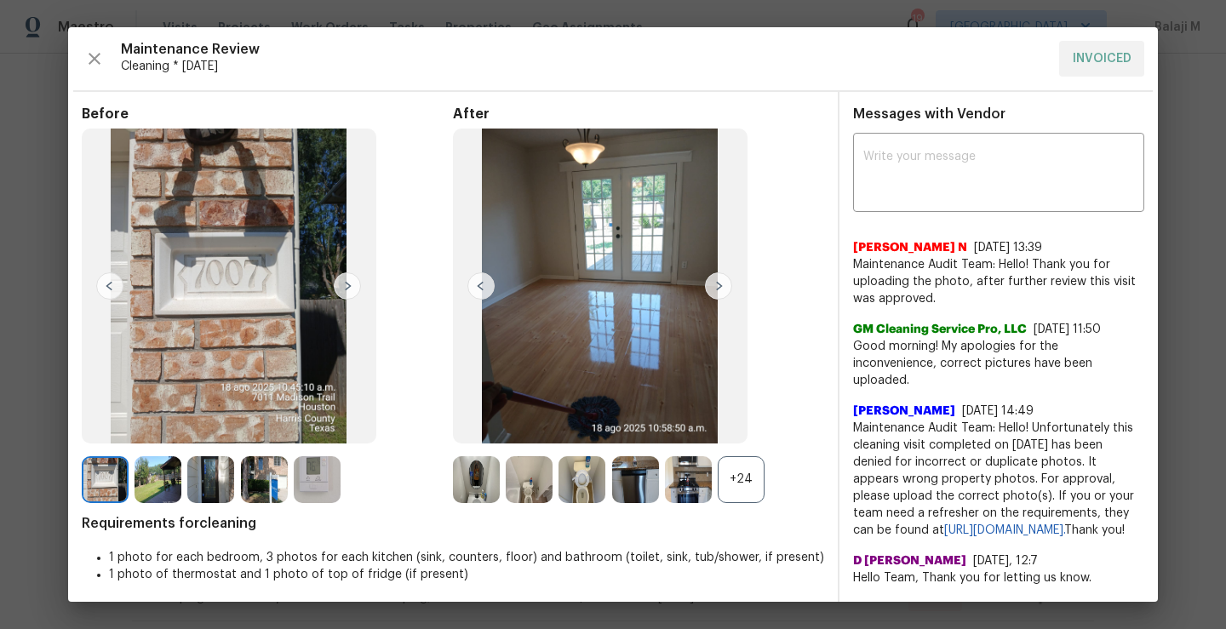
click at [709, 290] on img at bounding box center [718, 286] width 27 height 27
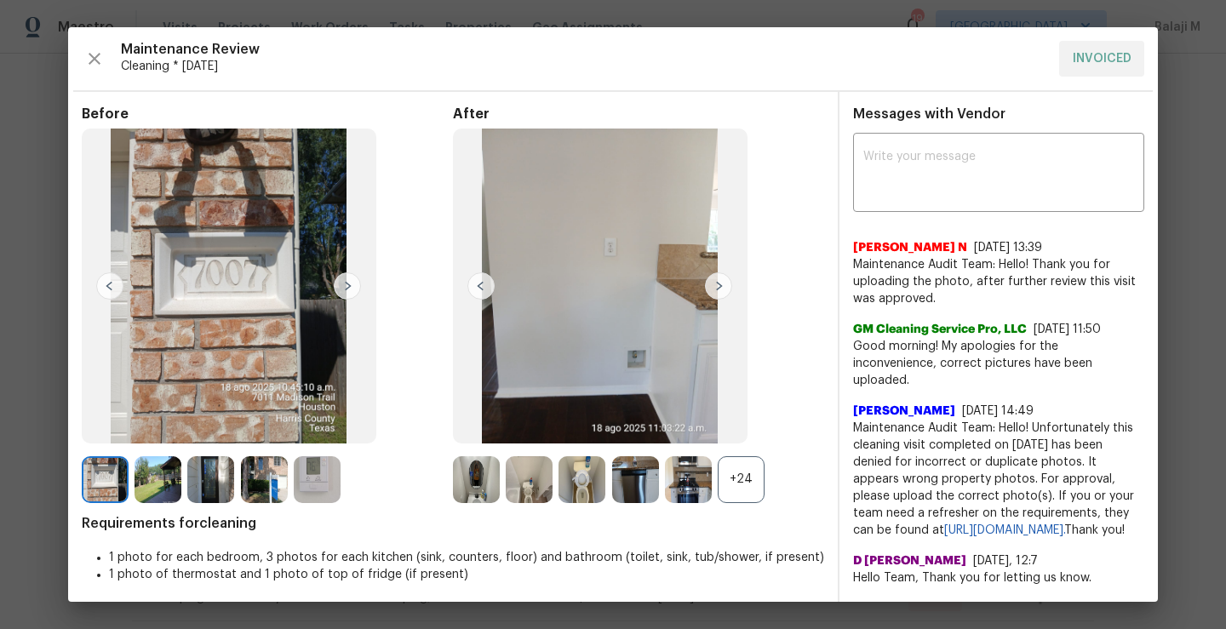
click at [709, 290] on img at bounding box center [718, 286] width 27 height 27
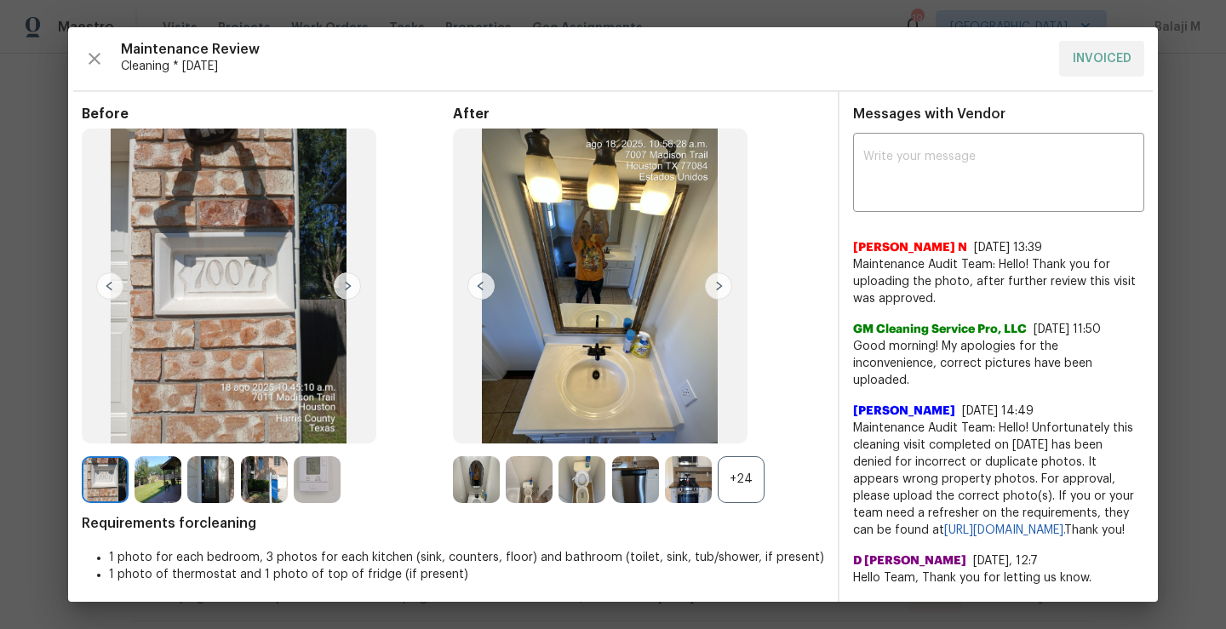
click at [709, 290] on img at bounding box center [718, 286] width 27 height 27
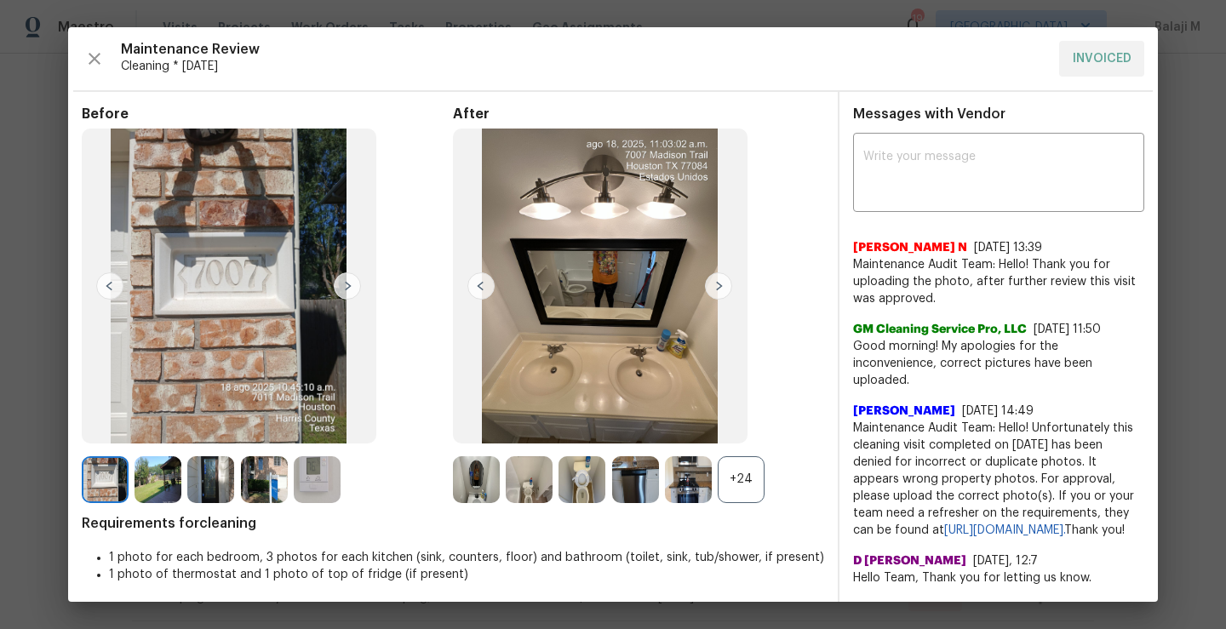
click at [709, 290] on img at bounding box center [718, 286] width 27 height 27
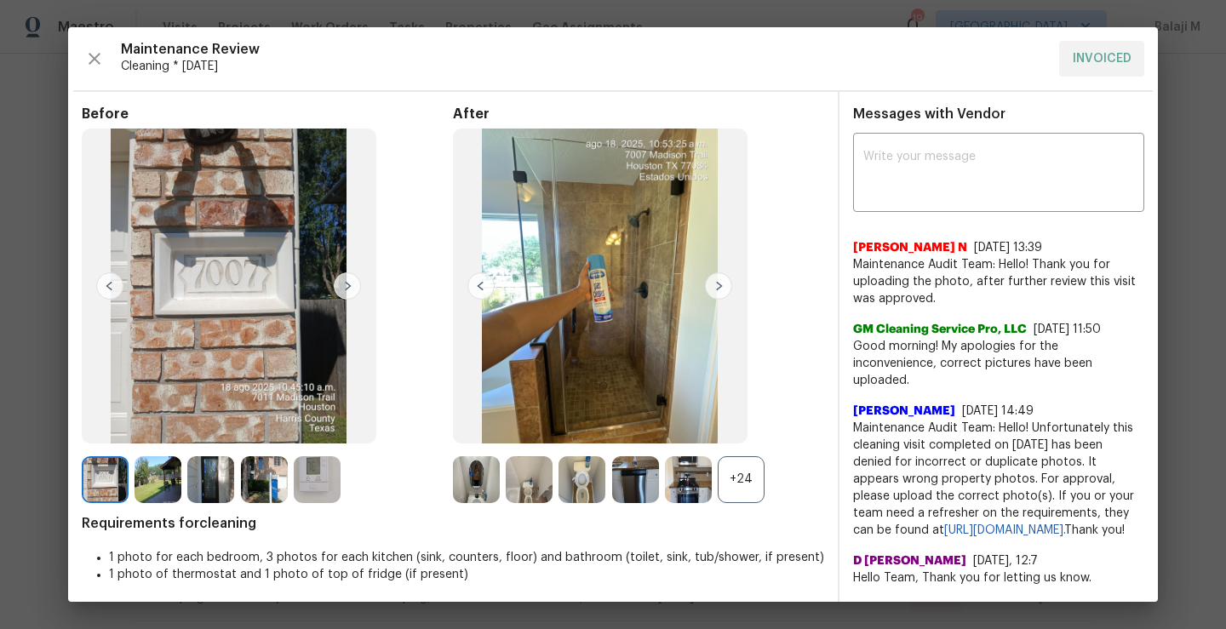
click at [709, 290] on img at bounding box center [718, 286] width 27 height 27
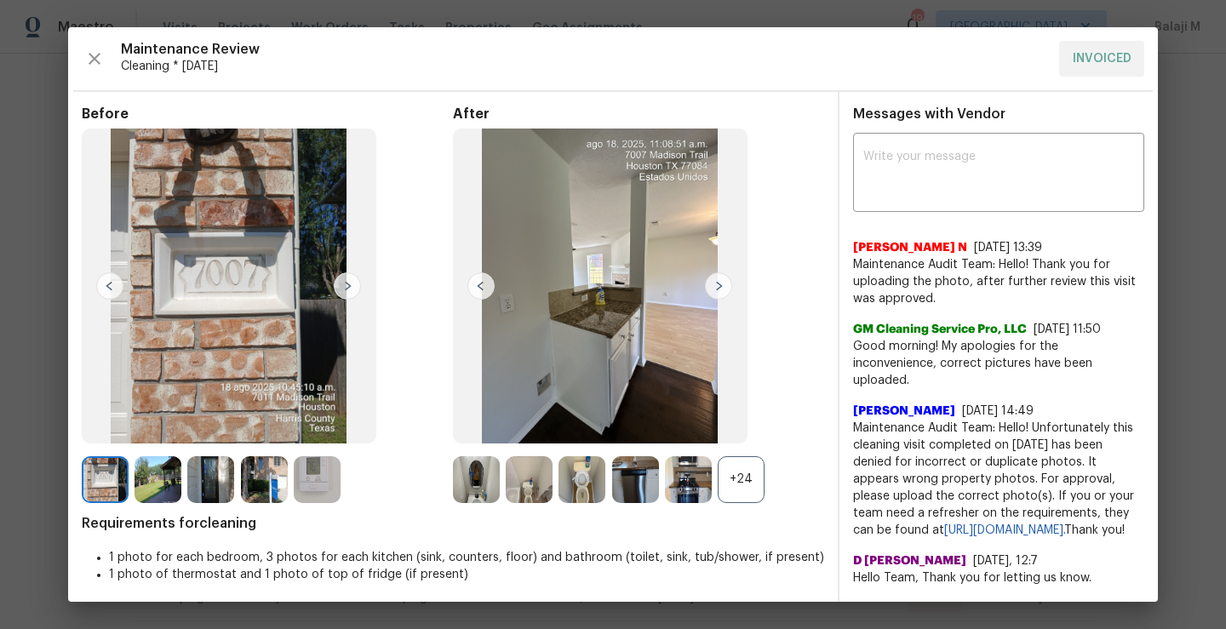
click at [709, 290] on img at bounding box center [718, 286] width 27 height 27
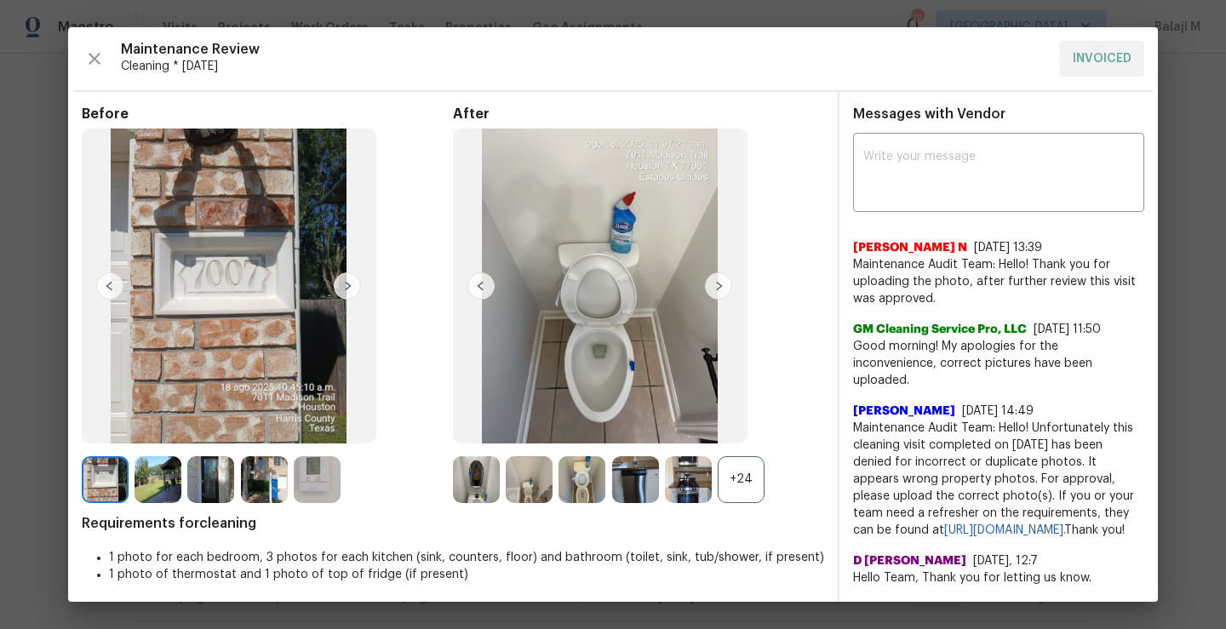
click at [709, 290] on img at bounding box center [718, 286] width 27 height 27
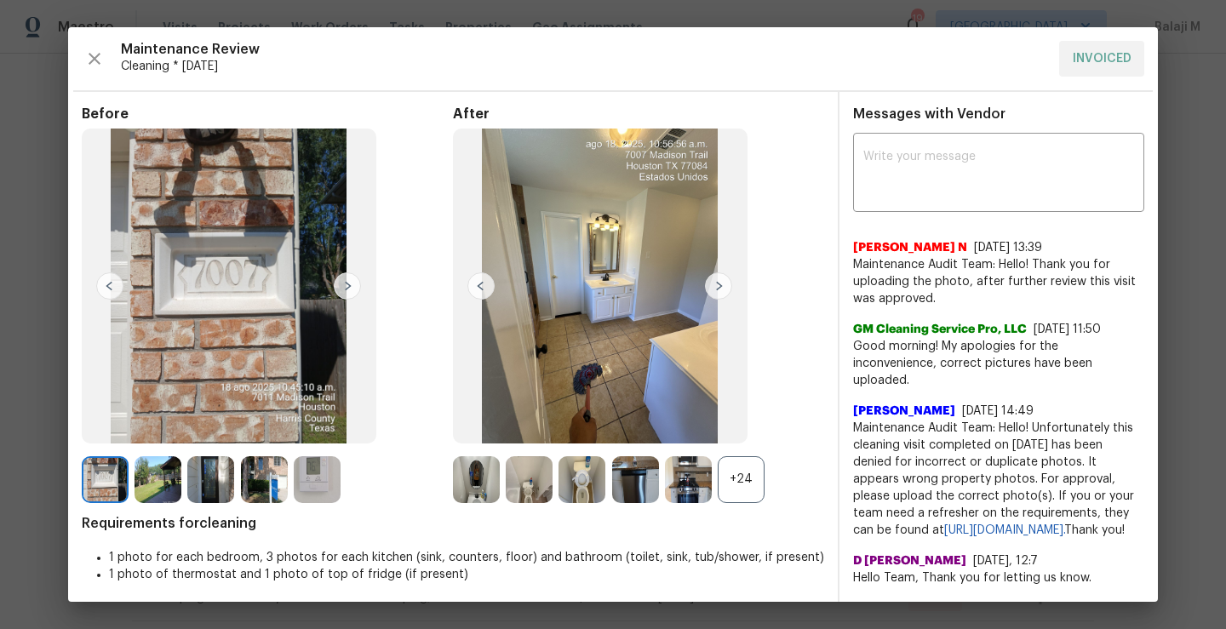
click at [709, 290] on img at bounding box center [718, 286] width 27 height 27
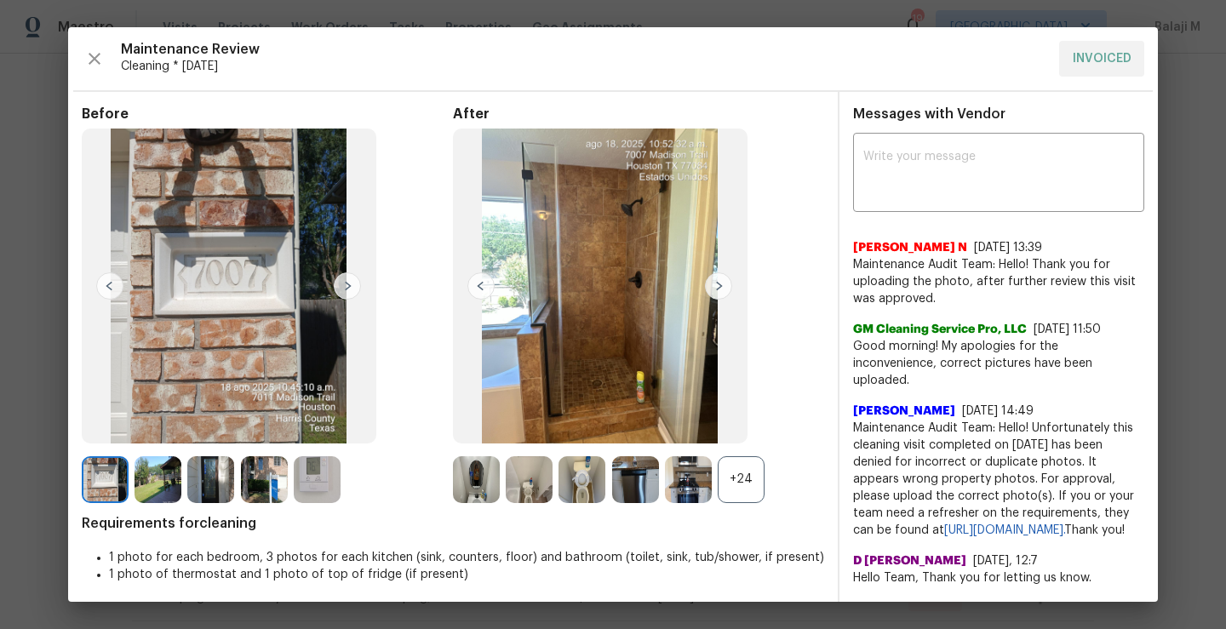
click at [709, 290] on img at bounding box center [718, 286] width 27 height 27
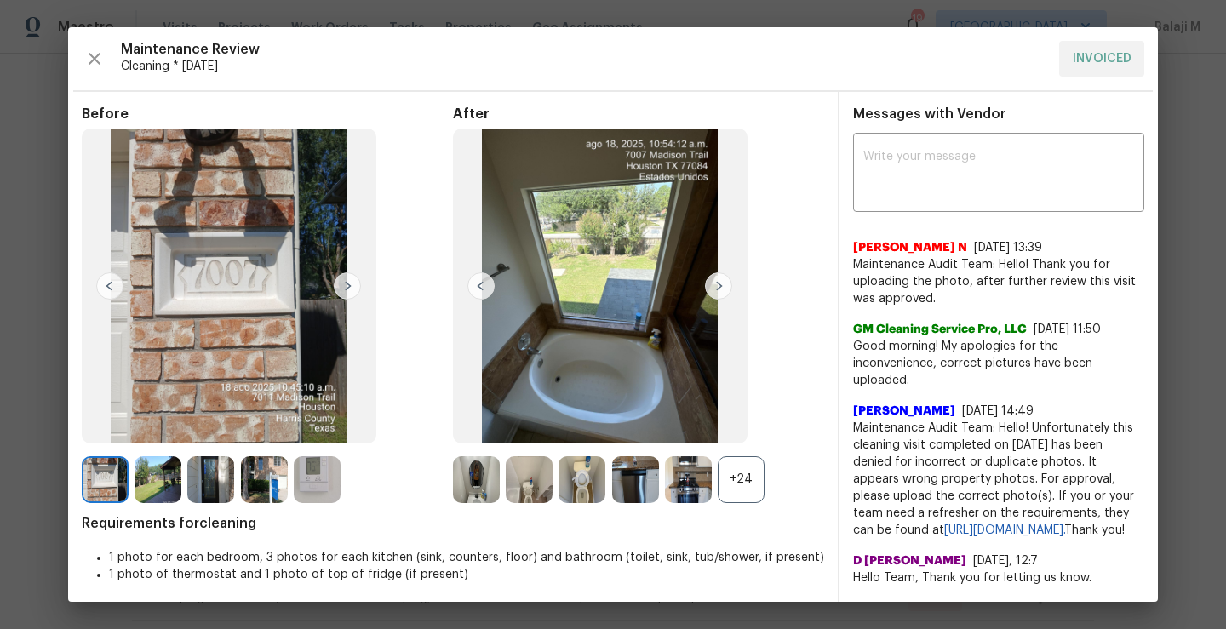
click at [709, 290] on img at bounding box center [718, 286] width 27 height 27
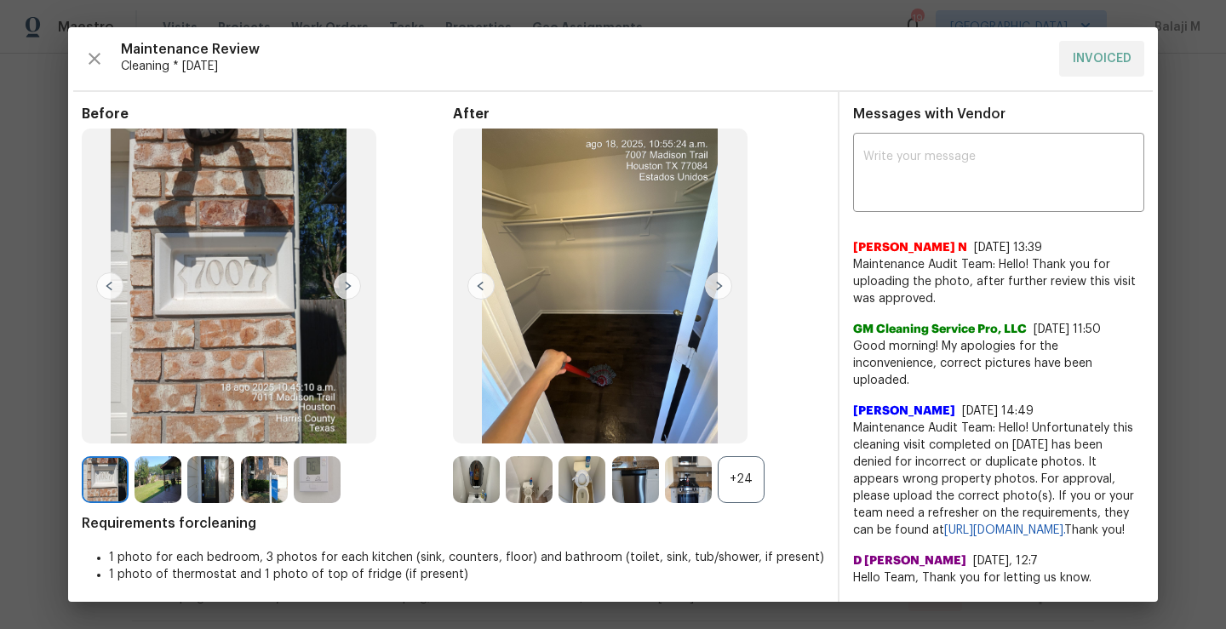
click at [709, 290] on img at bounding box center [718, 286] width 27 height 27
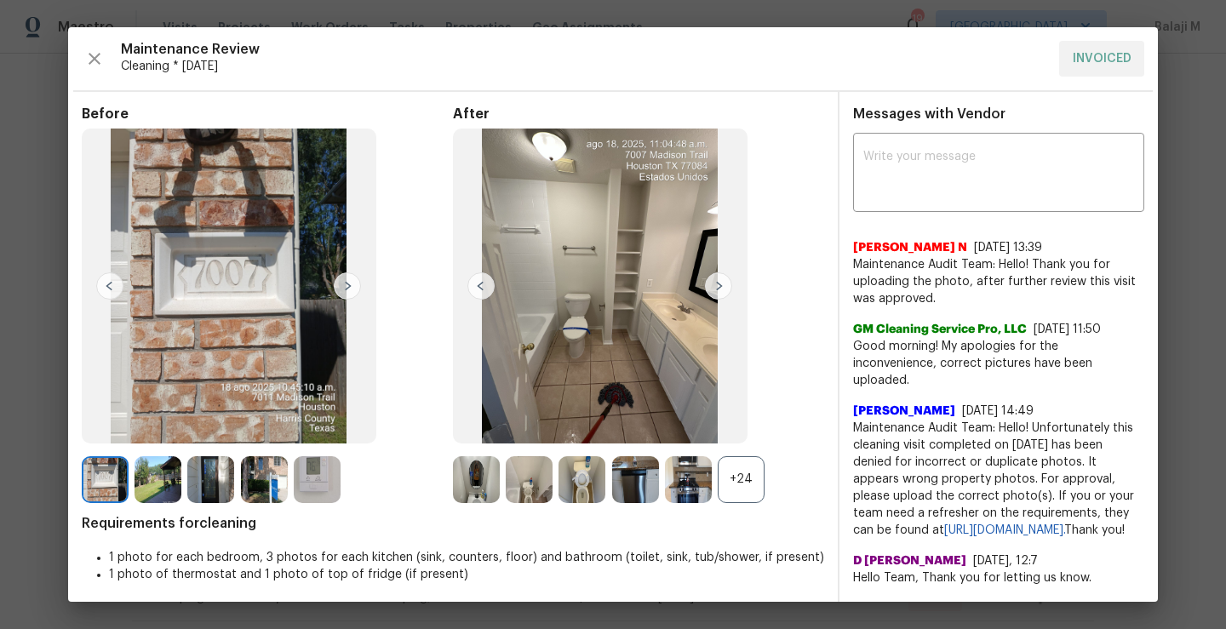
click at [709, 290] on img at bounding box center [718, 286] width 27 height 27
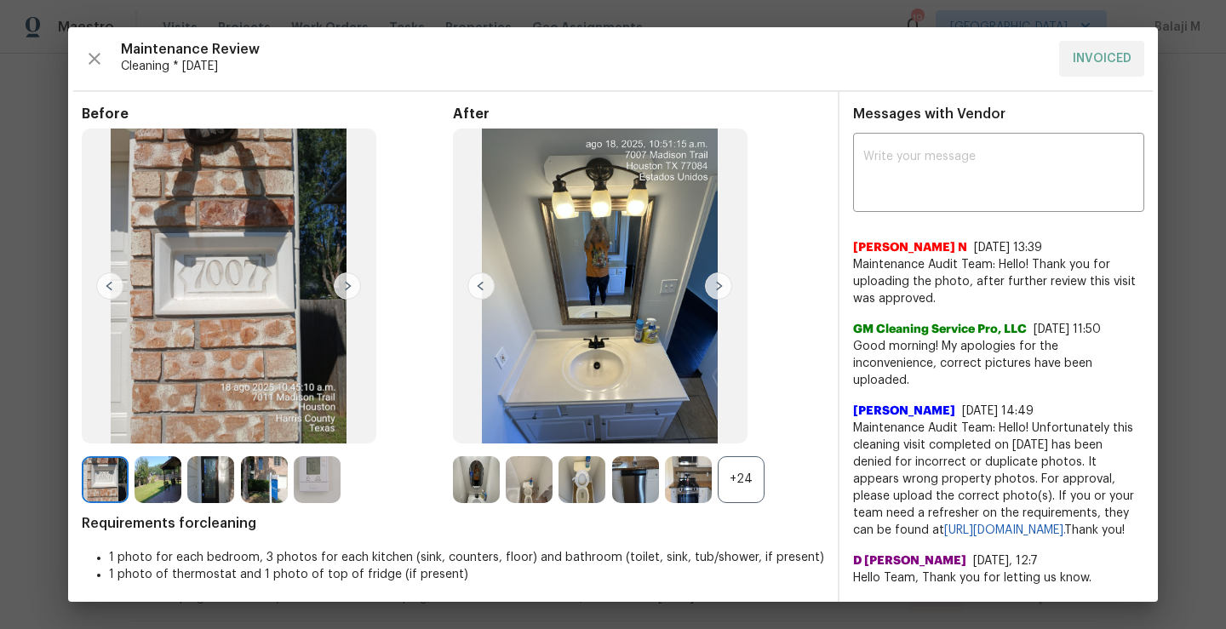
click at [709, 290] on img at bounding box center [718, 286] width 27 height 27
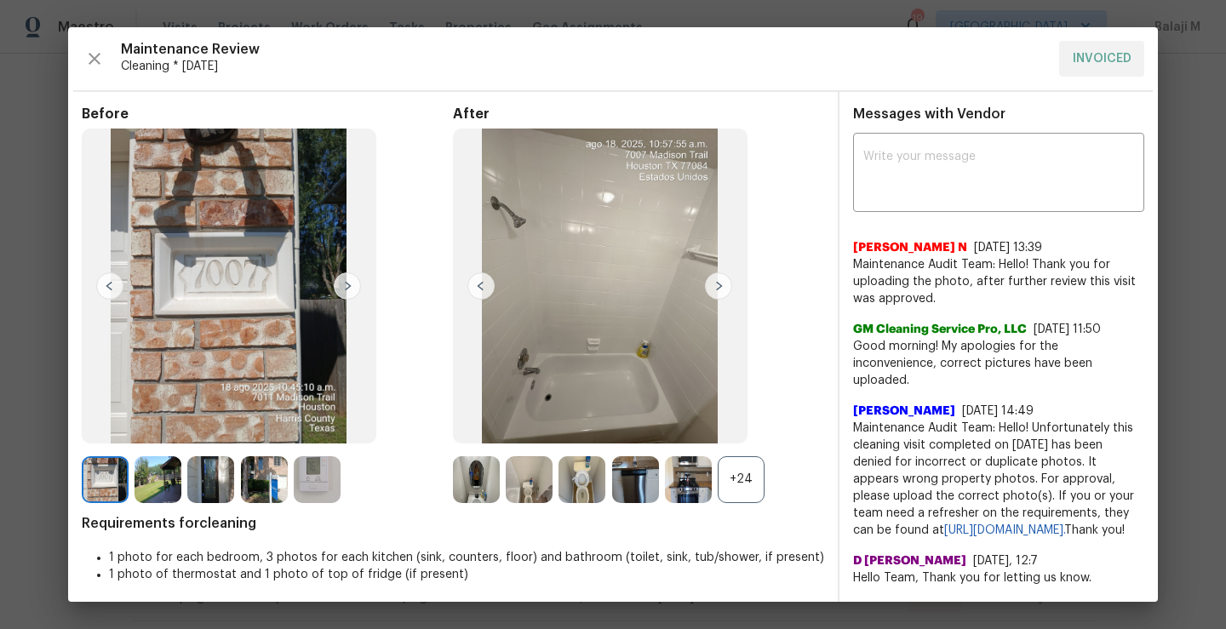
click at [709, 290] on img at bounding box center [718, 286] width 27 height 27
click at [713, 291] on img at bounding box center [718, 286] width 27 height 27
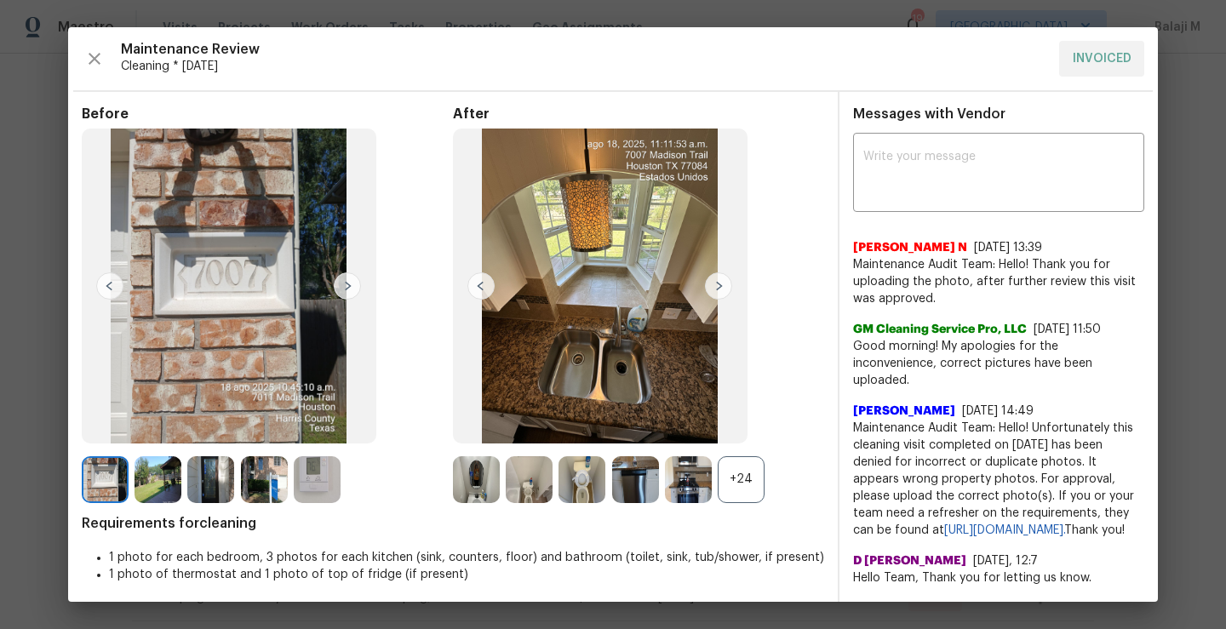
click at [713, 291] on img at bounding box center [718, 286] width 27 height 27
click at [737, 486] on div "+24" at bounding box center [741, 479] width 47 height 47
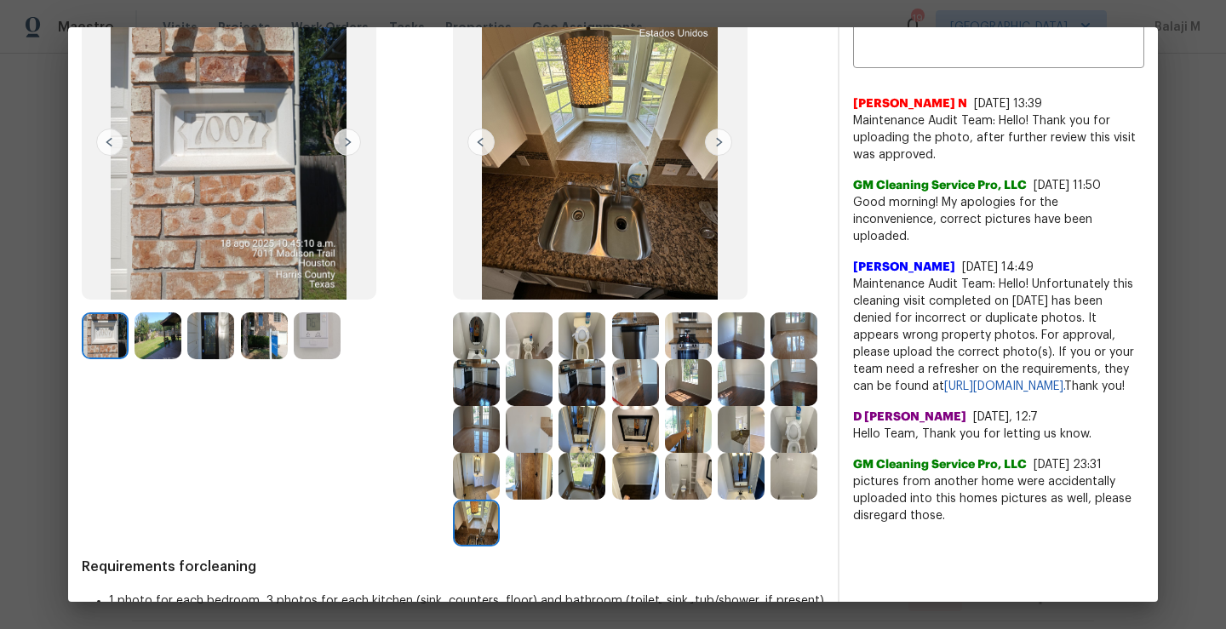
scroll to position [193, 0]
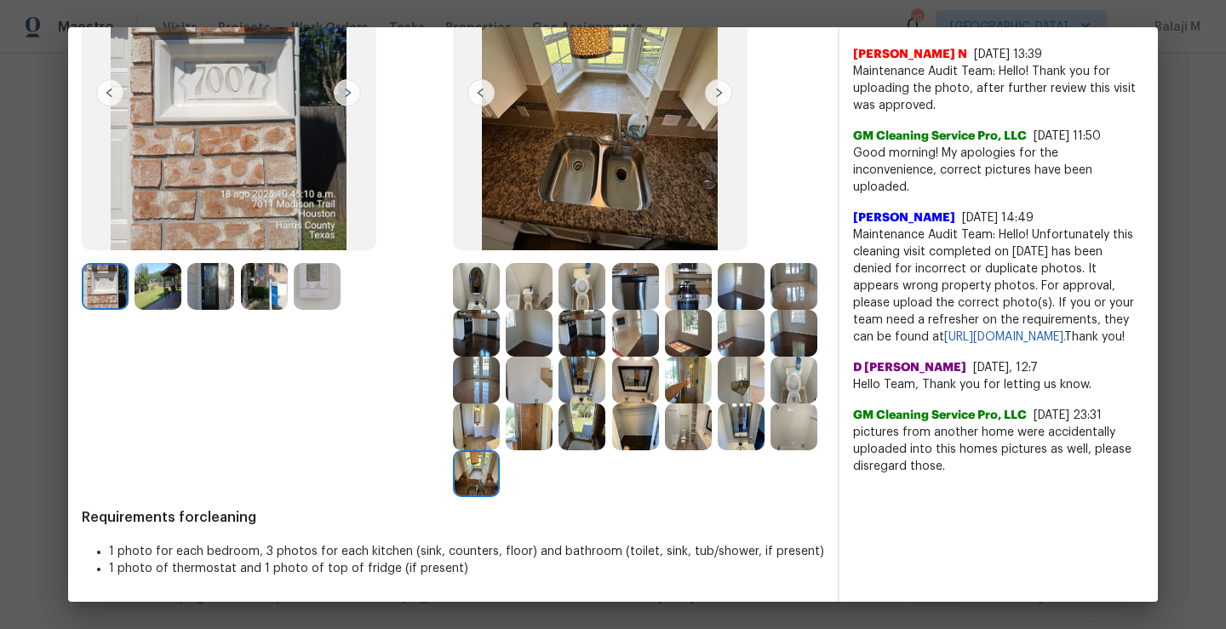
click at [500, 491] on img at bounding box center [476, 474] width 47 height 47
click at [771, 451] on img at bounding box center [794, 427] width 47 height 47
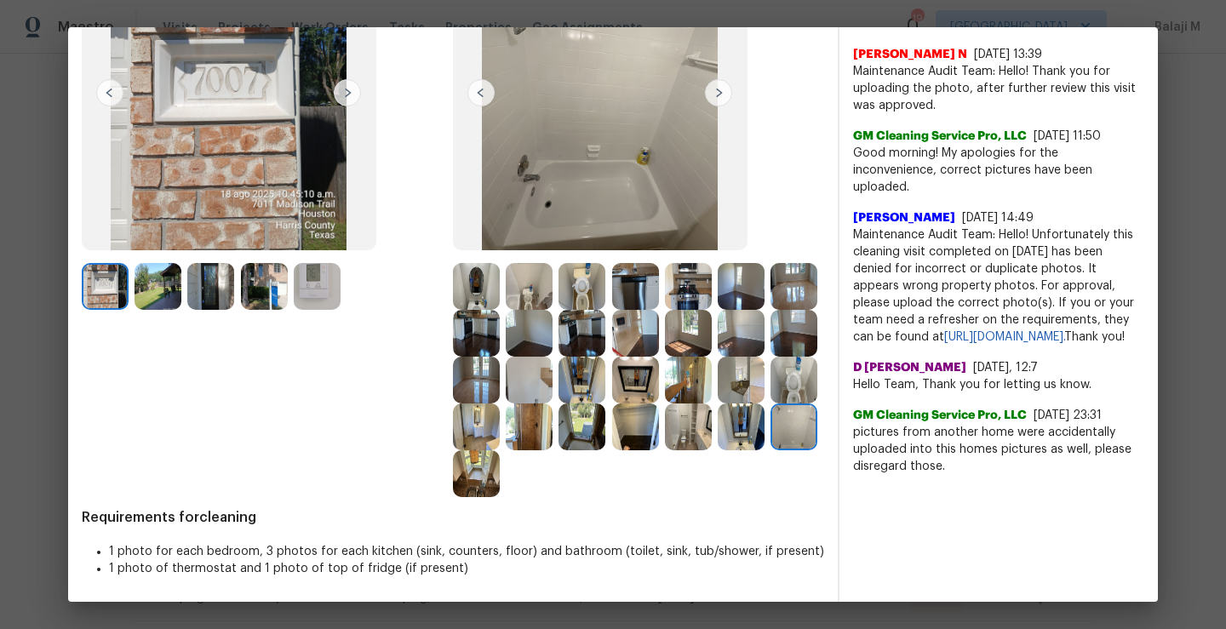
click at [718, 451] on img at bounding box center [741, 427] width 47 height 47
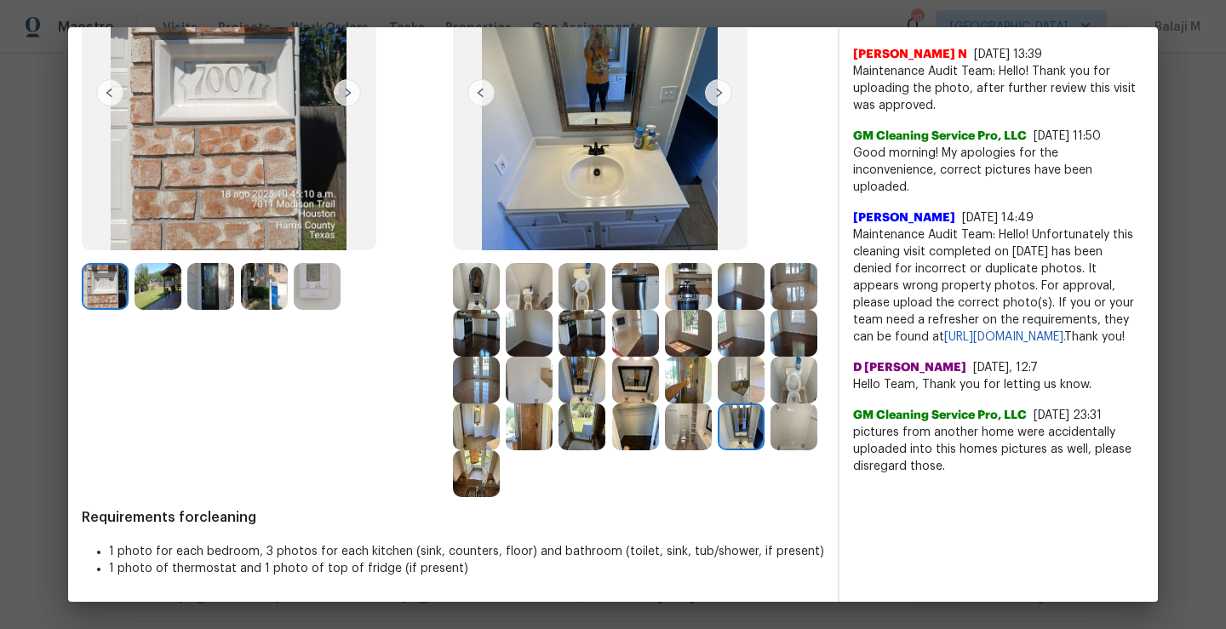
click at [665, 451] on img at bounding box center [688, 427] width 47 height 47
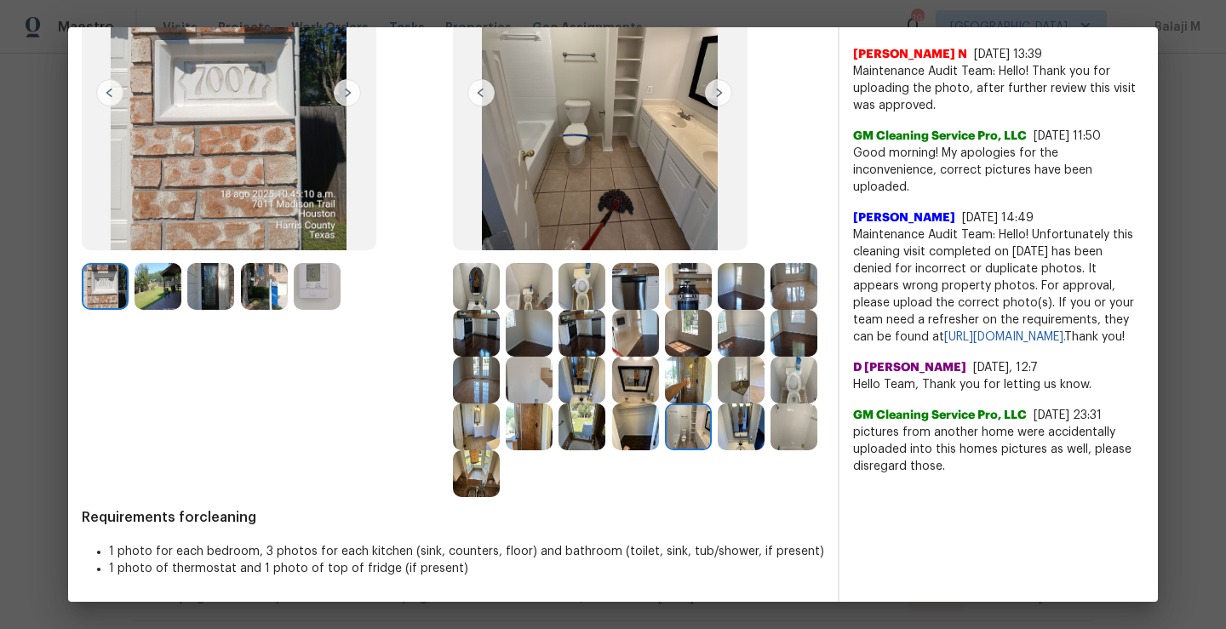
scroll to position [0, 0]
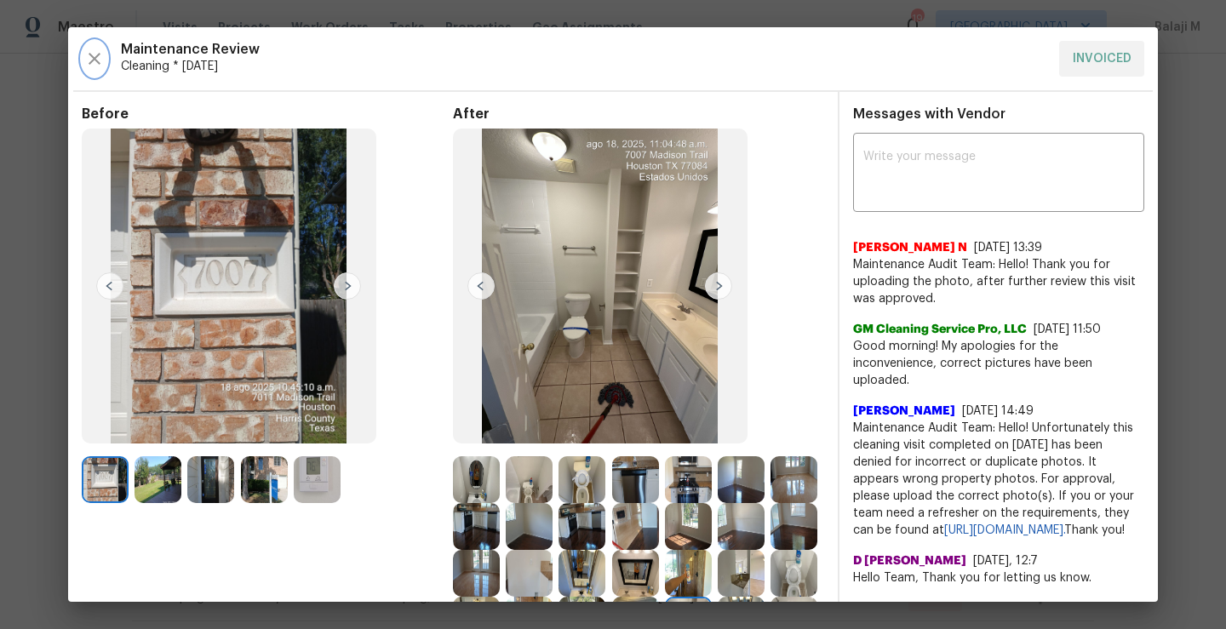
click at [96, 61] on icon "button" at bounding box center [95, 59] width 12 height 12
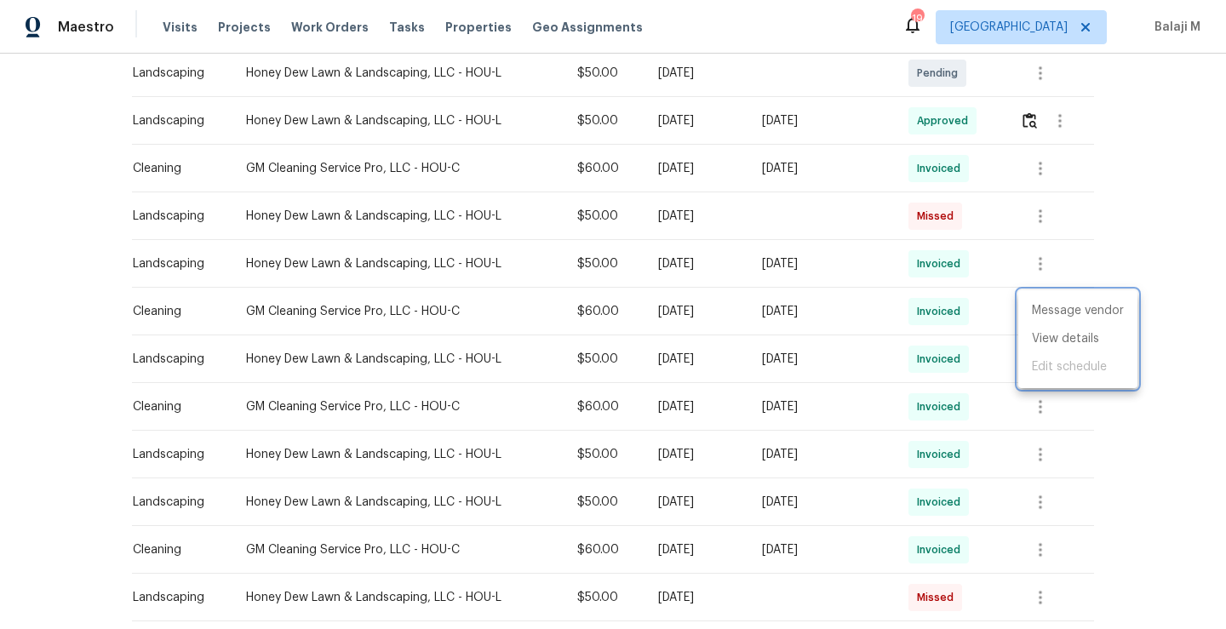
click at [806, 307] on div at bounding box center [613, 314] width 1226 height 629
click at [1043, 317] on icon "button" at bounding box center [1041, 311] width 20 height 20
click at [1046, 342] on li "View details" at bounding box center [1078, 339] width 119 height 28
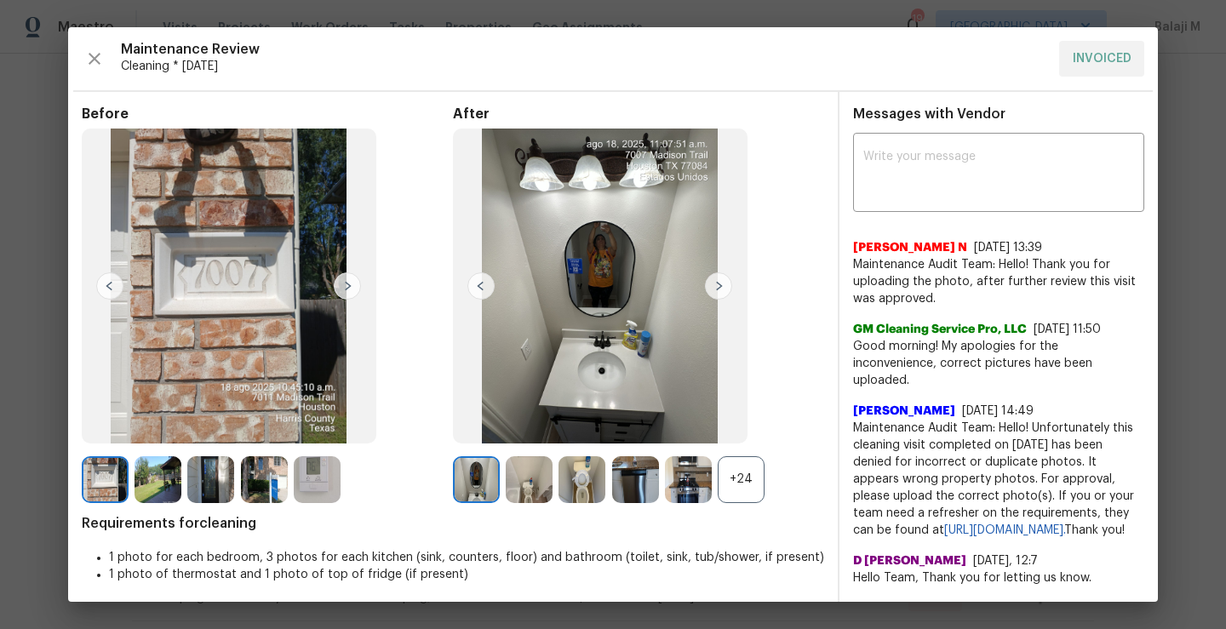
click at [714, 284] on img at bounding box center [718, 286] width 27 height 27
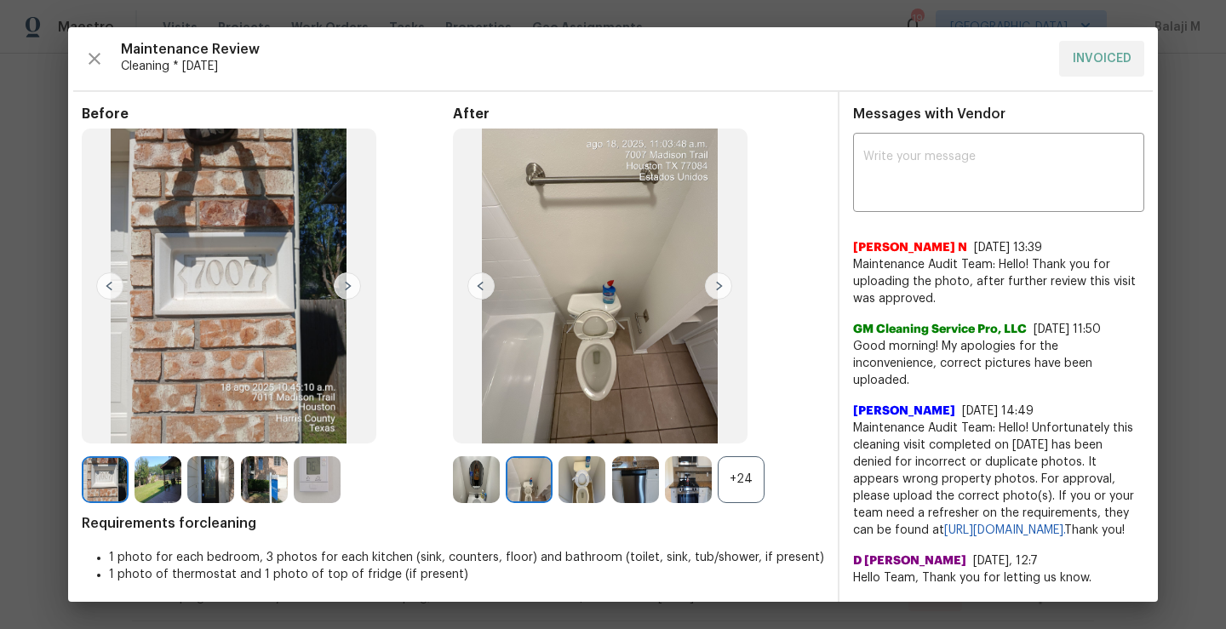
click at [714, 284] on img at bounding box center [718, 286] width 27 height 27
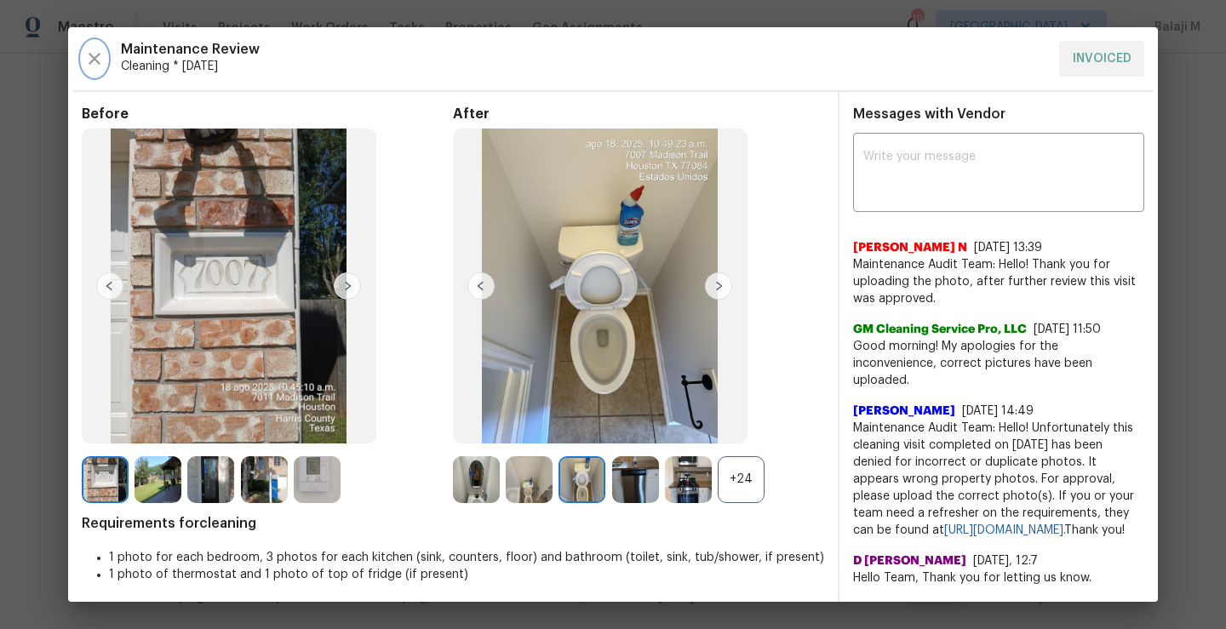
click at [97, 61] on icon "button" at bounding box center [95, 59] width 12 height 12
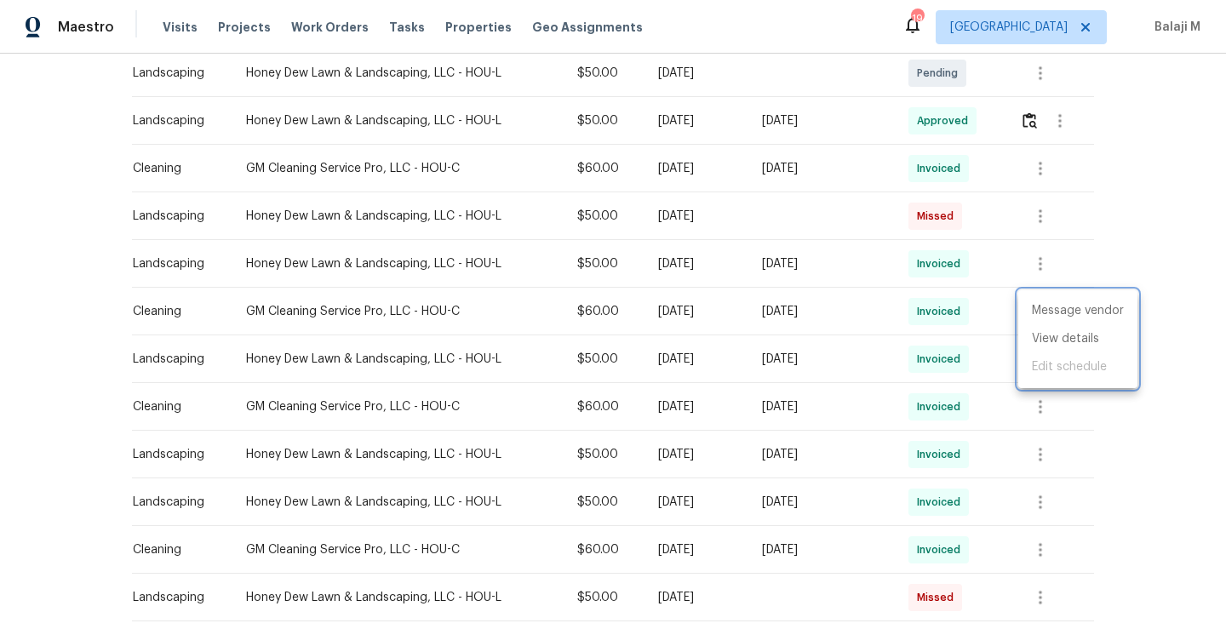
click at [235, 307] on div at bounding box center [613, 314] width 1226 height 629
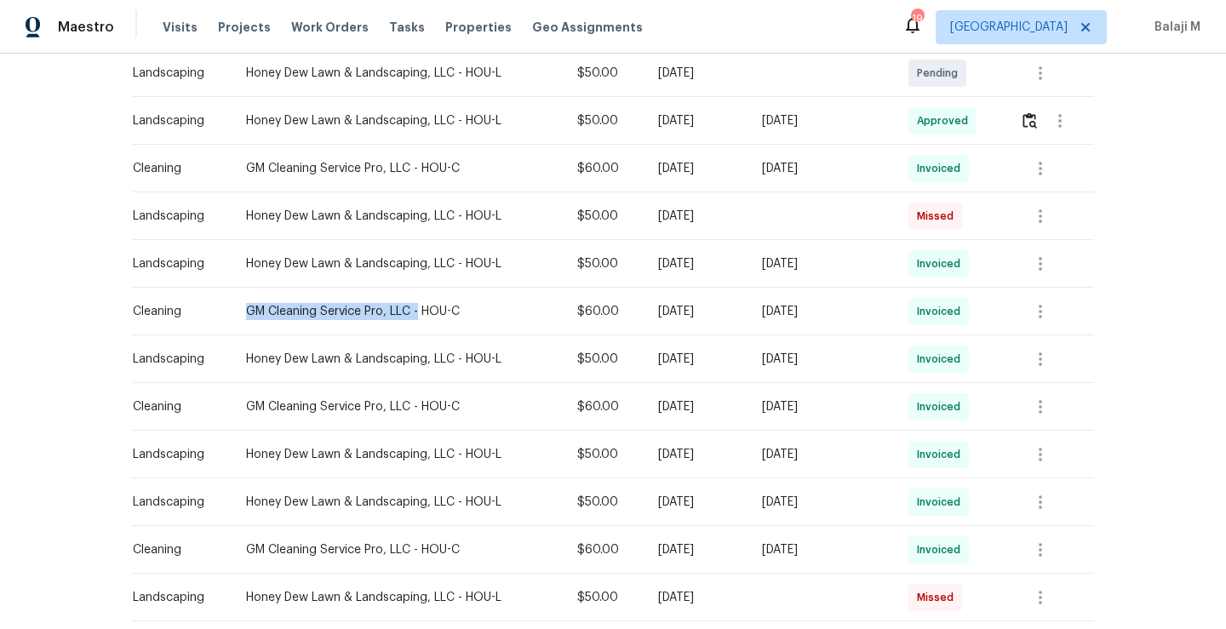
drag, startPoint x: 235, startPoint y: 312, endPoint x: 406, endPoint y: 312, distance: 171.2
click at [406, 312] on div "GM Cleaning Service Pro, LLC - HOU-C" at bounding box center [398, 311] width 304 height 17
copy div "GM Cleaning Service Pro, LLC -"
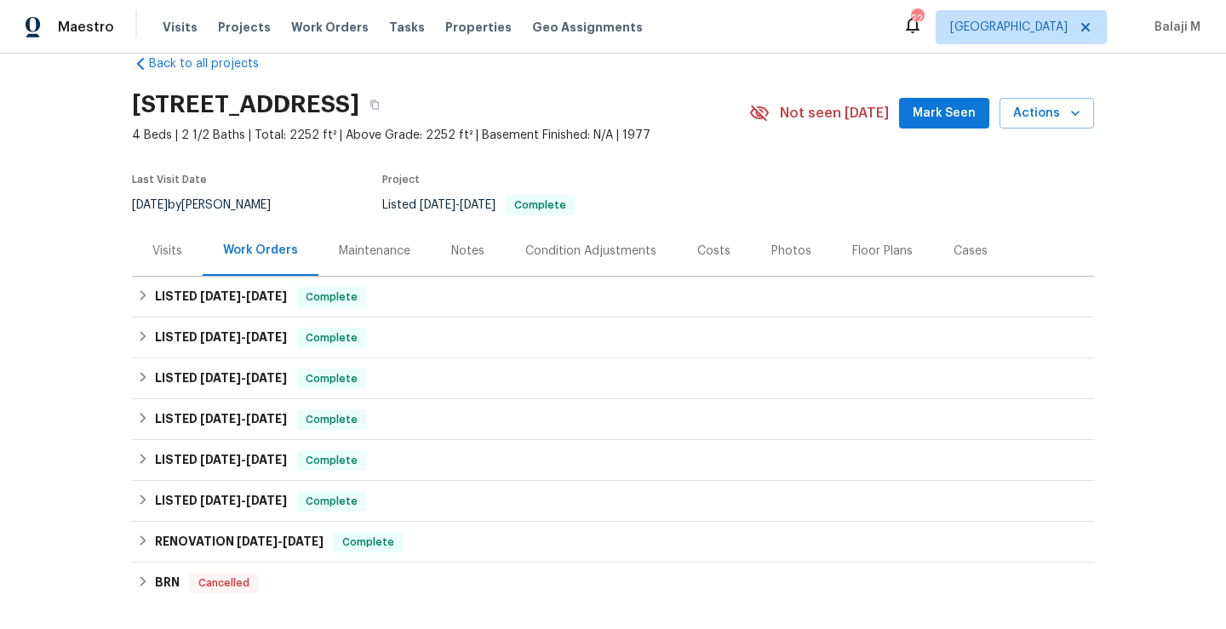
scroll to position [38, 0]
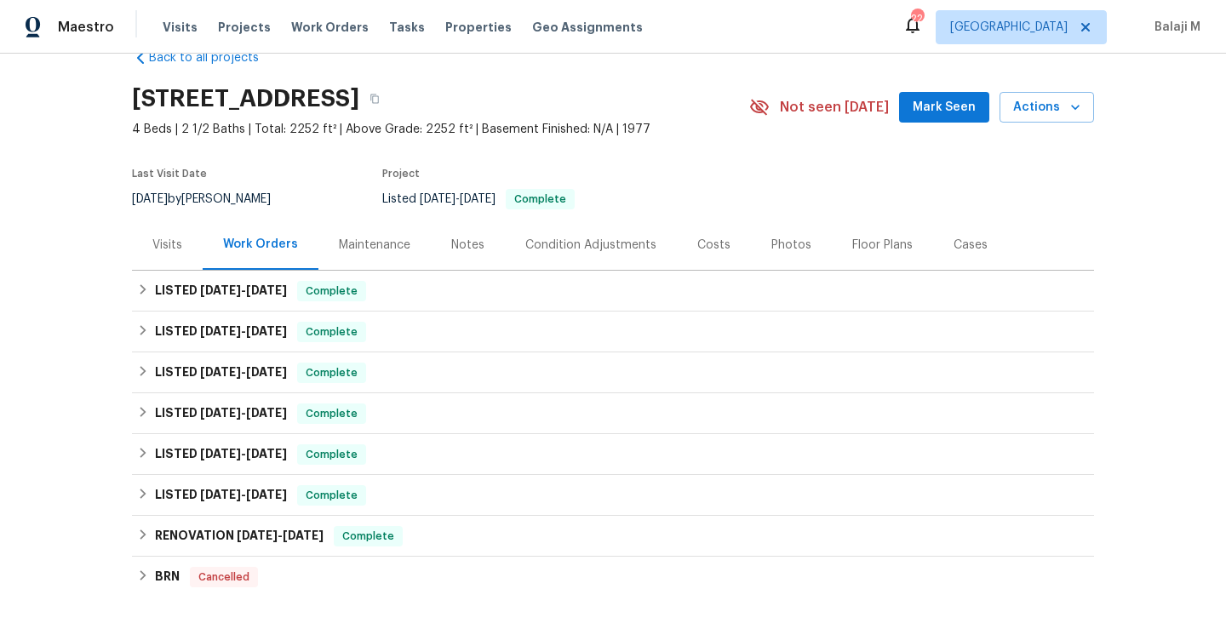
click at [373, 252] on div "Maintenance" at bounding box center [375, 245] width 72 height 17
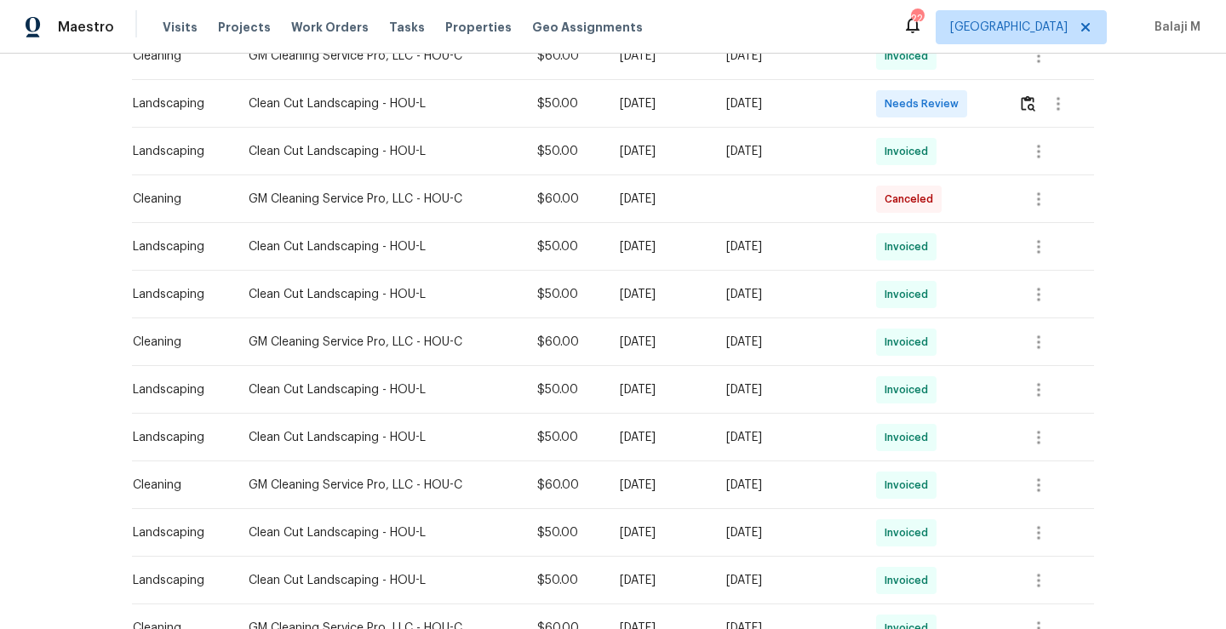
scroll to position [535, 0]
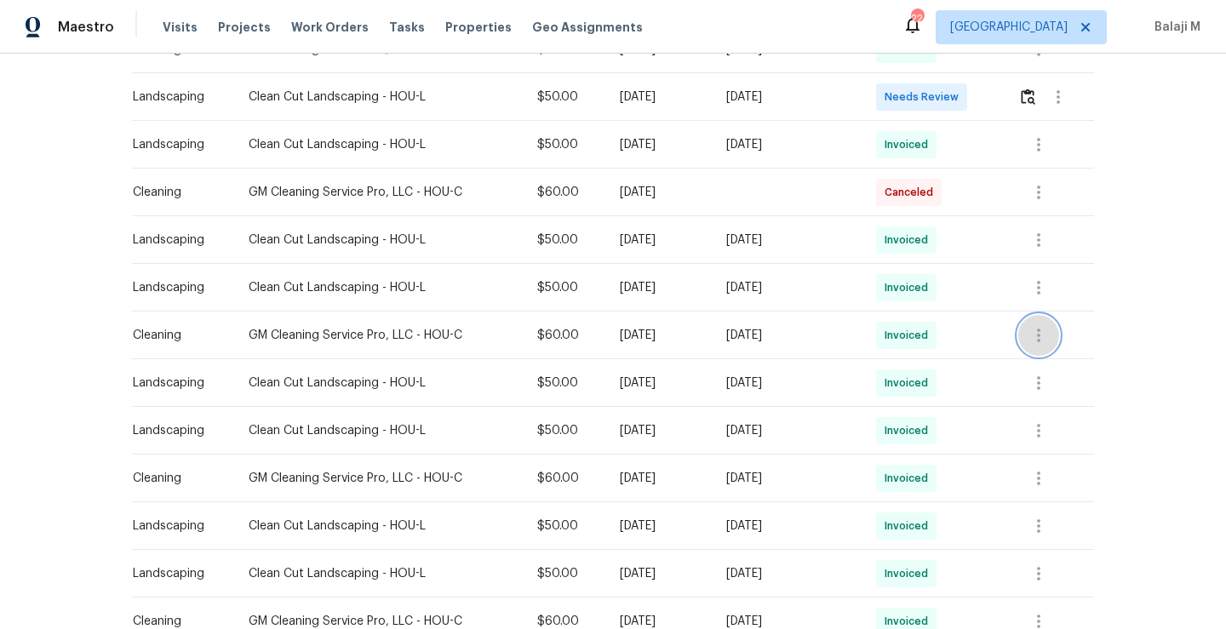
click at [1034, 337] on icon "button" at bounding box center [1039, 335] width 20 height 20
click at [1027, 365] on li "View details" at bounding box center [1075, 363] width 119 height 28
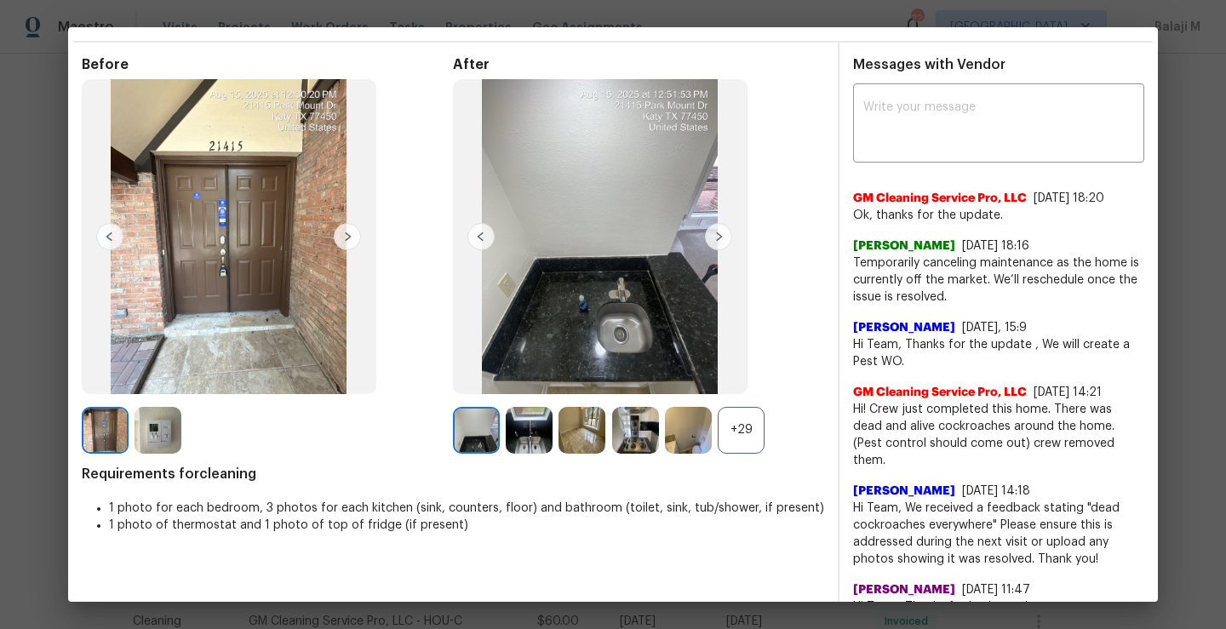
scroll to position [37, 0]
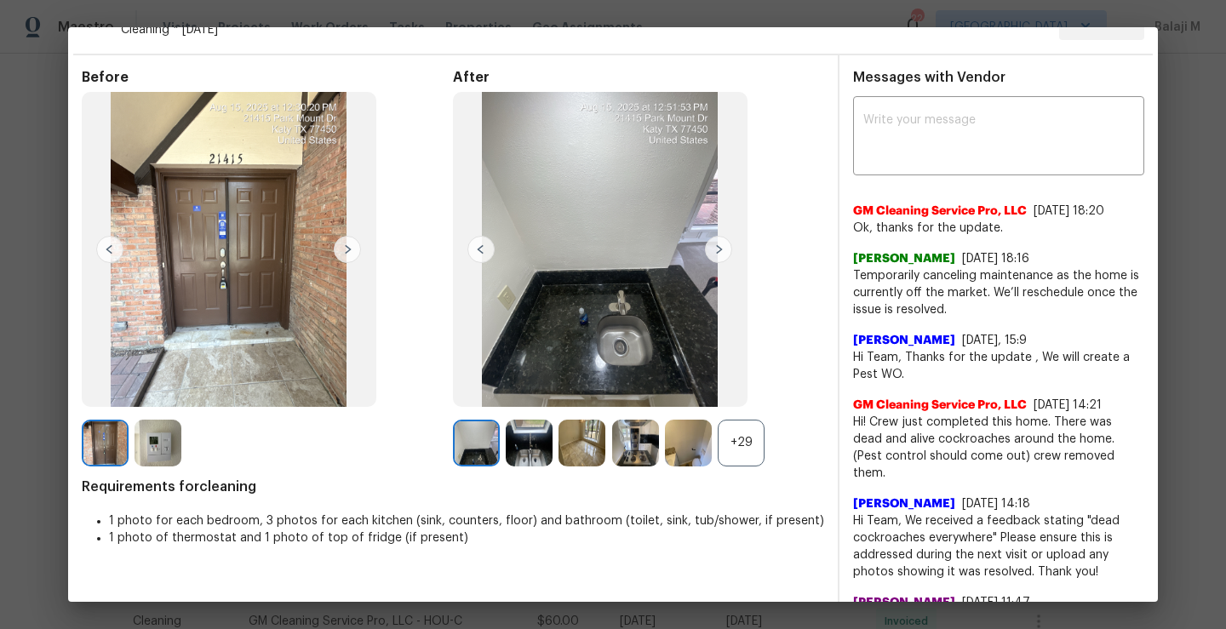
click at [712, 264] on img at bounding box center [600, 249] width 295 height 315
click at [711, 252] on img at bounding box center [718, 249] width 27 height 27
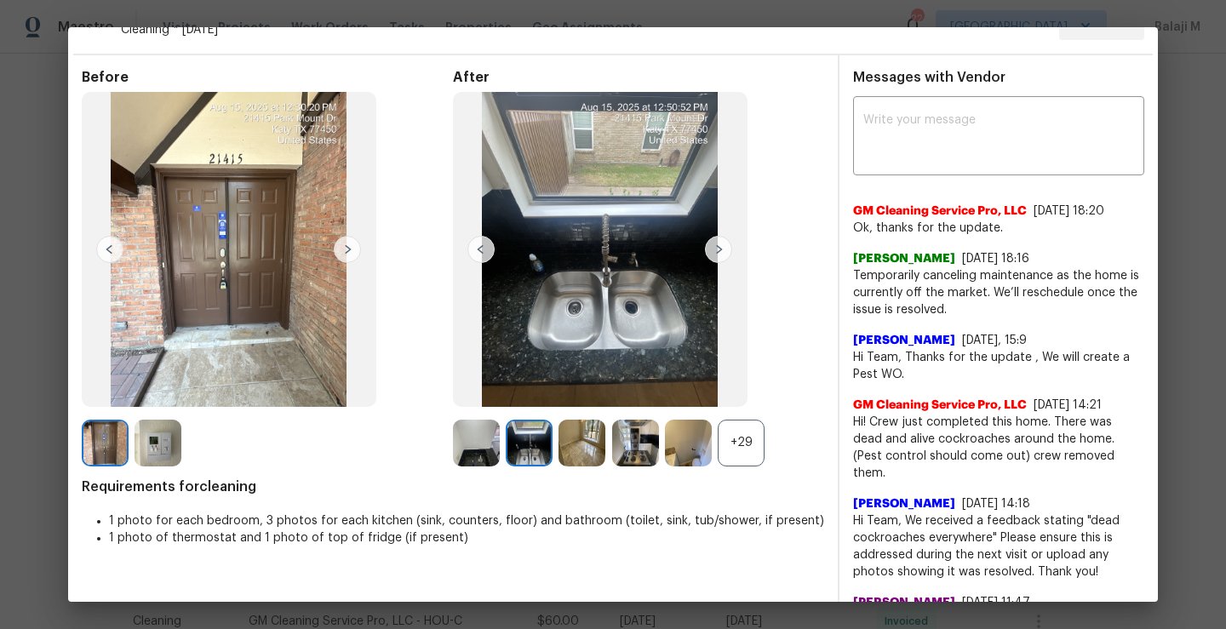
click at [737, 459] on div "+29" at bounding box center [741, 443] width 47 height 47
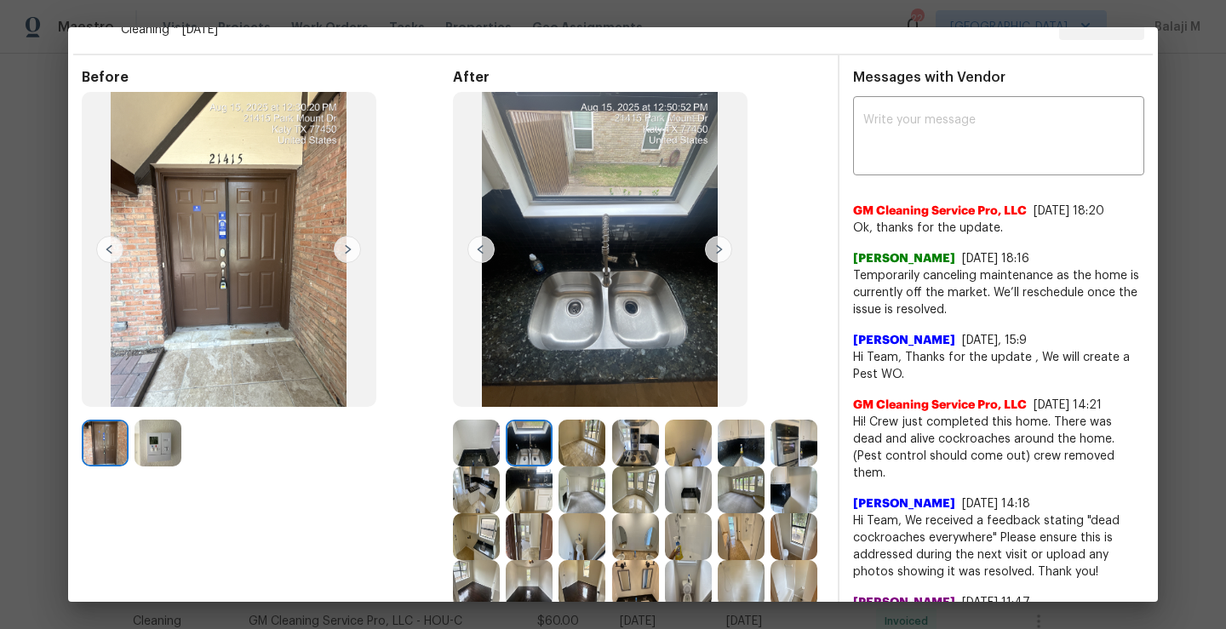
click at [467, 444] on img at bounding box center [476, 443] width 47 height 47
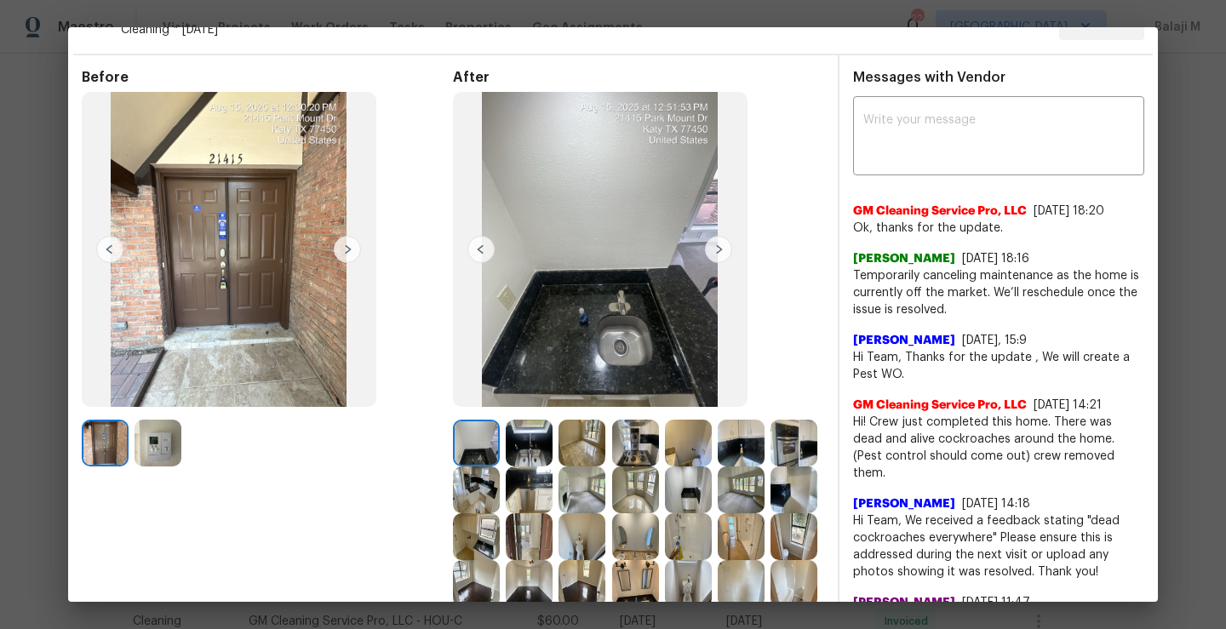
click at [712, 255] on img at bounding box center [718, 249] width 27 height 27
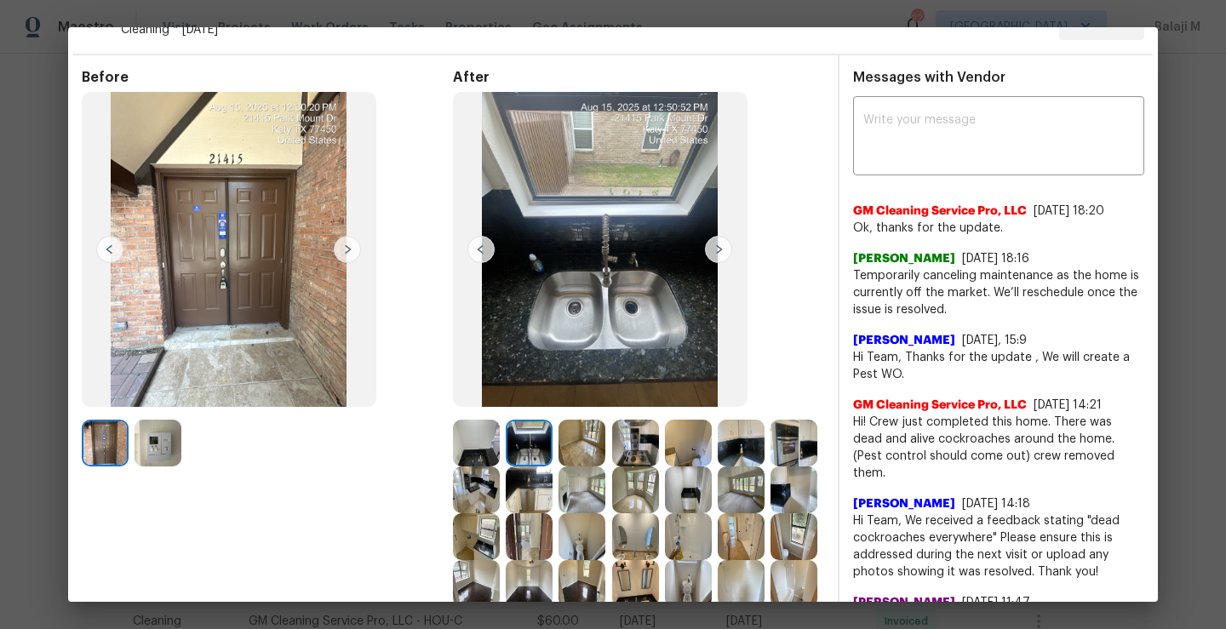
click at [715, 253] on img at bounding box center [718, 249] width 27 height 27
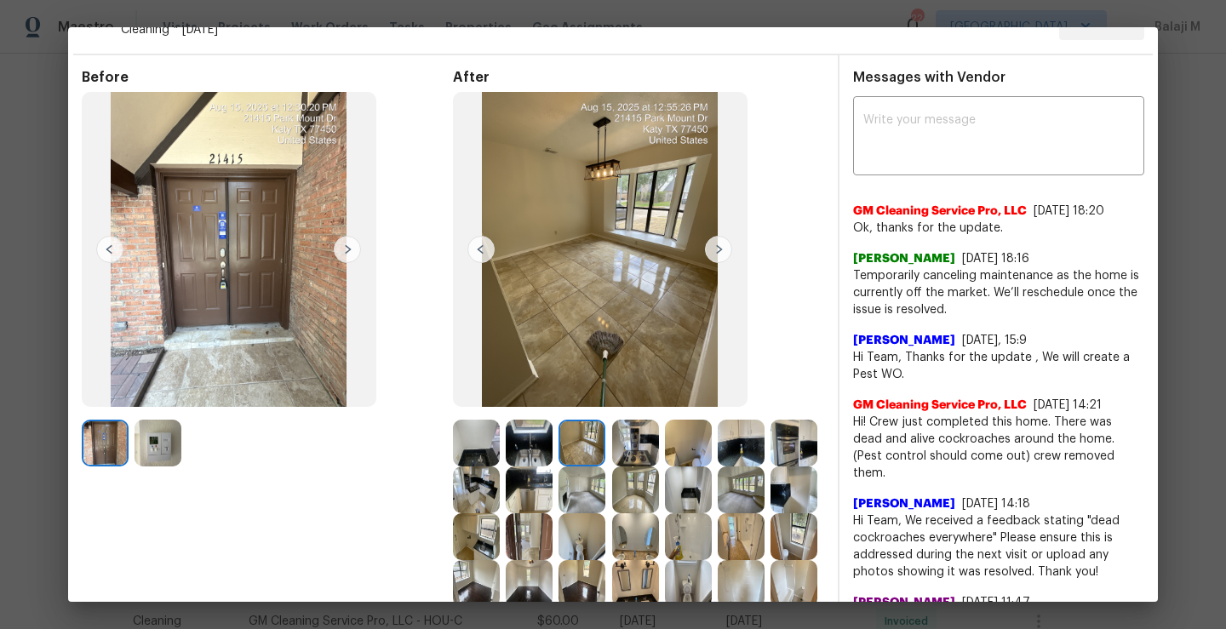
scroll to position [77, 0]
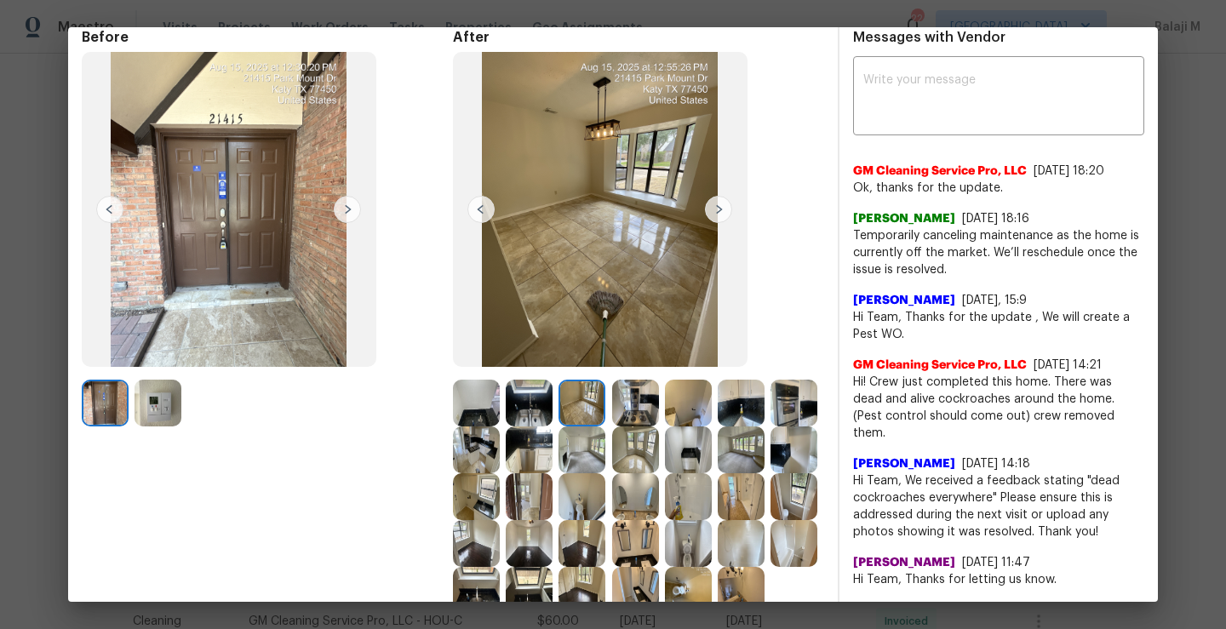
click at [572, 404] on img at bounding box center [582, 403] width 47 height 47
click at [716, 212] on img at bounding box center [718, 209] width 27 height 27
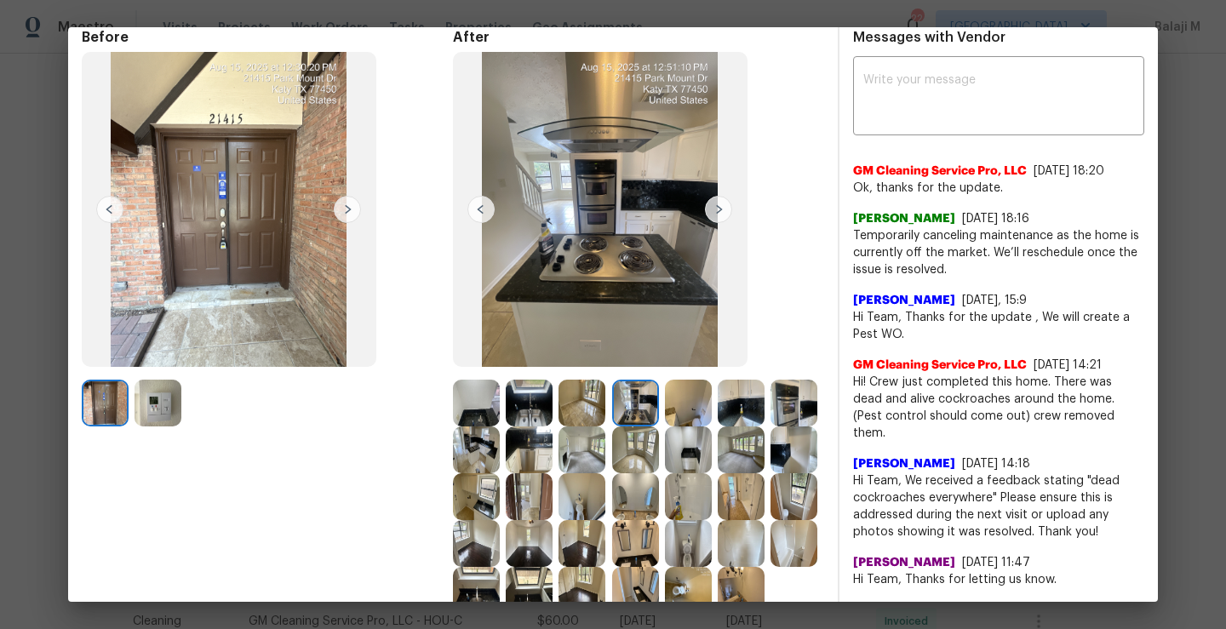
click at [716, 212] on img at bounding box center [718, 209] width 27 height 27
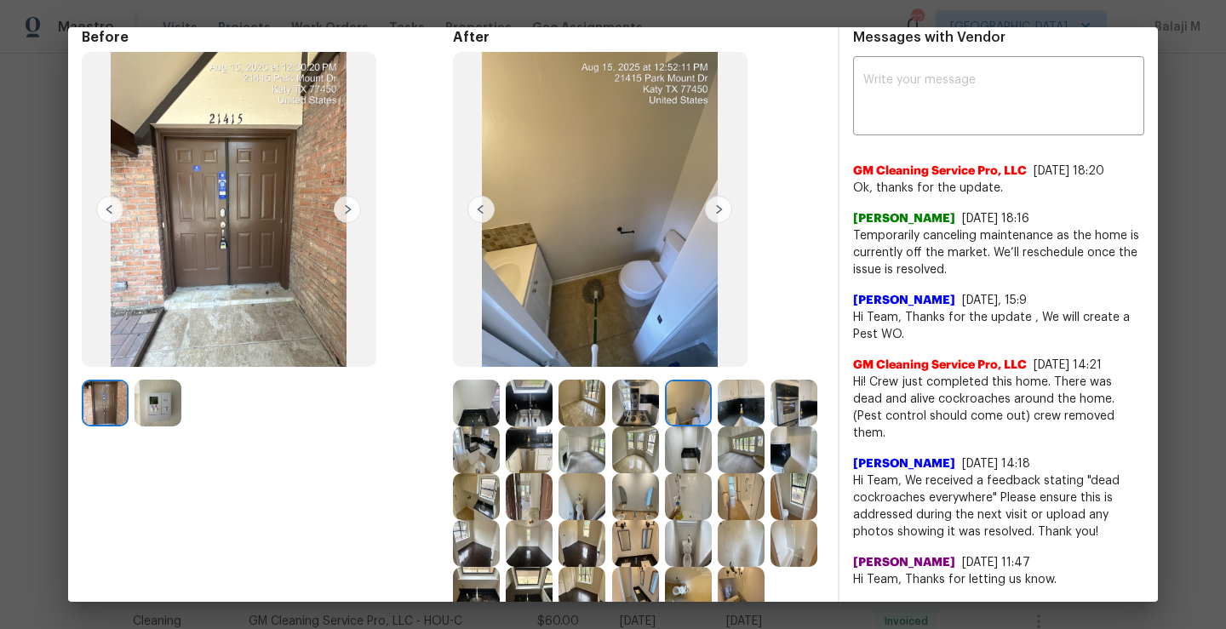
click at [716, 212] on img at bounding box center [718, 209] width 27 height 27
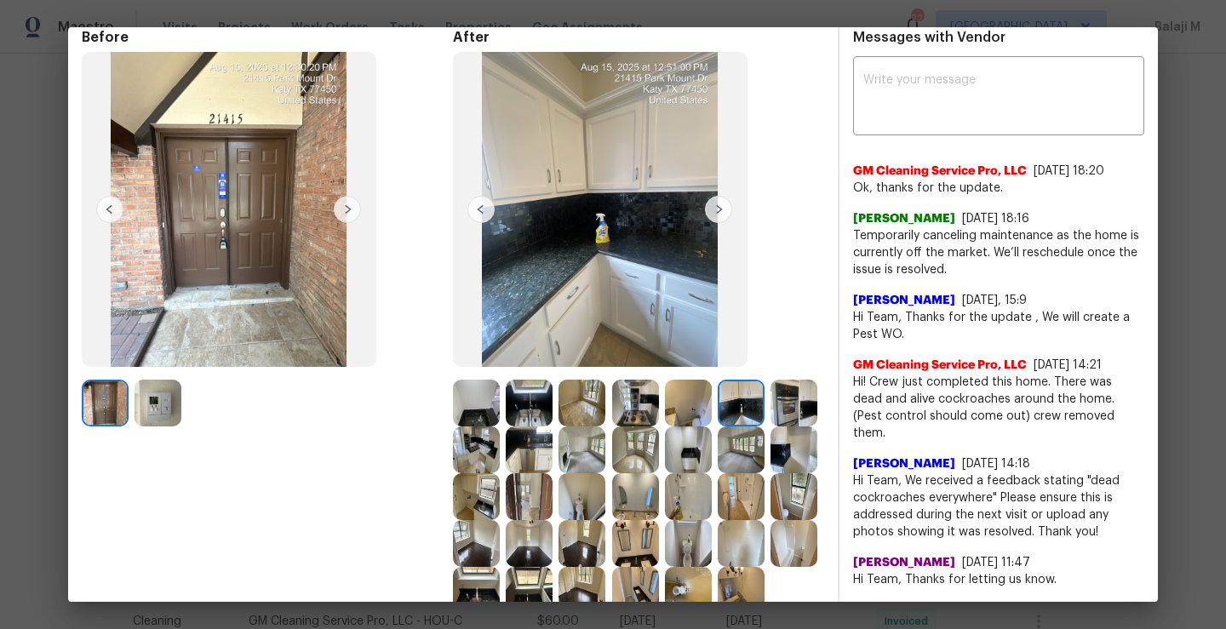
click at [716, 212] on img at bounding box center [718, 209] width 27 height 27
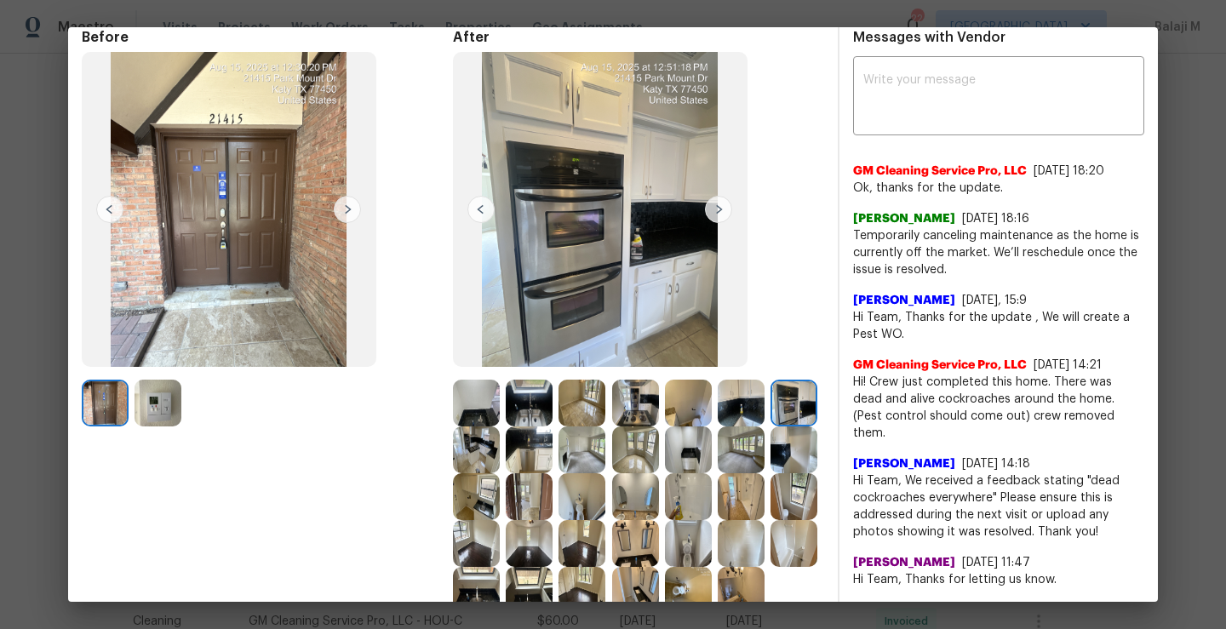
click at [716, 212] on img at bounding box center [718, 209] width 27 height 27
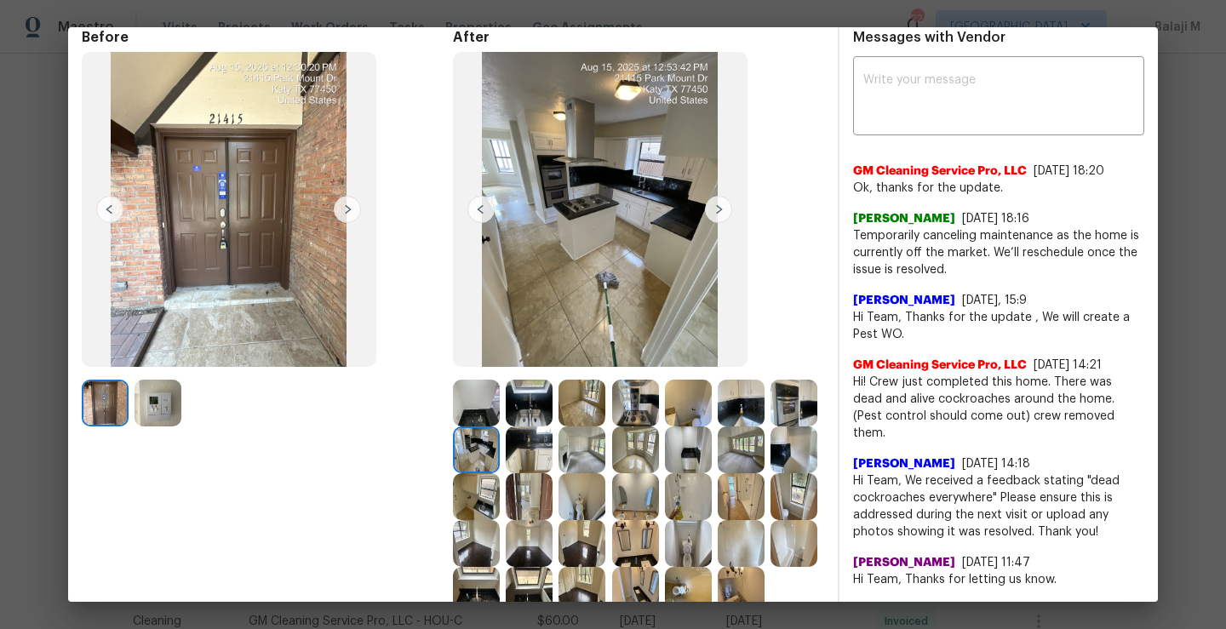
click at [716, 212] on img at bounding box center [718, 209] width 27 height 27
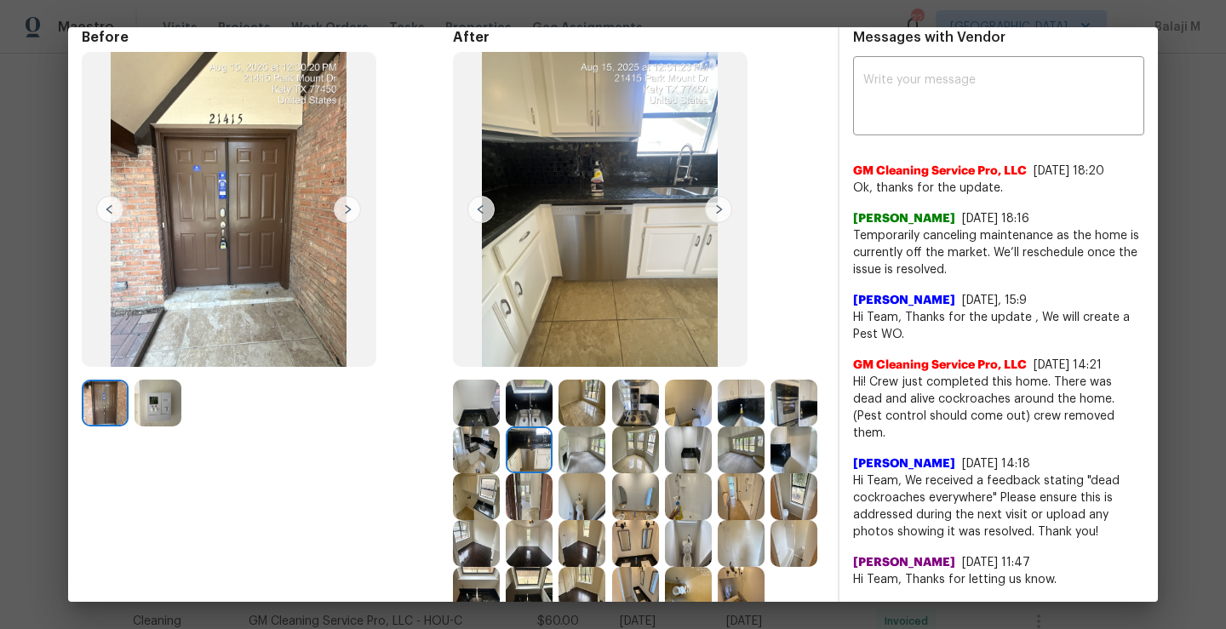
click at [716, 212] on img at bounding box center [718, 209] width 27 height 27
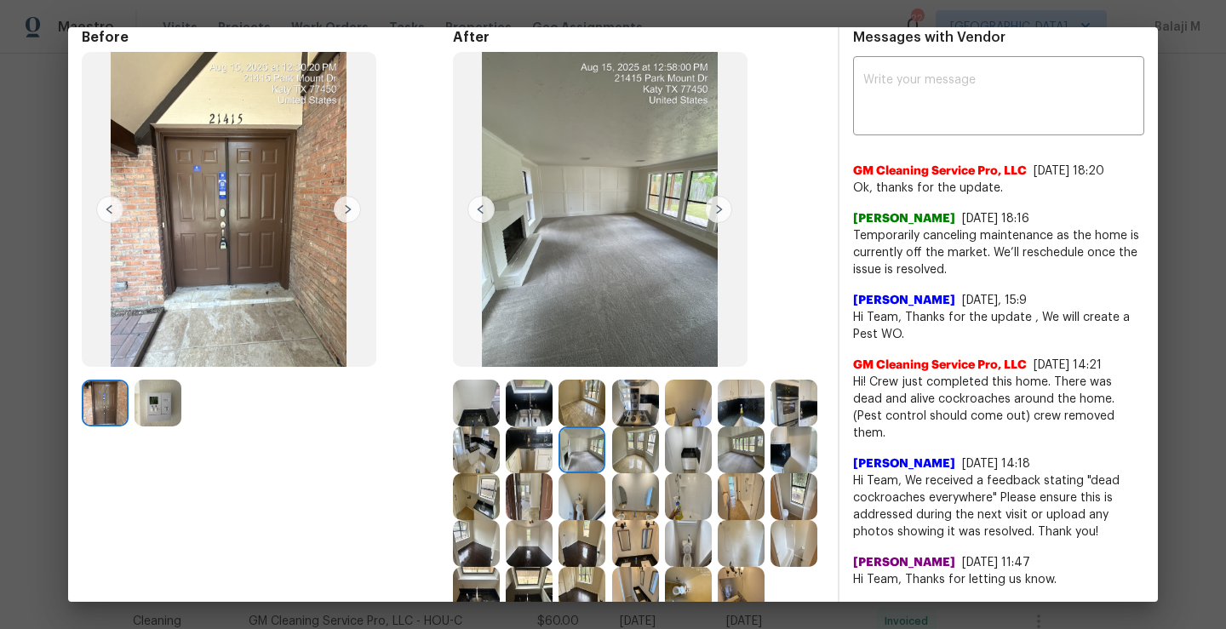
click at [716, 212] on img at bounding box center [718, 209] width 27 height 27
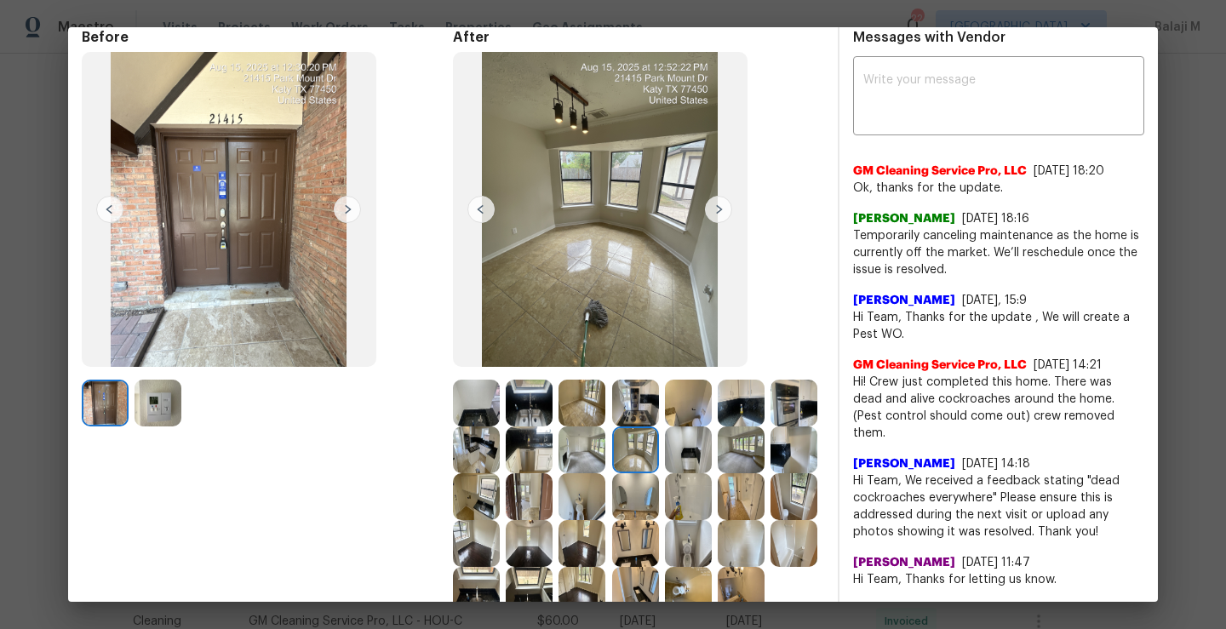
click at [717, 211] on img at bounding box center [718, 209] width 27 height 27
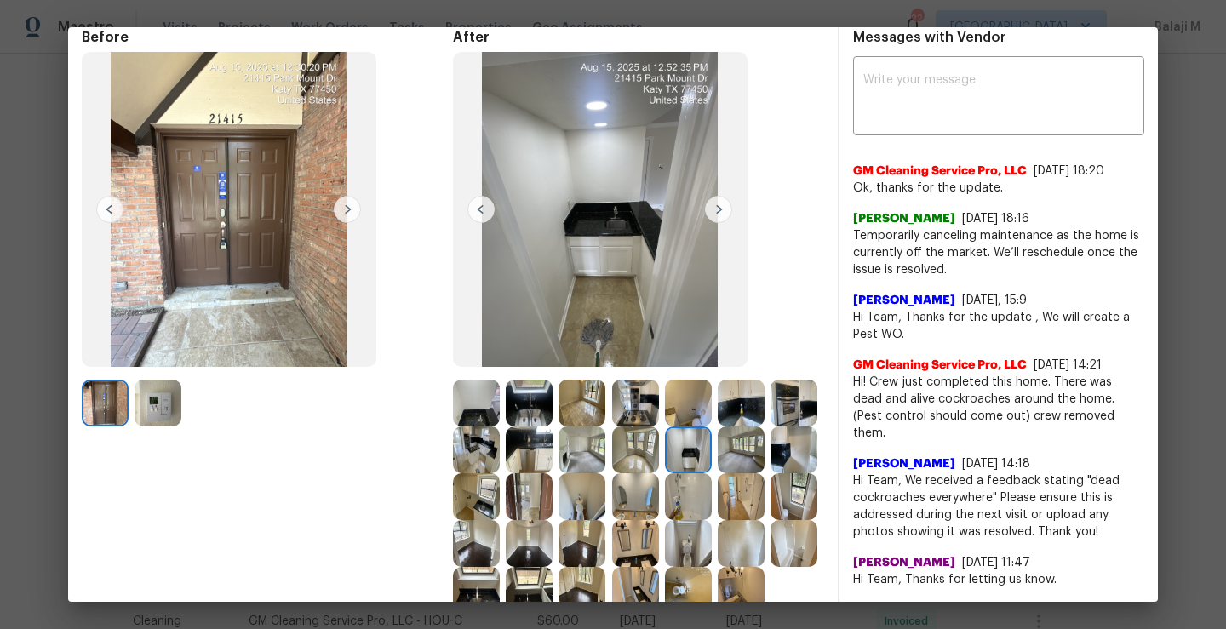
click at [718, 474] on img at bounding box center [741, 450] width 47 height 47
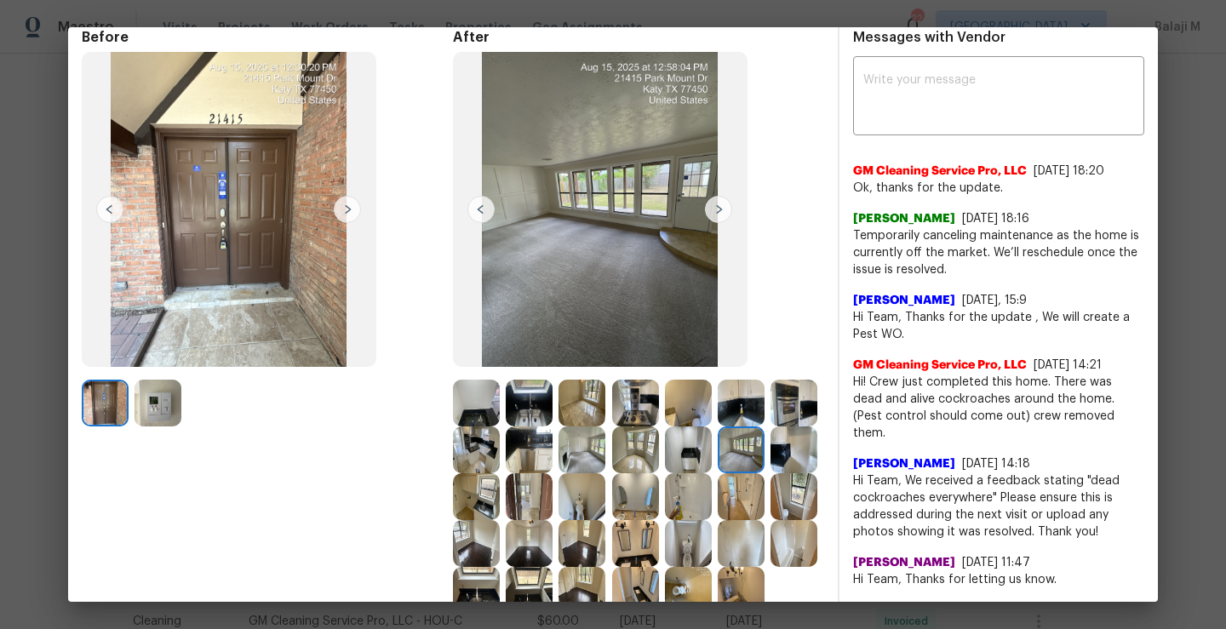
click at [771, 474] on img at bounding box center [794, 450] width 47 height 47
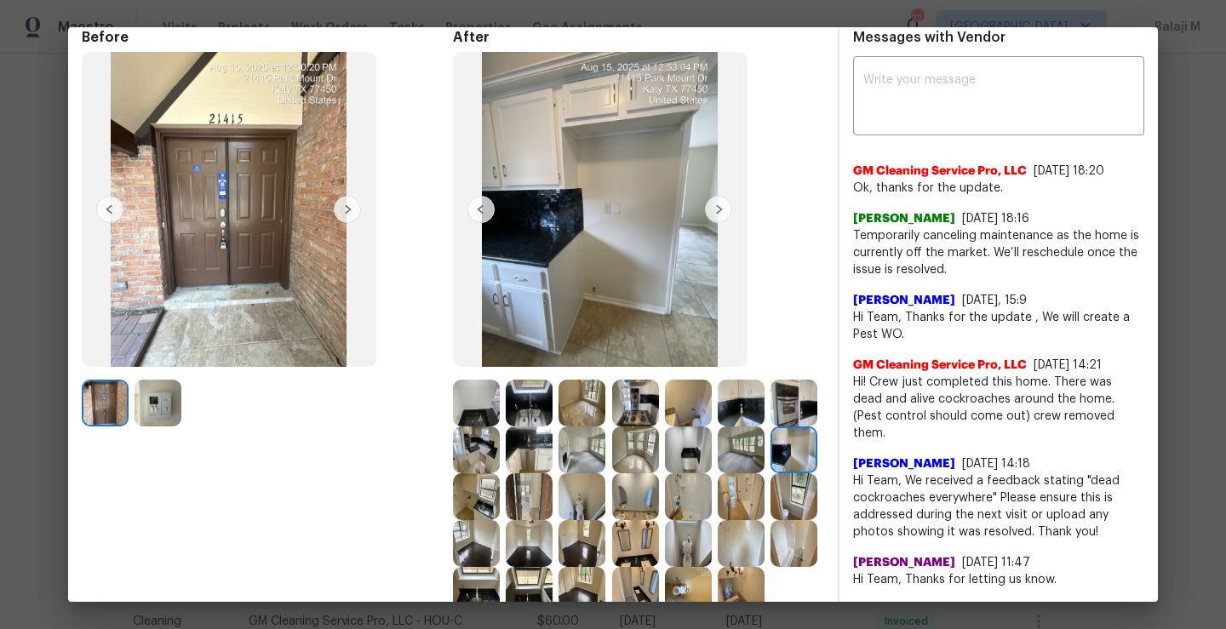
click at [771, 474] on img at bounding box center [794, 450] width 47 height 47
click at [500, 495] on img at bounding box center [476, 497] width 47 height 47
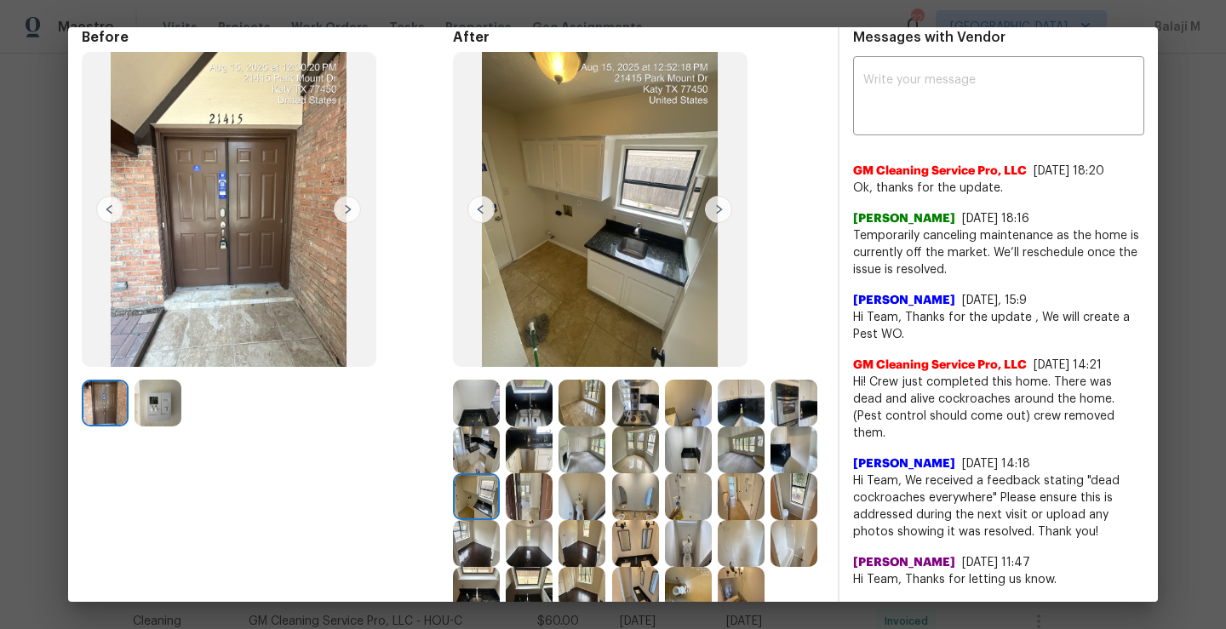
click at [500, 495] on img at bounding box center [476, 497] width 47 height 47
click at [553, 492] on img at bounding box center [529, 497] width 47 height 47
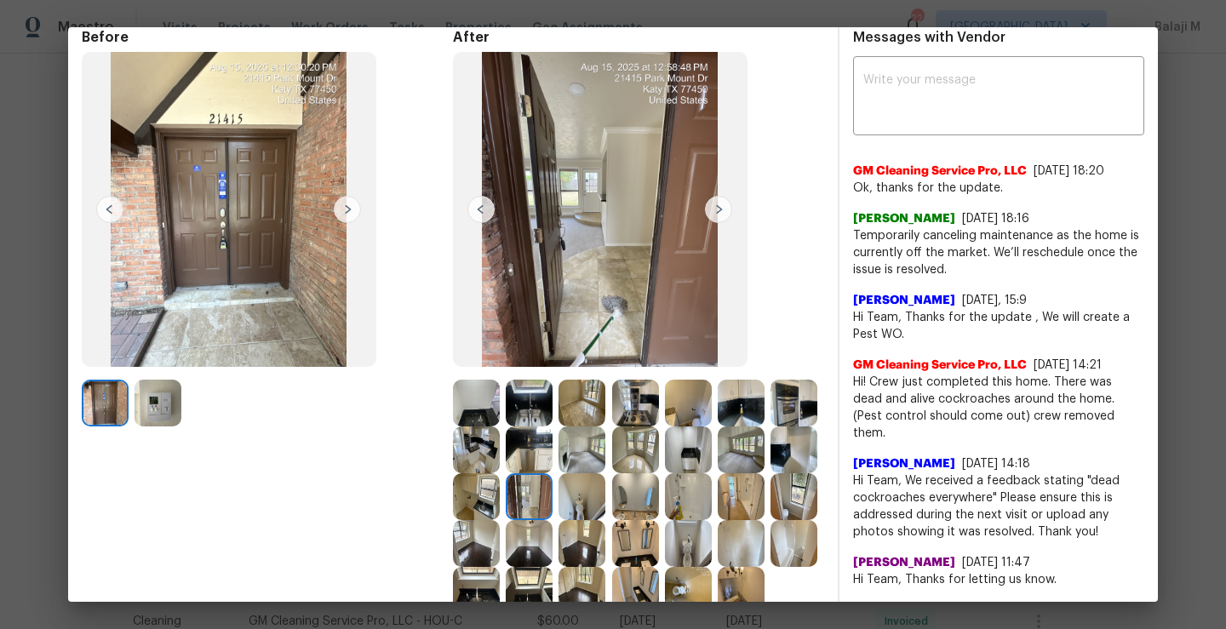
click at [606, 488] on img at bounding box center [582, 497] width 47 height 47
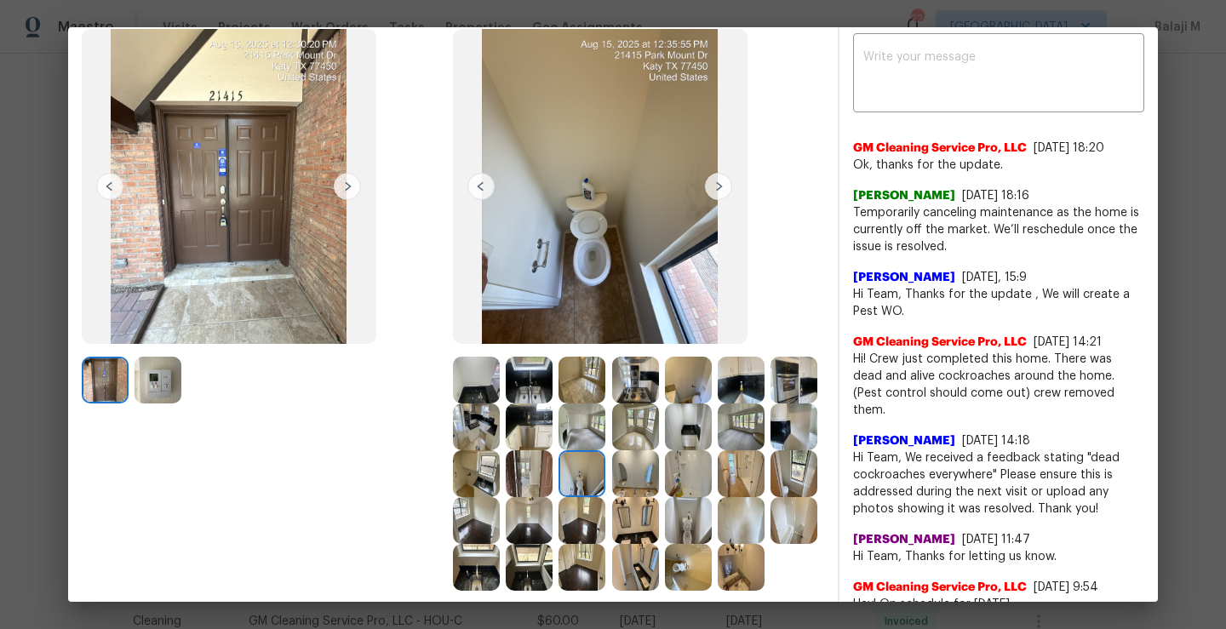
scroll to position [118, 0]
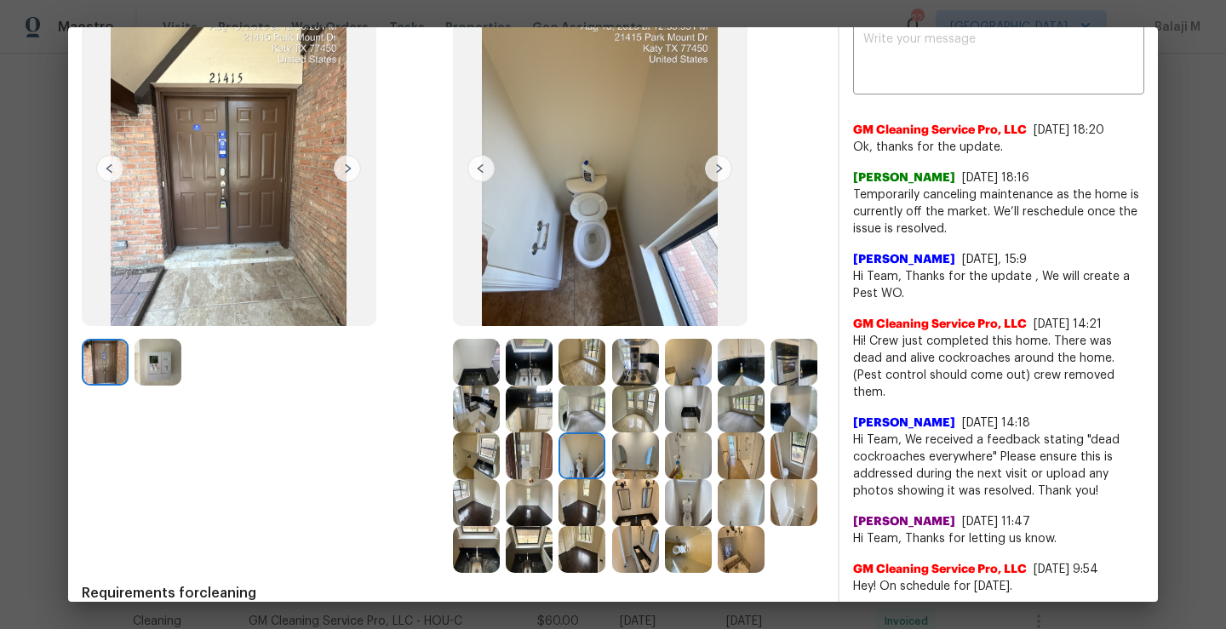
click at [718, 479] on img at bounding box center [741, 456] width 47 height 47
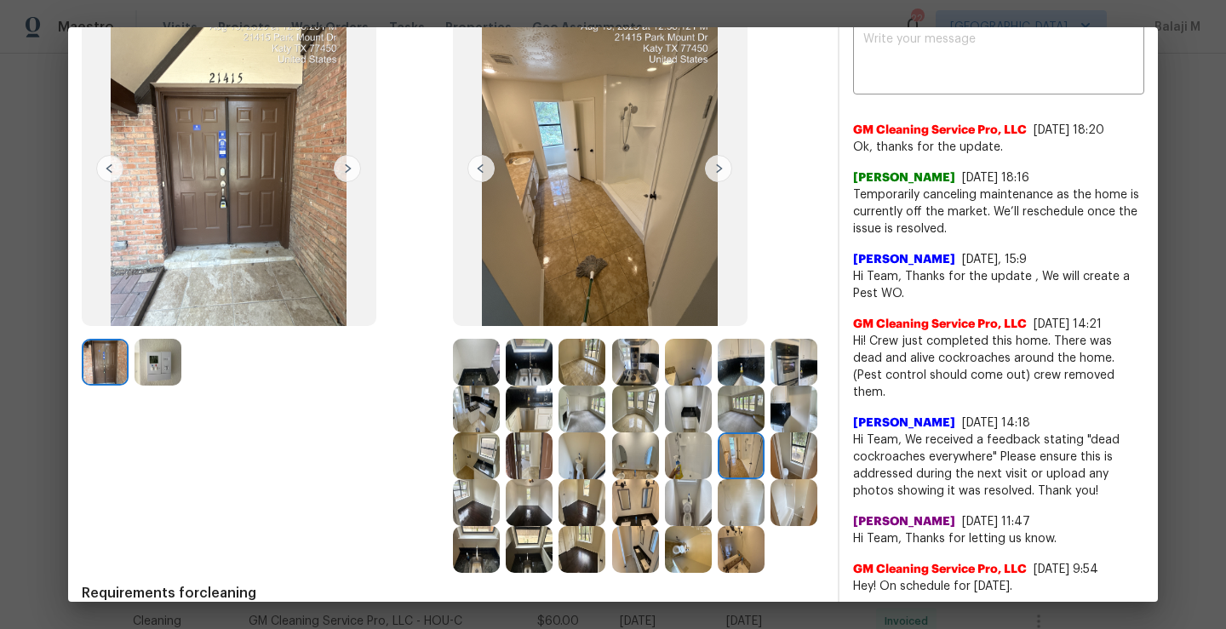
click at [665, 479] on img at bounding box center [688, 456] width 47 height 47
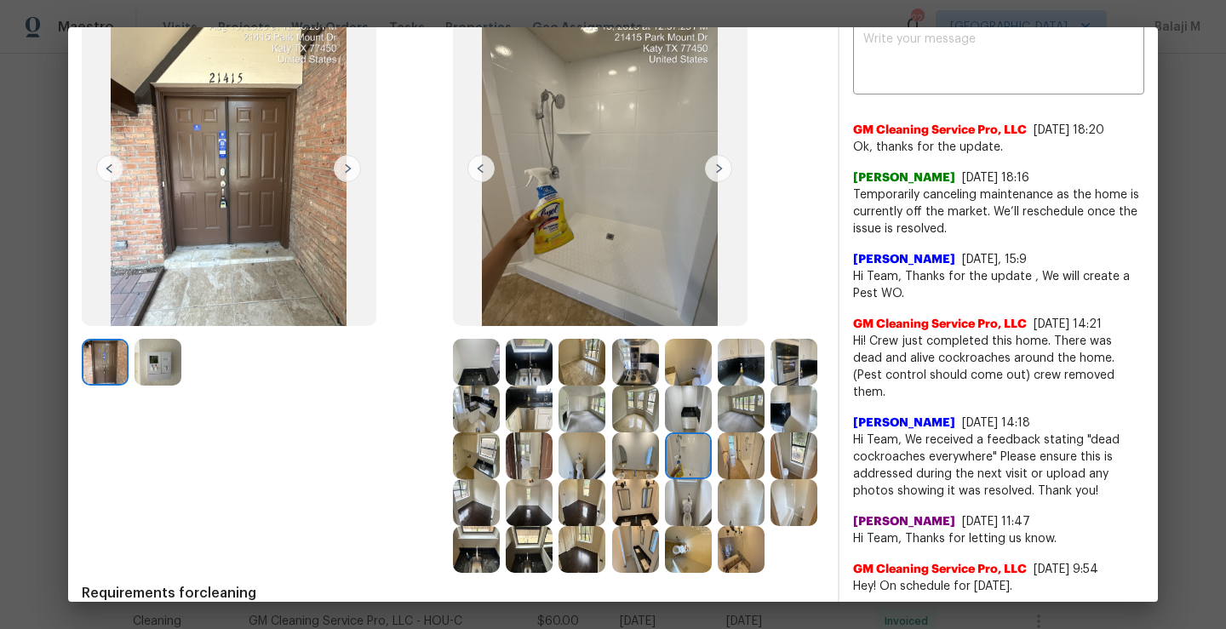
click at [771, 479] on img at bounding box center [794, 456] width 47 height 47
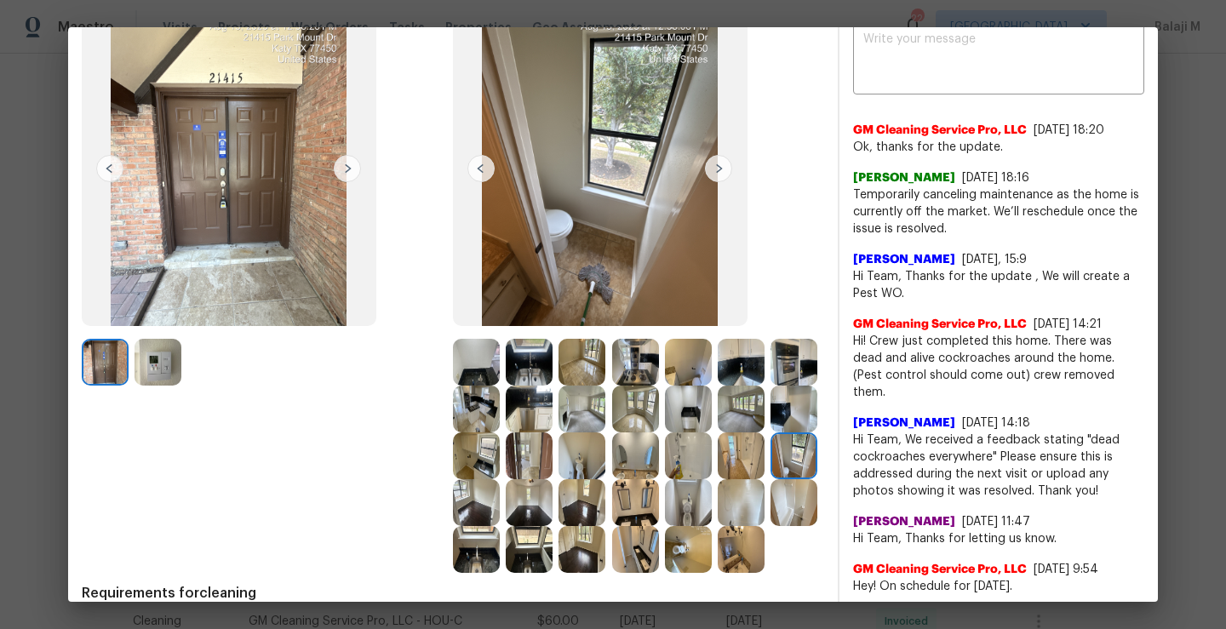
click at [500, 508] on img at bounding box center [476, 502] width 47 height 47
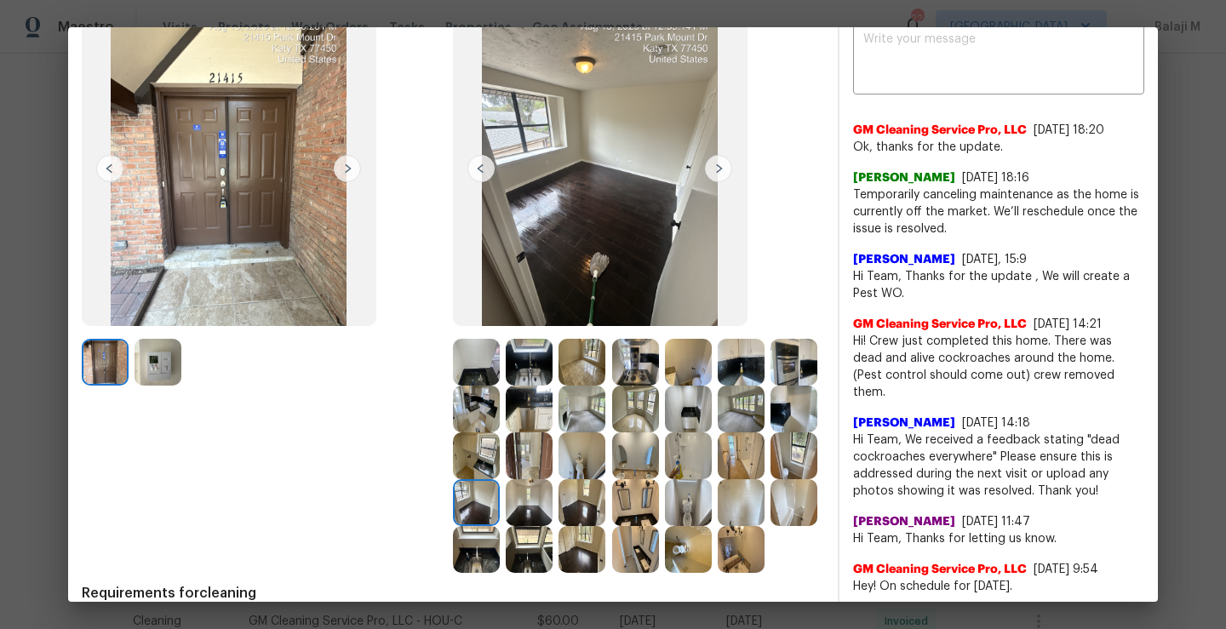
scroll to position [132, 0]
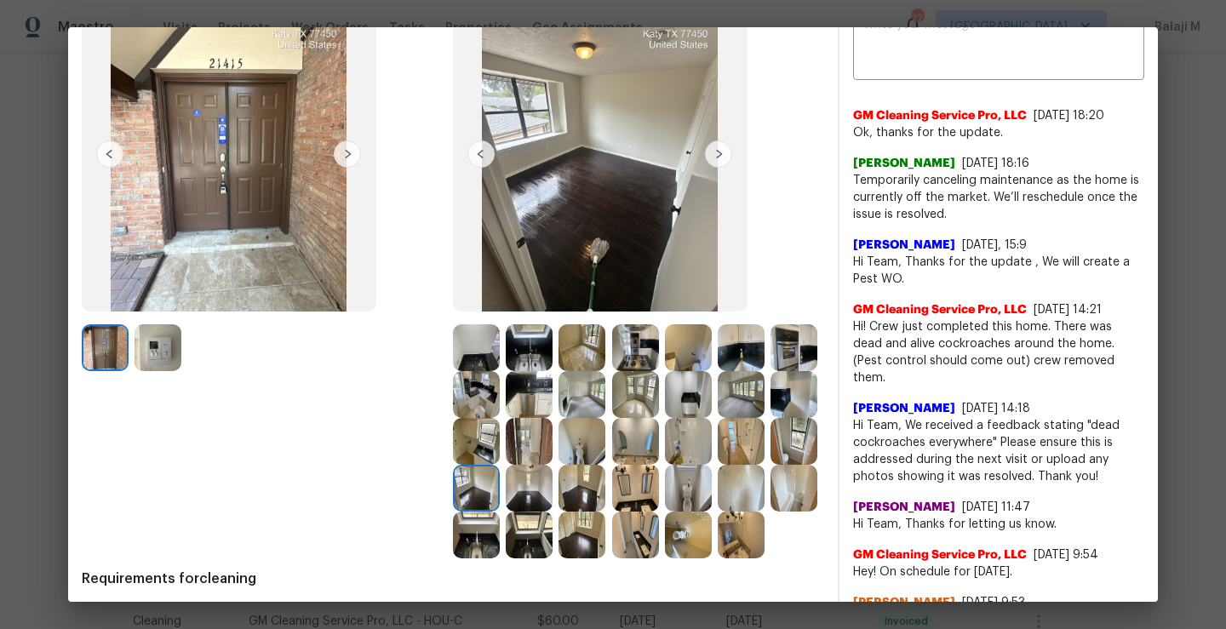
click at [553, 489] on img at bounding box center [529, 488] width 47 height 47
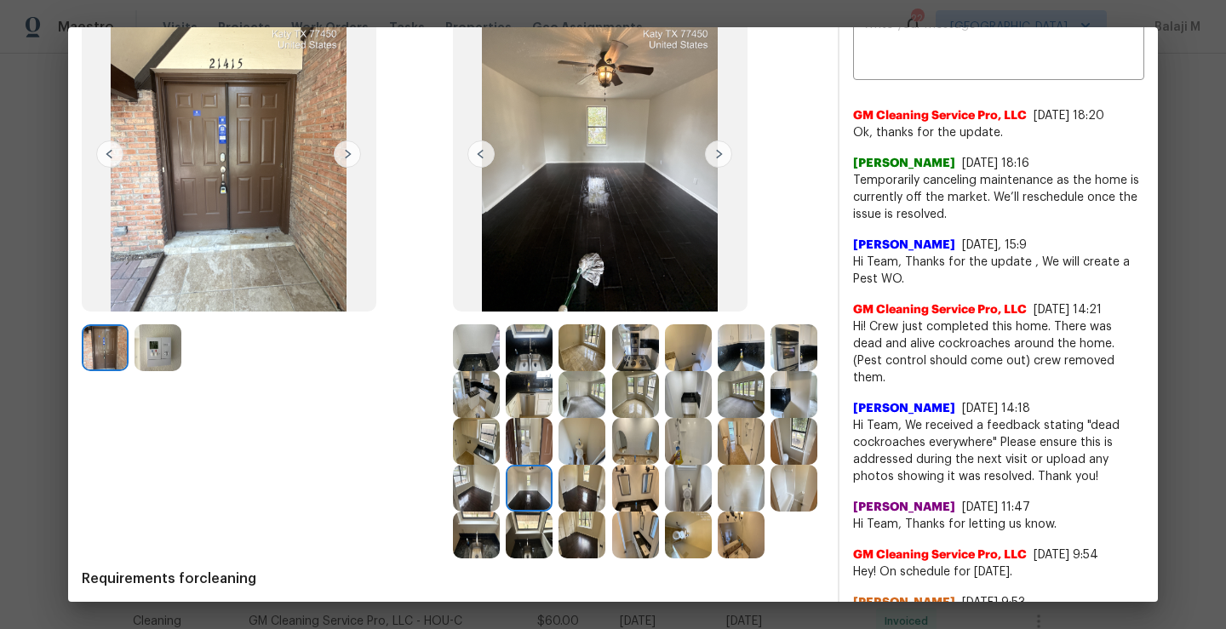
click at [606, 480] on img at bounding box center [582, 488] width 47 height 47
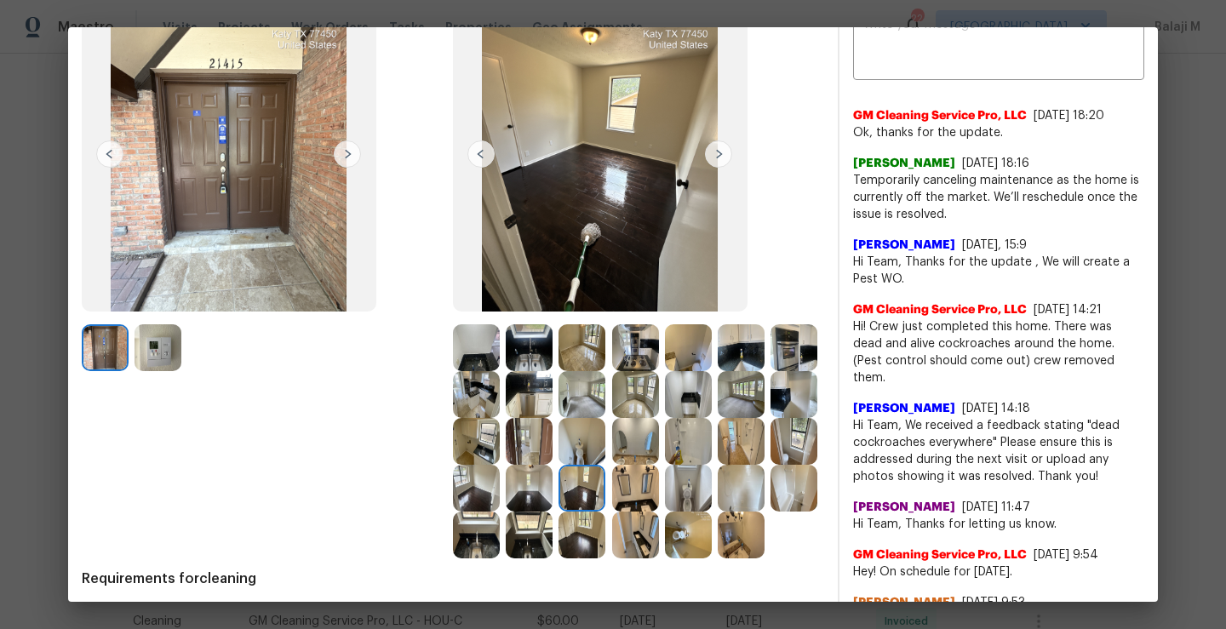
click at [612, 512] on img at bounding box center [635, 488] width 47 height 47
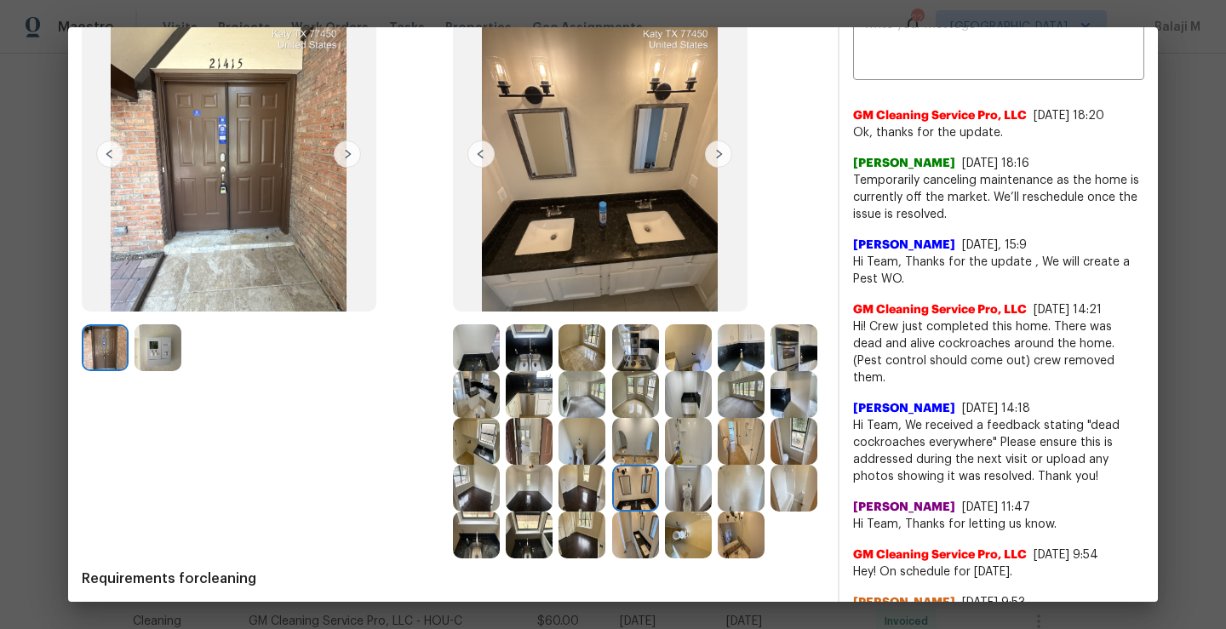
click at [665, 512] on img at bounding box center [688, 488] width 47 height 47
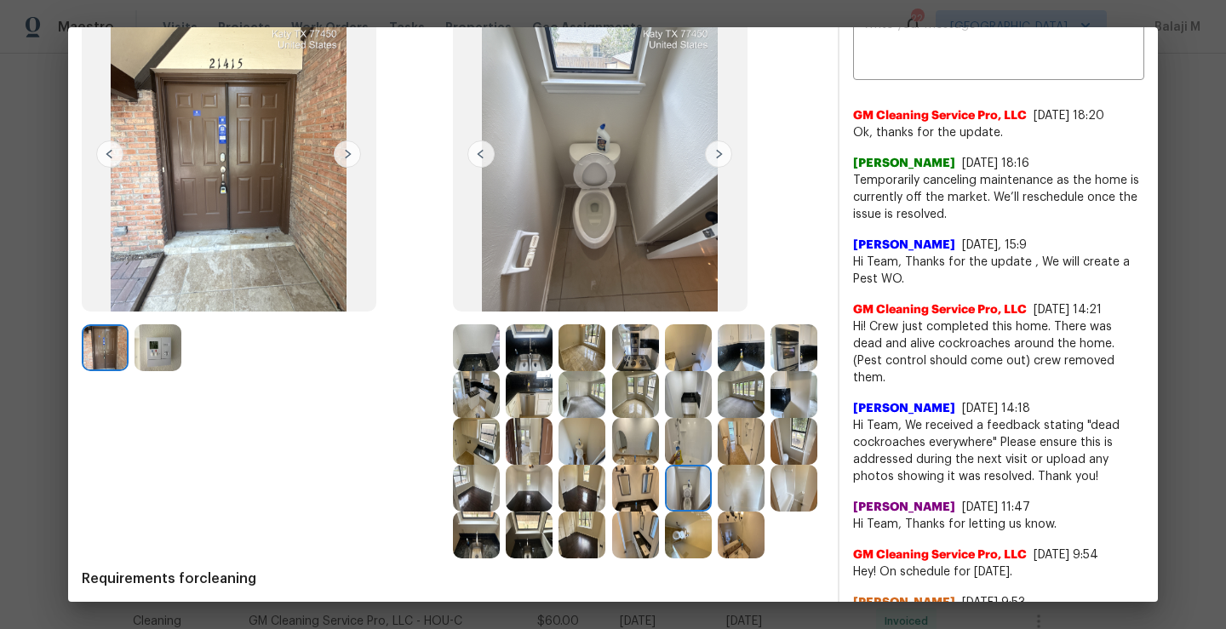
click at [718, 512] on div at bounding box center [744, 488] width 53 height 47
click at [718, 512] on img at bounding box center [741, 488] width 47 height 47
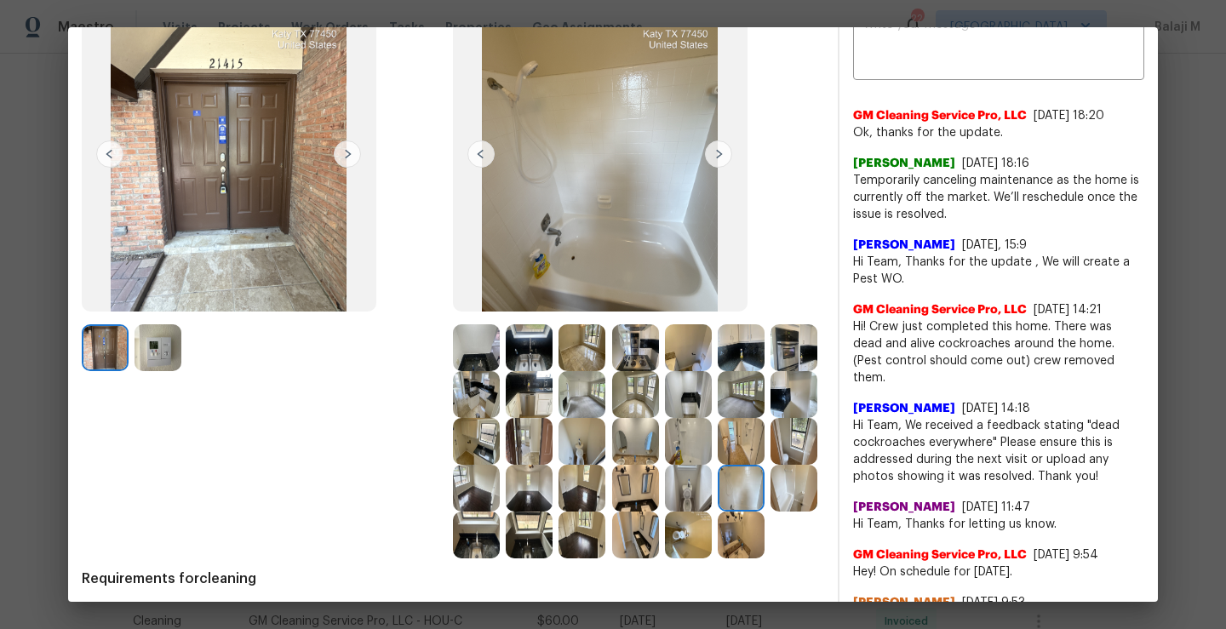
click at [500, 541] on img at bounding box center [476, 535] width 47 height 47
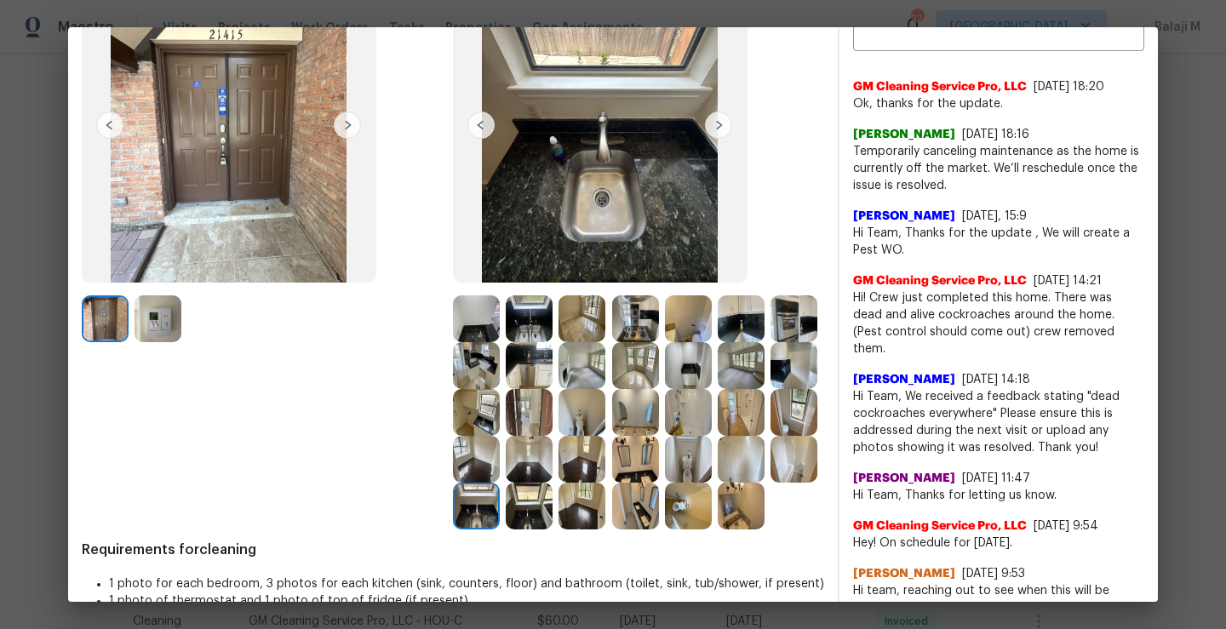
scroll to position [166, 0]
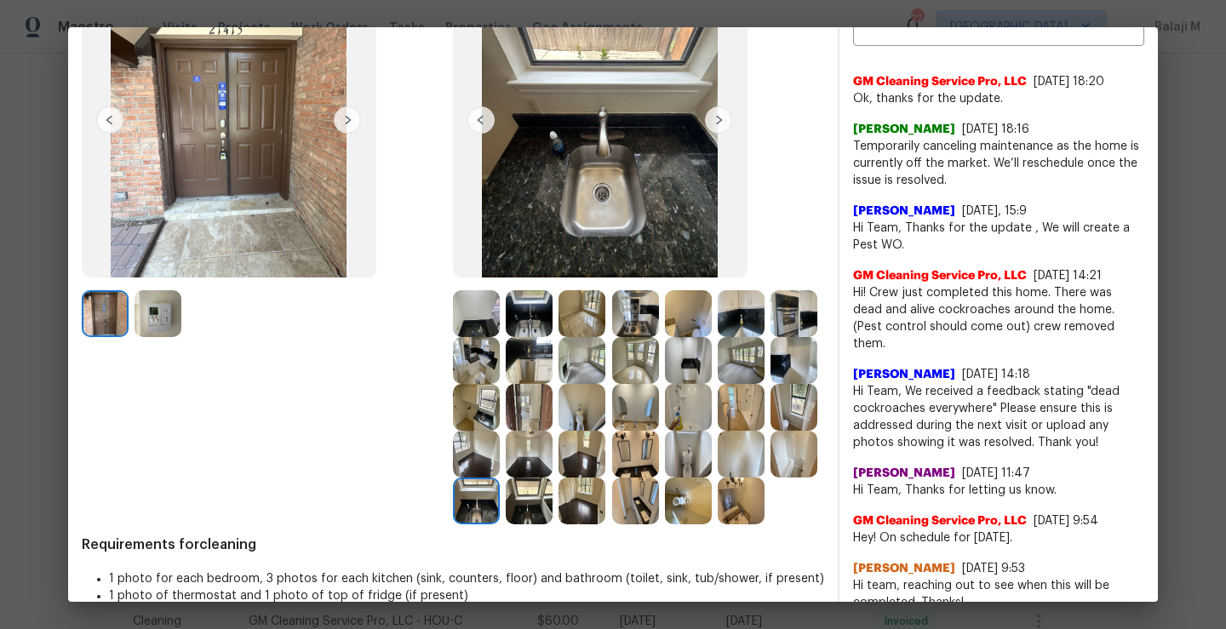
click at [718, 525] on img at bounding box center [741, 501] width 47 height 47
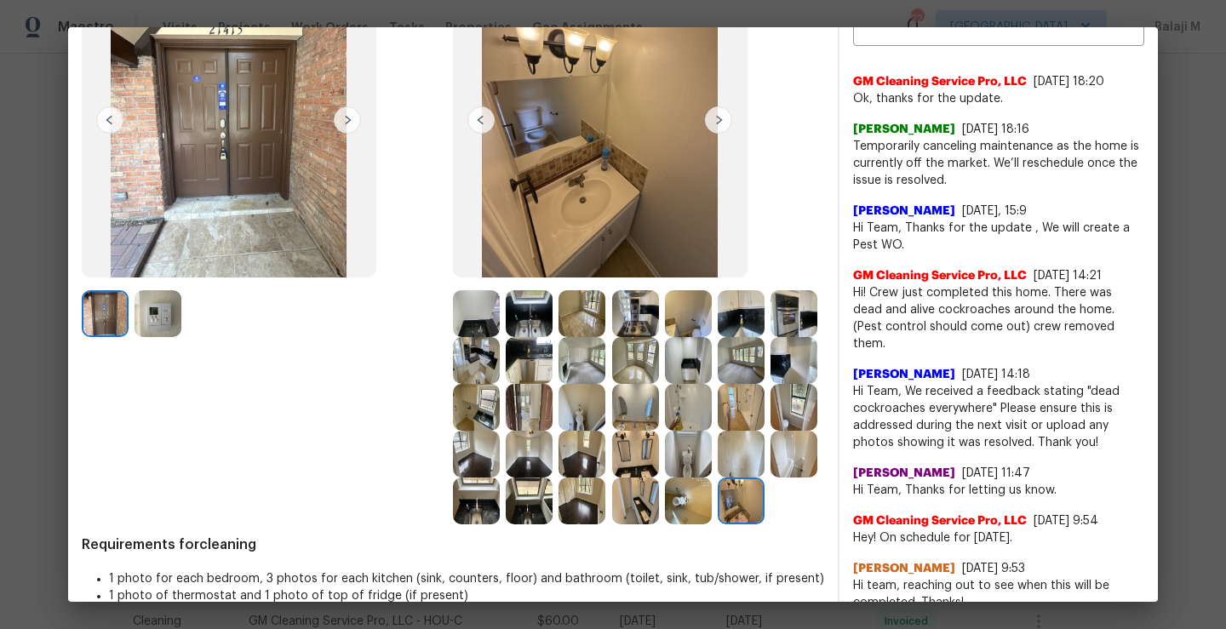
click at [665, 525] on img at bounding box center [688, 501] width 47 height 47
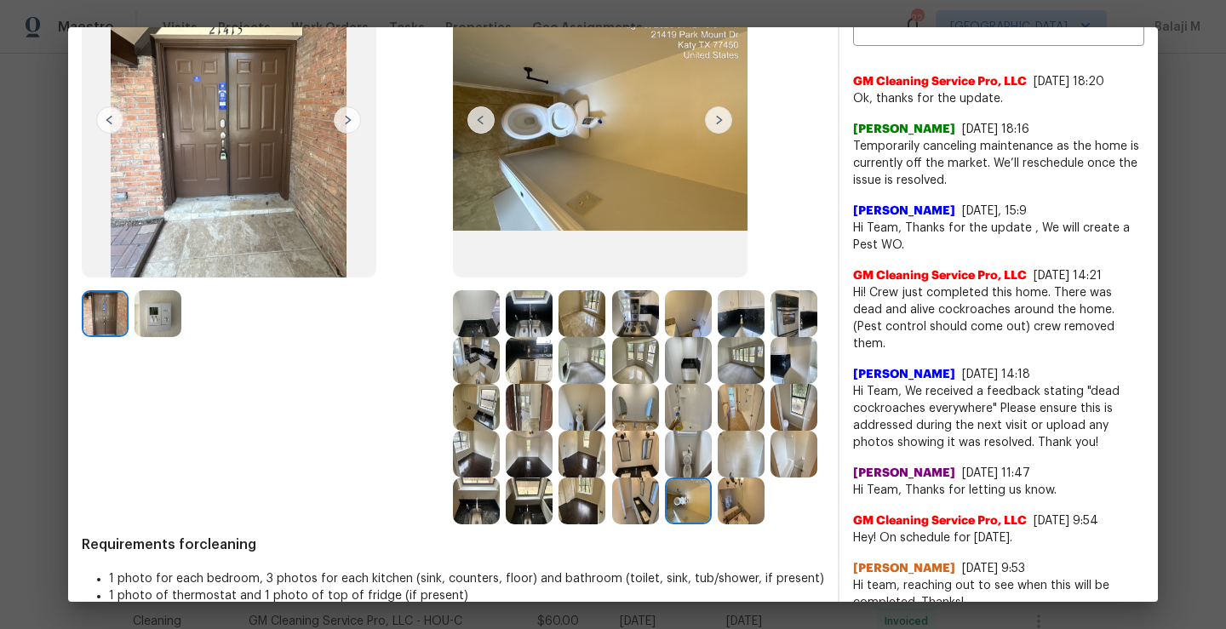
click at [612, 525] on img at bounding box center [635, 501] width 47 height 47
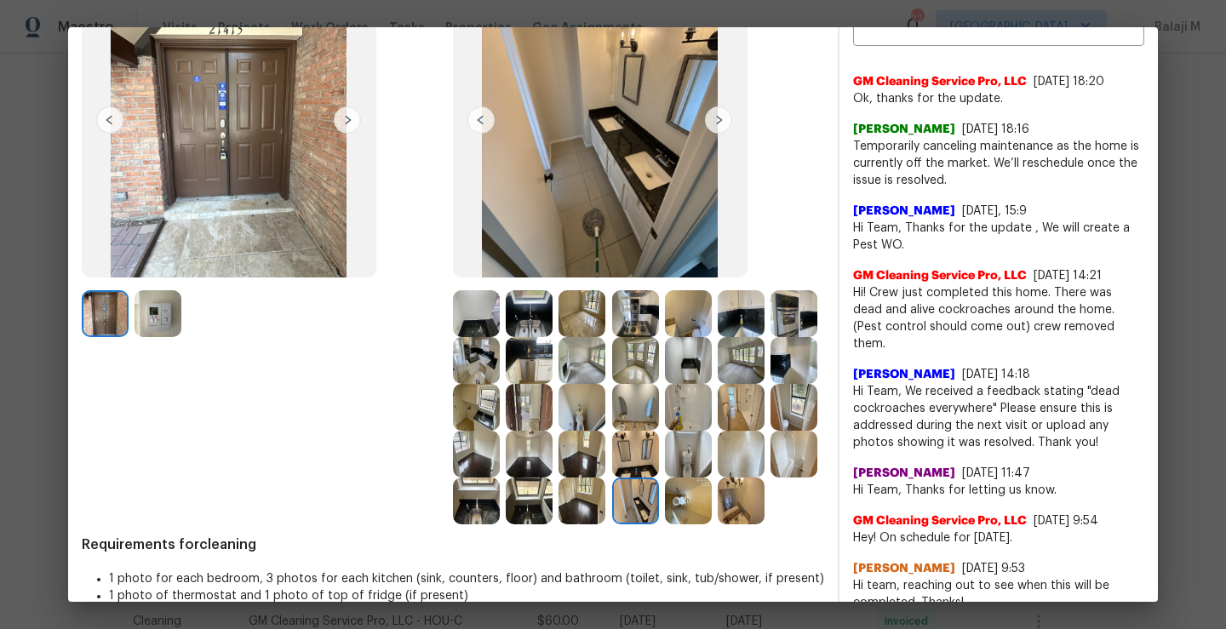
click at [559, 525] on img at bounding box center [582, 501] width 47 height 47
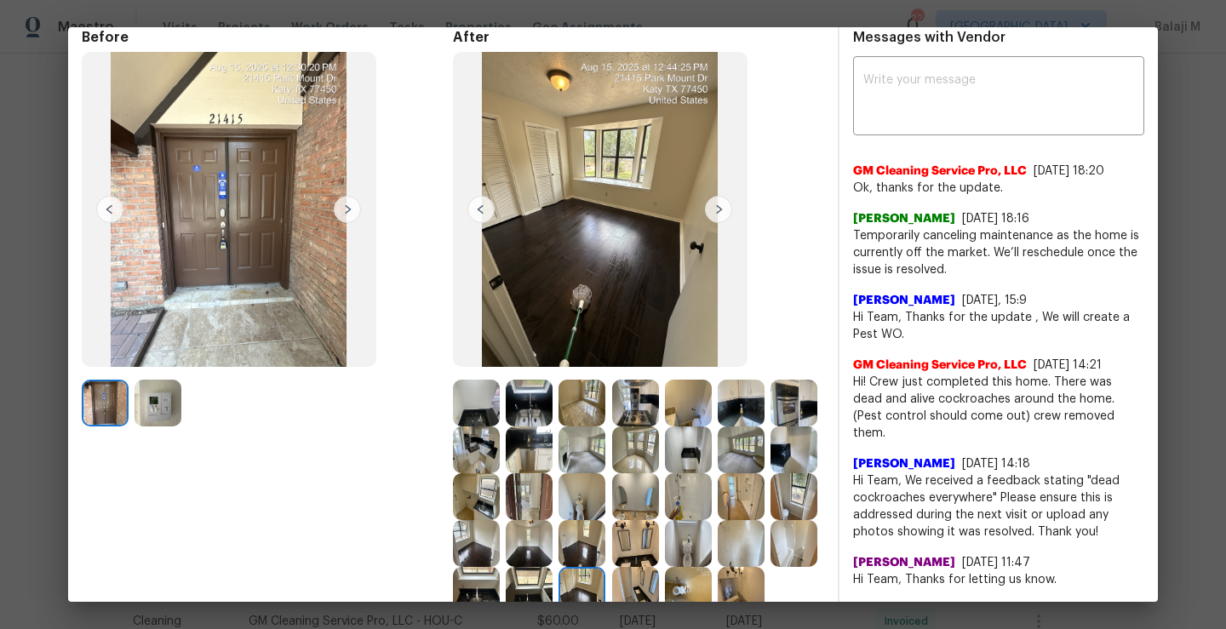
scroll to position [0, 0]
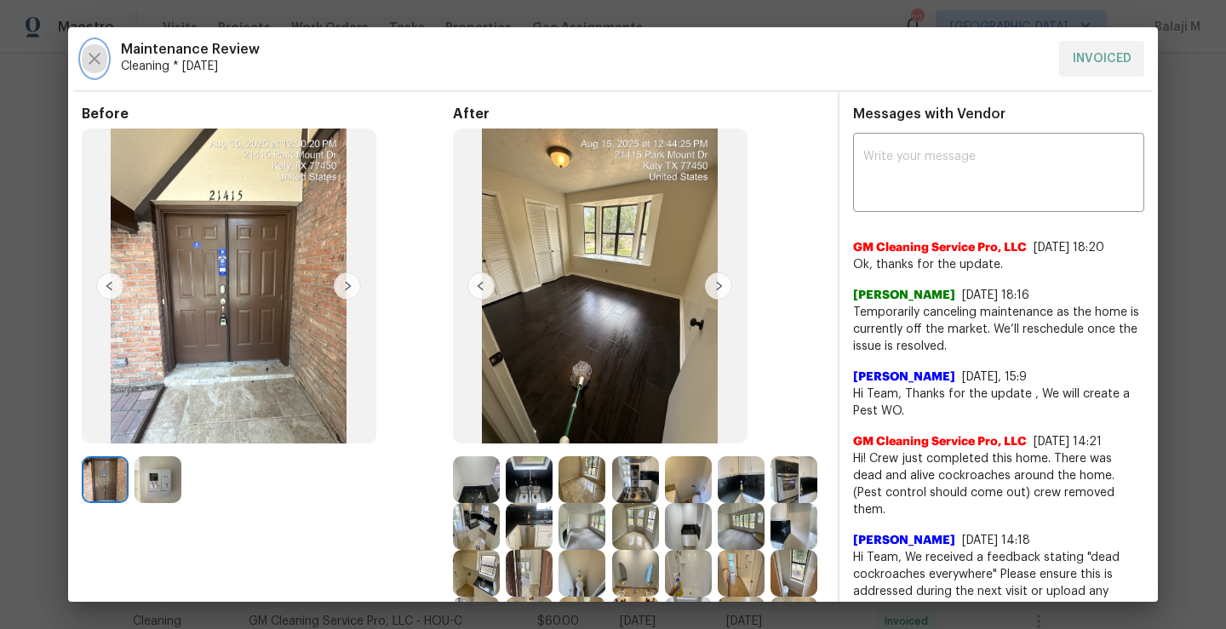
click at [89, 56] on icon "button" at bounding box center [94, 59] width 20 height 20
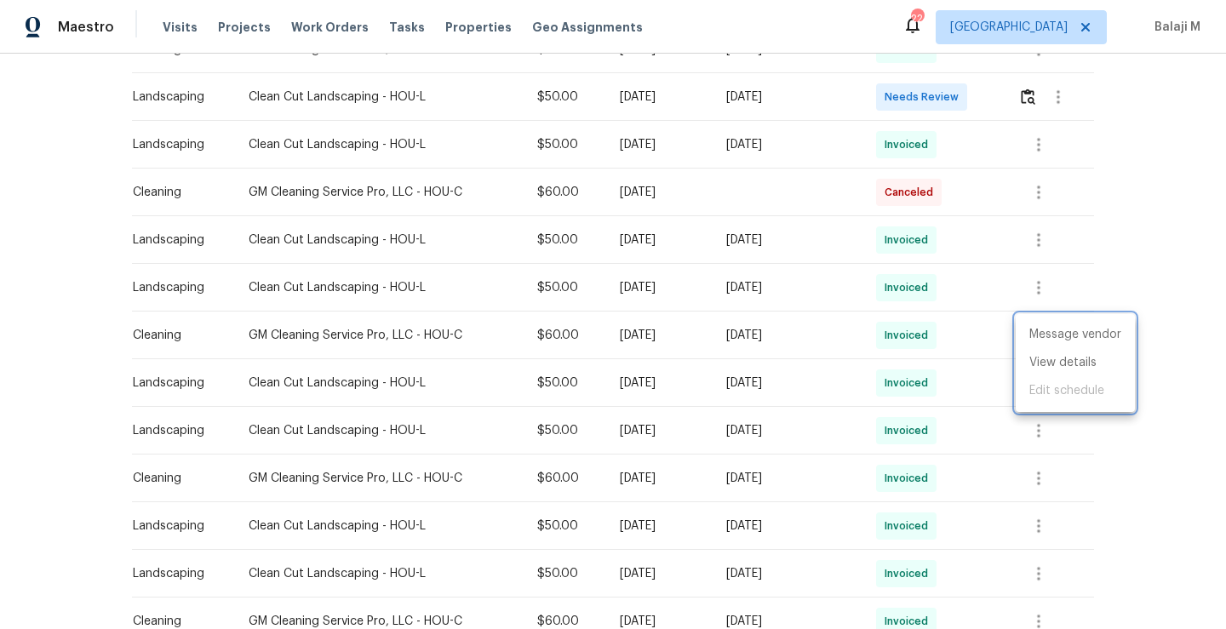
click at [1033, 480] on div at bounding box center [613, 314] width 1226 height 629
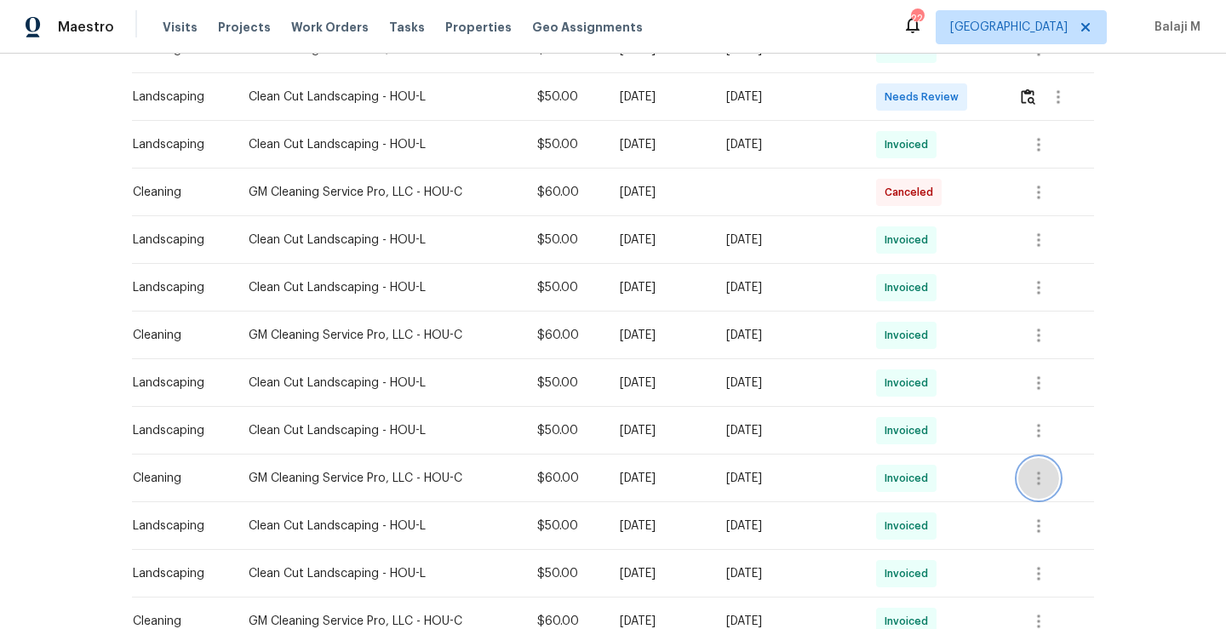
click at [1037, 480] on icon "button" at bounding box center [1038, 479] width 3 height 14
click at [1037, 506] on li "View details" at bounding box center [1075, 506] width 119 height 28
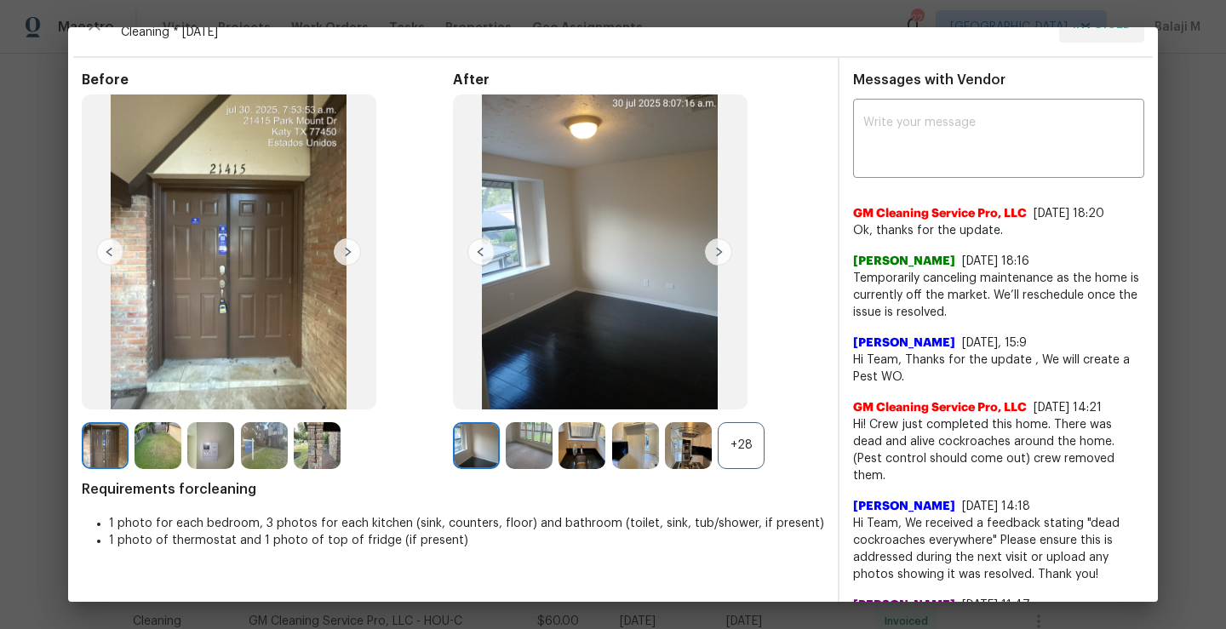
scroll to position [24, 0]
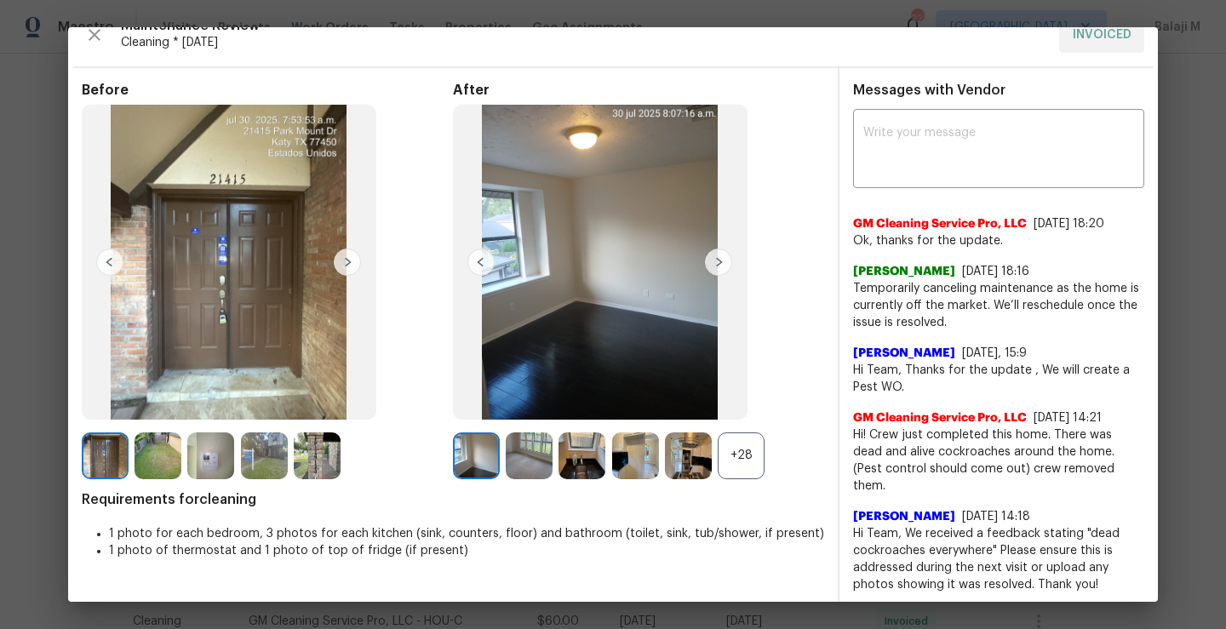
click at [714, 271] on img at bounding box center [718, 262] width 27 height 27
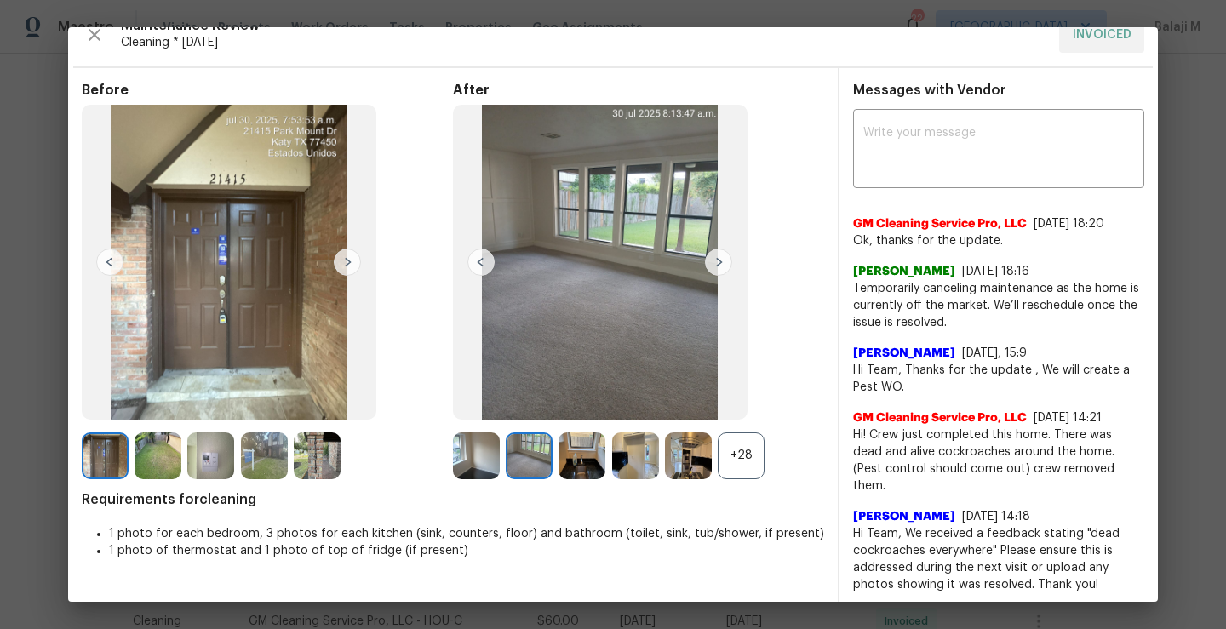
click at [737, 479] on div "+28" at bounding box center [638, 456] width 371 height 47
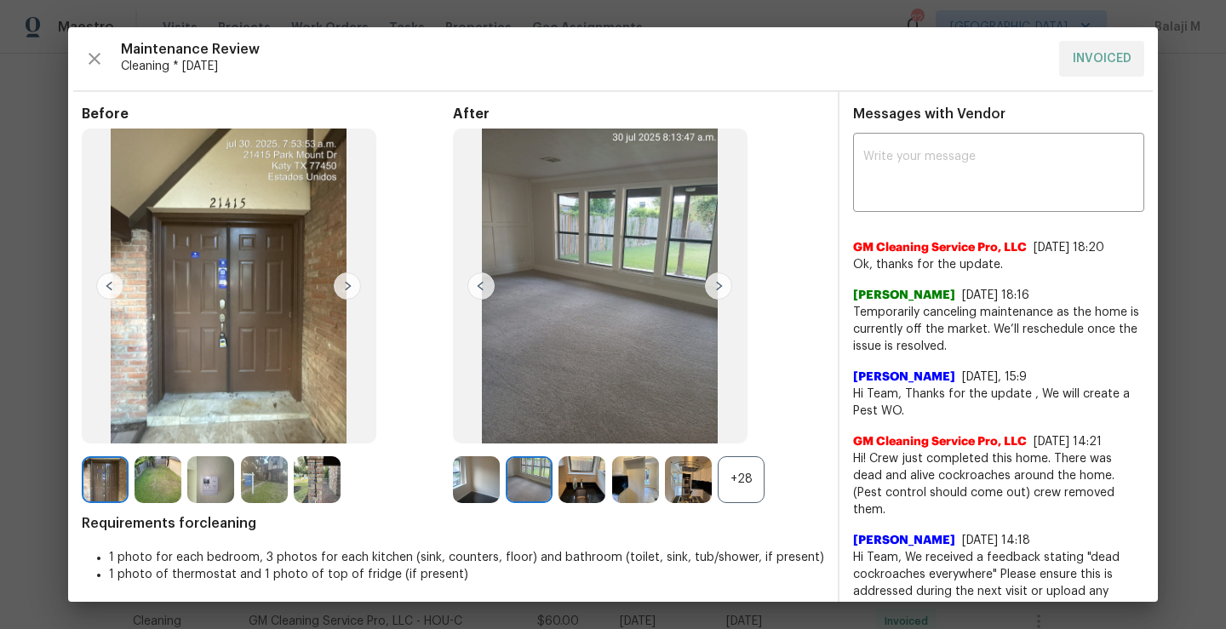
scroll to position [0, 0]
click at [737, 471] on div "+28" at bounding box center [741, 479] width 47 height 47
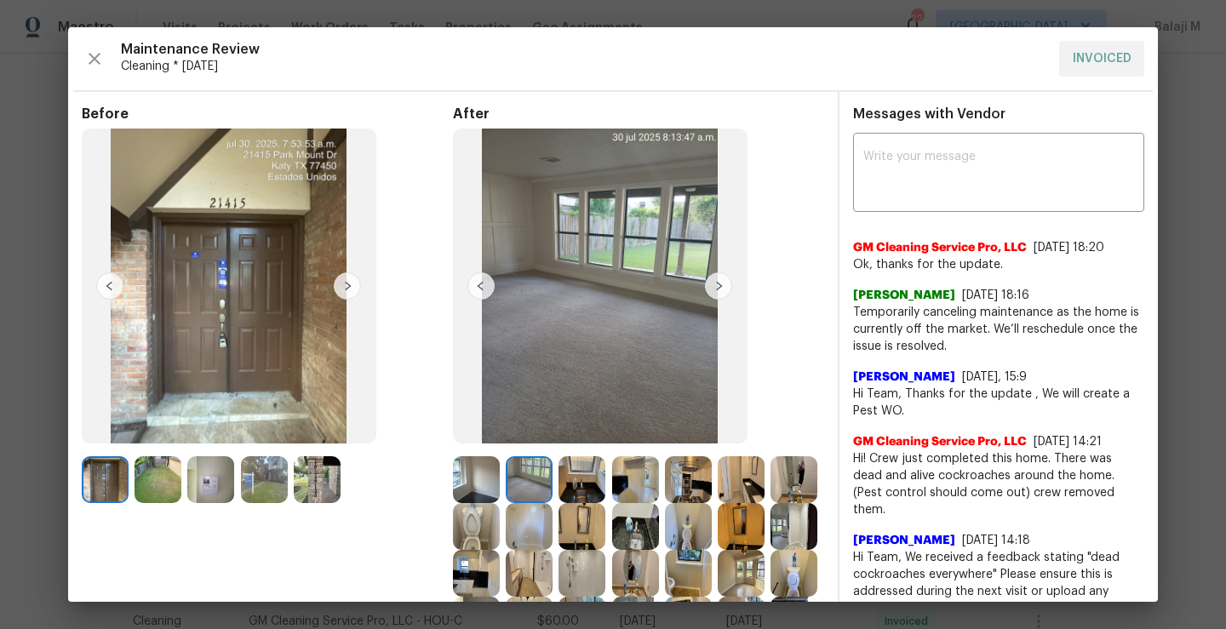
scroll to position [66, 0]
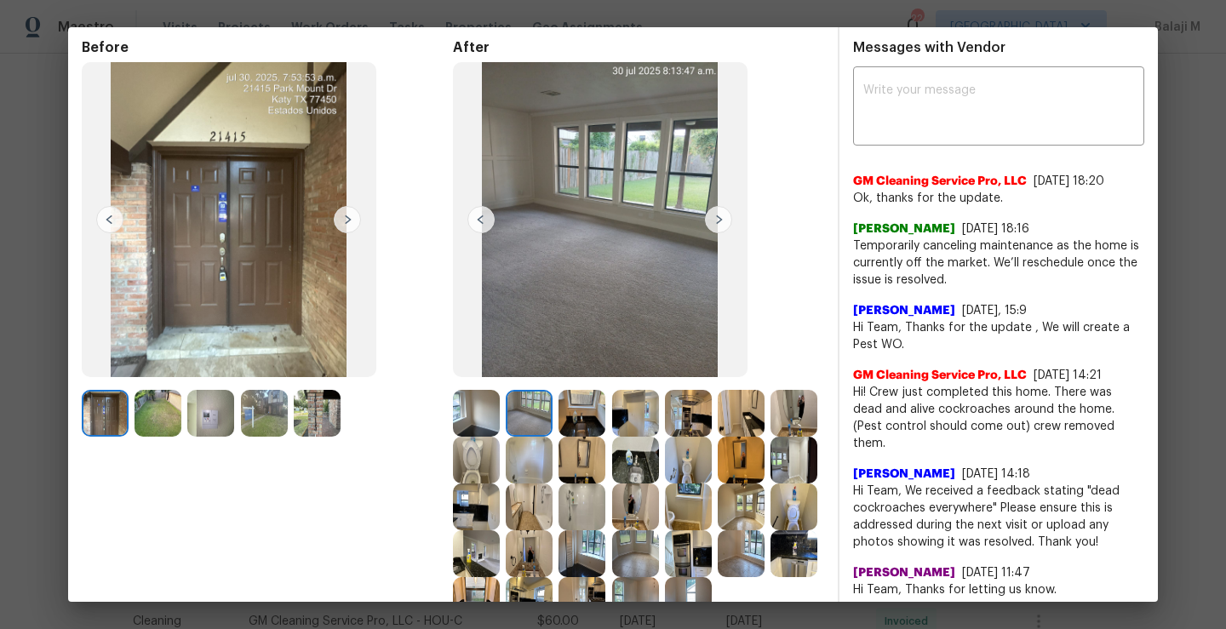
click at [500, 461] on img at bounding box center [476, 460] width 47 height 47
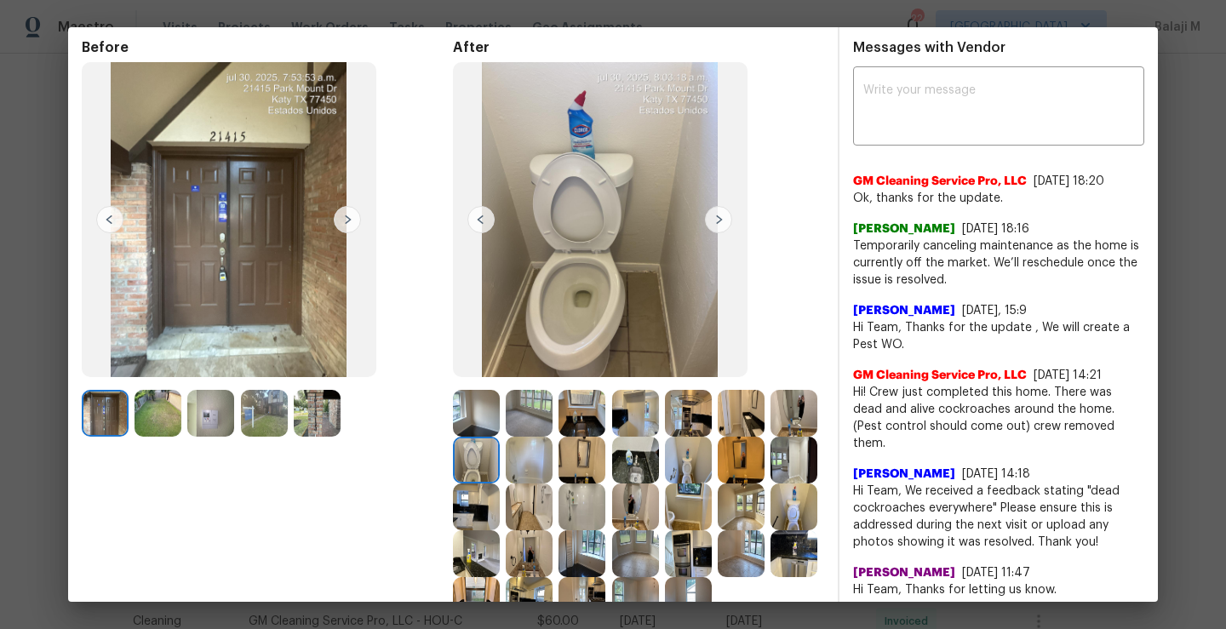
click at [553, 462] on img at bounding box center [529, 460] width 47 height 47
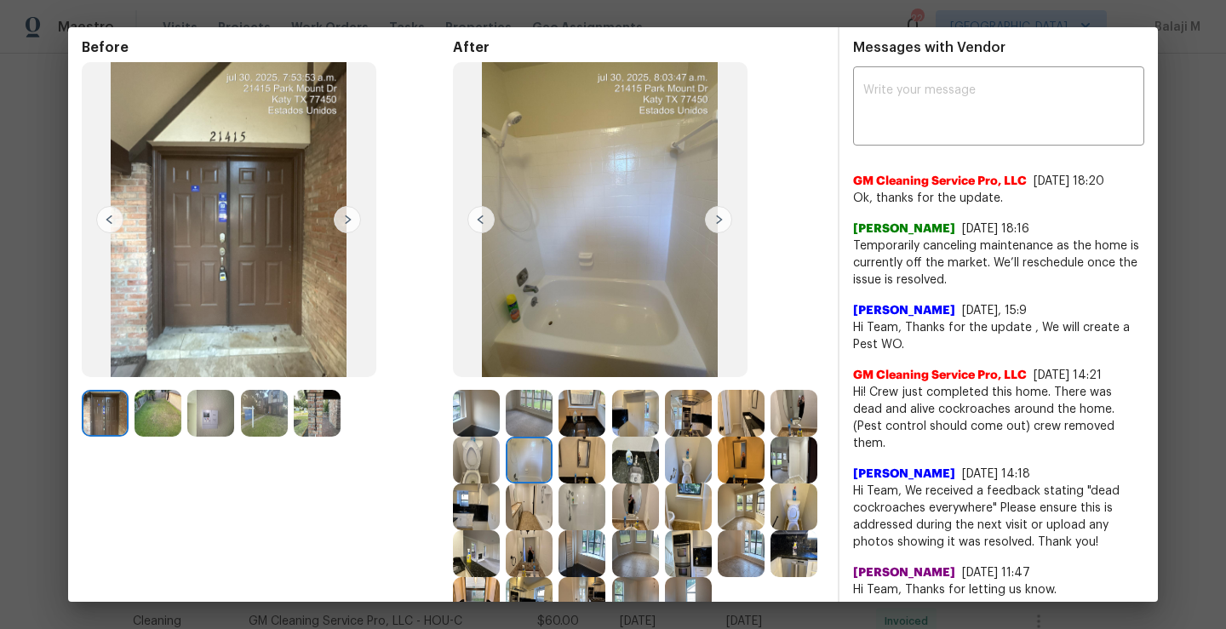
click at [606, 470] on img at bounding box center [582, 460] width 47 height 47
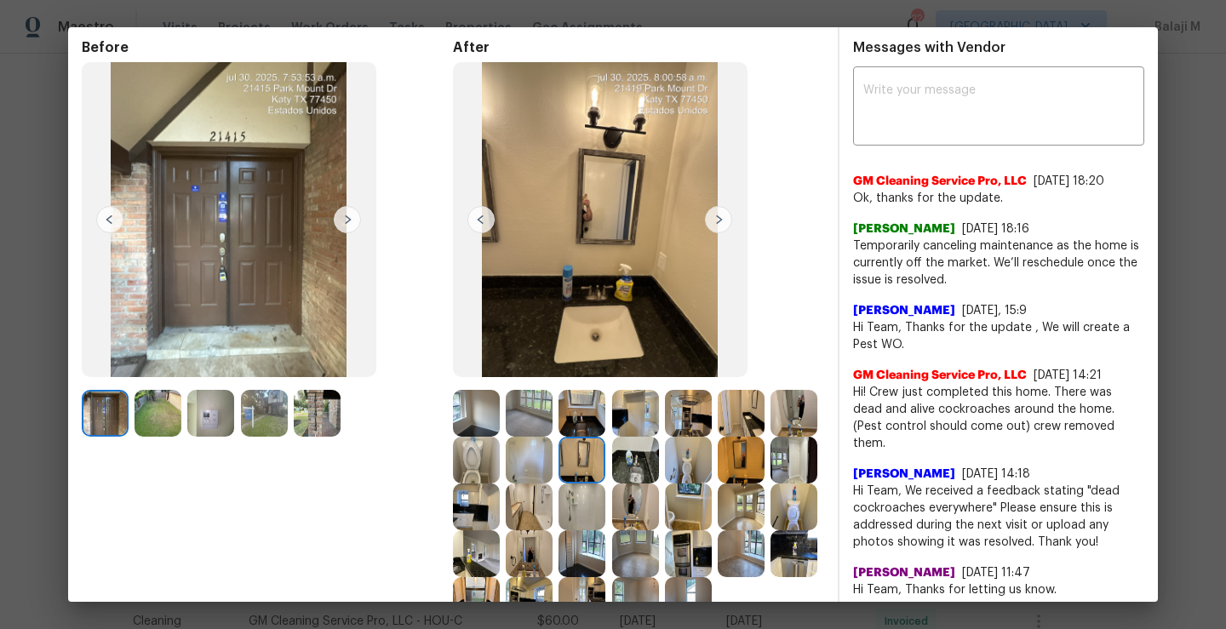
click at [553, 490] on img at bounding box center [529, 507] width 47 height 47
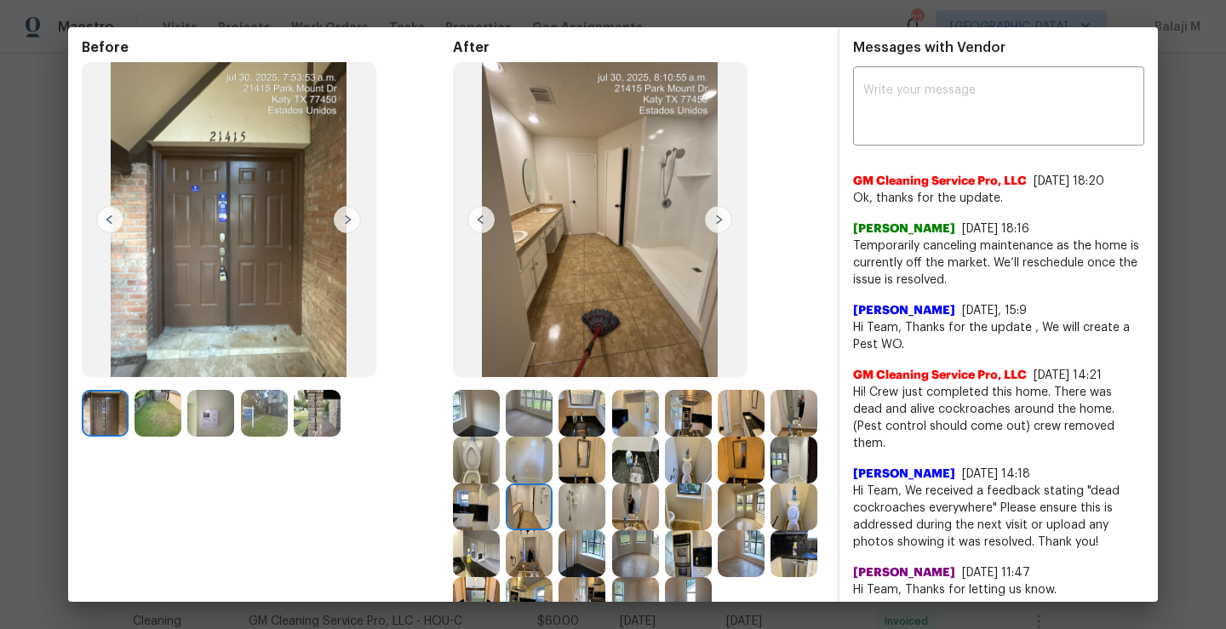
click at [559, 511] on div at bounding box center [532, 507] width 53 height 47
click at [606, 518] on img at bounding box center [582, 507] width 47 height 47
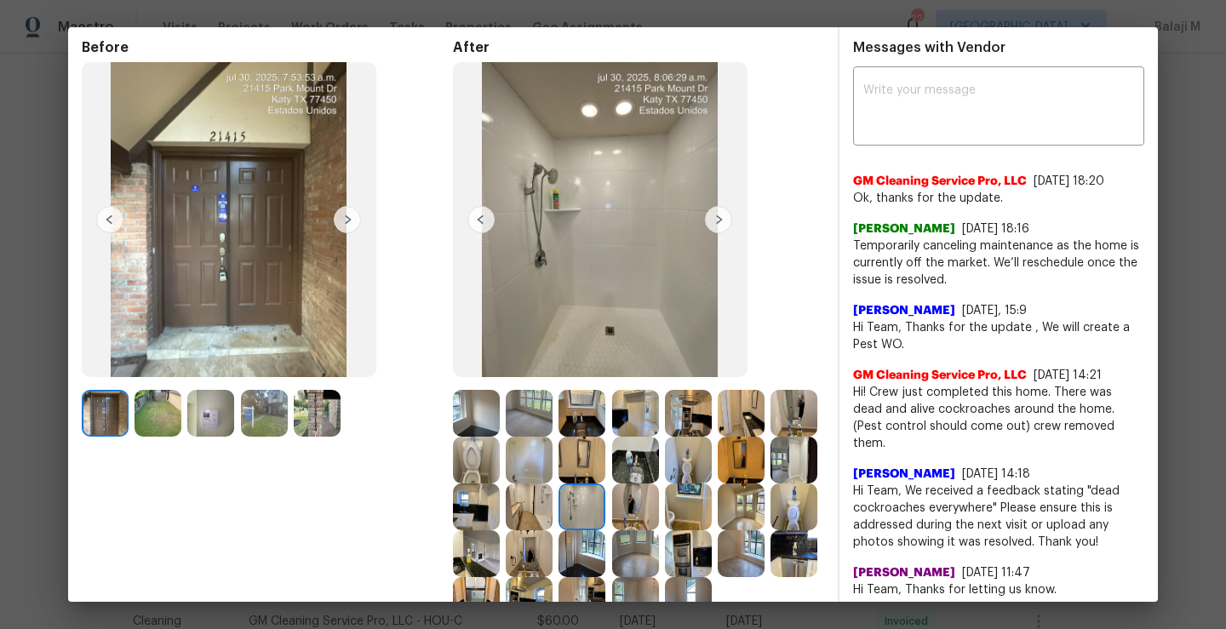
click at [659, 518] on img at bounding box center [635, 507] width 47 height 47
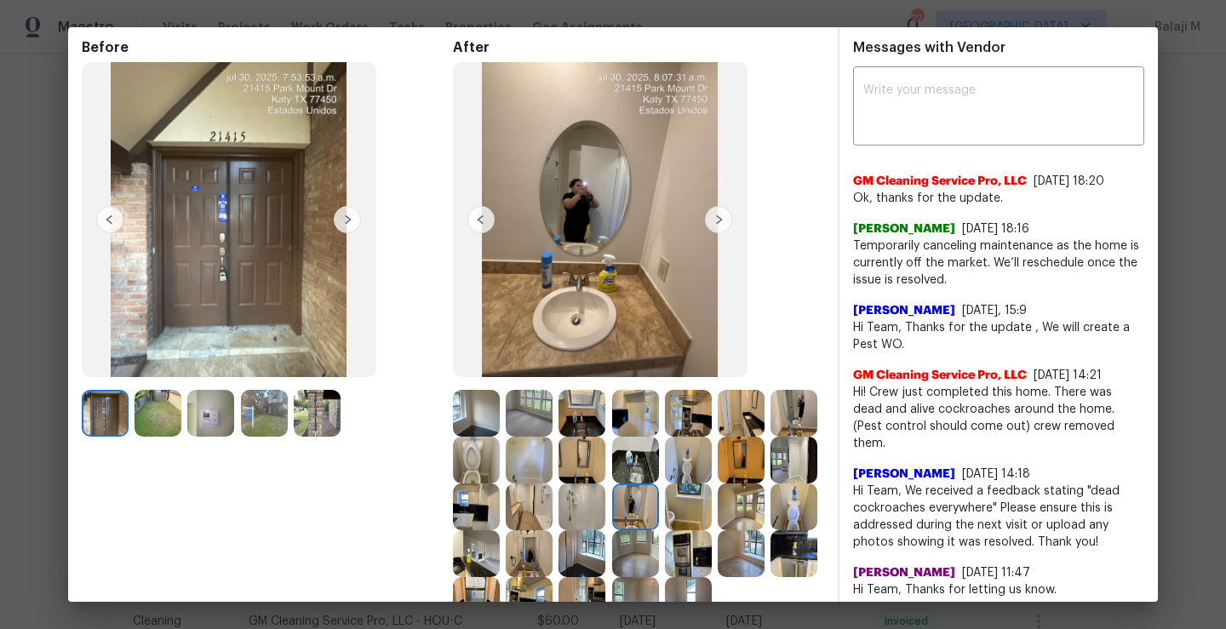
click at [606, 550] on img at bounding box center [582, 554] width 47 height 47
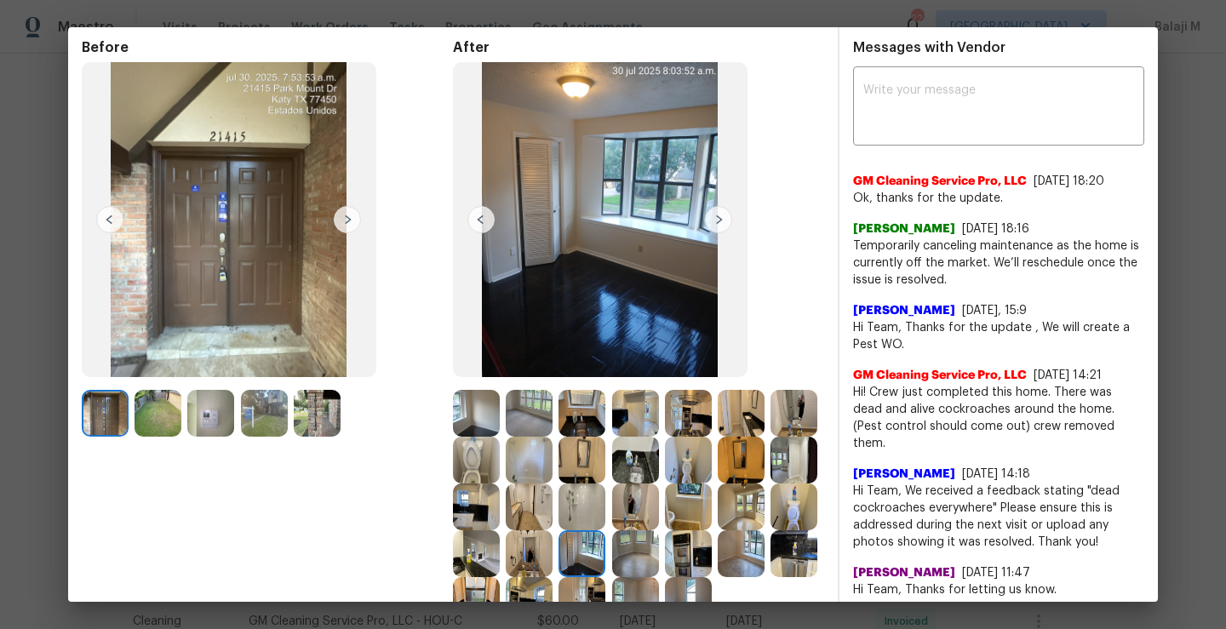
click at [553, 568] on img at bounding box center [529, 554] width 47 height 47
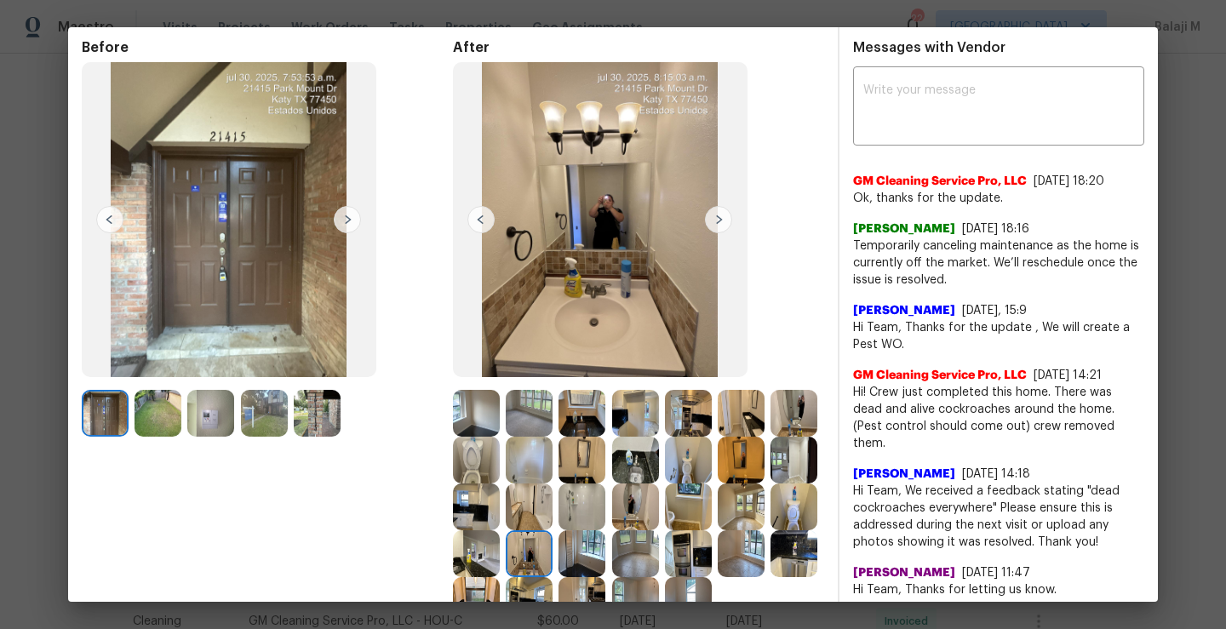
click at [500, 567] on img at bounding box center [476, 554] width 47 height 47
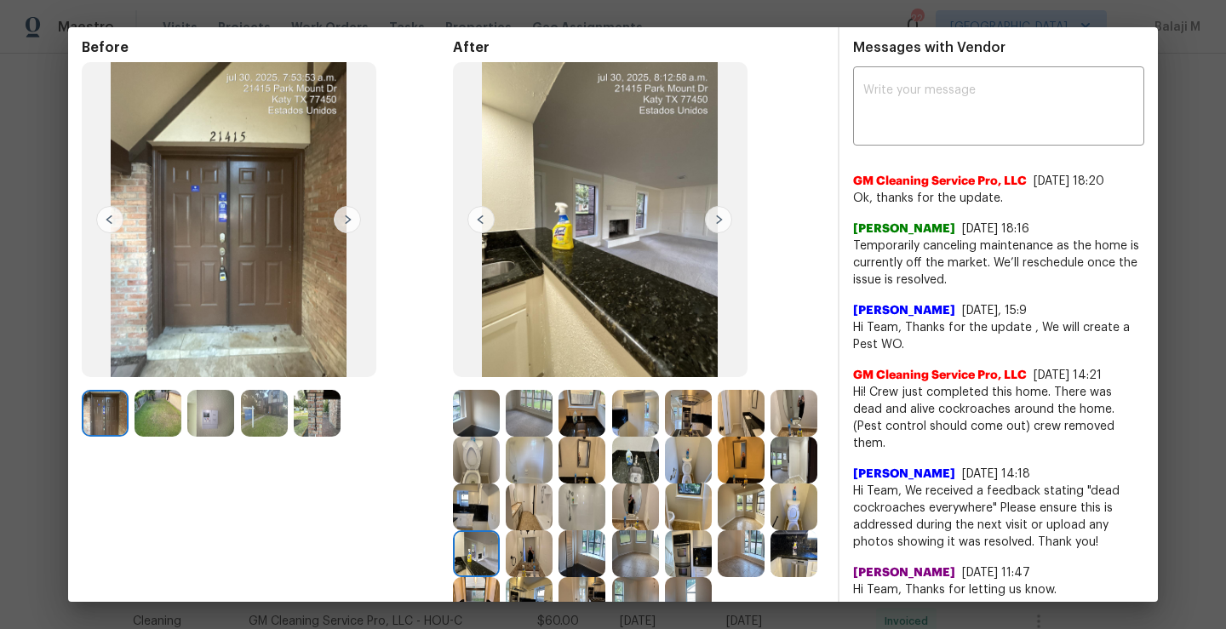
click at [771, 531] on img at bounding box center [794, 507] width 47 height 47
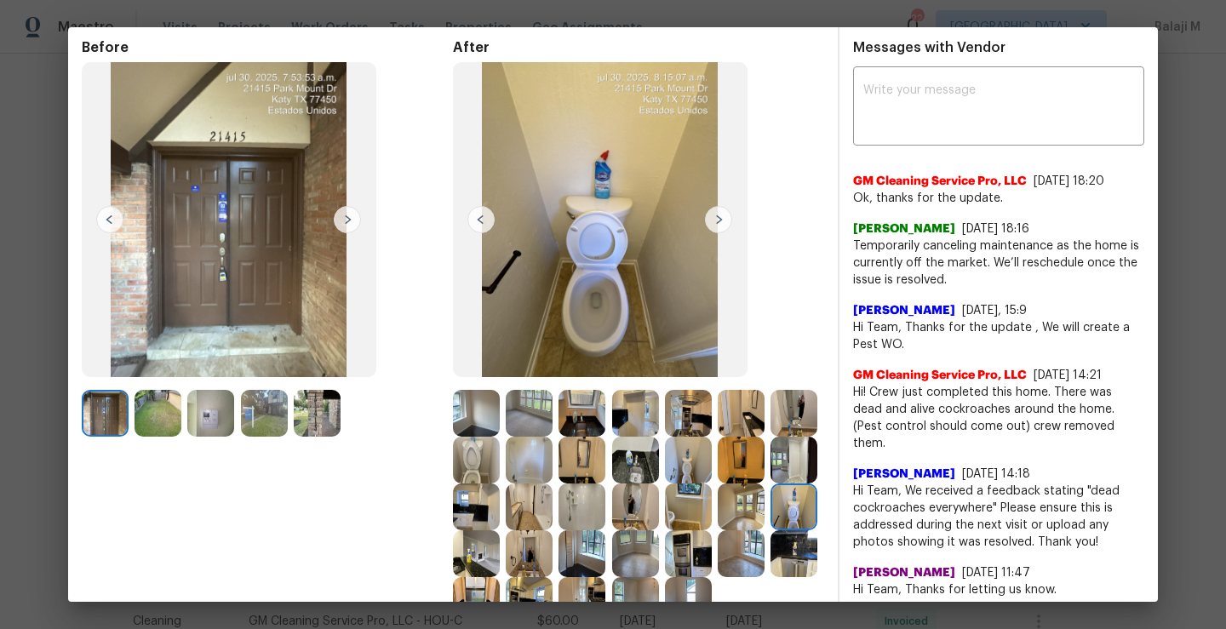
scroll to position [229, 0]
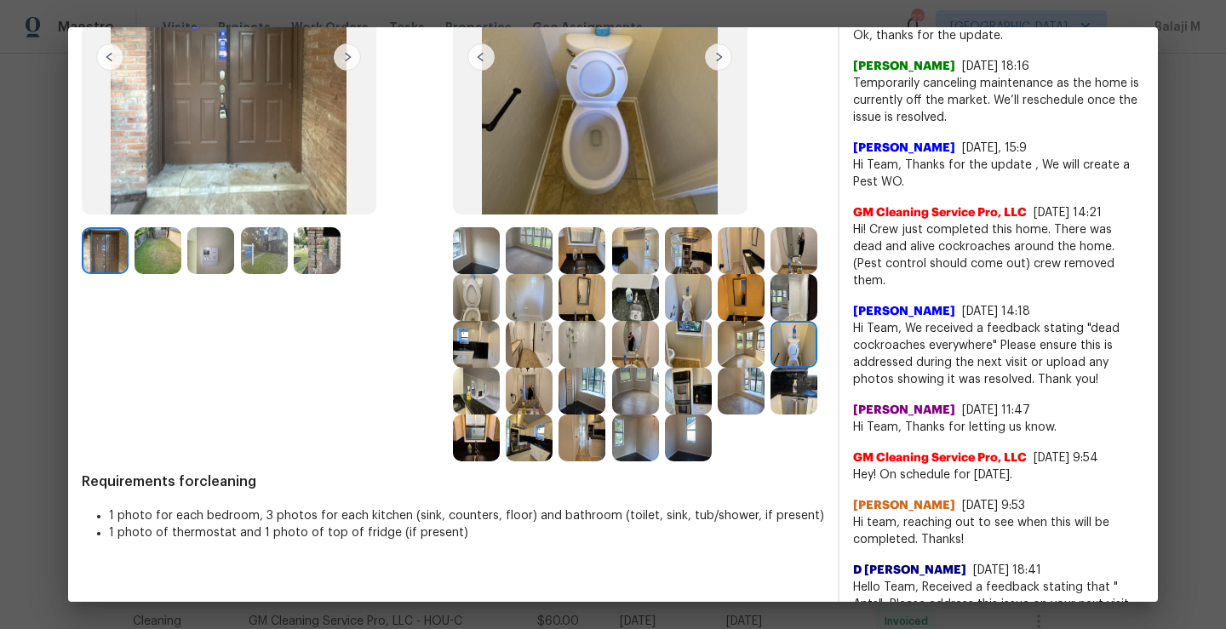
click at [665, 462] on img at bounding box center [688, 438] width 47 height 47
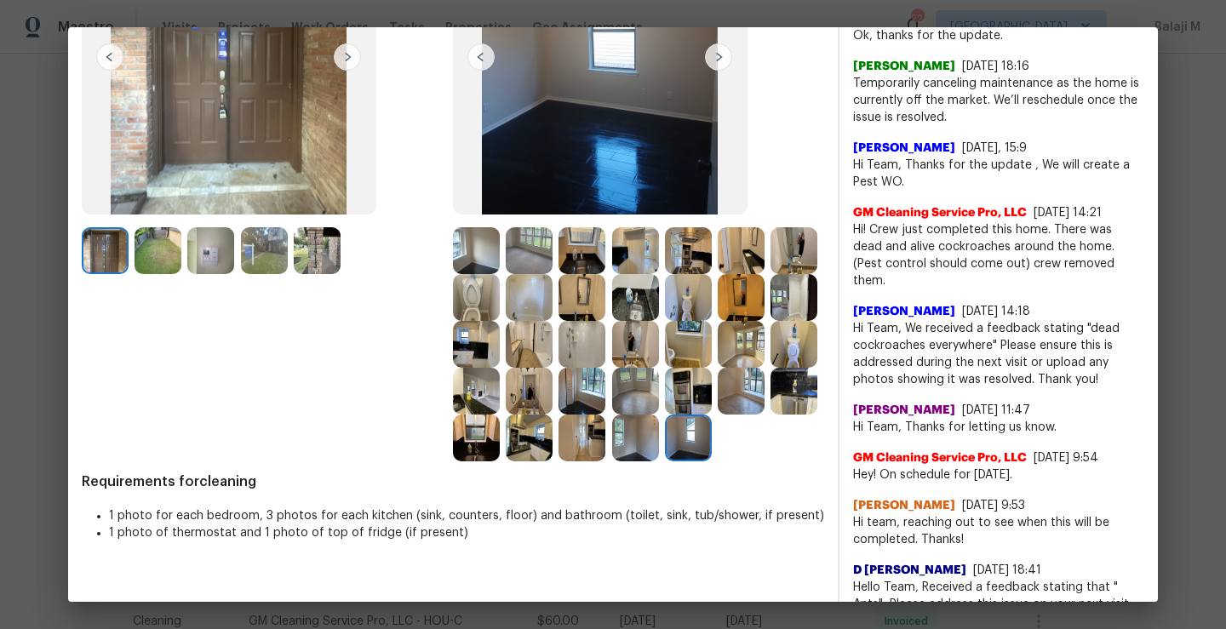
click at [612, 462] on img at bounding box center [635, 438] width 47 height 47
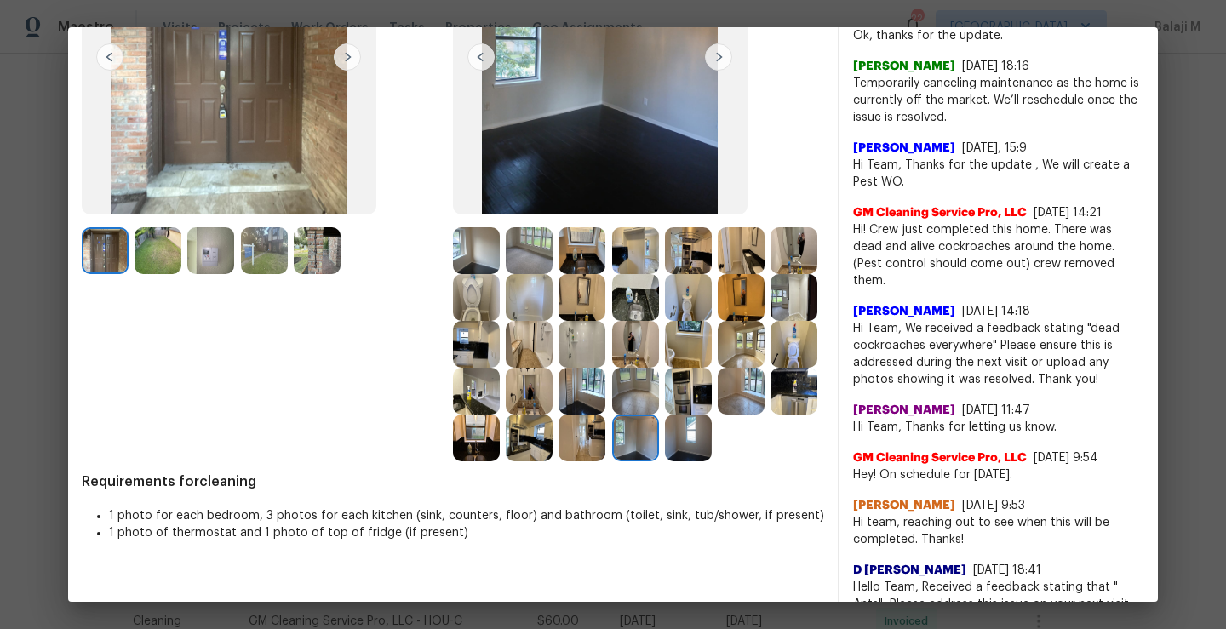
click at [559, 462] on img at bounding box center [582, 438] width 47 height 47
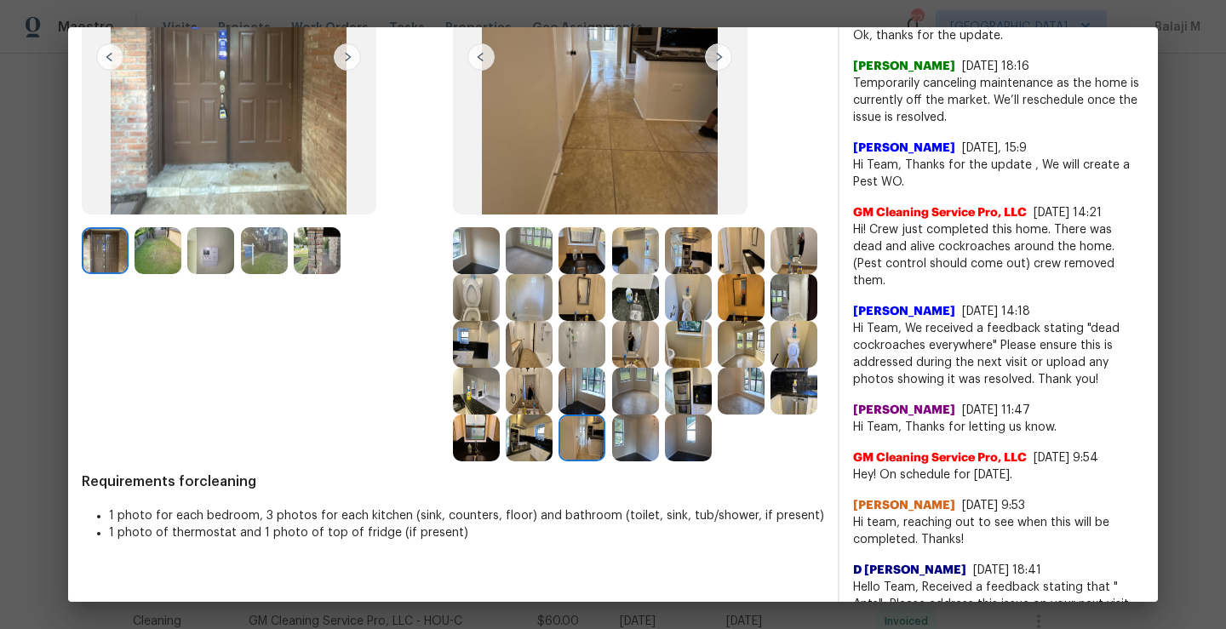
click at [612, 415] on img at bounding box center [635, 391] width 47 height 47
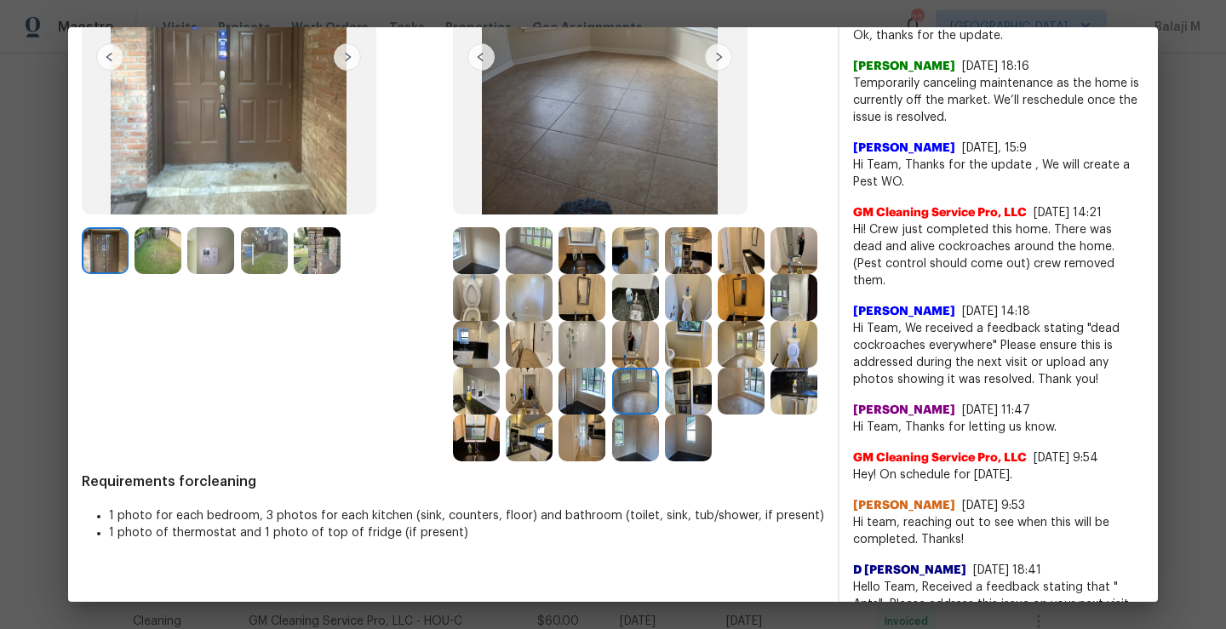
click at [665, 415] on img at bounding box center [688, 391] width 47 height 47
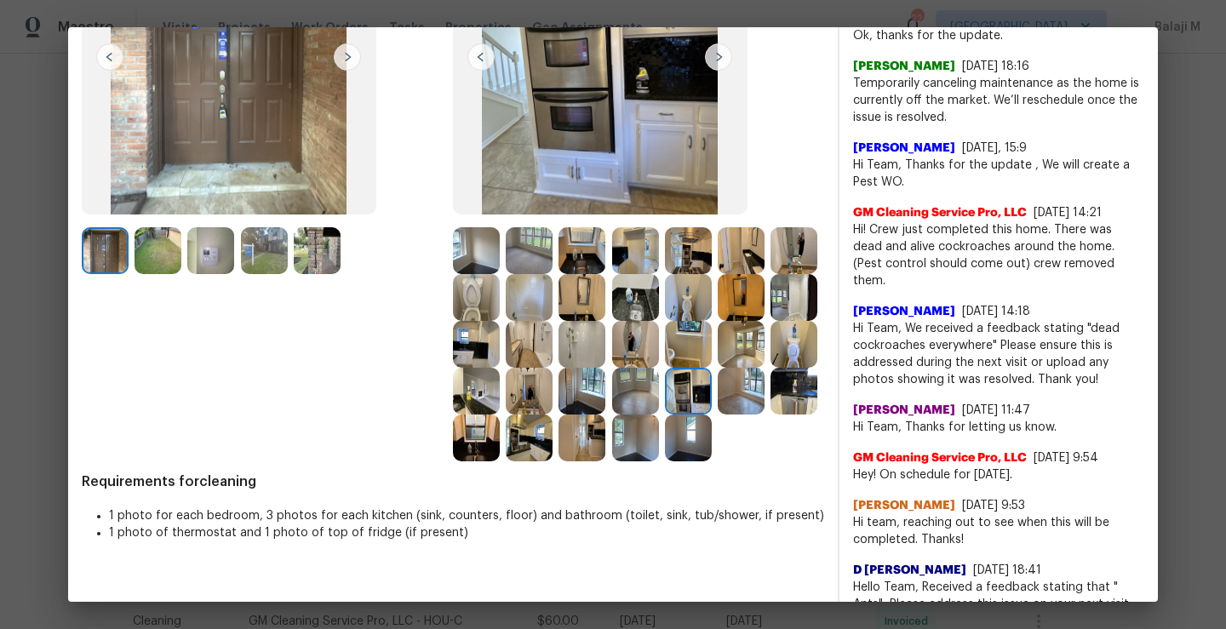
click at [718, 415] on img at bounding box center [741, 391] width 47 height 47
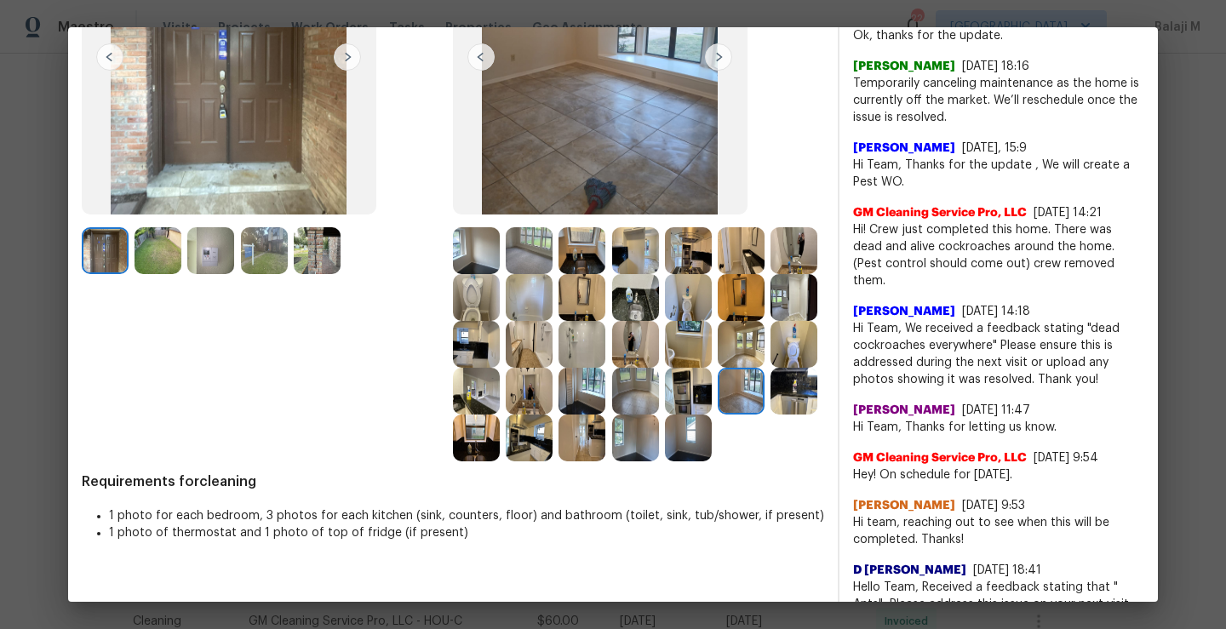
click at [771, 415] on img at bounding box center [794, 391] width 47 height 47
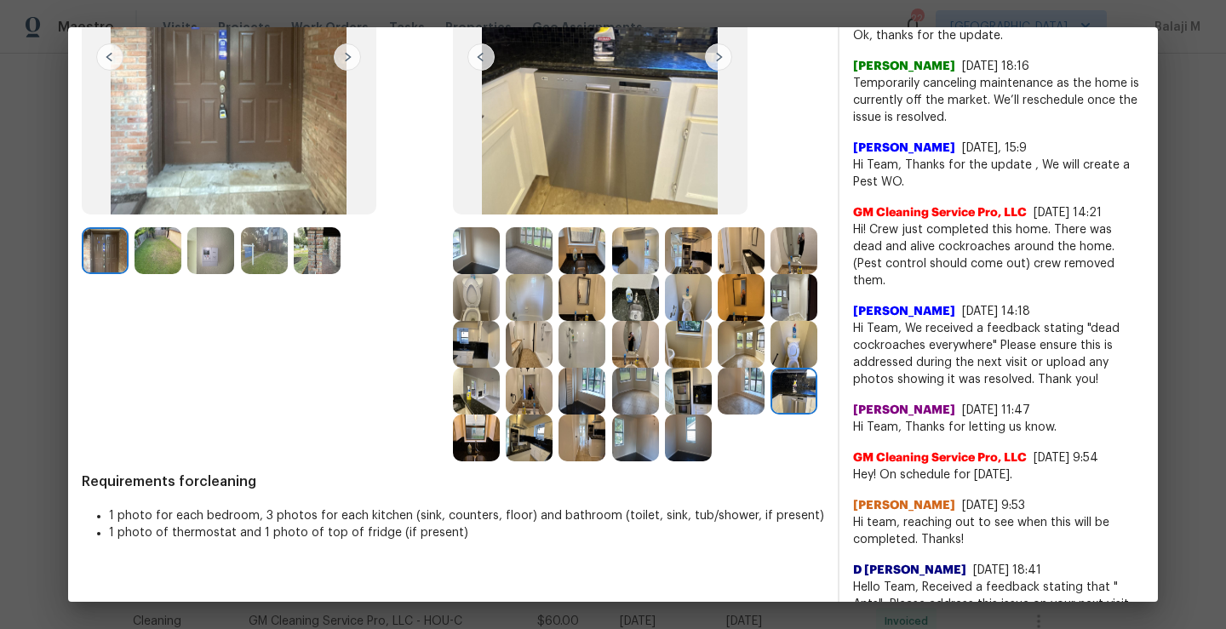
click at [500, 451] on img at bounding box center [476, 438] width 47 height 47
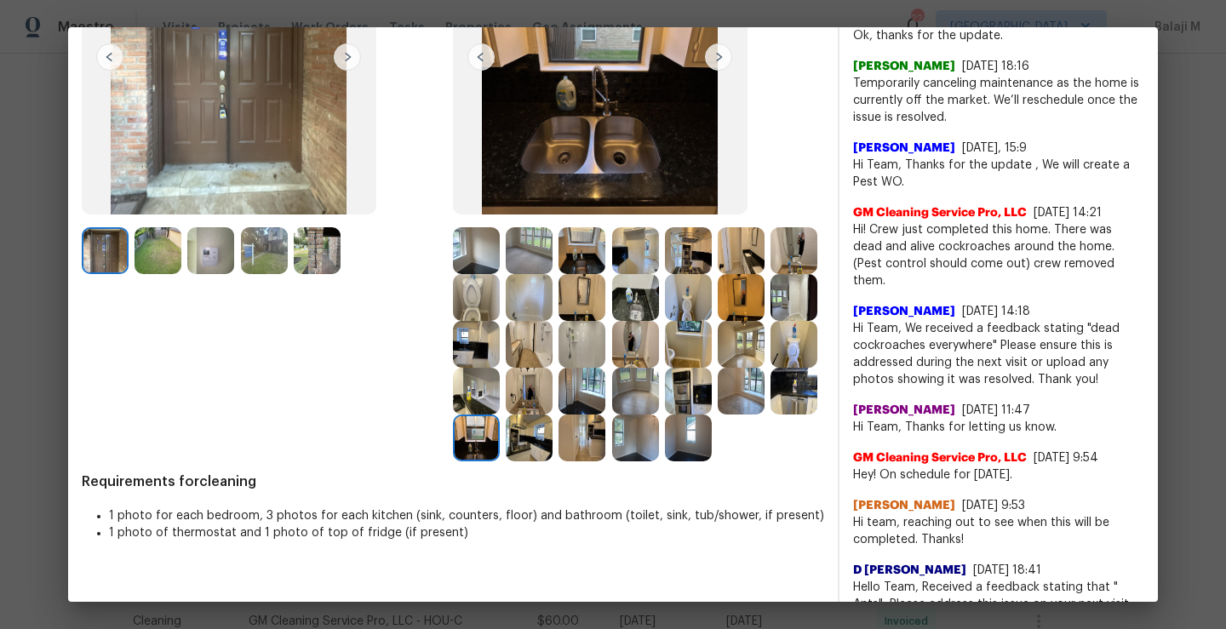
click at [553, 454] on img at bounding box center [529, 438] width 47 height 47
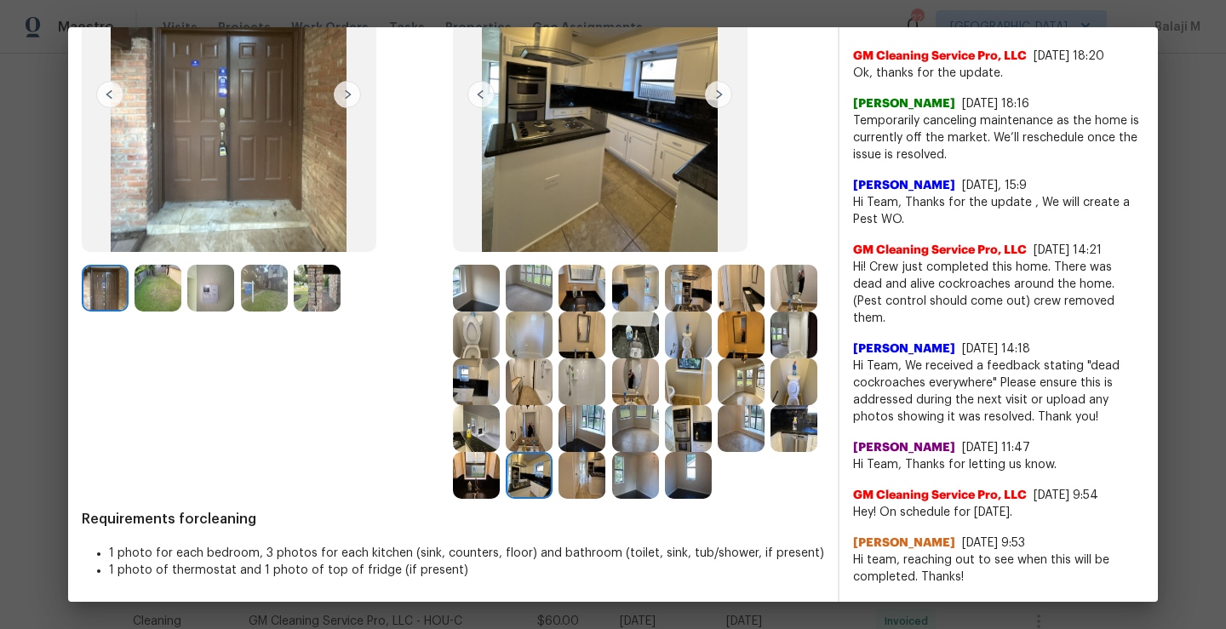
scroll to position [180, 0]
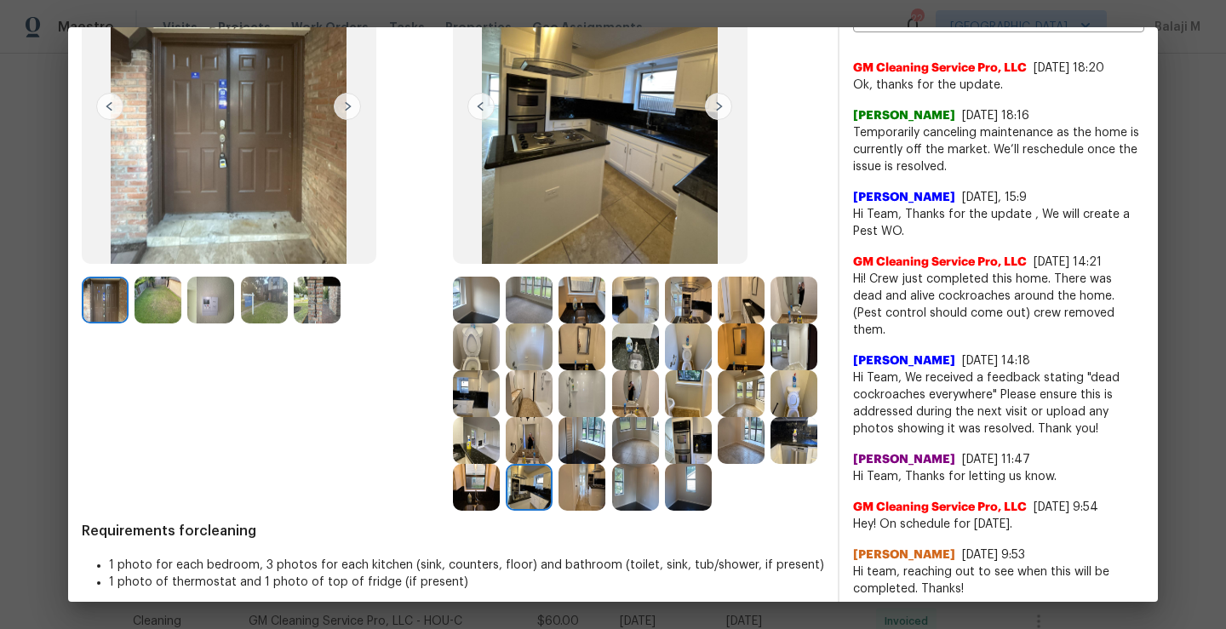
click at [606, 433] on img at bounding box center [582, 440] width 47 height 47
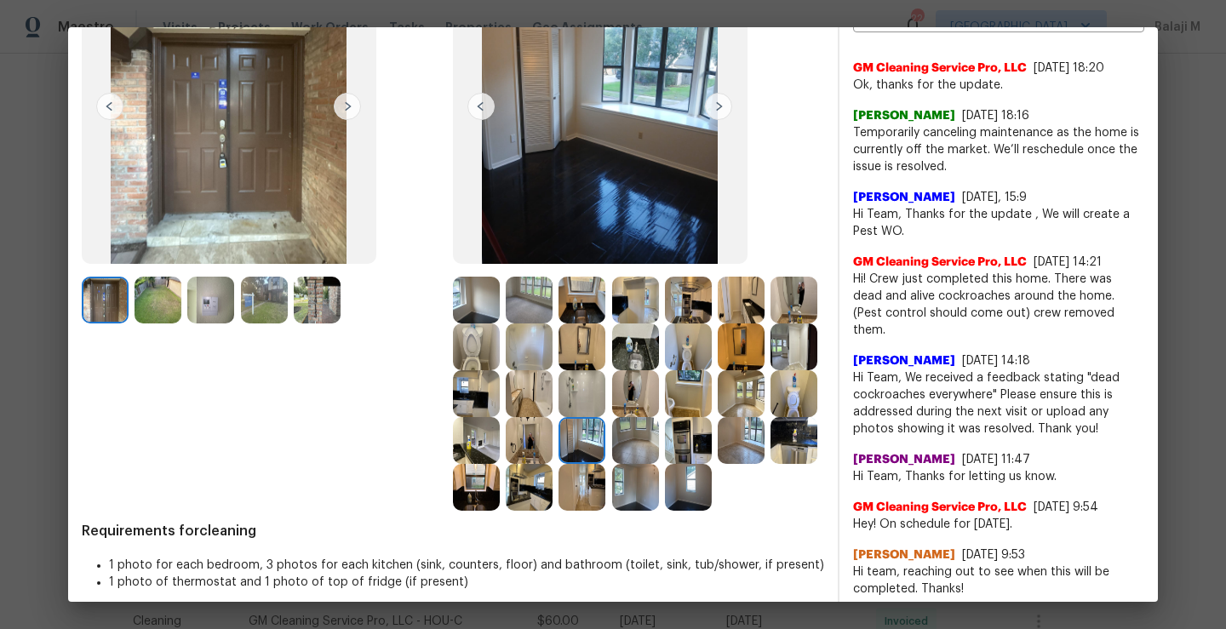
click at [553, 439] on img at bounding box center [529, 440] width 47 height 47
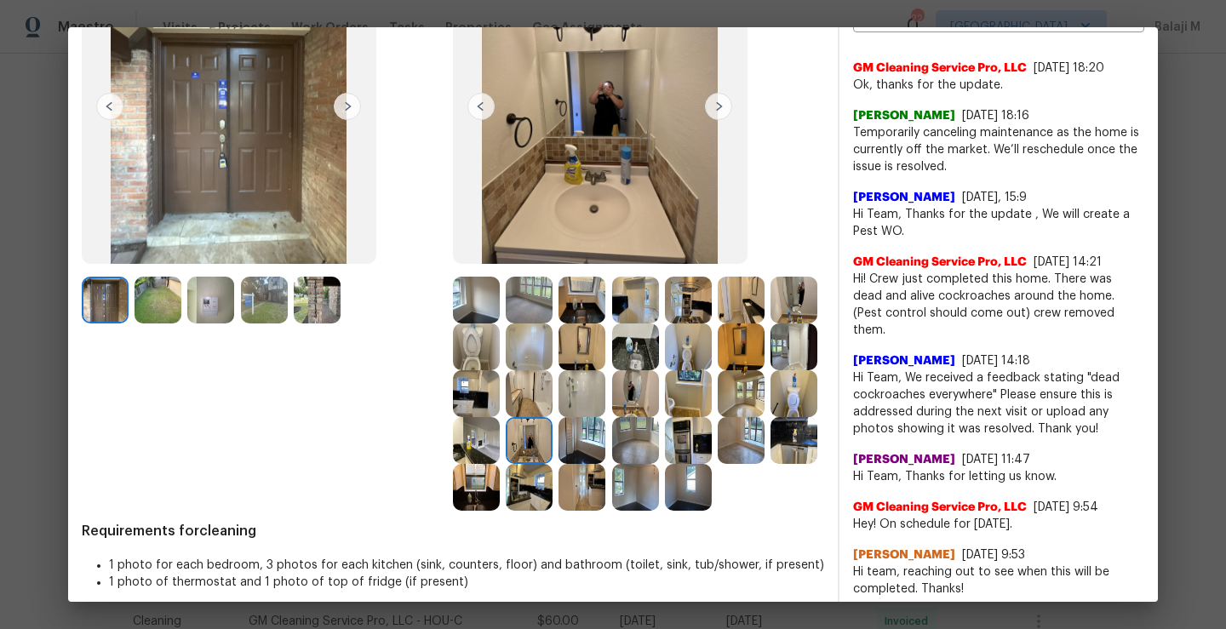
click at [500, 445] on img at bounding box center [476, 440] width 47 height 47
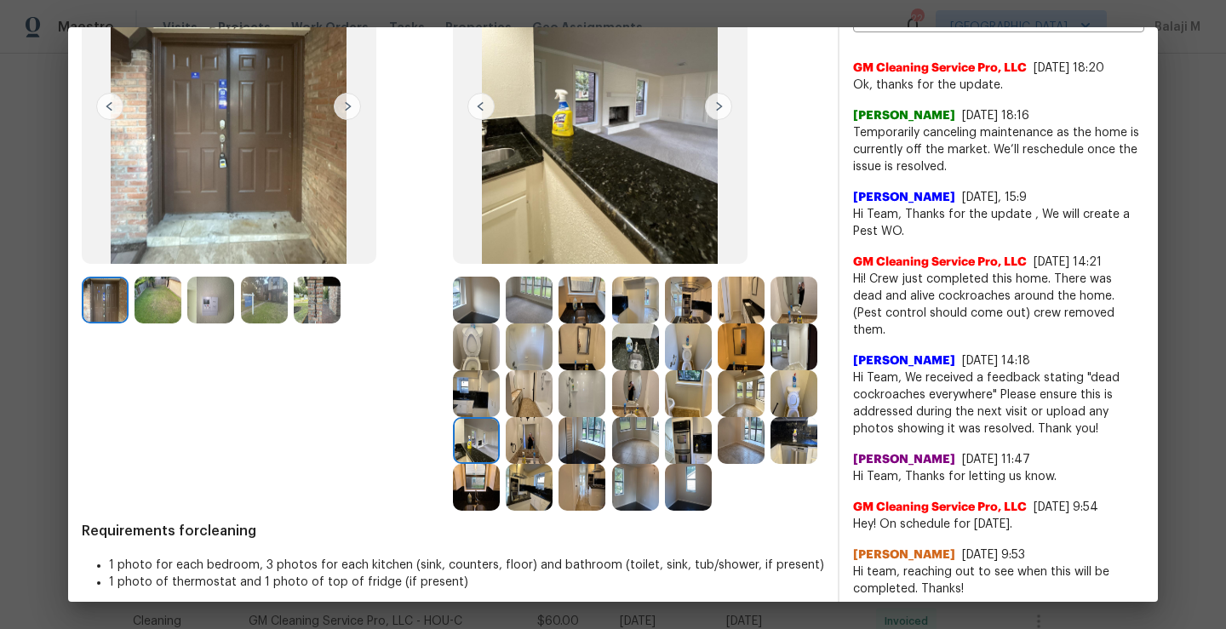
click at [771, 417] on img at bounding box center [794, 393] width 47 height 47
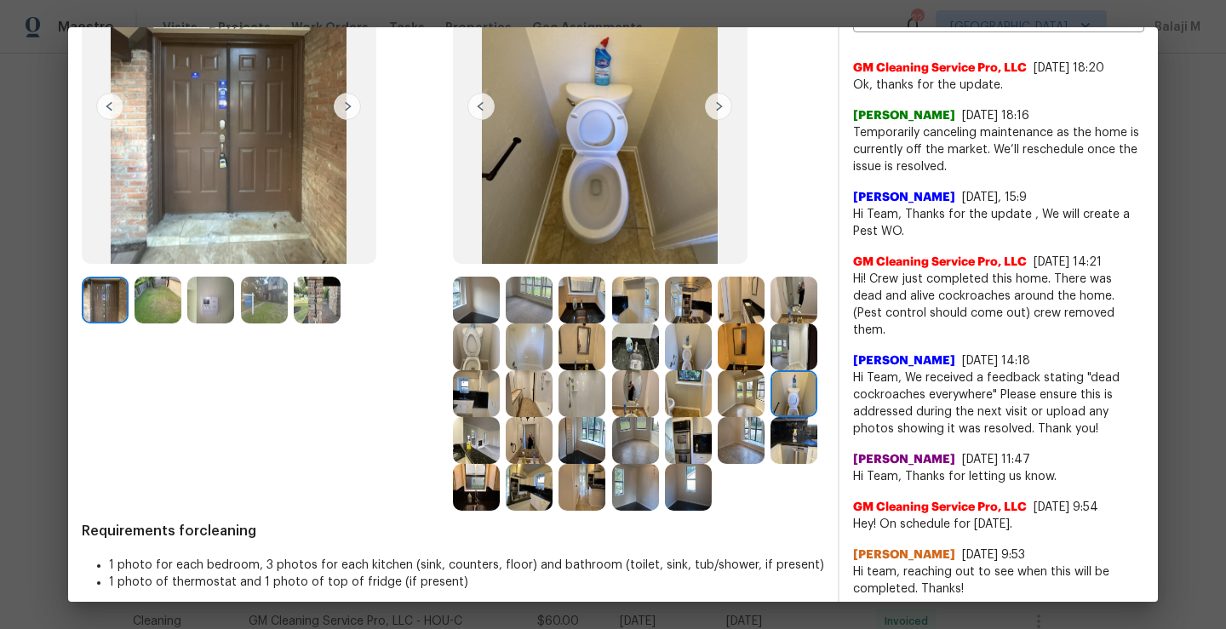
scroll to position [159, 0]
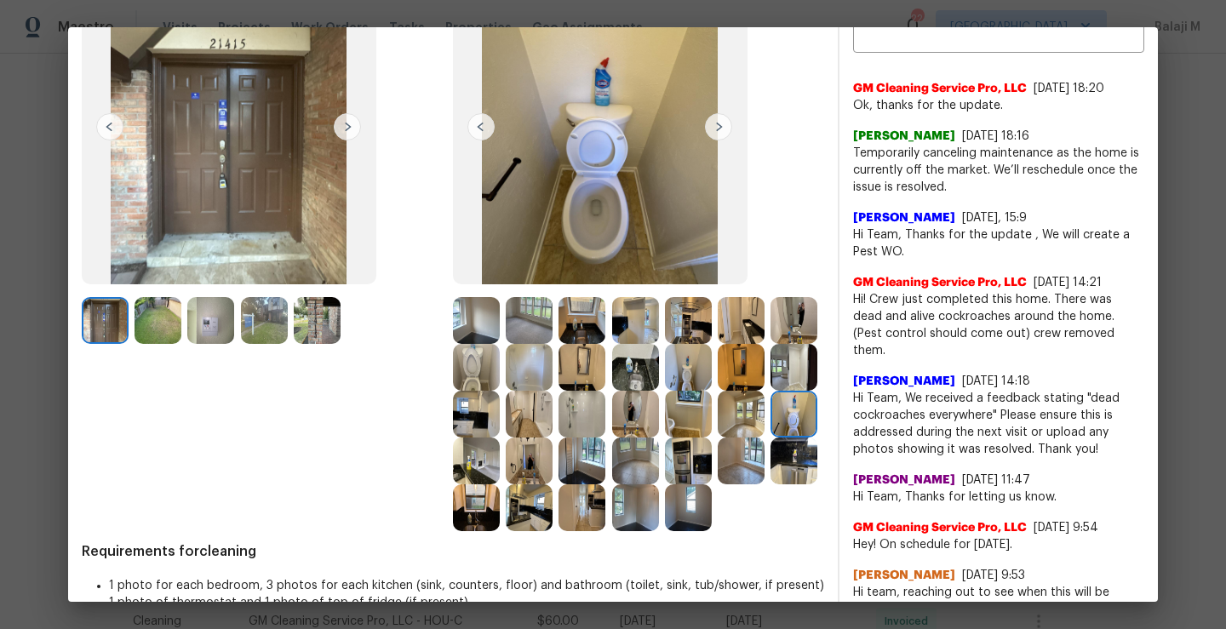
click at [718, 438] on img at bounding box center [741, 414] width 47 height 47
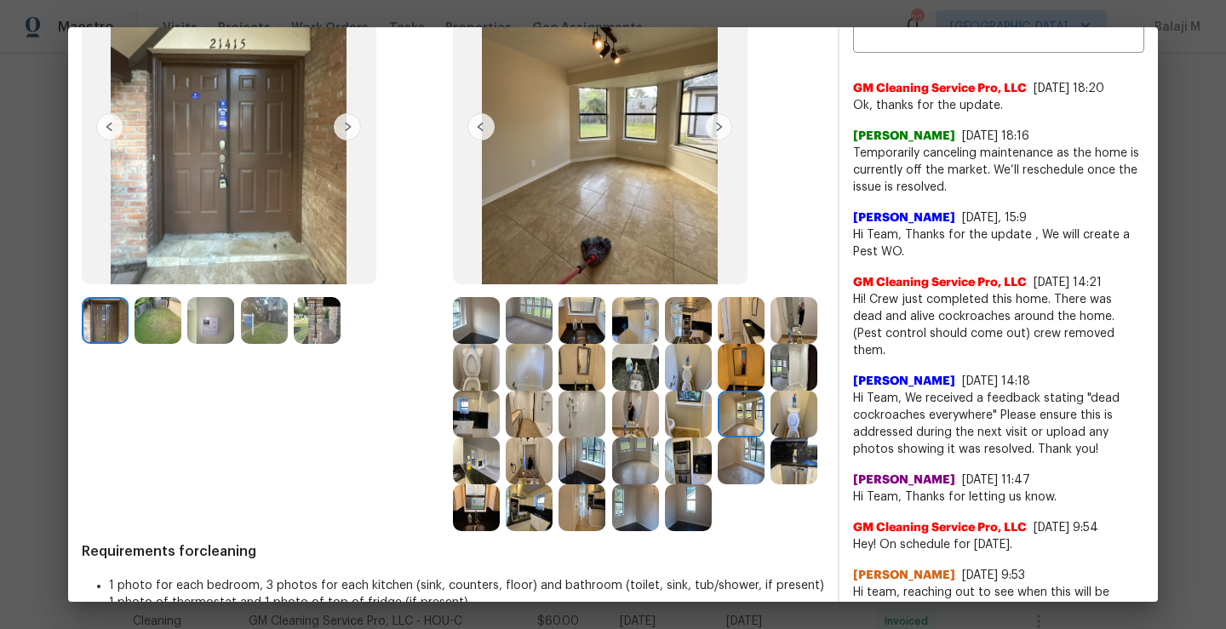
click at [665, 438] on img at bounding box center [688, 414] width 47 height 47
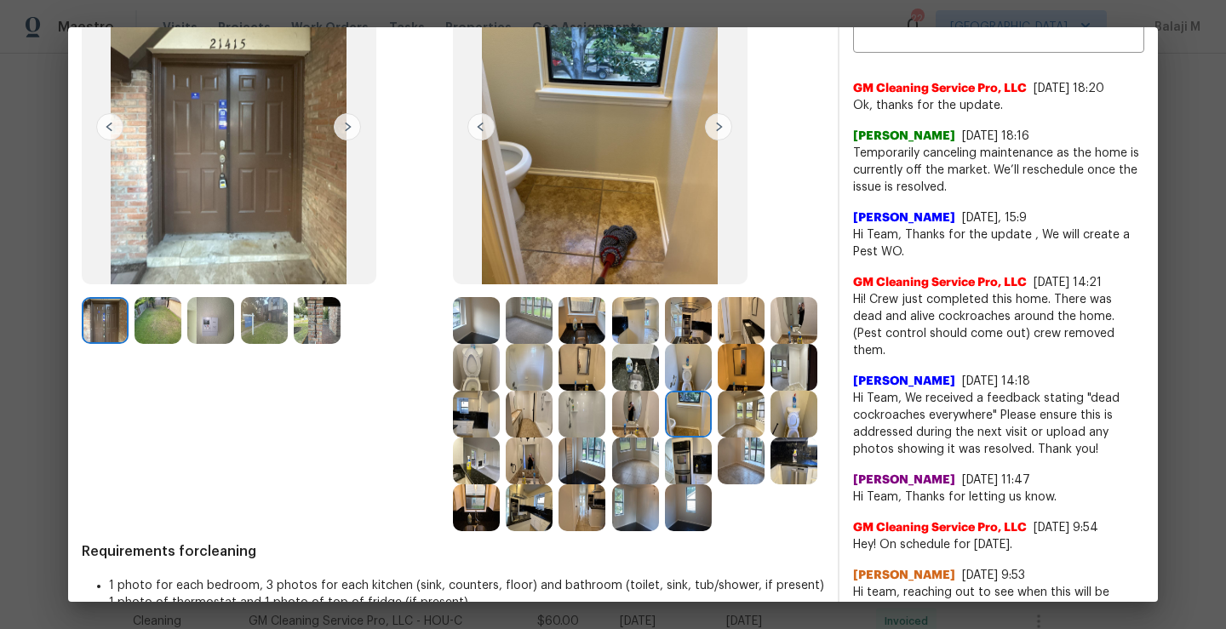
click at [718, 391] on img at bounding box center [741, 367] width 47 height 47
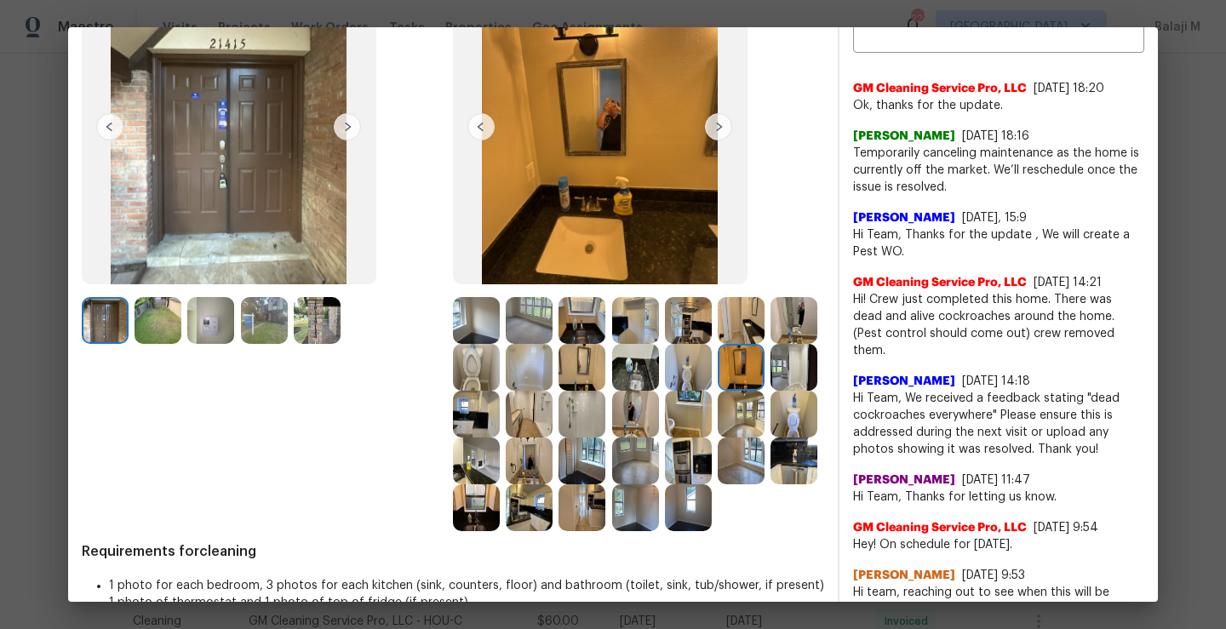
click at [771, 391] on img at bounding box center [794, 367] width 47 height 47
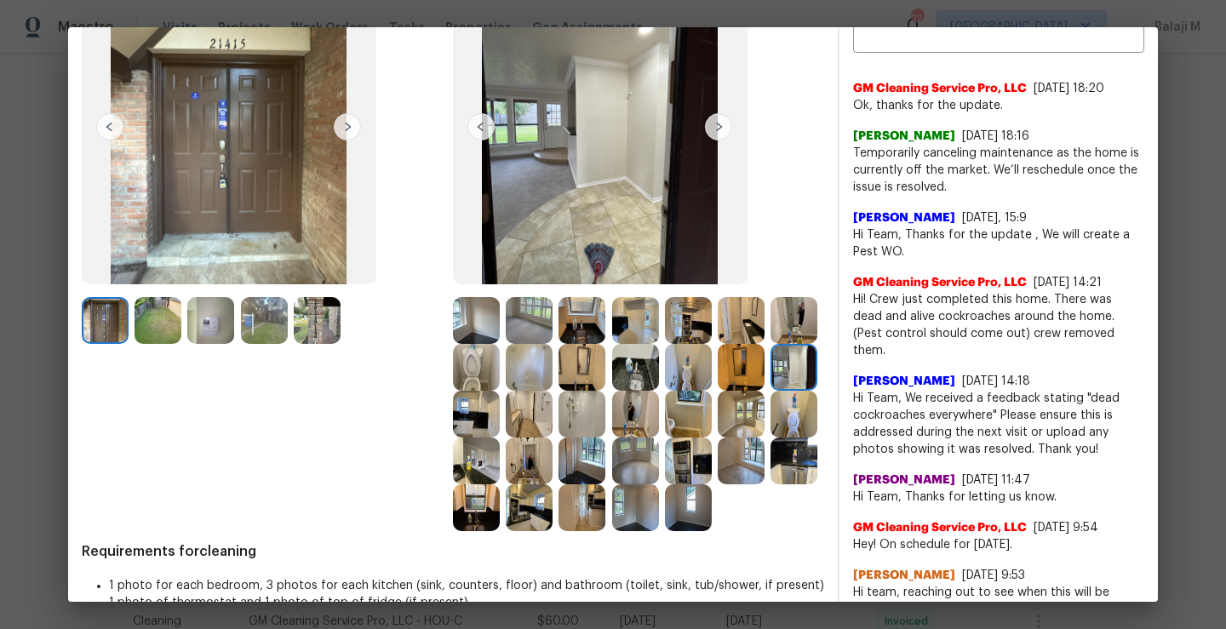
click at [500, 422] on img at bounding box center [476, 414] width 47 height 47
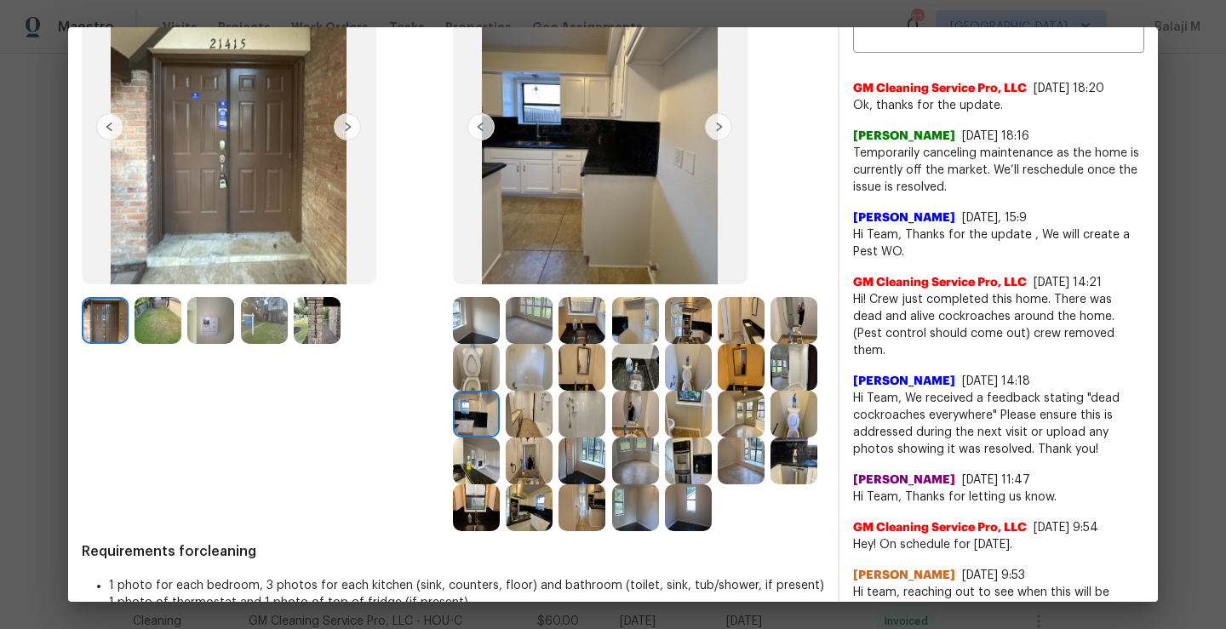
click at [553, 423] on img at bounding box center [529, 414] width 47 height 47
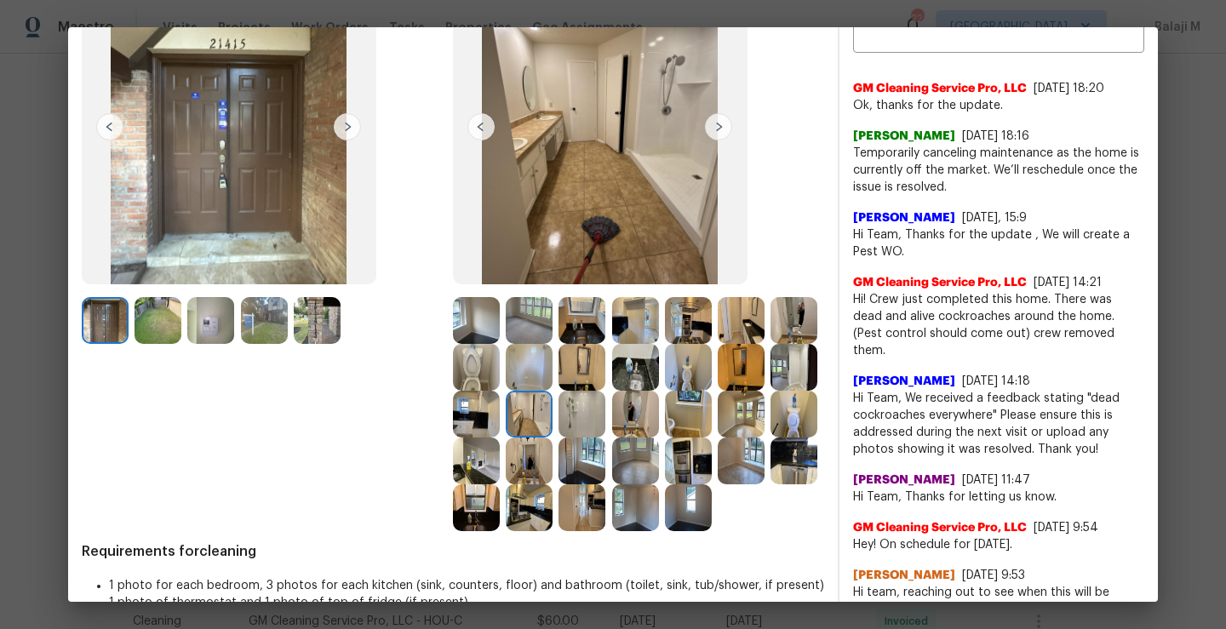
click at [606, 423] on img at bounding box center [582, 414] width 47 height 47
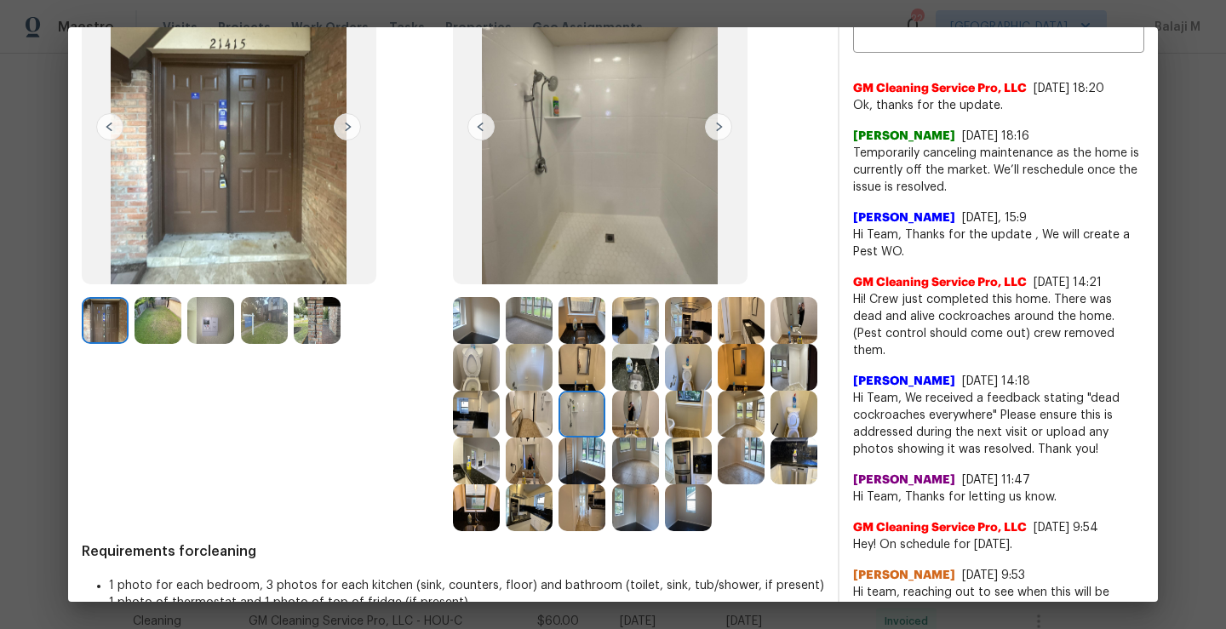
click at [611, 421] on div at bounding box center [585, 414] width 53 height 47
click at [659, 416] on img at bounding box center [635, 414] width 47 height 47
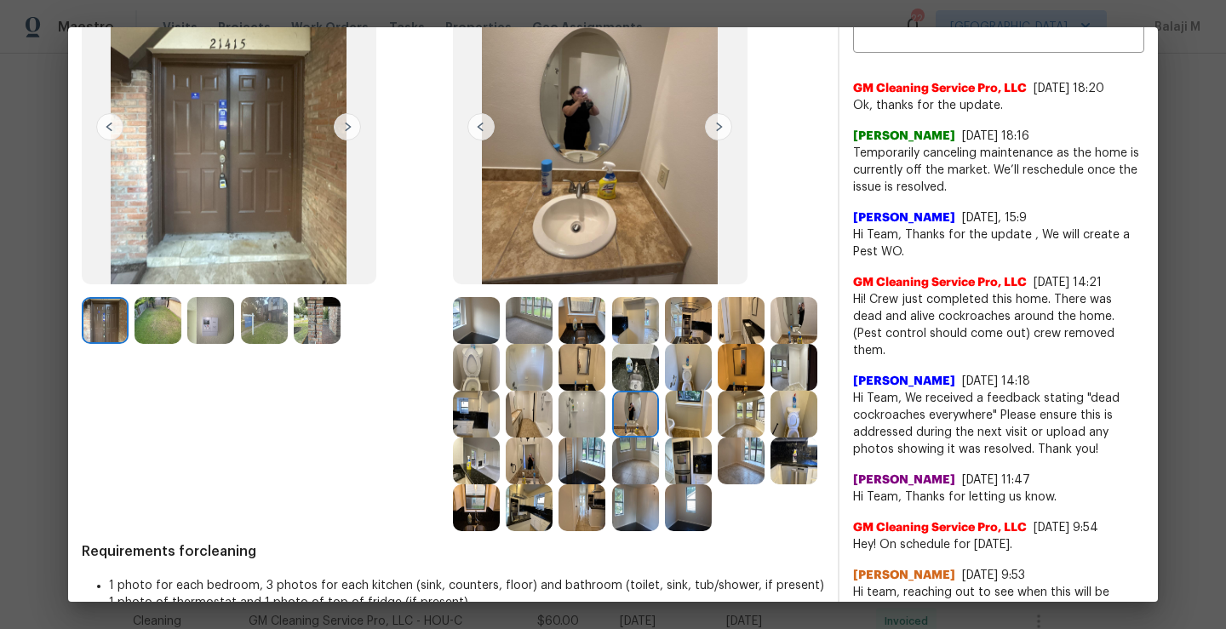
click at [712, 370] on img at bounding box center [688, 367] width 47 height 47
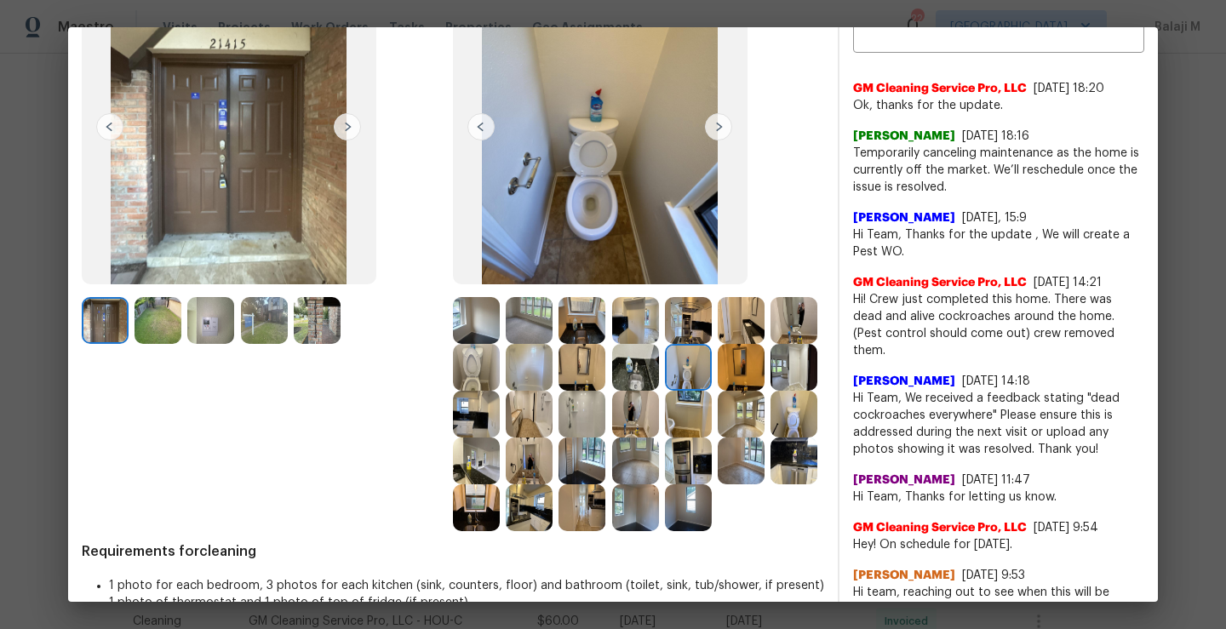
click at [659, 369] on img at bounding box center [635, 367] width 47 height 47
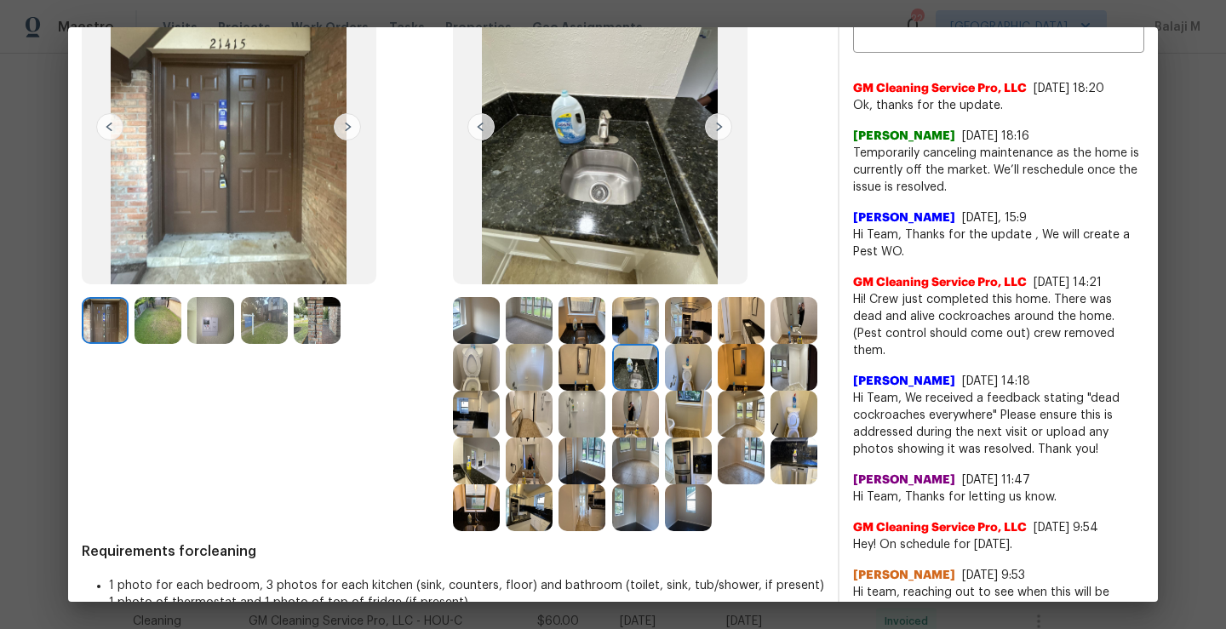
click at [606, 360] on img at bounding box center [582, 367] width 47 height 47
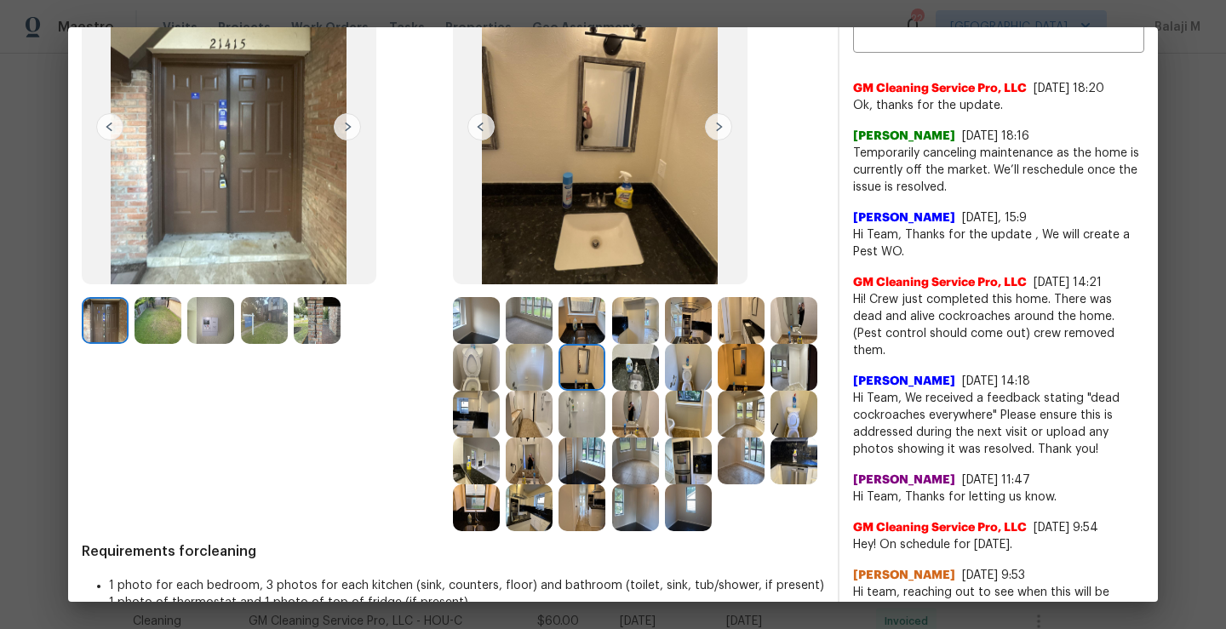
click at [553, 370] on img at bounding box center [529, 367] width 47 height 47
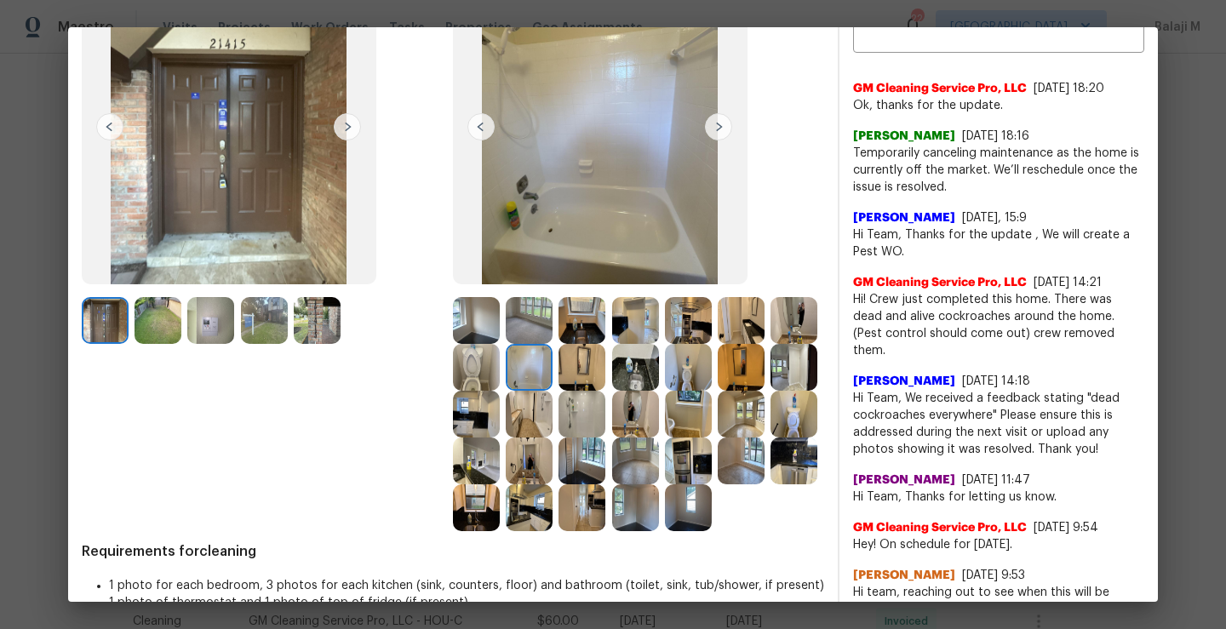
click at [500, 381] on img at bounding box center [476, 367] width 47 height 47
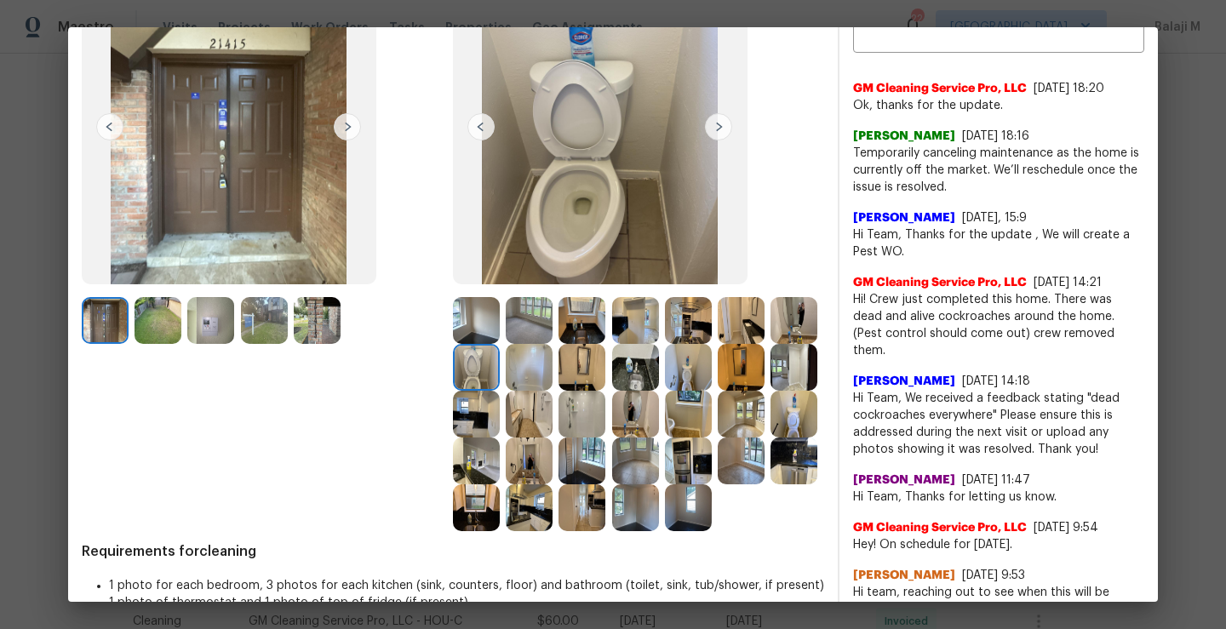
scroll to position [131, 0]
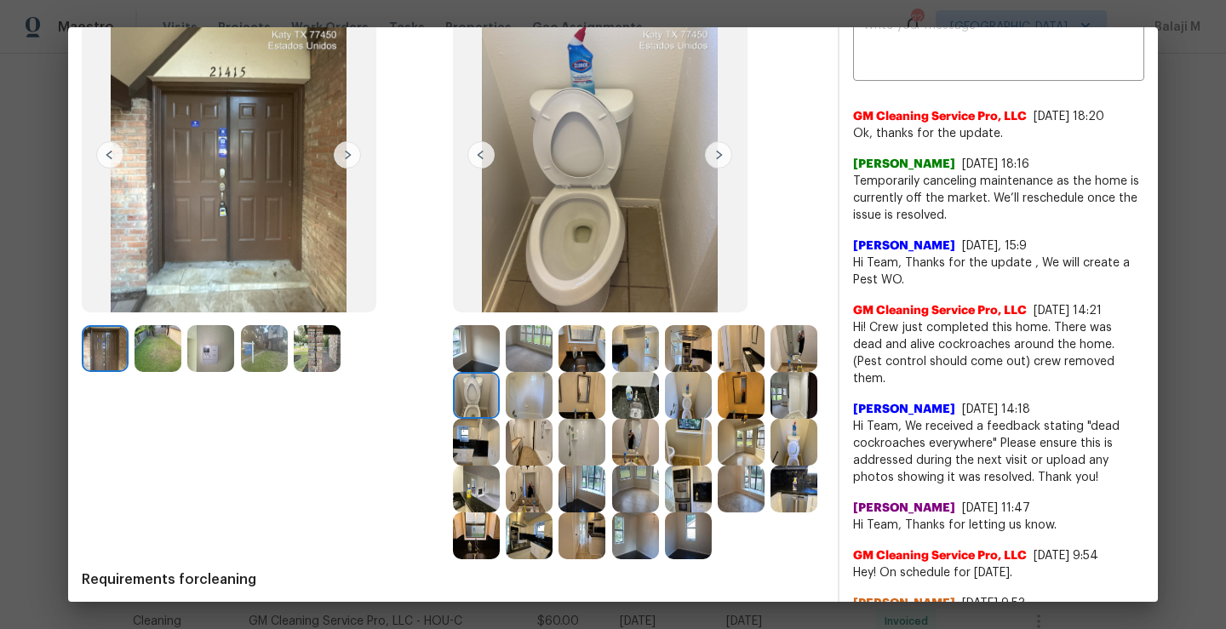
click at [771, 372] on img at bounding box center [794, 348] width 47 height 47
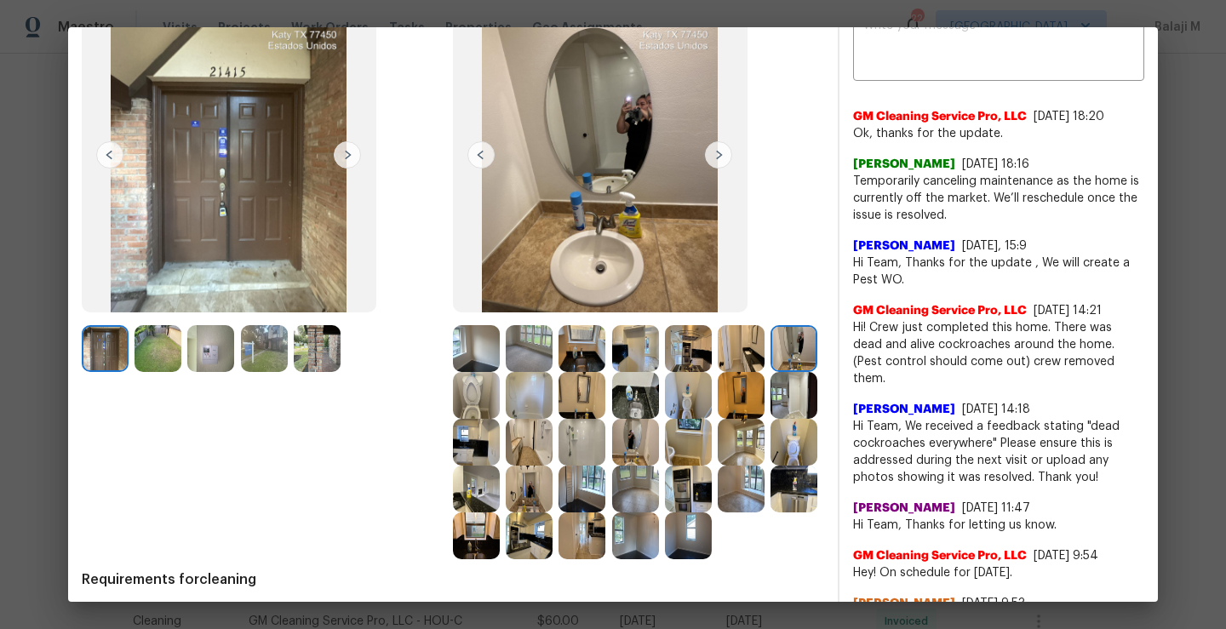
click at [478, 346] on img at bounding box center [476, 348] width 47 height 47
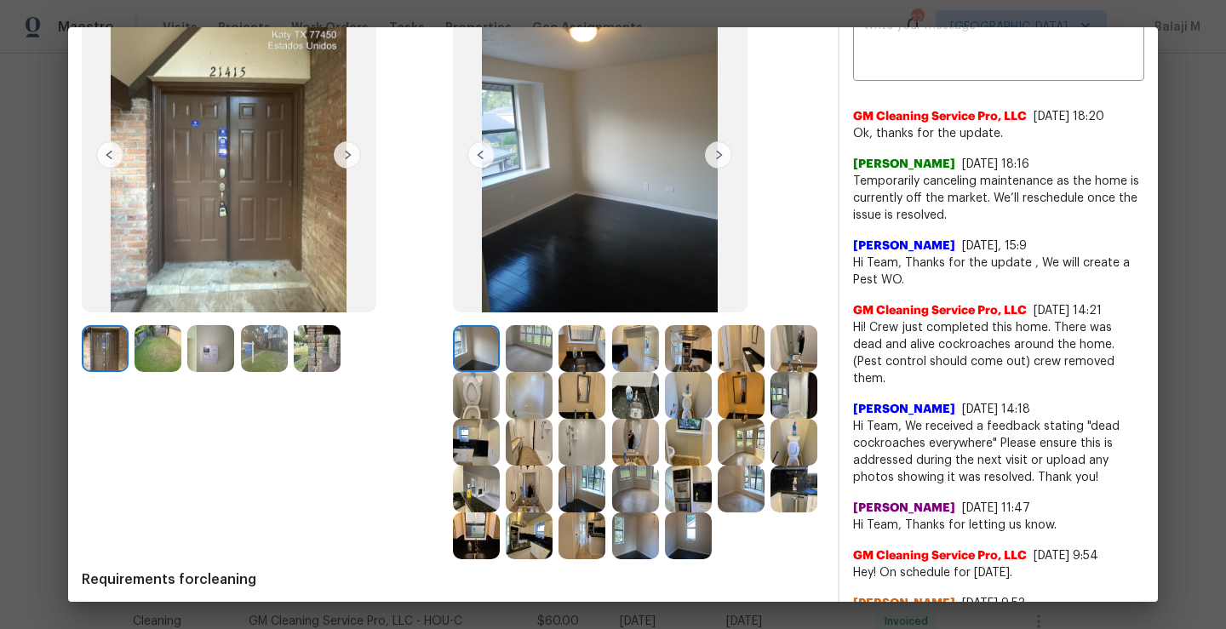
click at [516, 361] on img at bounding box center [529, 348] width 47 height 47
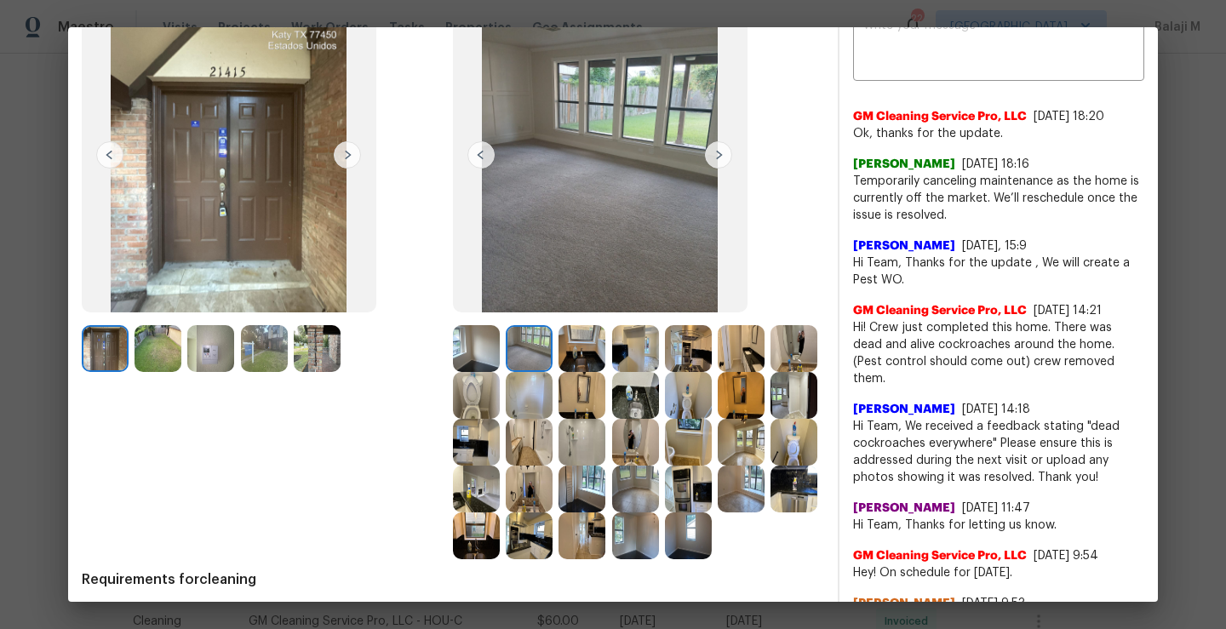
click at [587, 360] on img at bounding box center [582, 348] width 47 height 47
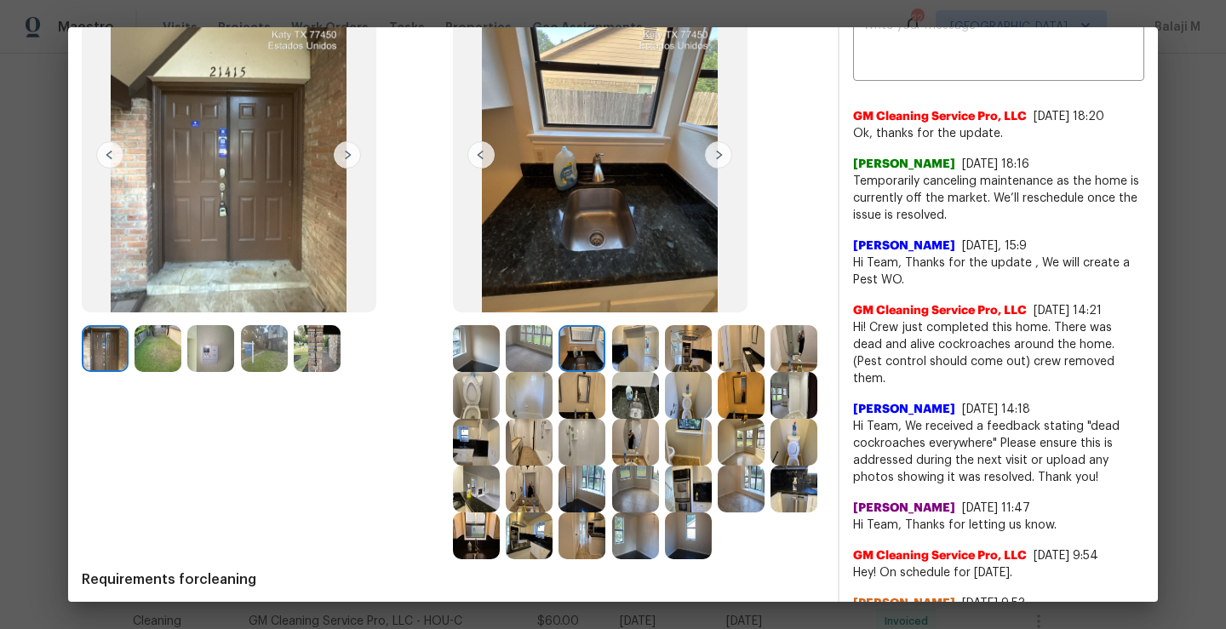
click at [631, 359] on img at bounding box center [635, 348] width 47 height 47
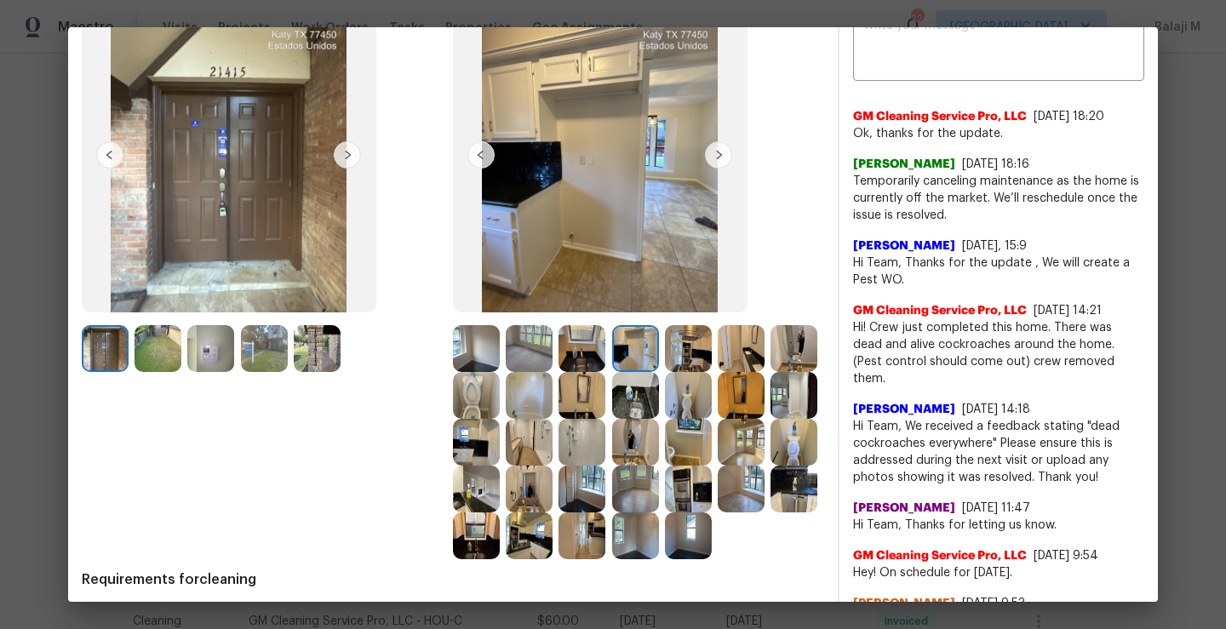
click at [695, 360] on img at bounding box center [688, 348] width 47 height 47
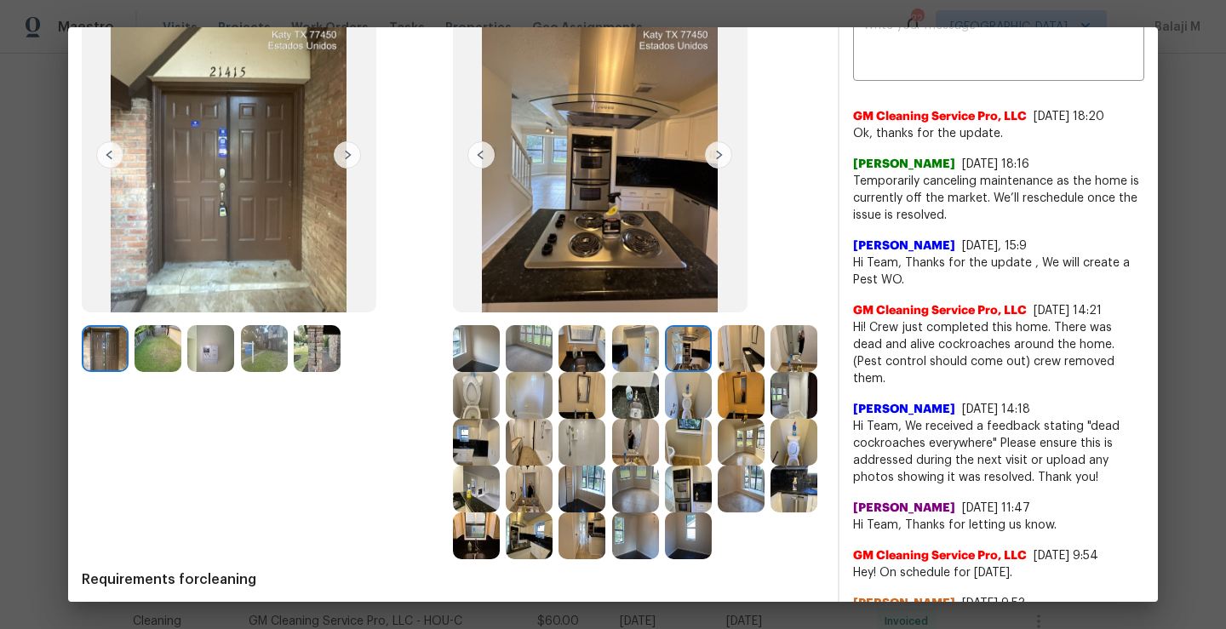
click at [732, 360] on img at bounding box center [741, 348] width 47 height 47
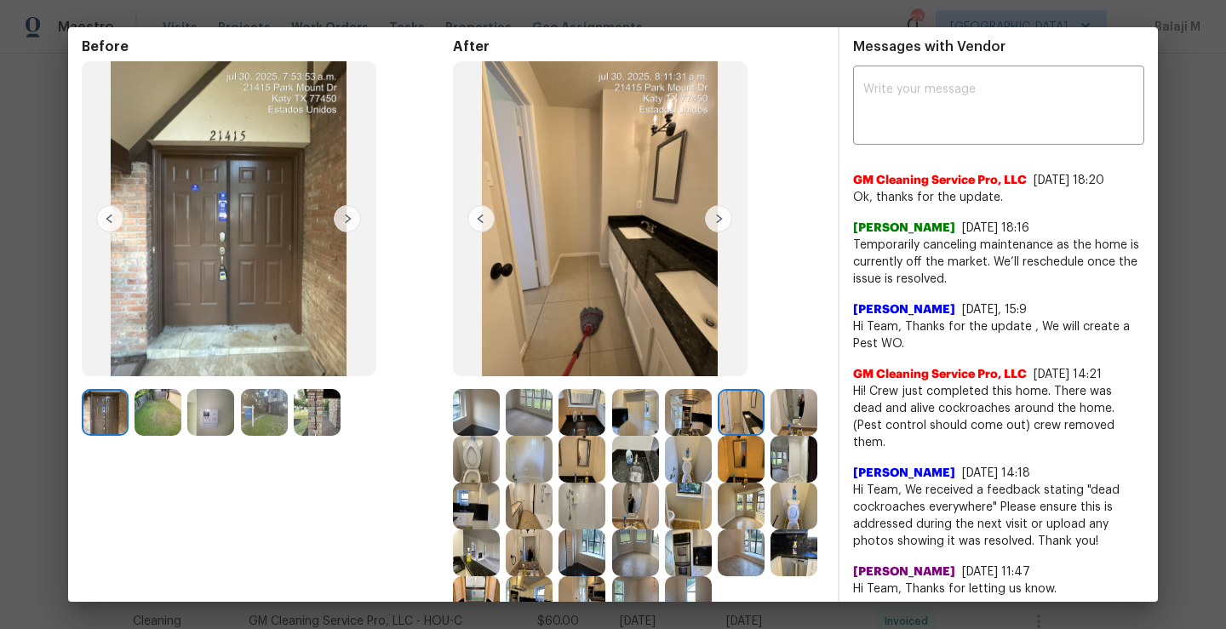
scroll to position [0, 0]
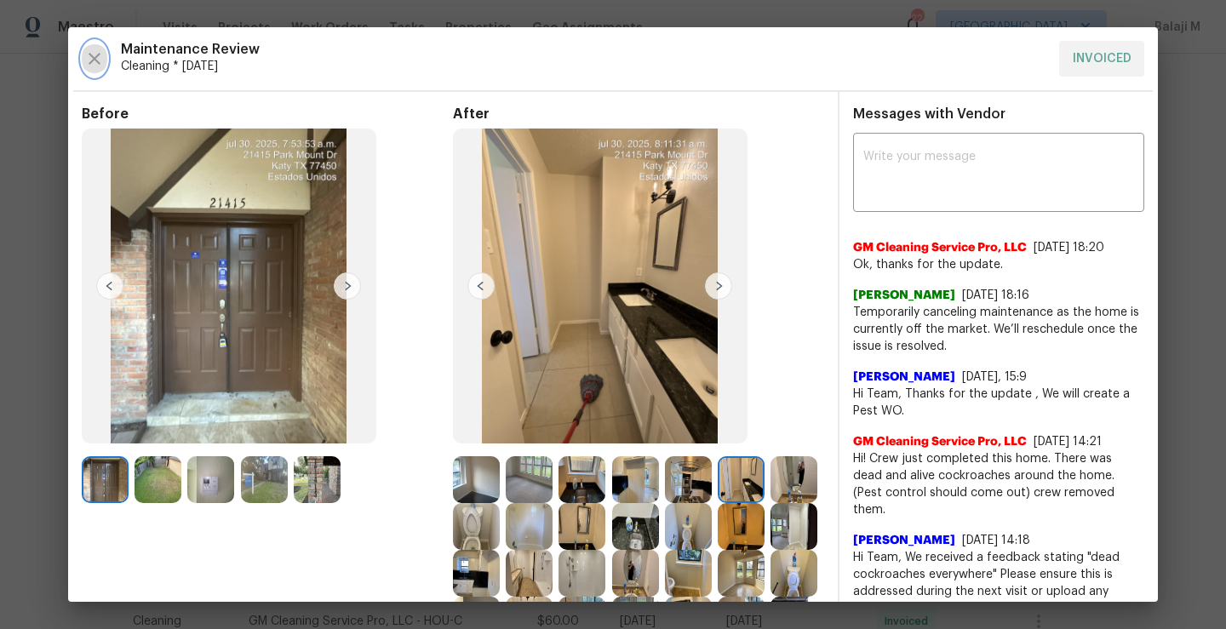
click at [89, 61] on icon "button" at bounding box center [94, 59] width 20 height 20
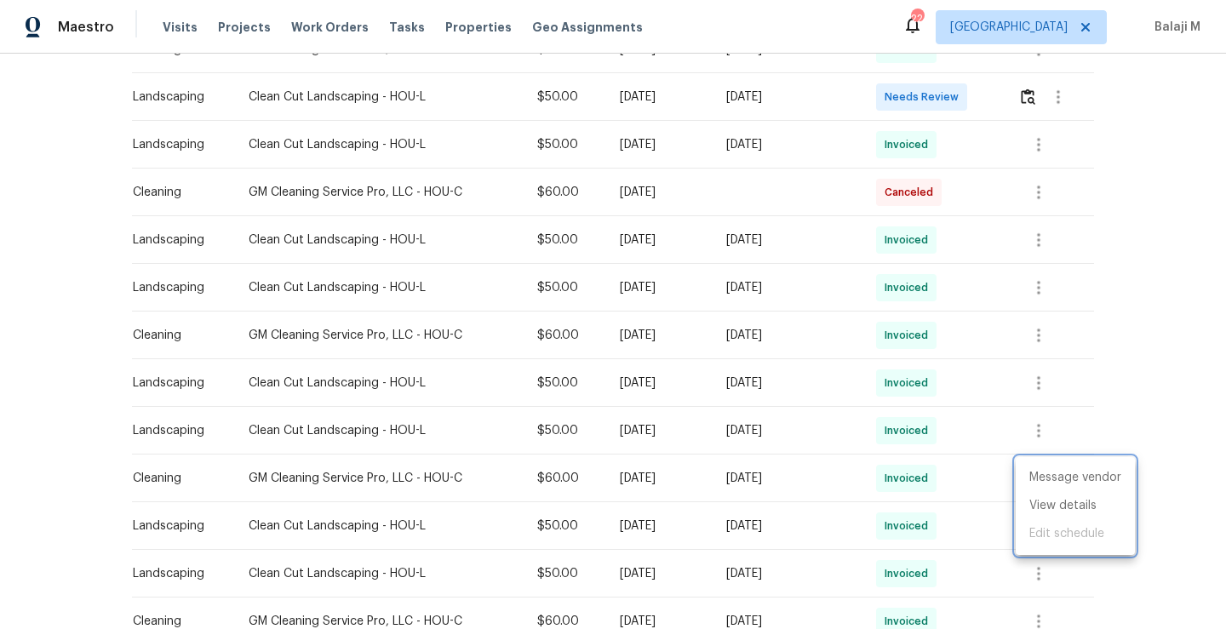
click at [410, 356] on div at bounding box center [613, 314] width 1226 height 629
